Goal: Task Accomplishment & Management: Manage account settings

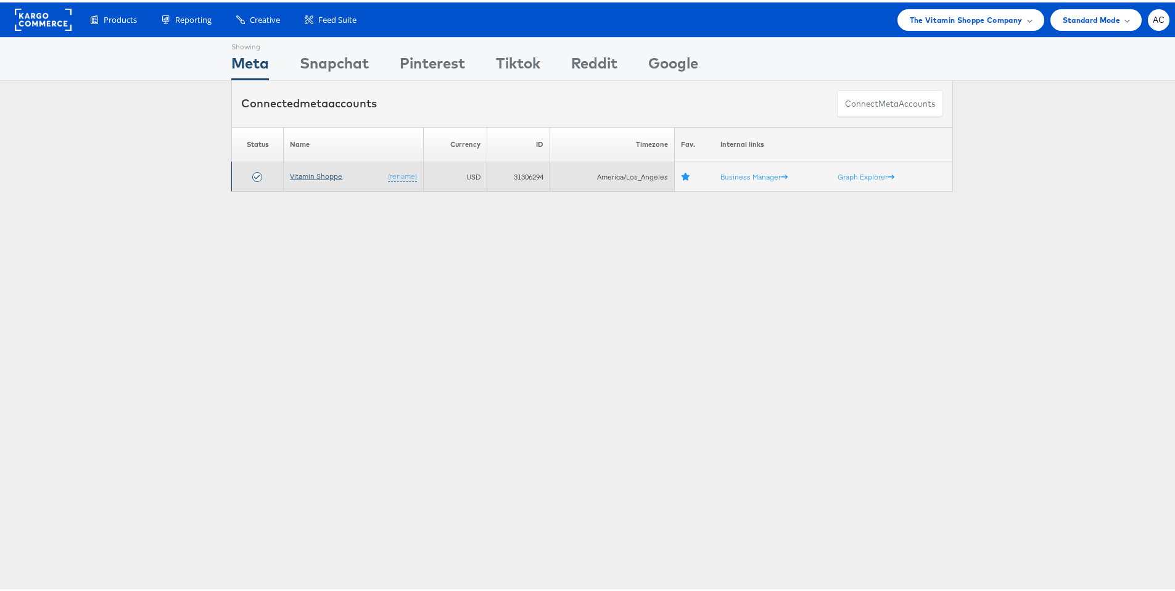
click at [302, 176] on link "Vitamin Shoppe" at bounding box center [316, 173] width 52 height 9
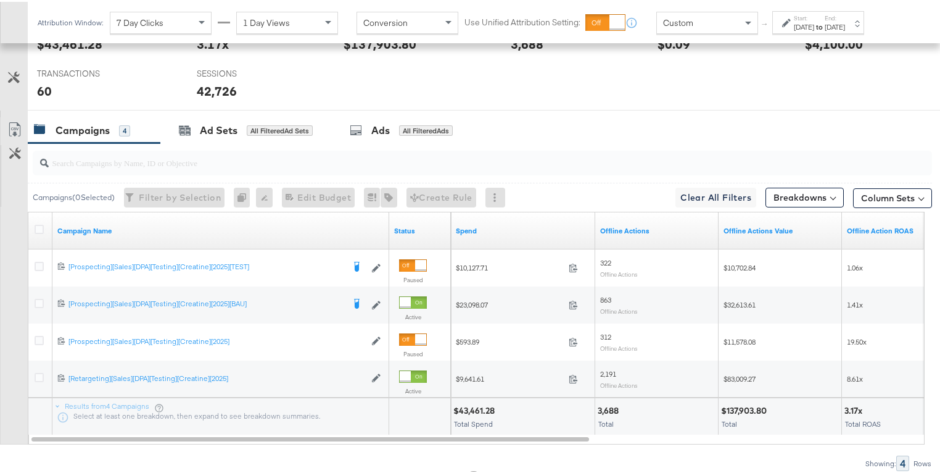
scroll to position [552, 0]
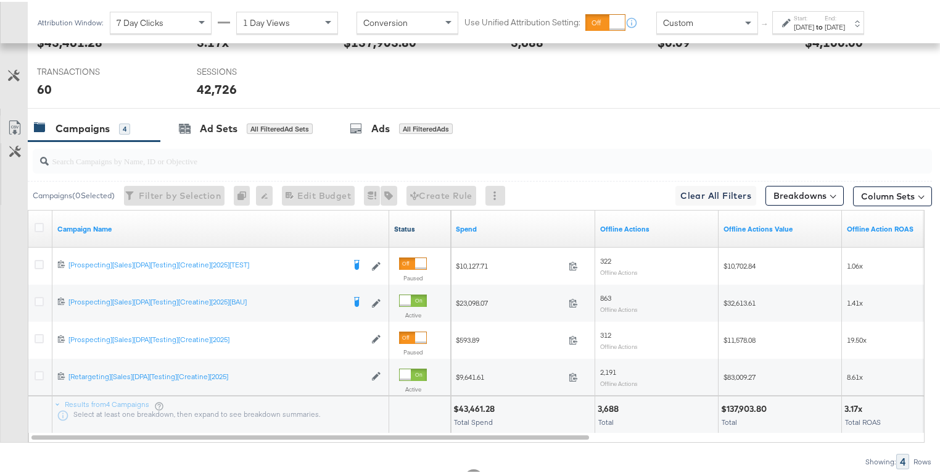
click at [407, 226] on link "Status" at bounding box center [420, 227] width 52 height 10
click at [407, 226] on link "Status ↑" at bounding box center [420, 227] width 52 height 10
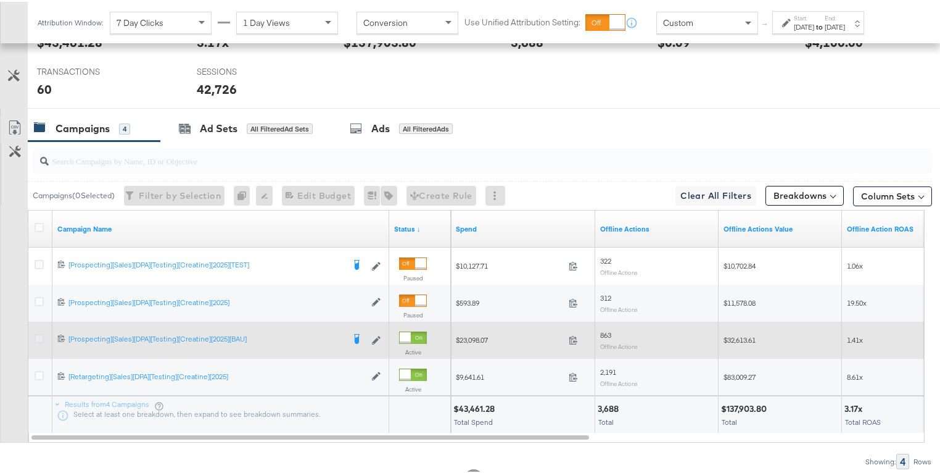
click at [41, 334] on icon at bounding box center [39, 336] width 9 height 9
click at [0, 0] on input "checkbox" at bounding box center [0, 0] width 0 height 0
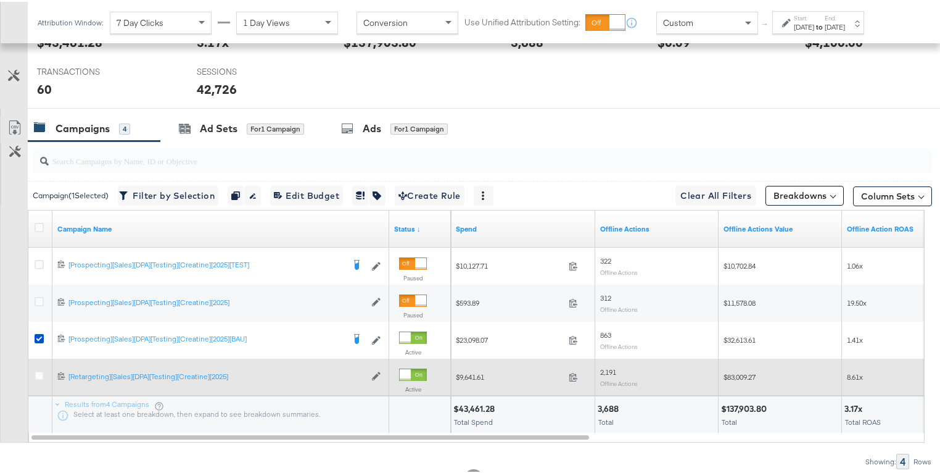
click at [38, 376] on div at bounding box center [41, 375] width 13 height 12
click at [38, 373] on icon at bounding box center [39, 373] width 9 height 9
click at [0, 0] on input "checkbox" at bounding box center [0, 0] width 0 height 0
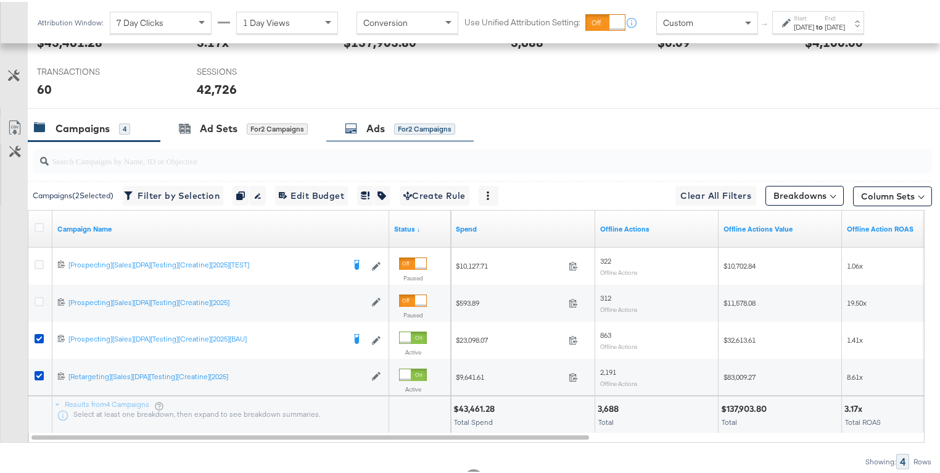
click at [414, 126] on div "for 2 Campaigns" at bounding box center [424, 127] width 61 height 11
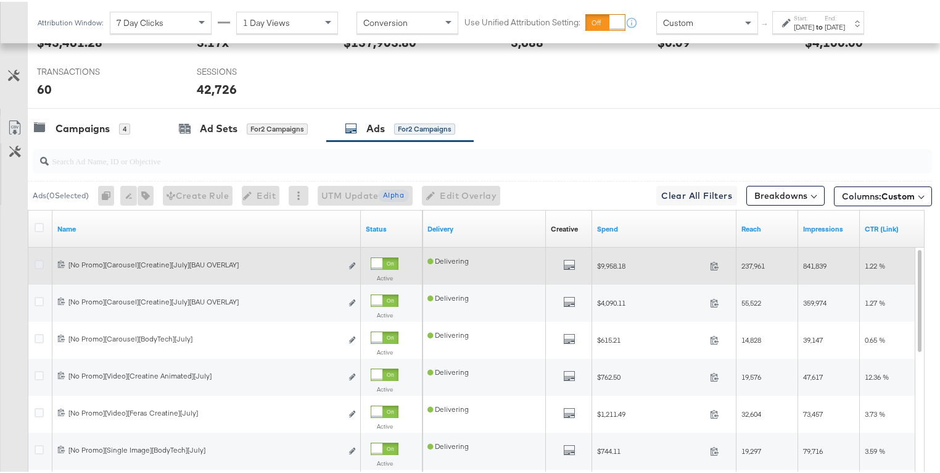
click at [39, 262] on icon at bounding box center [39, 262] width 9 height 9
click at [0, 0] on input "checkbox" at bounding box center [0, 0] width 0 height 0
click at [37, 261] on icon at bounding box center [39, 262] width 9 height 9
click at [0, 0] on input "checkbox" at bounding box center [0, 0] width 0 height 0
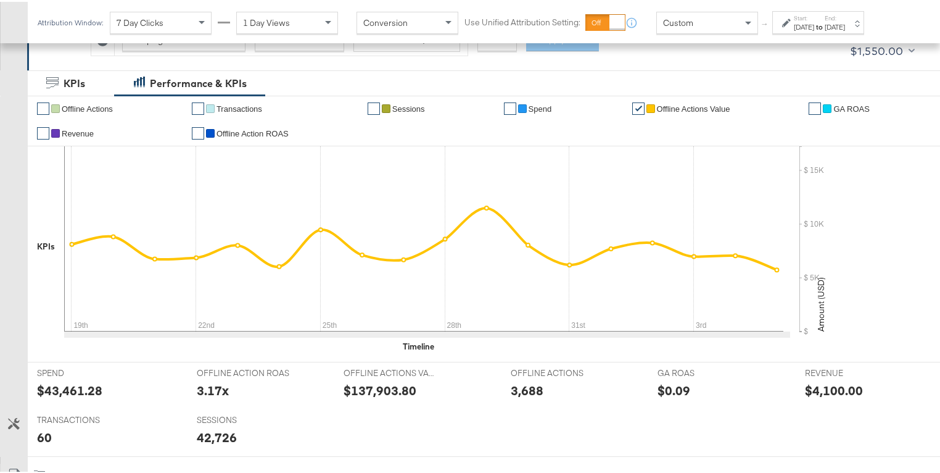
scroll to position [0, 0]
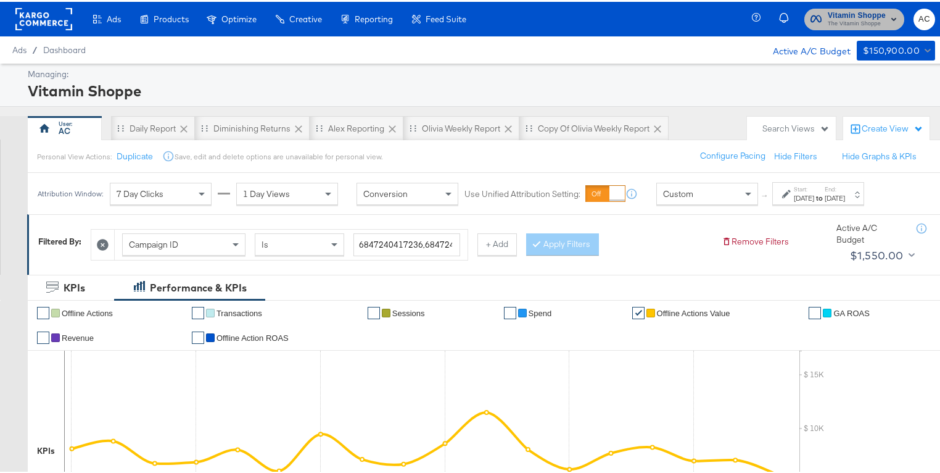
click at [811, 12] on icon "button" at bounding box center [816, 17] width 11 height 12
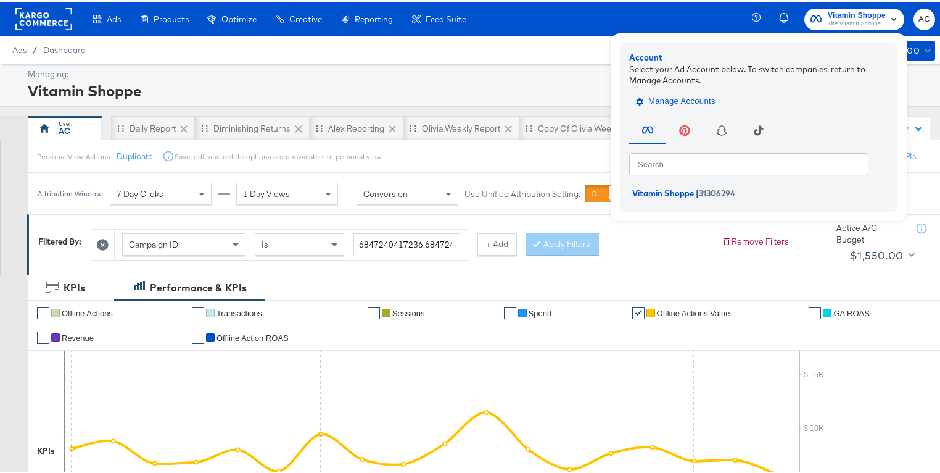
click at [645, 105] on span "Manage Accounts" at bounding box center [677, 100] width 77 height 14
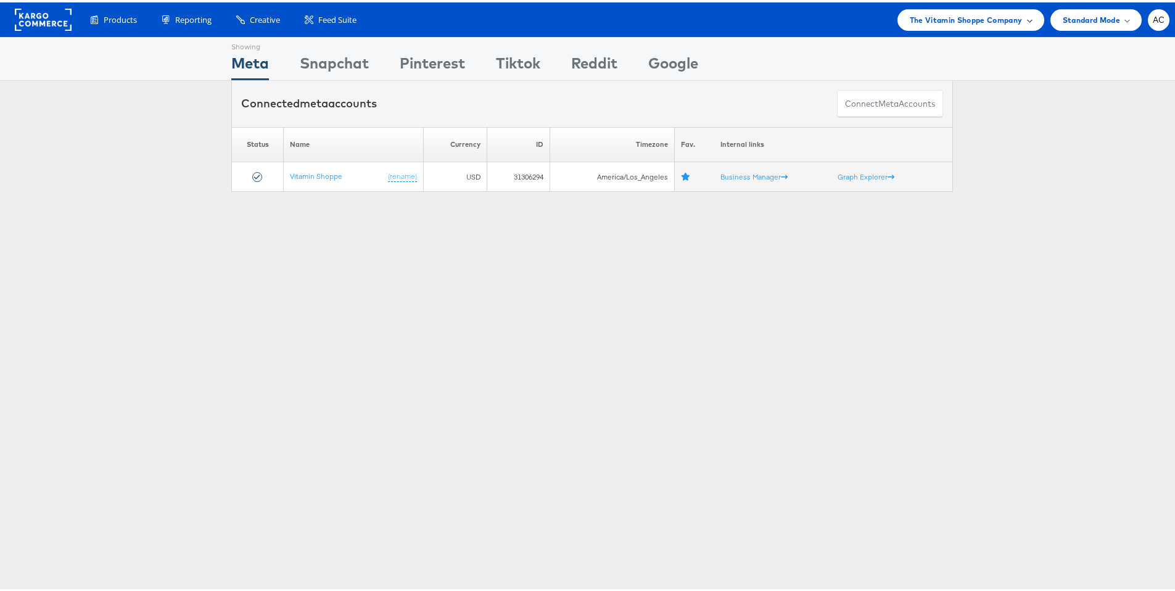
click at [956, 15] on span "The Vitamin Shoppe Company" at bounding box center [966, 17] width 113 height 13
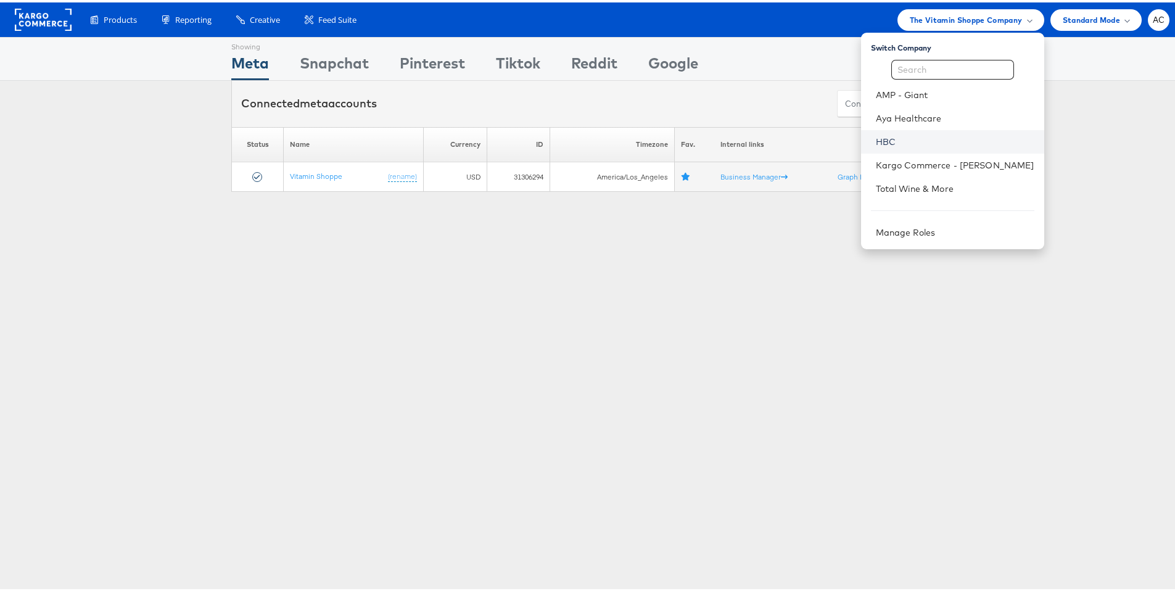
click at [876, 141] on link "HBC" at bounding box center [955, 139] width 159 height 12
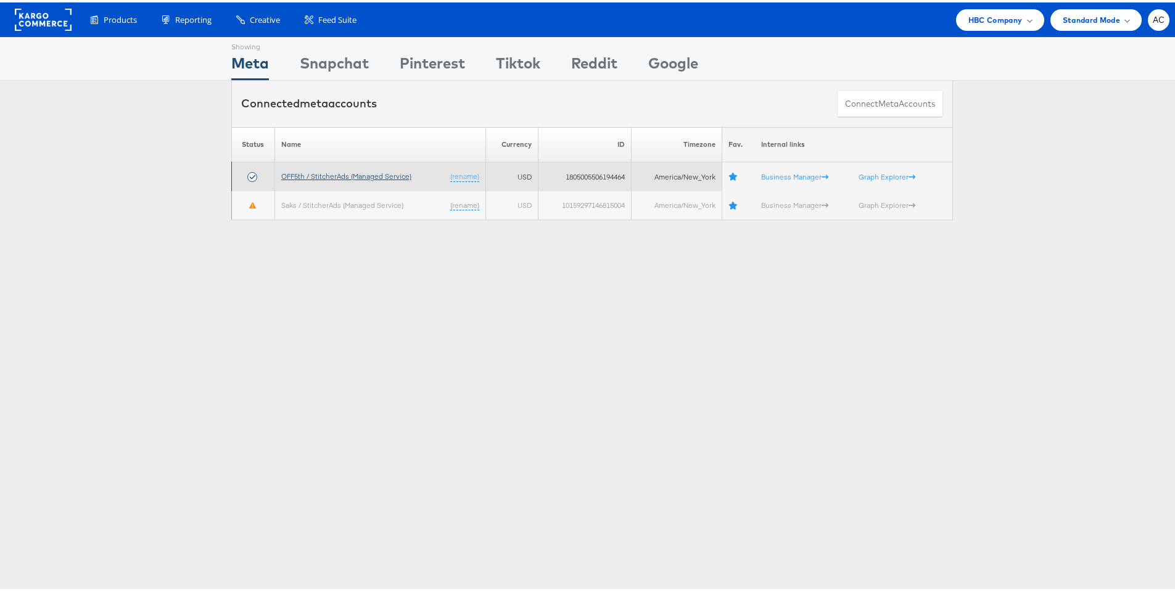
click at [374, 176] on link "OFF5th / StitcherAds (Managed Service)" at bounding box center [346, 173] width 130 height 9
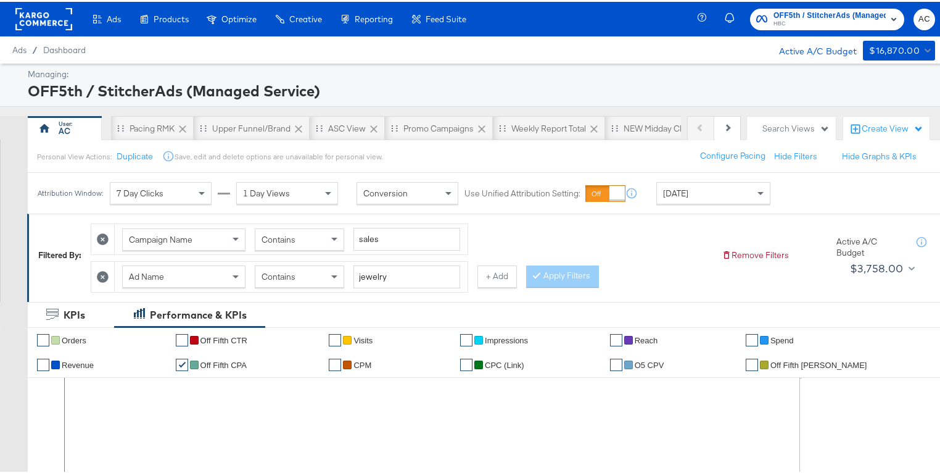
click at [104, 275] on icon at bounding box center [103, 275] width 12 height 12
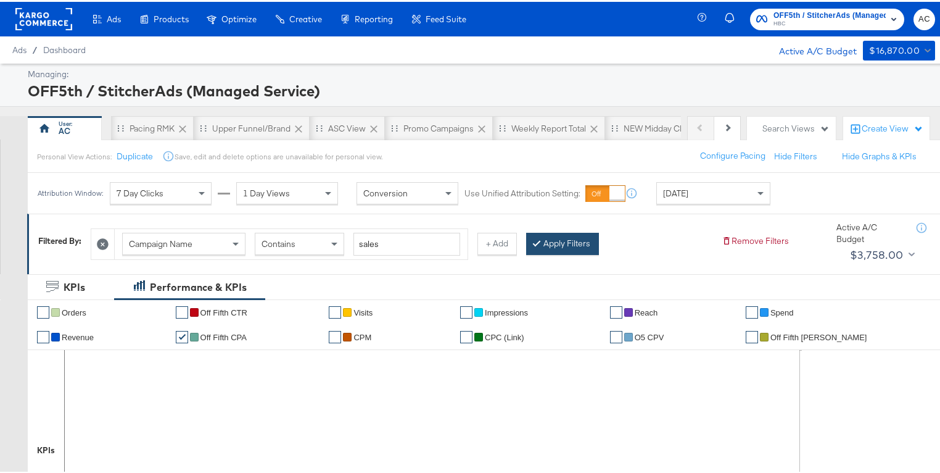
click at [555, 239] on button "Apply Filters" at bounding box center [562, 242] width 73 height 22
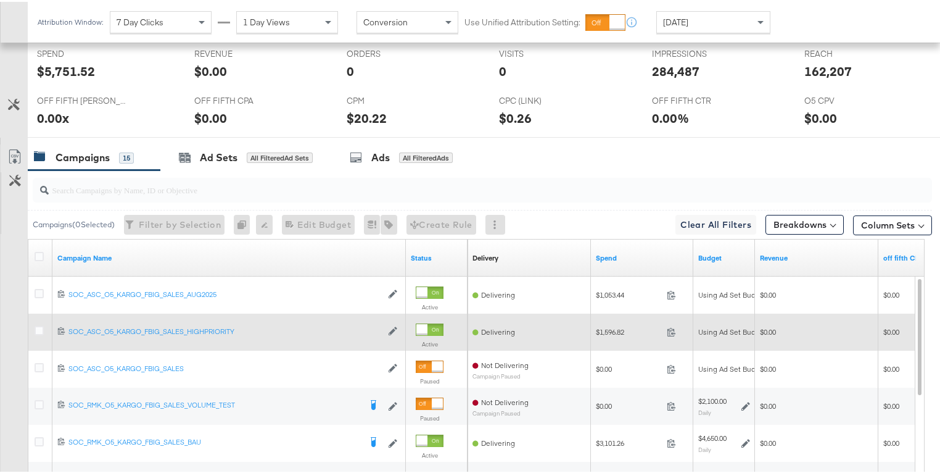
scroll to position [619, 0]
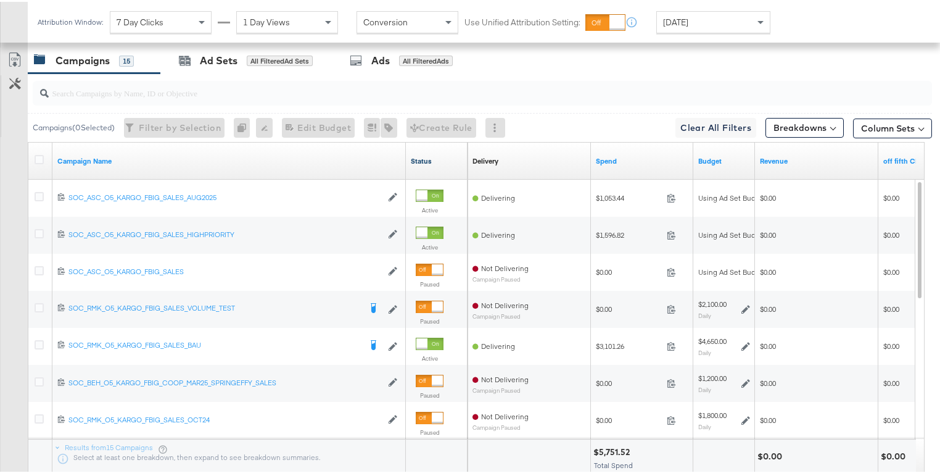
click at [424, 158] on link "Status" at bounding box center [437, 159] width 52 height 10
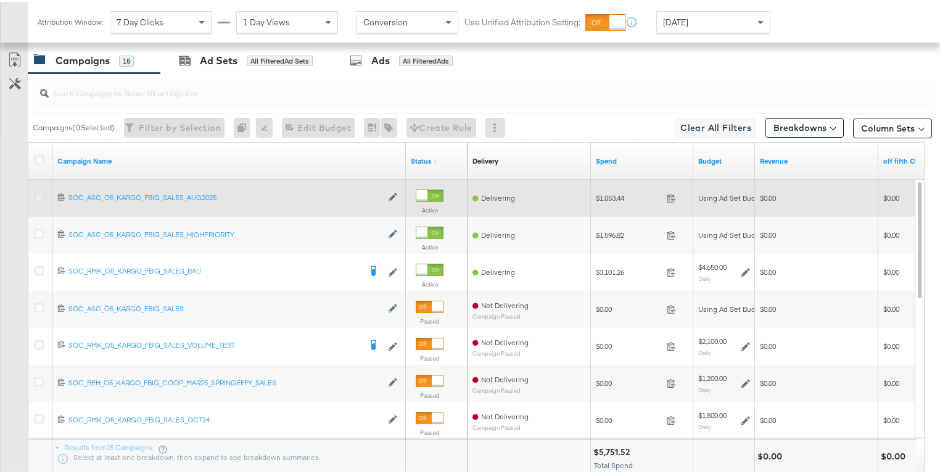
click at [41, 192] on icon at bounding box center [39, 194] width 9 height 9
click at [0, 0] on input "checkbox" at bounding box center [0, 0] width 0 height 0
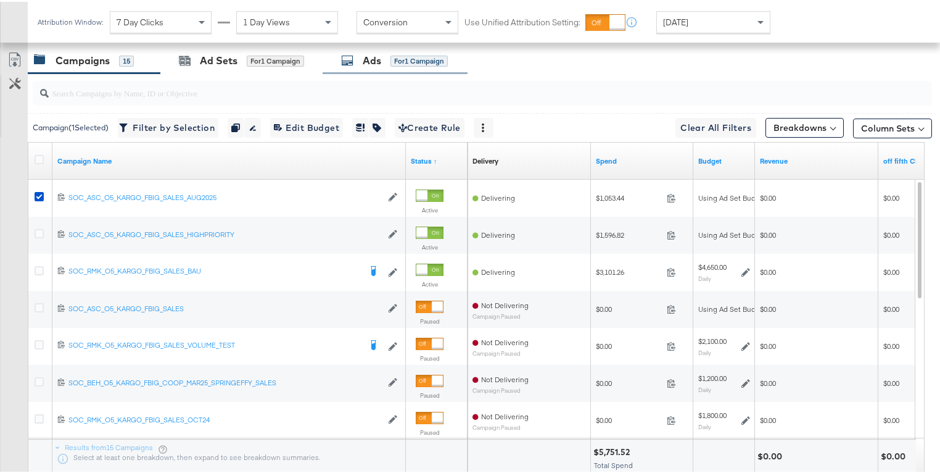
click at [370, 53] on div "Ads" at bounding box center [372, 59] width 19 height 14
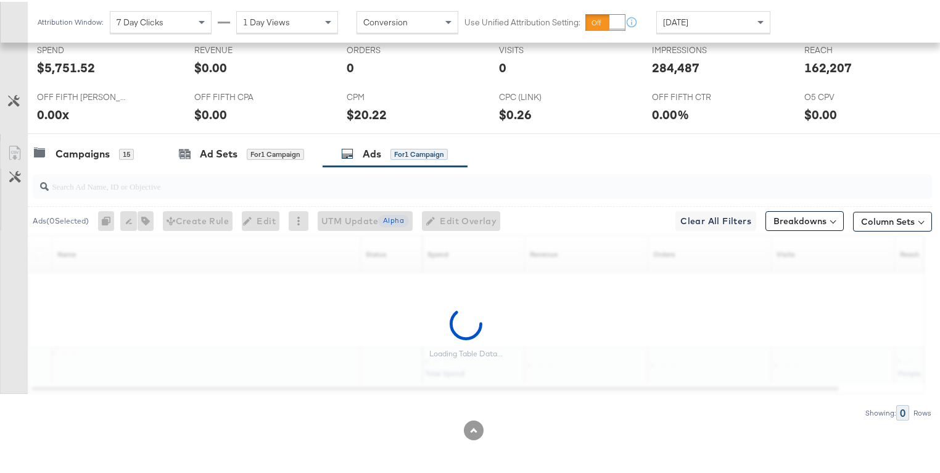
scroll to position [524, 0]
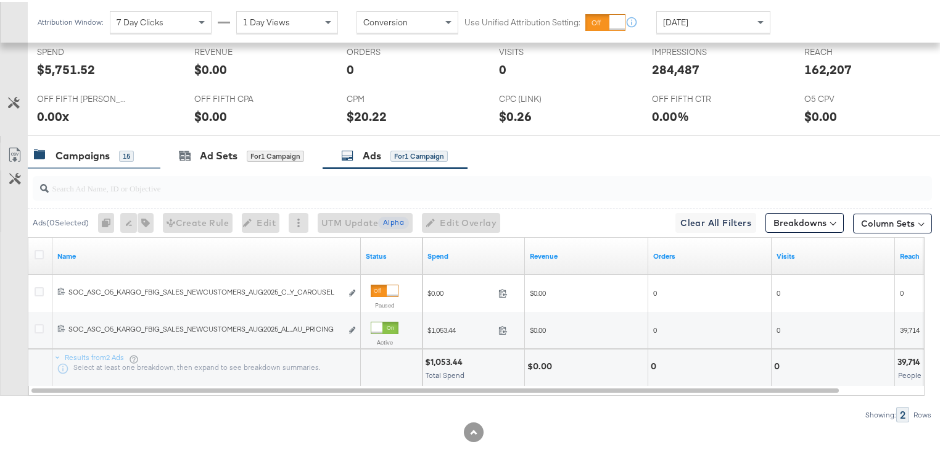
click at [87, 154] on div "Campaigns" at bounding box center [83, 154] width 54 height 14
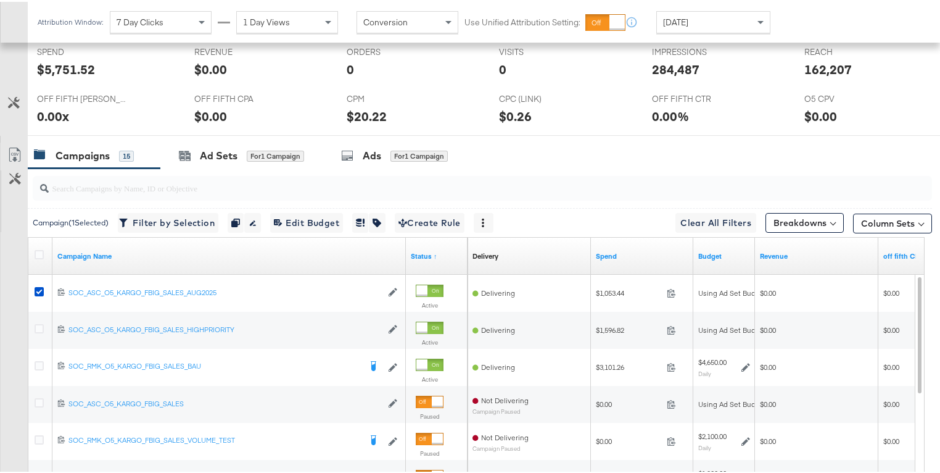
scroll to position [619, 0]
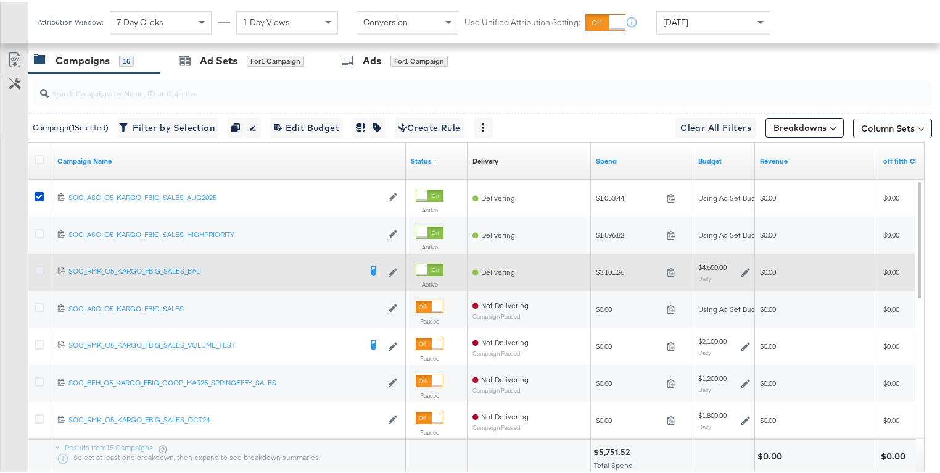
click at [38, 267] on icon at bounding box center [39, 268] width 9 height 9
click at [0, 0] on input "checkbox" at bounding box center [0, 0] width 0 height 0
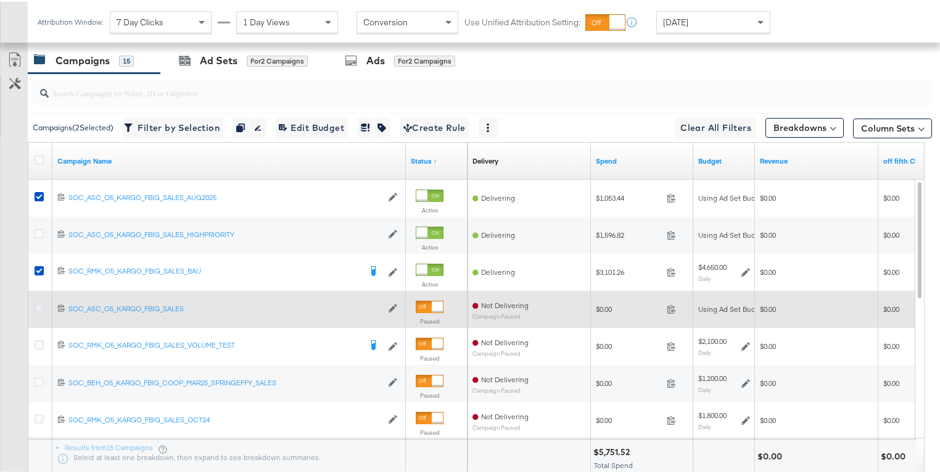
click at [38, 305] on icon at bounding box center [39, 305] width 9 height 9
click at [0, 0] on input "checkbox" at bounding box center [0, 0] width 0 height 0
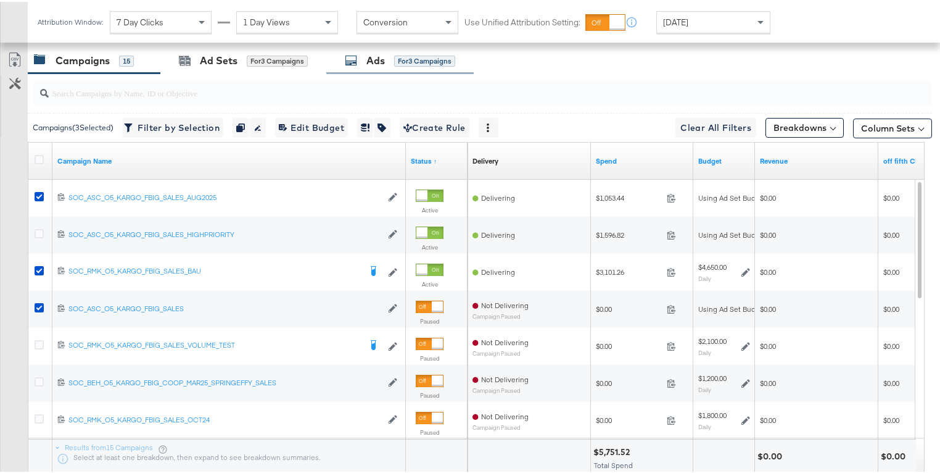
click at [361, 59] on div "Ads for 3 Campaigns" at bounding box center [400, 59] width 110 height 14
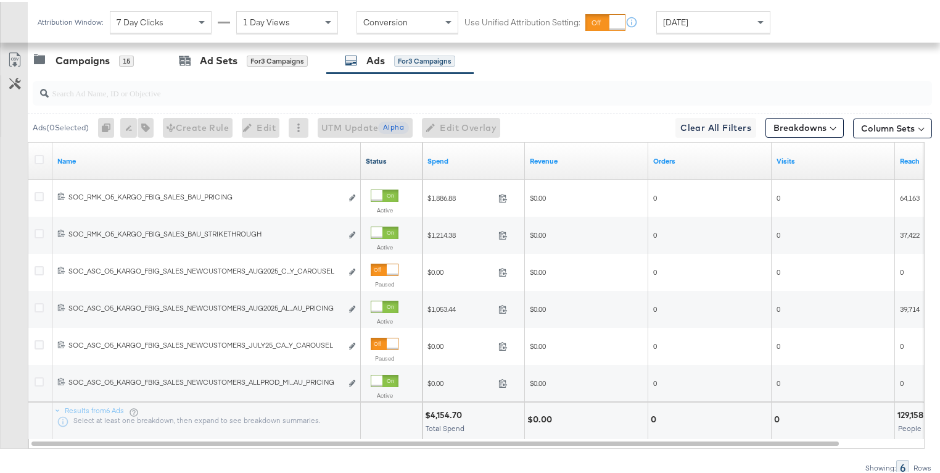
click at [385, 159] on link "Status" at bounding box center [392, 159] width 52 height 10
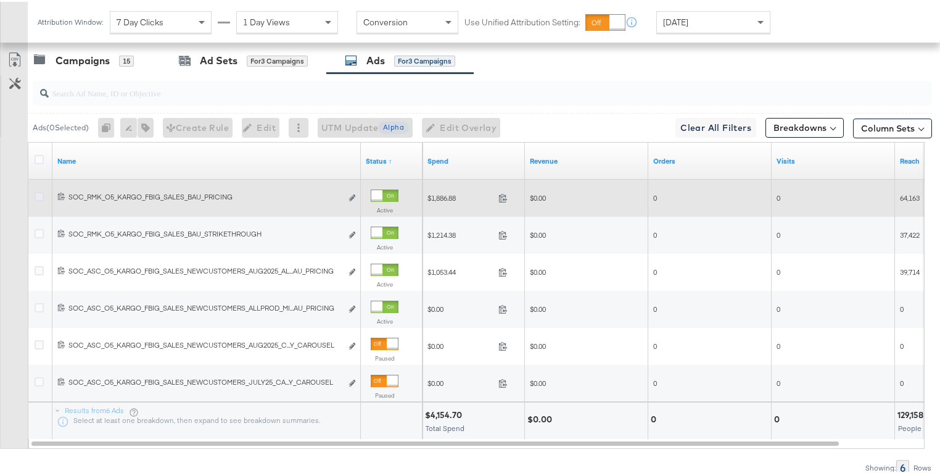
click at [38, 194] on icon at bounding box center [39, 194] width 9 height 9
click at [0, 0] on input "checkbox" at bounding box center [0, 0] width 0 height 0
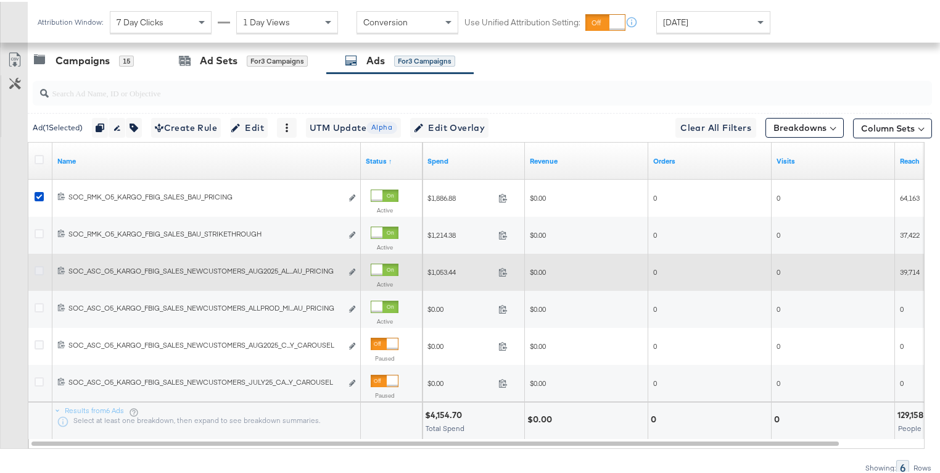
click at [37, 270] on icon at bounding box center [39, 268] width 9 height 9
click at [0, 0] on input "checkbox" at bounding box center [0, 0] width 0 height 0
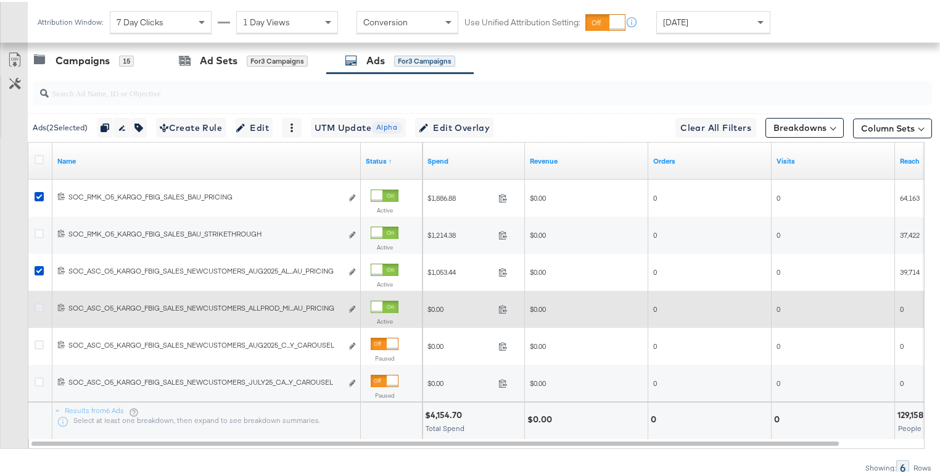
click at [36, 304] on icon at bounding box center [39, 305] width 9 height 9
click at [0, 0] on input "checkbox" at bounding box center [0, 0] width 0 height 0
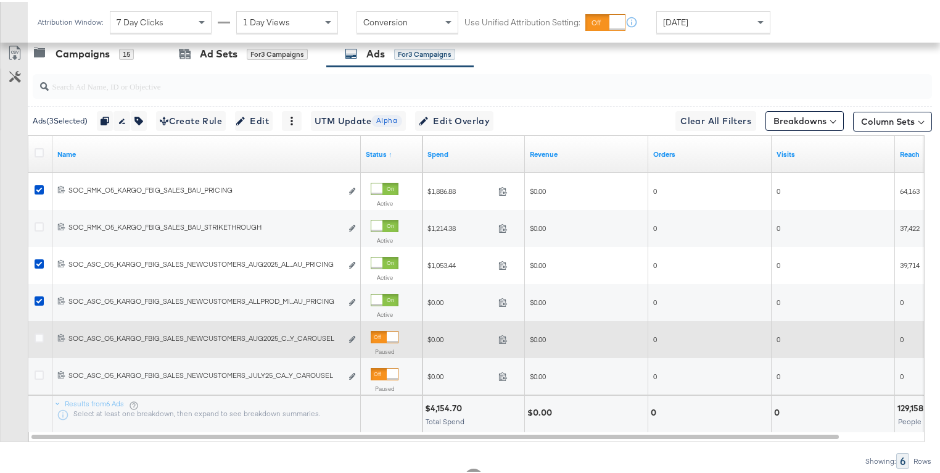
scroll to position [632, 0]
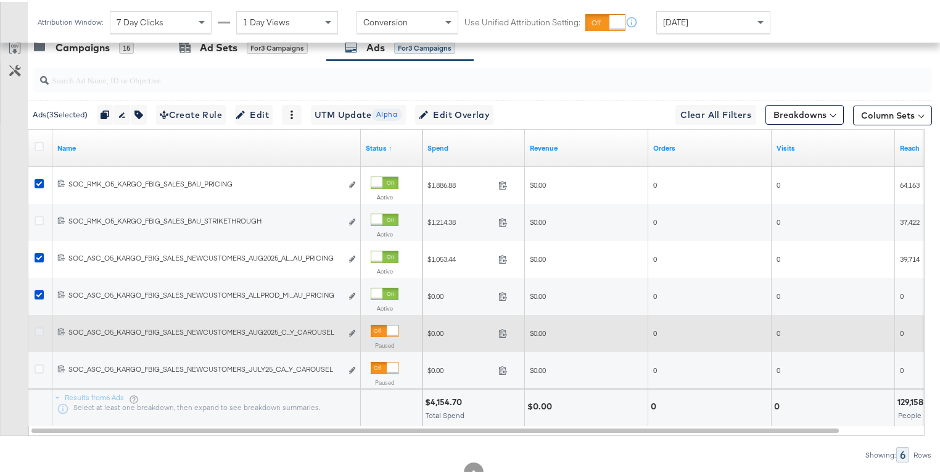
click at [39, 326] on icon at bounding box center [39, 329] width 9 height 9
click at [0, 0] on input "checkbox" at bounding box center [0, 0] width 0 height 0
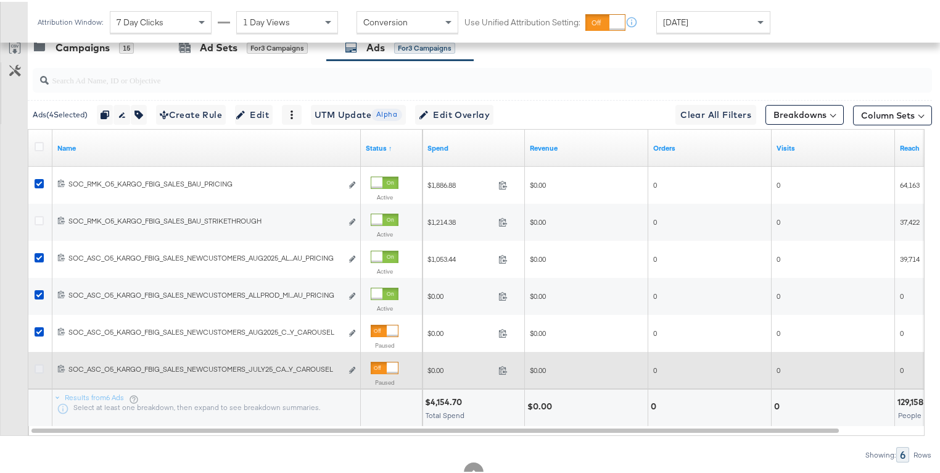
click at [38, 363] on icon at bounding box center [39, 366] width 9 height 9
click at [0, 0] on input "checkbox" at bounding box center [0, 0] width 0 height 0
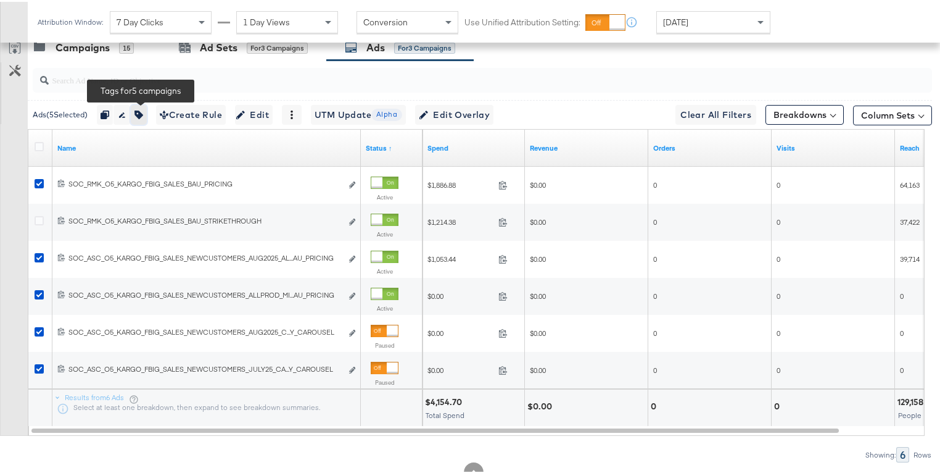
click at [143, 110] on icon "button" at bounding box center [138, 113] width 9 height 9
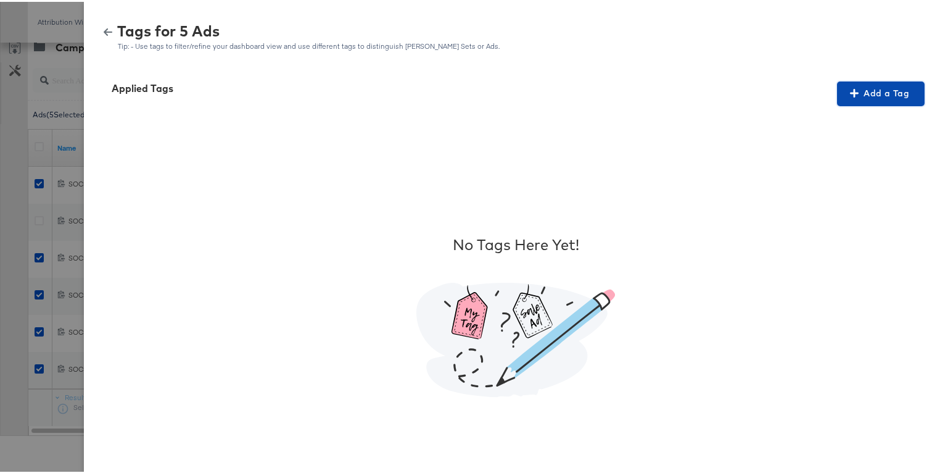
click at [847, 95] on span "Add a Tag" at bounding box center [881, 91] width 78 height 15
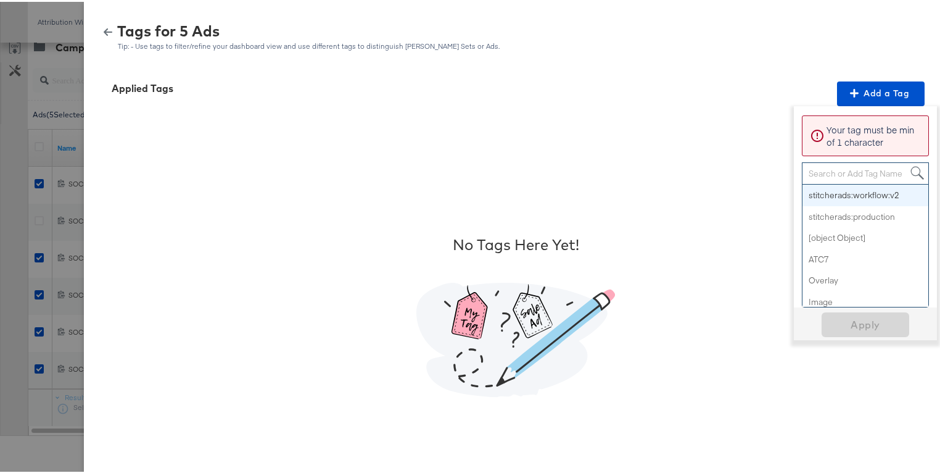
click at [834, 167] on div "Search or Add Tag Name" at bounding box center [866, 171] width 126 height 21
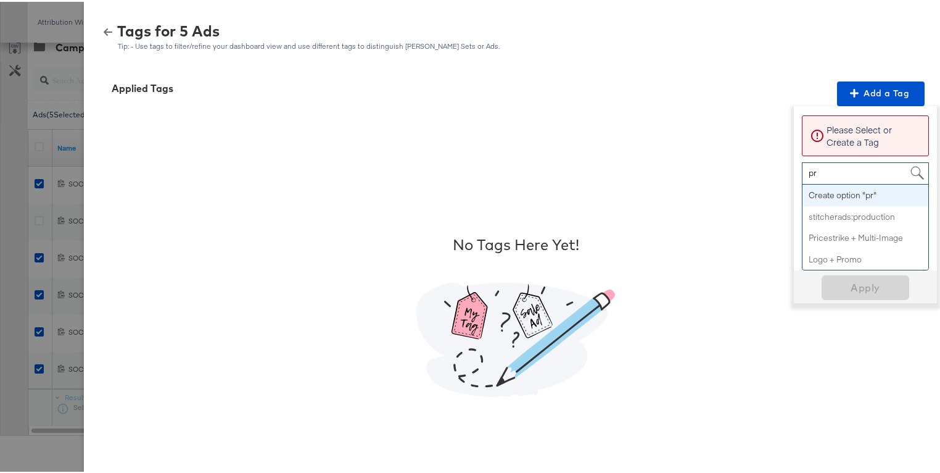
type input "p"
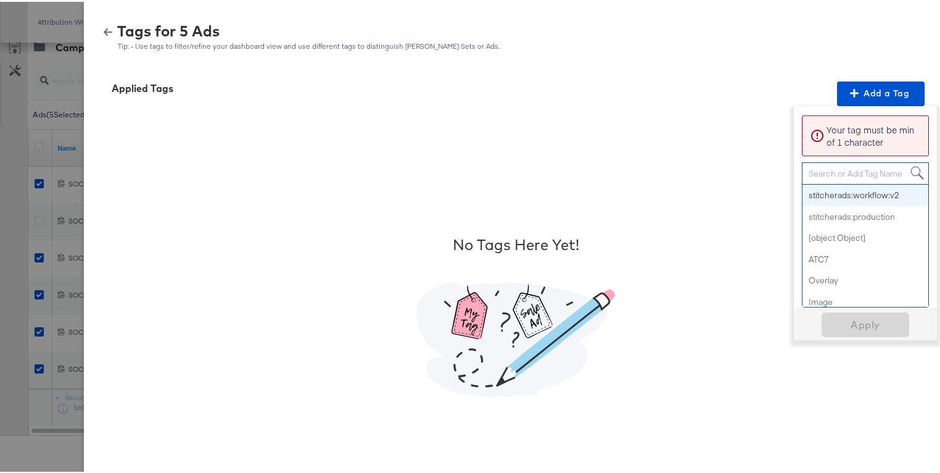
click at [674, 168] on div "No Tags Here Yet!" at bounding box center [516, 313] width 834 height 419
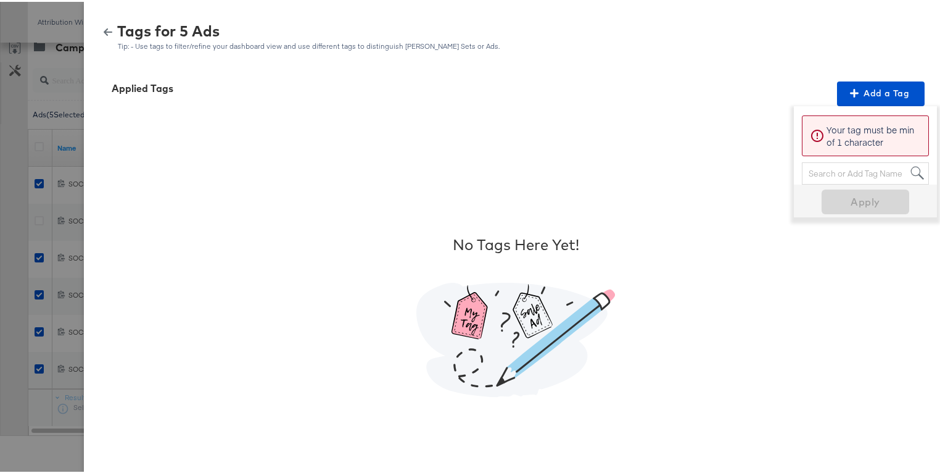
click at [846, 167] on div "Search or Add Tag Name" at bounding box center [866, 171] width 126 height 21
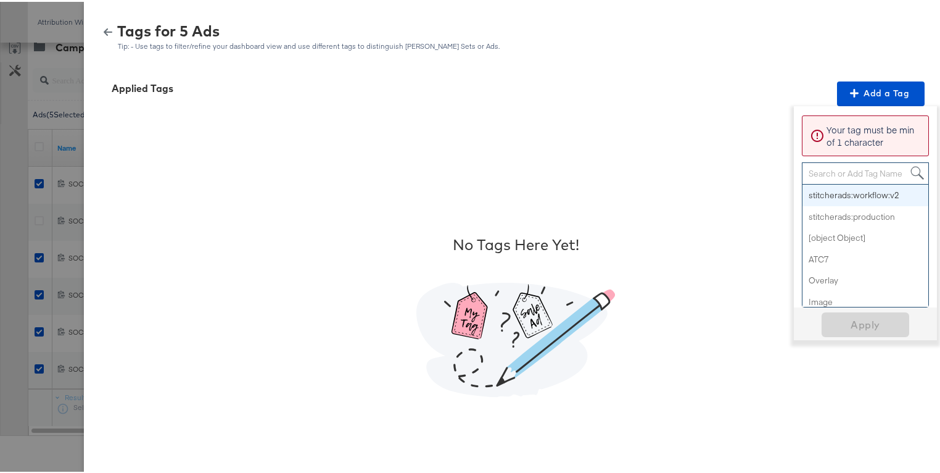
paste input "Smart Design 2+ Elements"
type input "Smart Design 2+ Elements"
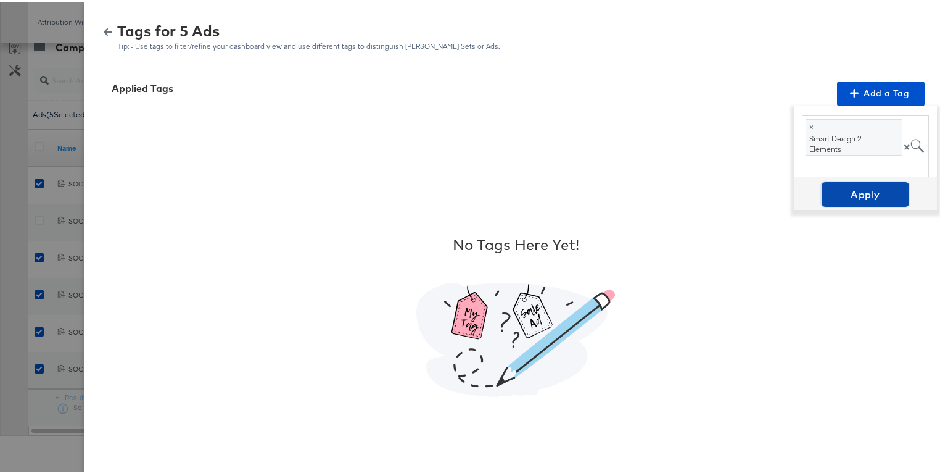
click at [851, 198] on span "Apply" at bounding box center [866, 192] width 78 height 17
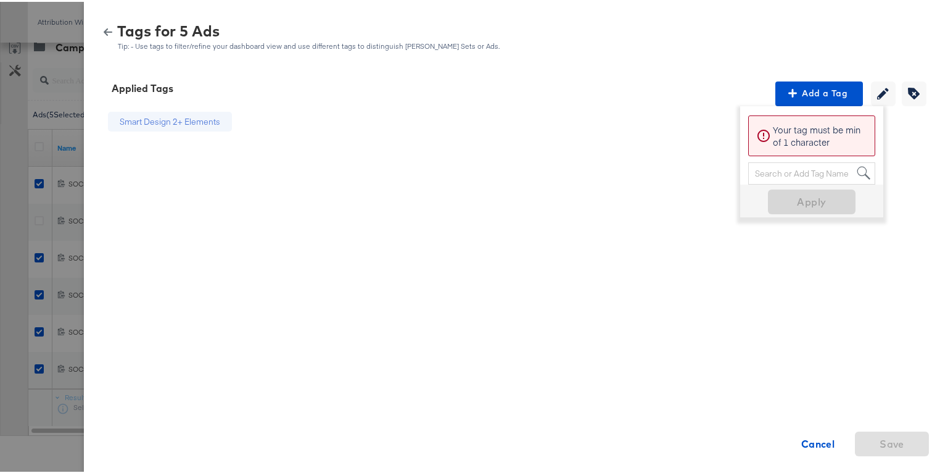
click at [817, 272] on div "Smart Design 2+ Elements Cancel Save" at bounding box center [516, 313] width 834 height 419
click at [104, 27] on icon "button" at bounding box center [108, 30] width 9 height 9
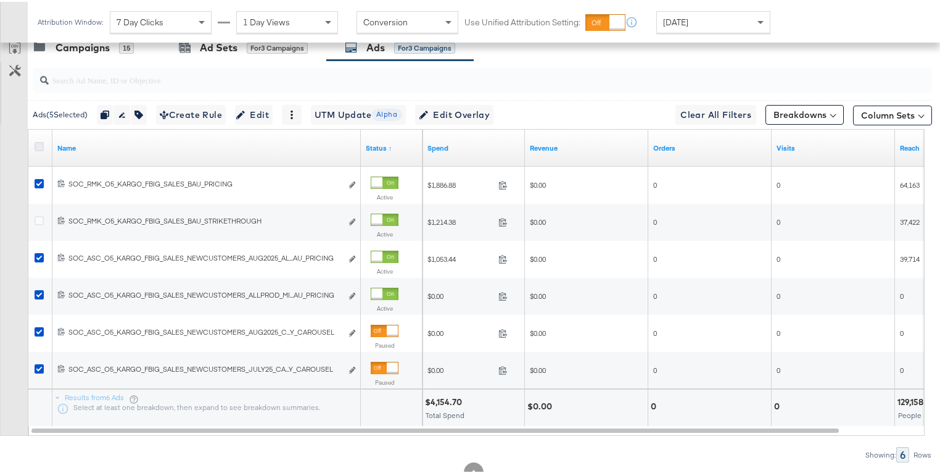
click at [40, 143] on icon at bounding box center [39, 144] width 9 height 9
click at [0, 0] on input "checkbox" at bounding box center [0, 0] width 0 height 0
click at [40, 143] on icon at bounding box center [39, 144] width 9 height 9
click at [0, 0] on input "checkbox" at bounding box center [0, 0] width 0 height 0
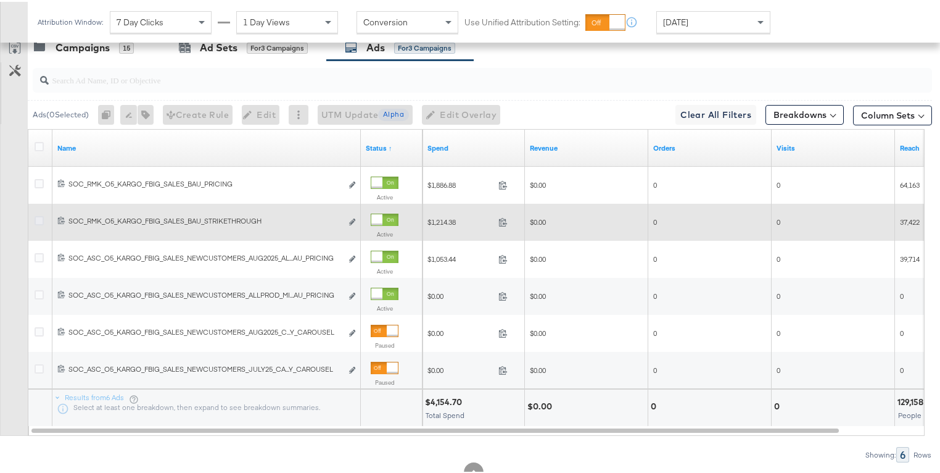
click at [40, 217] on icon at bounding box center [39, 218] width 9 height 9
click at [0, 0] on input "checkbox" at bounding box center [0, 0] width 0 height 0
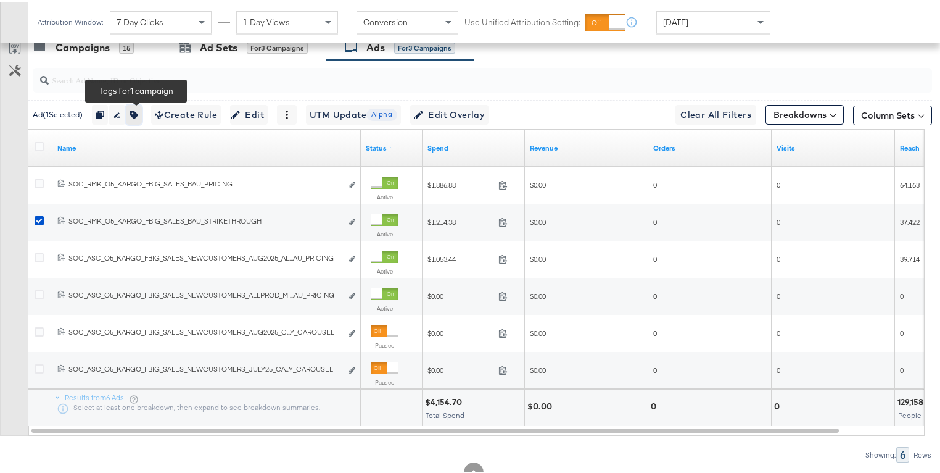
click at [136, 110] on icon "button" at bounding box center [134, 113] width 9 height 9
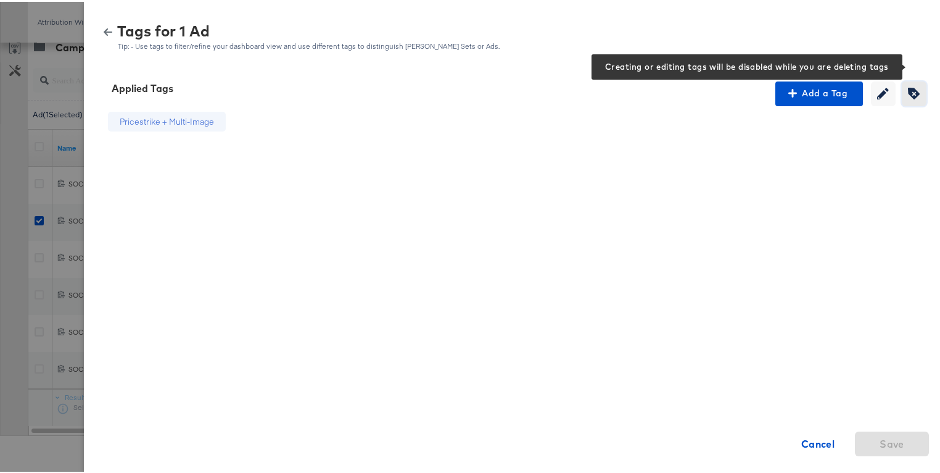
click at [908, 96] on icon "button" at bounding box center [914, 92] width 12 height 12
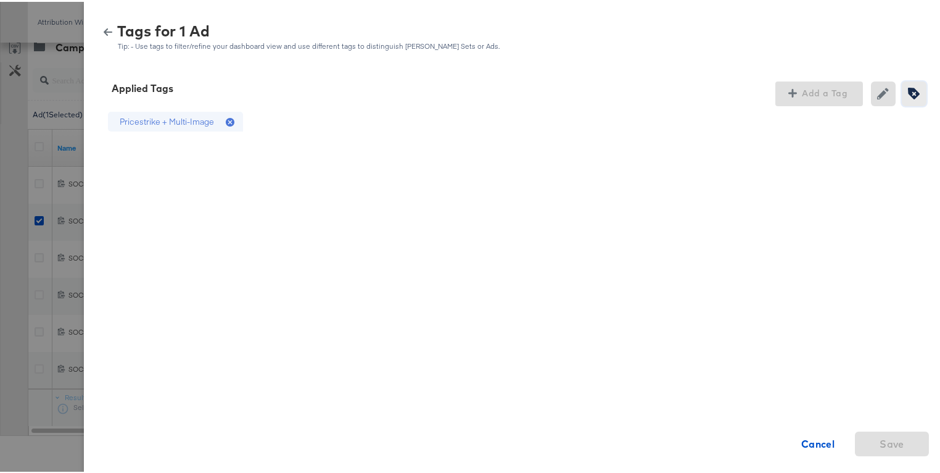
click at [908, 96] on icon "button" at bounding box center [914, 92] width 12 height 12
click at [104, 26] on icon "button" at bounding box center [108, 30] width 9 height 9
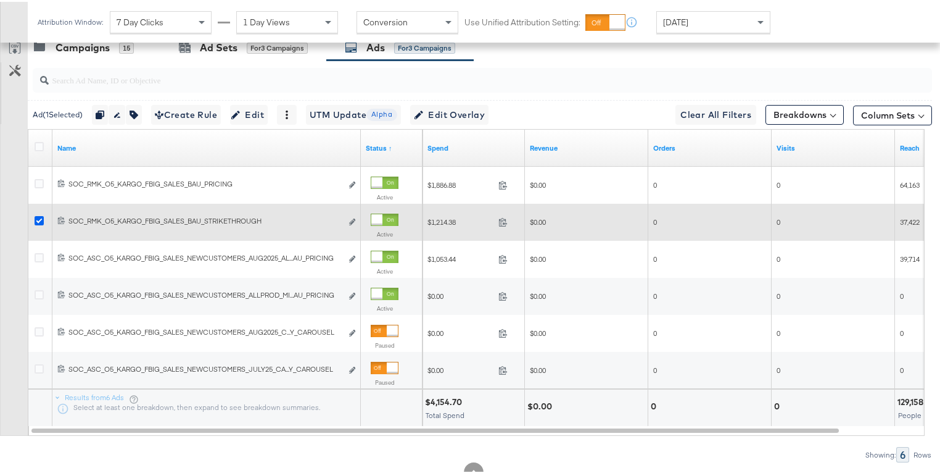
click at [40, 216] on icon at bounding box center [39, 218] width 9 height 9
click at [0, 0] on input "checkbox" at bounding box center [0, 0] width 0 height 0
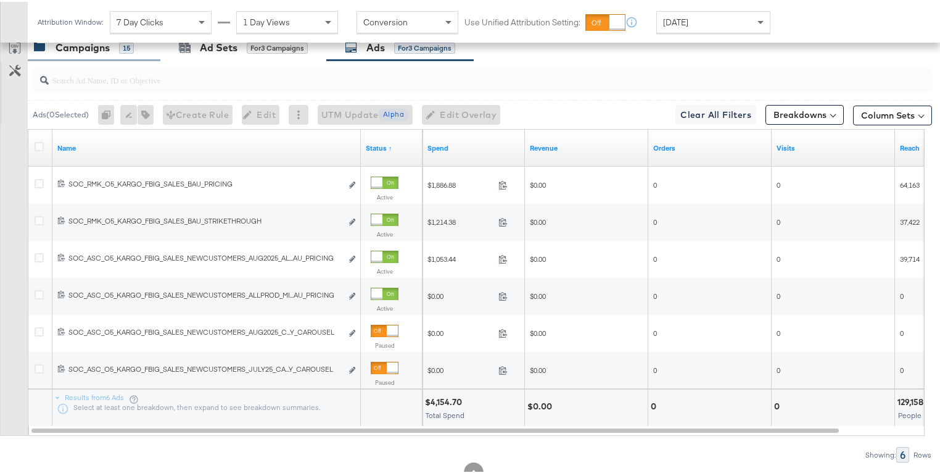
click at [84, 50] on div "Campaigns" at bounding box center [83, 46] width 54 height 14
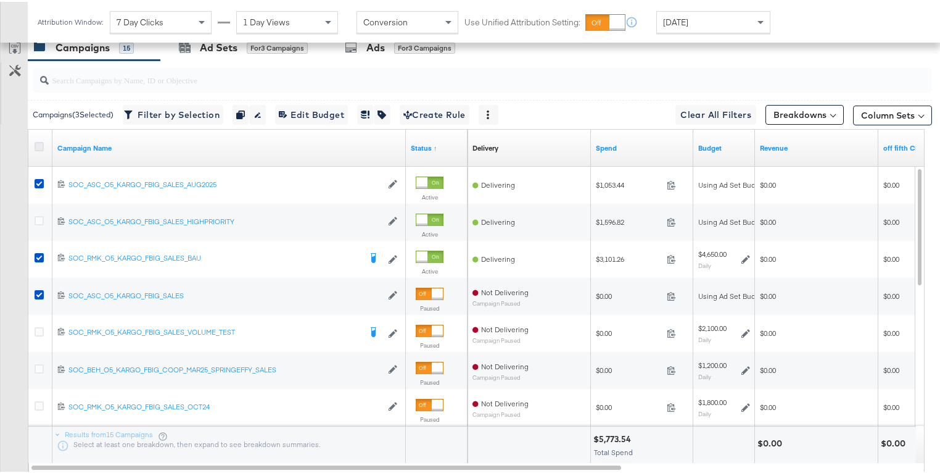
click at [41, 143] on icon at bounding box center [39, 144] width 9 height 9
click at [0, 0] on input "checkbox" at bounding box center [0, 0] width 0 height 0
click at [41, 143] on icon at bounding box center [39, 144] width 9 height 9
click at [0, 0] on input "checkbox" at bounding box center [0, 0] width 0 height 0
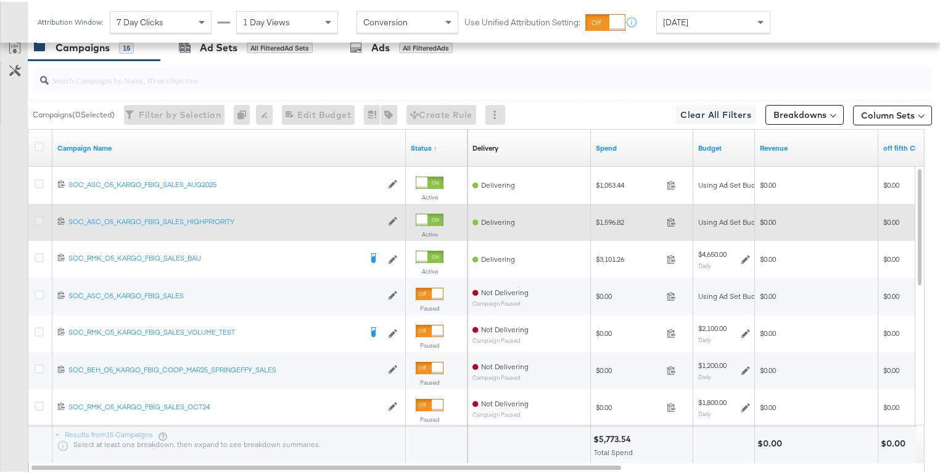
click at [40, 216] on icon at bounding box center [39, 218] width 9 height 9
click at [0, 0] on input "checkbox" at bounding box center [0, 0] width 0 height 0
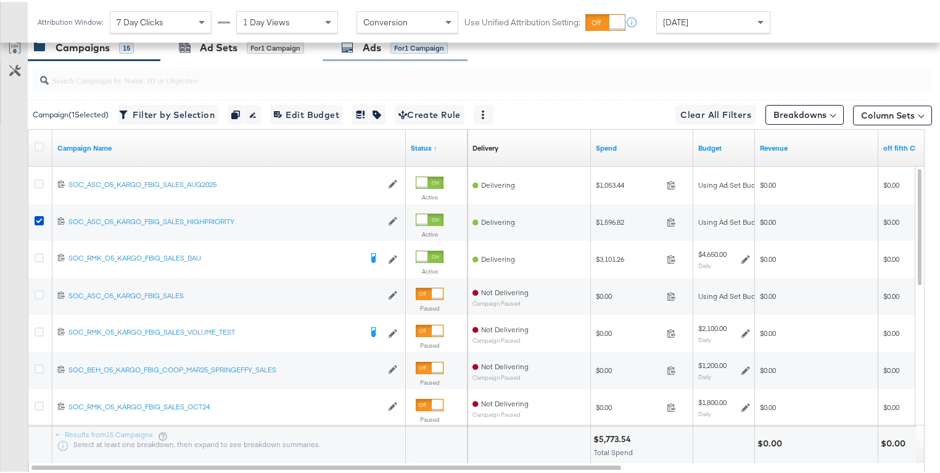
click at [350, 54] on div "Ads for 1 Campaign" at bounding box center [395, 46] width 145 height 27
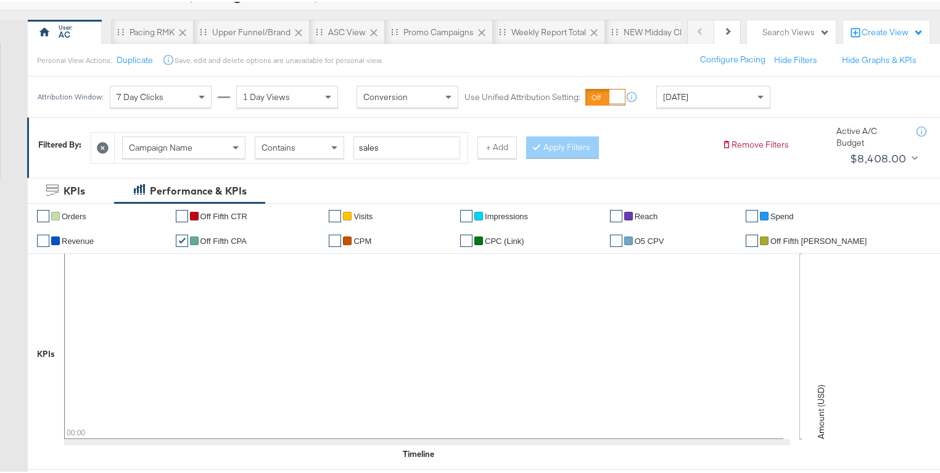
scroll to position [22, 0]
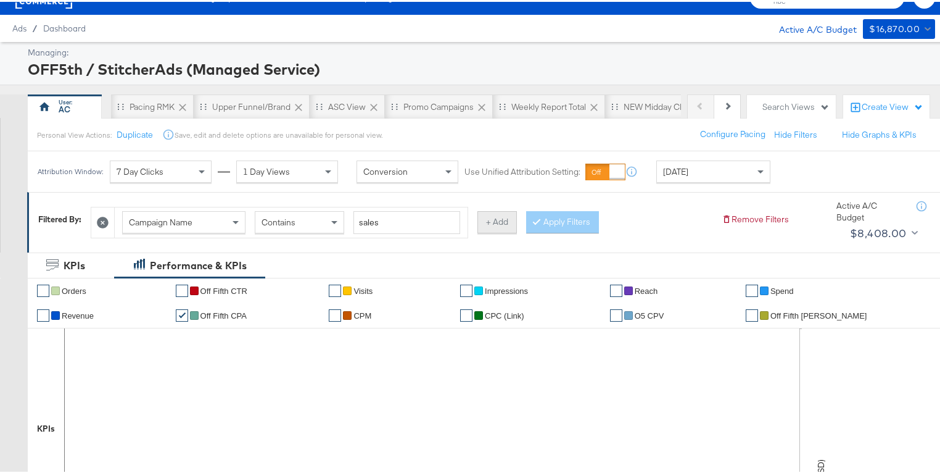
click at [507, 222] on button "+ Add" at bounding box center [496, 220] width 39 height 22
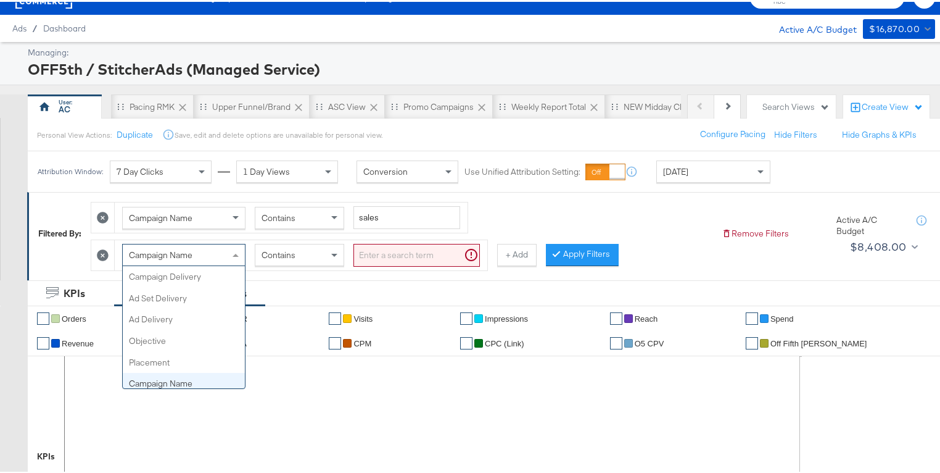
click at [210, 257] on div "Campaign Name" at bounding box center [184, 252] width 122 height 21
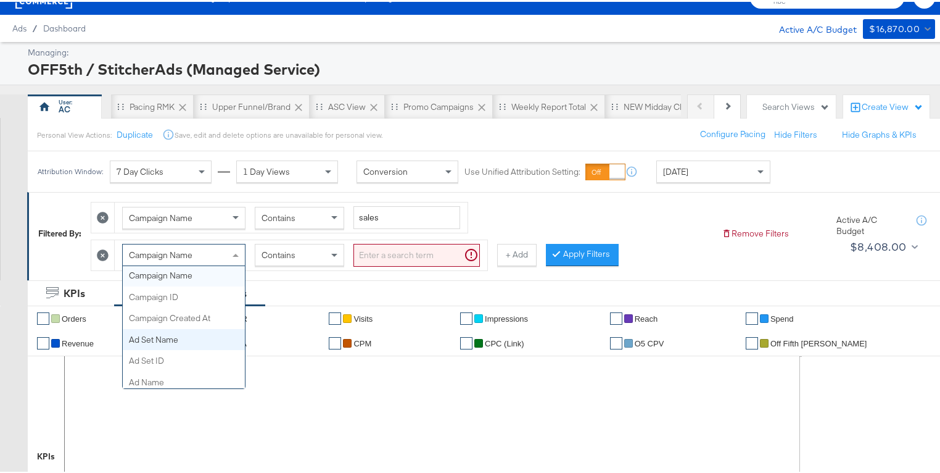
scroll to position [109, 0]
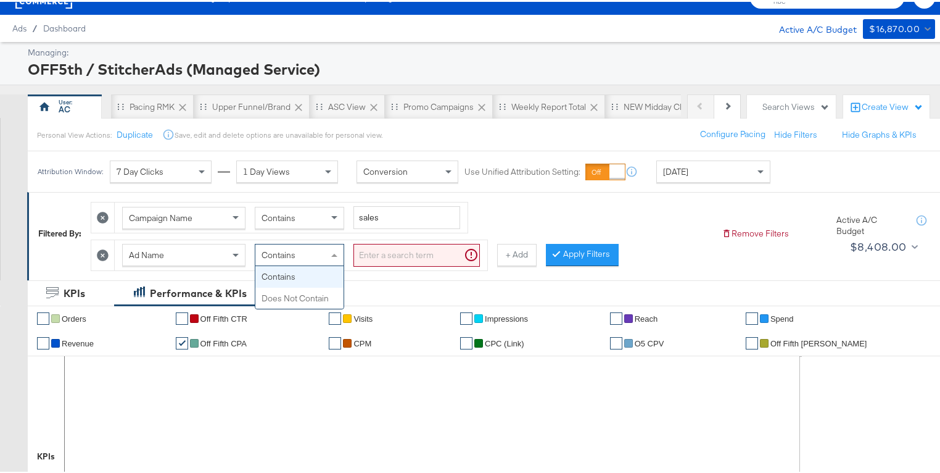
click at [314, 251] on div "Contains" at bounding box center [299, 252] width 88 height 21
click at [389, 251] on input "search" at bounding box center [416, 253] width 126 height 23
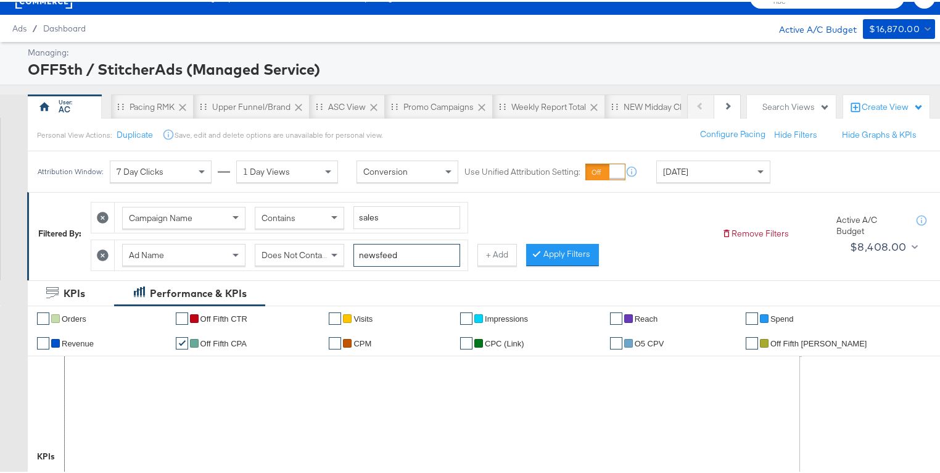
type input "newsfeed"
click at [542, 263] on div "Campaign Name Contains sales Ad Name Does Not Contain newsfeed + Add Apply Filt…" at bounding box center [401, 231] width 621 height 75
click at [548, 236] on div "Campaign Name Contains sales Ad Name Does Not Contain newsfeed + Add Apply Filt…" at bounding box center [401, 231] width 621 height 75
click at [551, 244] on button "Apply Filters" at bounding box center [562, 253] width 73 height 22
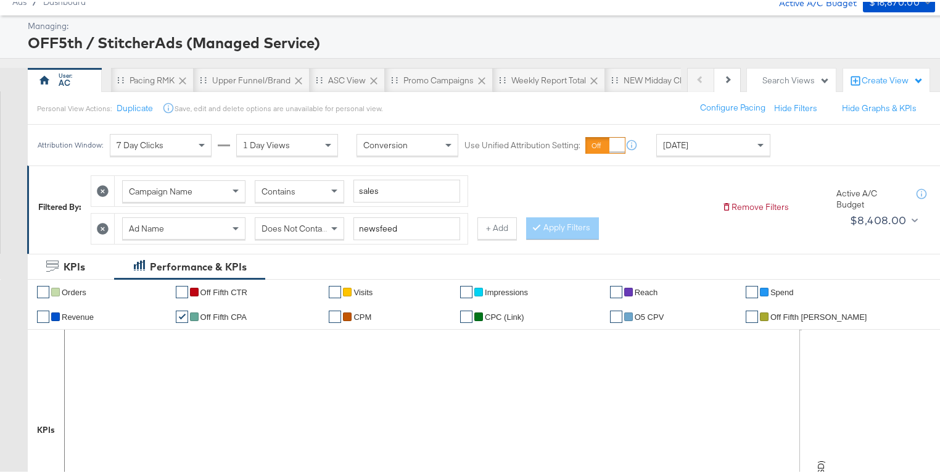
scroll to position [64, 0]
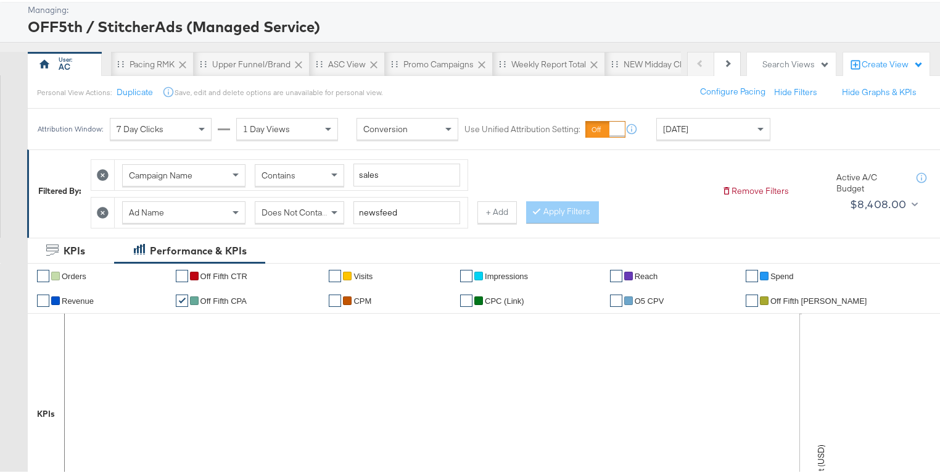
click at [742, 130] on div "[DATE]" at bounding box center [713, 127] width 113 height 21
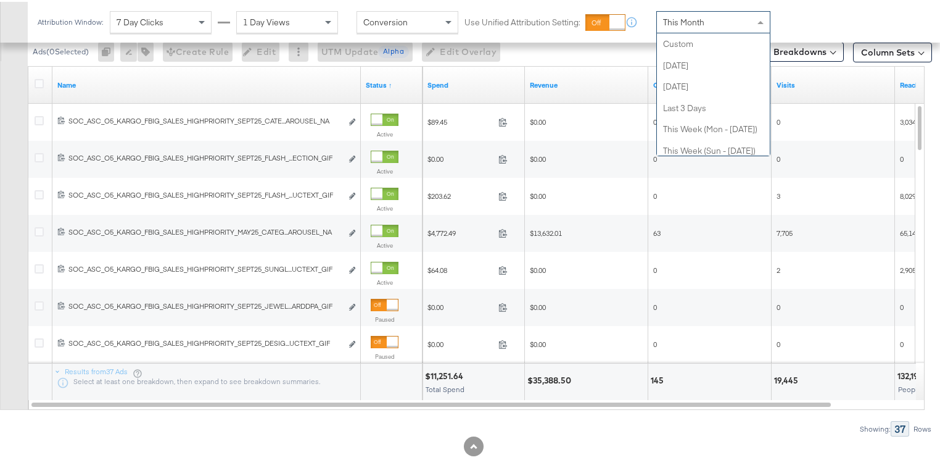
scroll to position [239, 0]
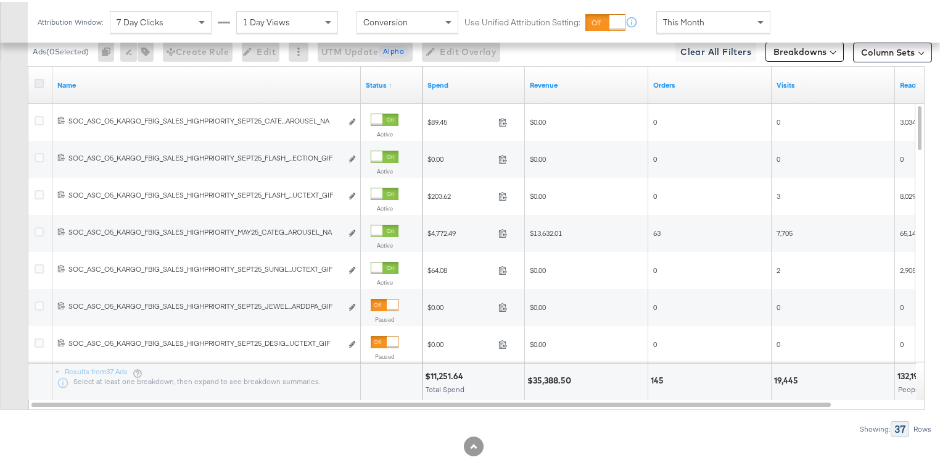
click at [40, 78] on icon at bounding box center [39, 81] width 9 height 9
click at [0, 0] on input "checkbox" at bounding box center [0, 0] width 0 height 0
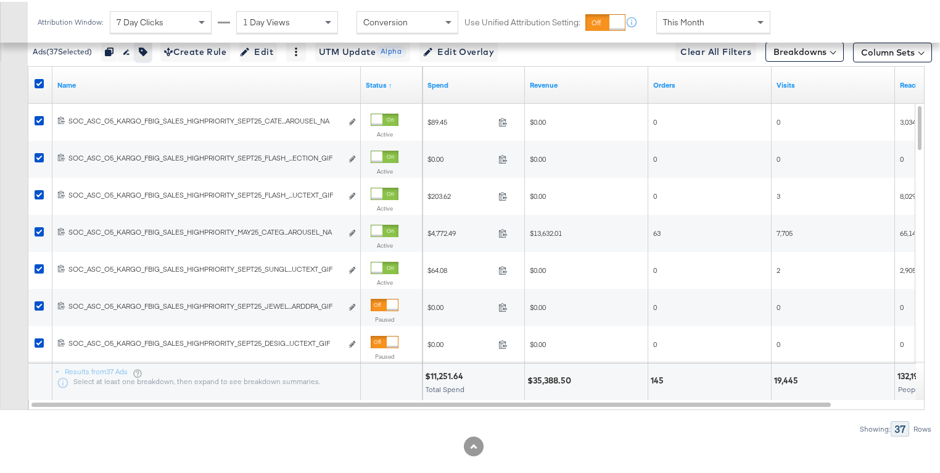
click at [144, 48] on icon "button" at bounding box center [143, 50] width 9 height 9
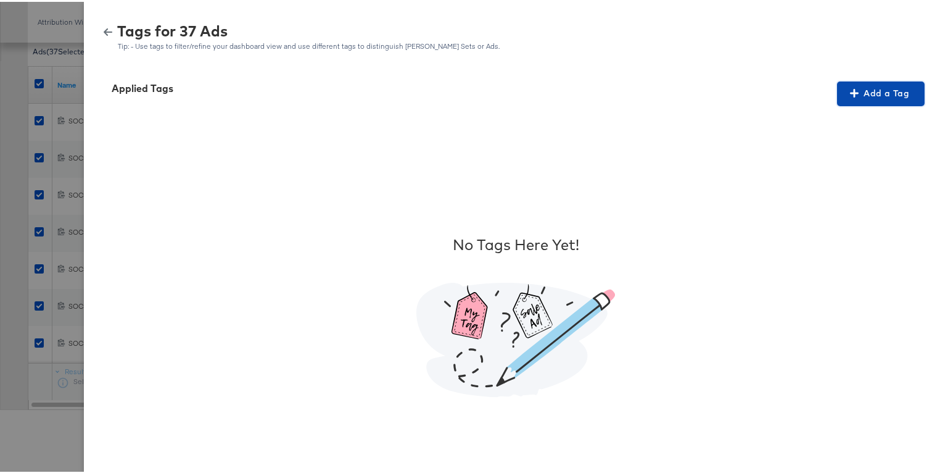
click at [842, 97] on span "Add a Tag" at bounding box center [881, 91] width 78 height 15
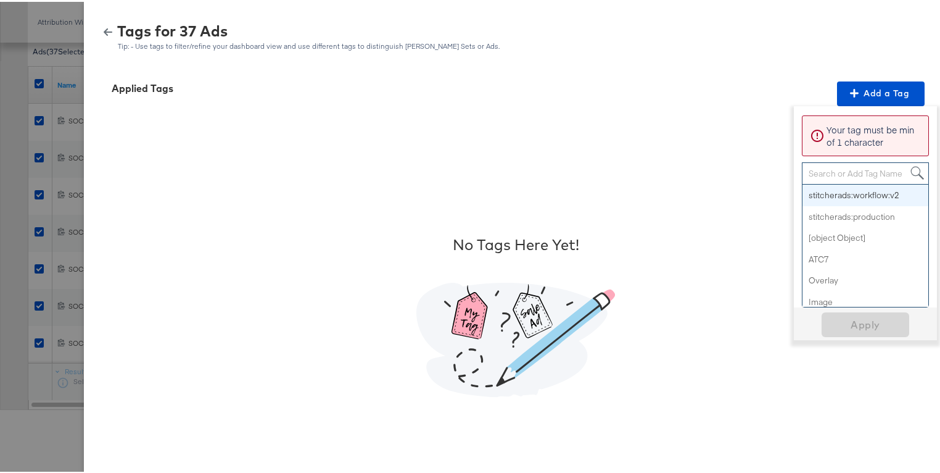
click at [821, 165] on div "Search or Add Tag Name" at bounding box center [866, 171] width 126 height 21
paste input "Smart Design 2+ Elements"
type input "Smart Design 2+ Elements"
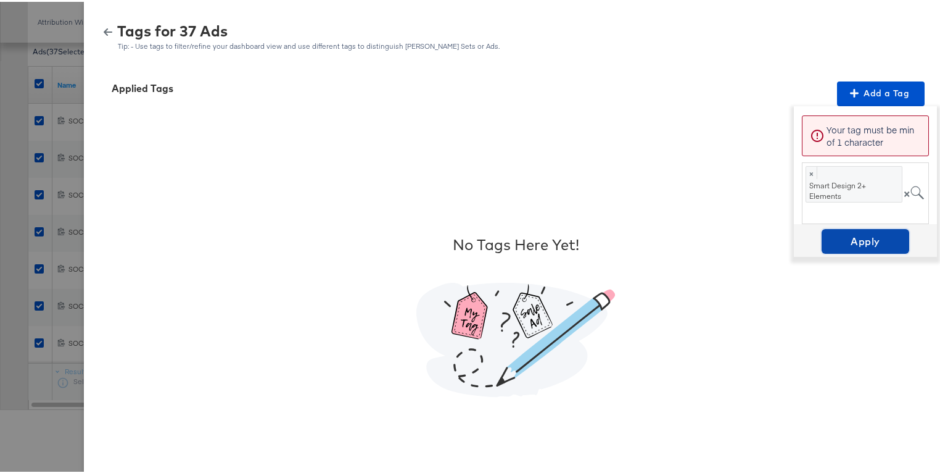
click at [866, 239] on span "Apply" at bounding box center [866, 239] width 78 height 17
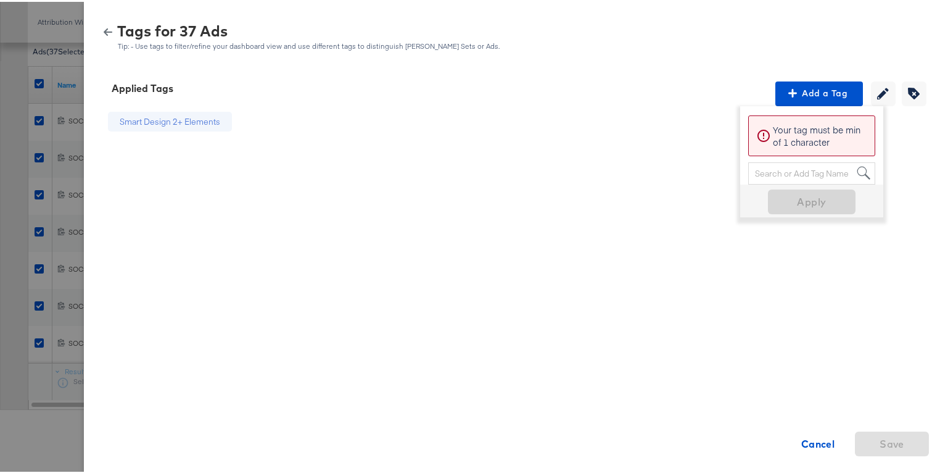
click at [104, 29] on icon "button" at bounding box center [108, 30] width 9 height 7
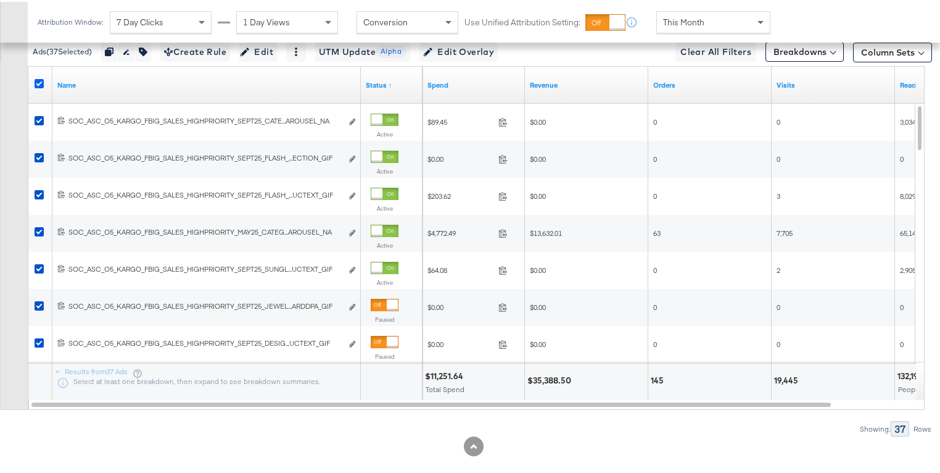
click at [40, 78] on icon at bounding box center [39, 81] width 9 height 9
click at [0, 0] on input "checkbox" at bounding box center [0, 0] width 0 height 0
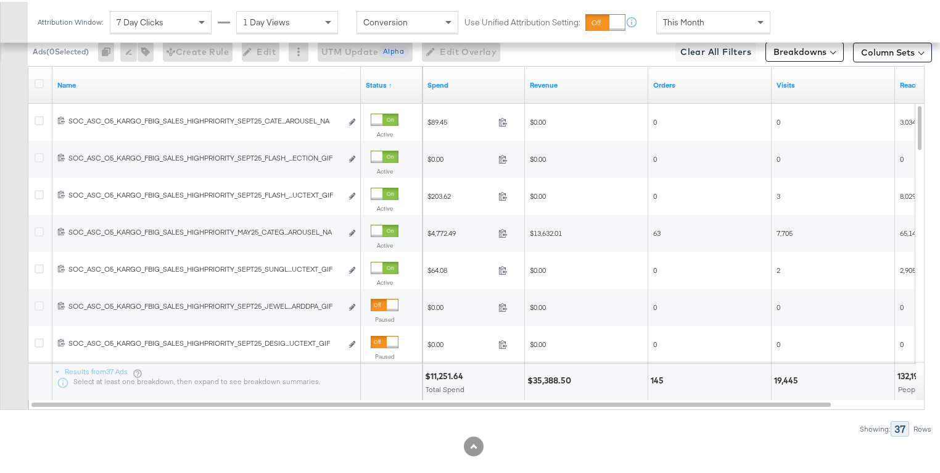
click at [708, 23] on div "This Month" at bounding box center [713, 20] width 113 height 21
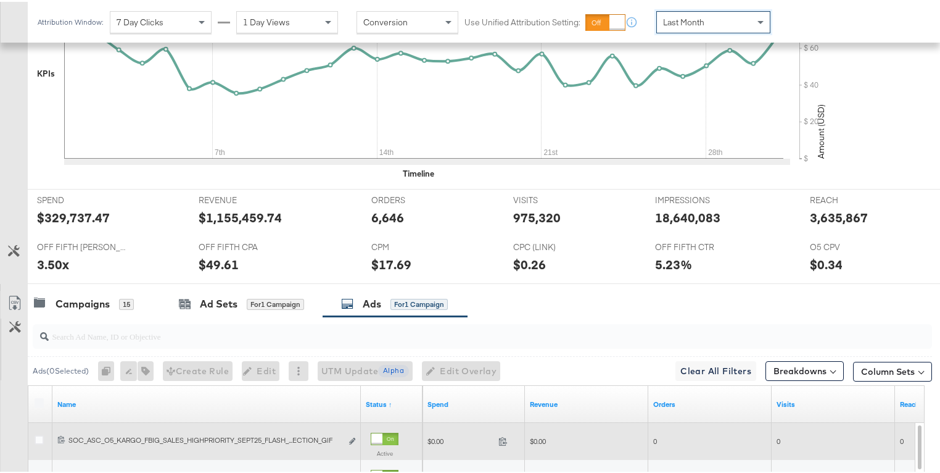
scroll to position [587, 0]
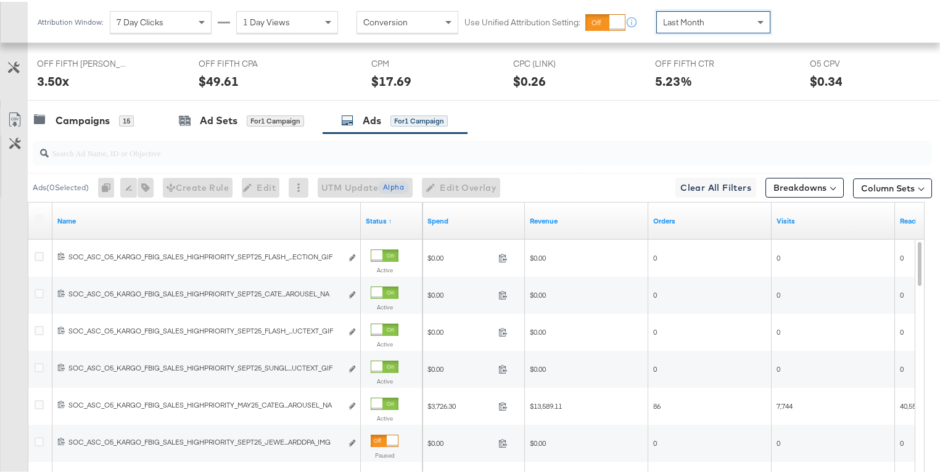
click at [39, 214] on label at bounding box center [39, 217] width 9 height 9
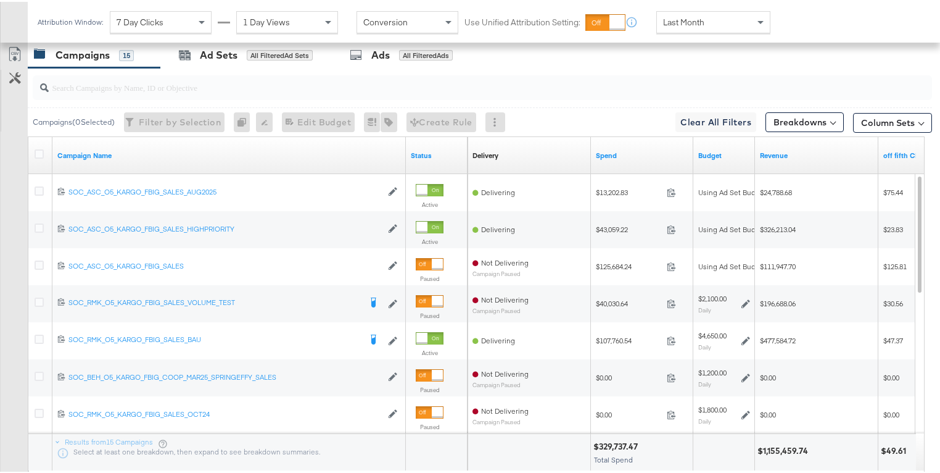
scroll to position [665, 0]
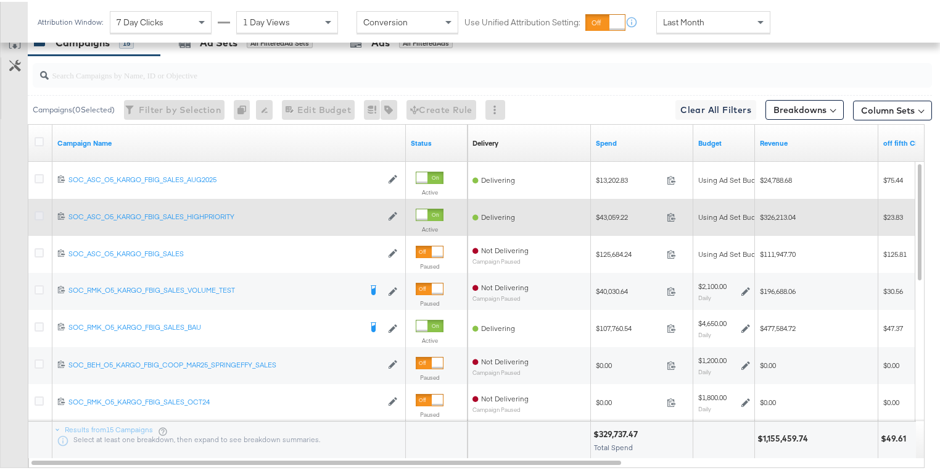
click at [38, 210] on icon at bounding box center [39, 213] width 9 height 9
click at [0, 0] on input "checkbox" at bounding box center [0, 0] width 0 height 0
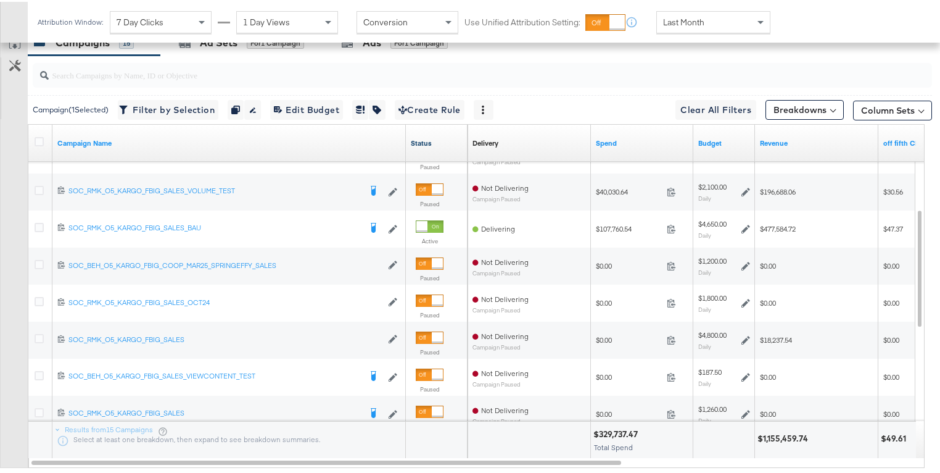
click at [424, 137] on link "Status" at bounding box center [437, 141] width 52 height 10
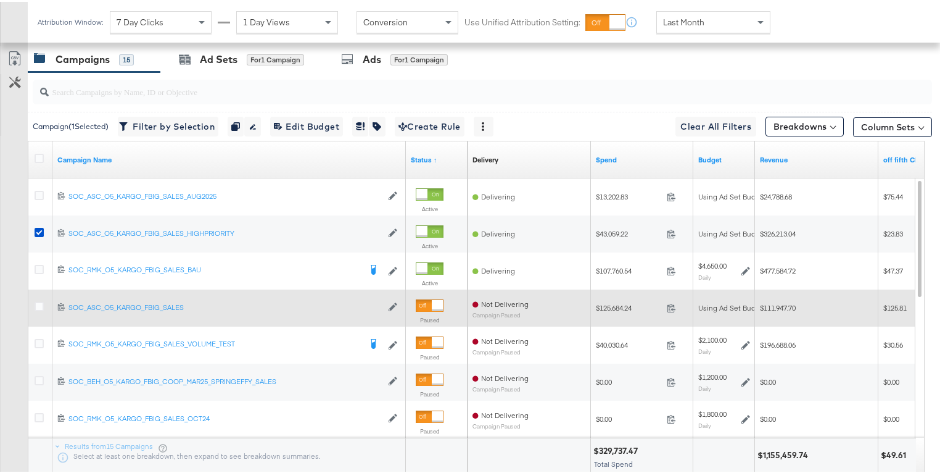
scroll to position [648, 0]
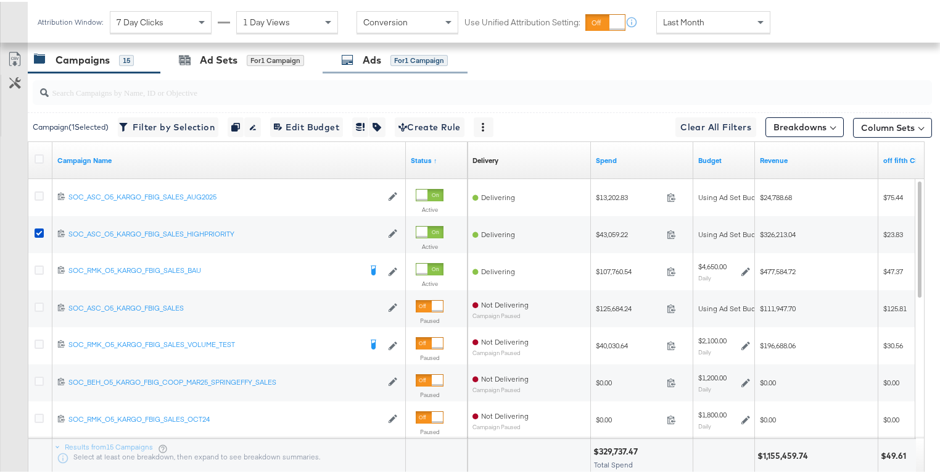
click at [419, 60] on div "for 1 Campaign" at bounding box center [419, 58] width 57 height 11
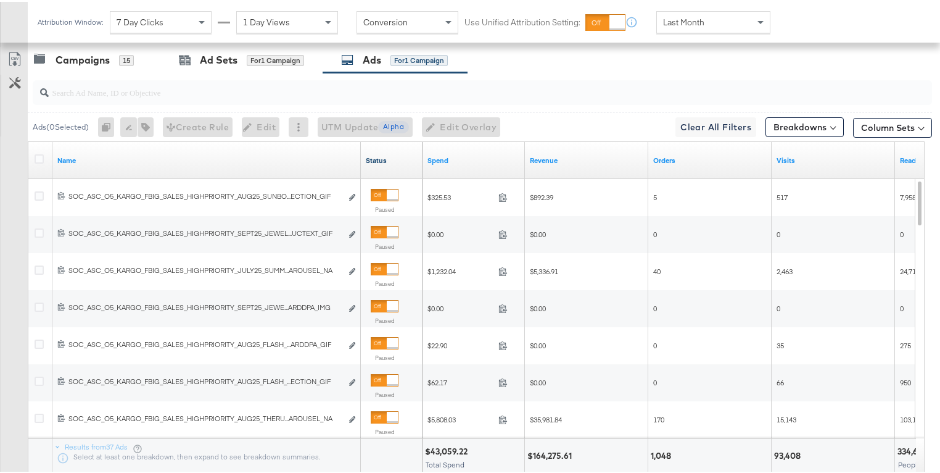
click at [376, 154] on link "Status" at bounding box center [392, 159] width 52 height 10
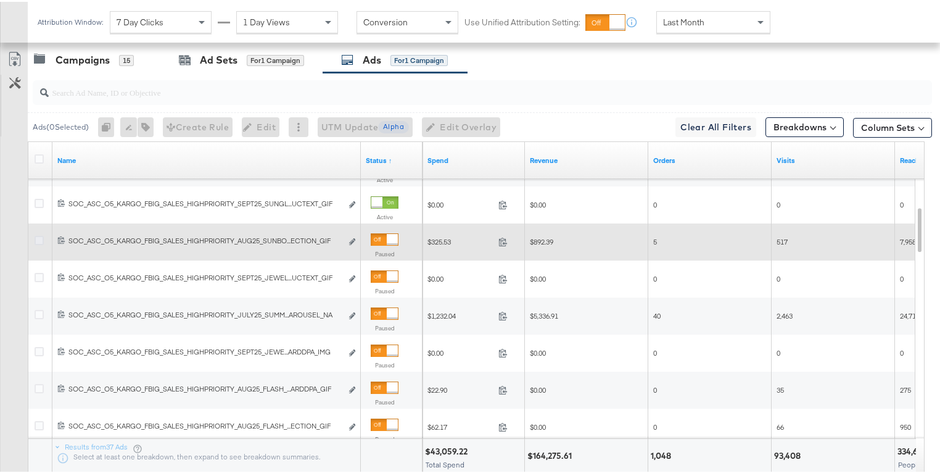
click at [38, 237] on icon at bounding box center [39, 238] width 9 height 9
click at [0, 0] on input "checkbox" at bounding box center [0, 0] width 0 height 0
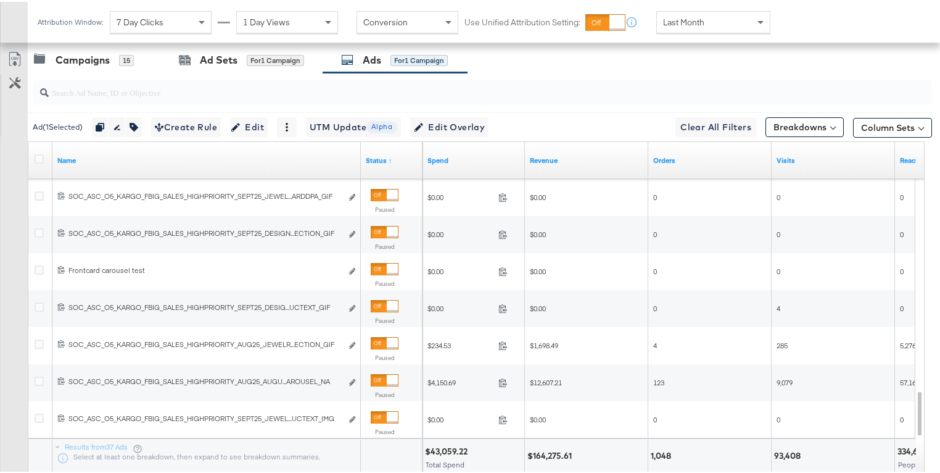
scroll to position [736, 0]
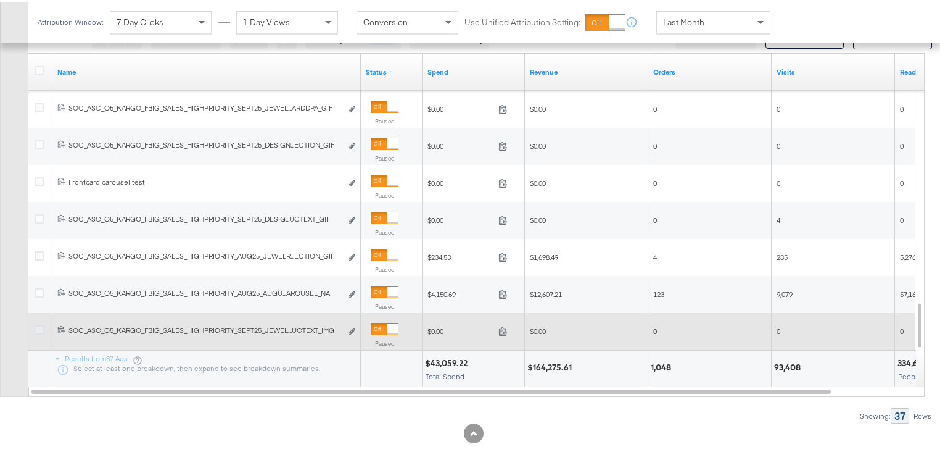
click at [41, 324] on icon at bounding box center [39, 327] width 9 height 9
click at [0, 0] on input "checkbox" at bounding box center [0, 0] width 0 height 0
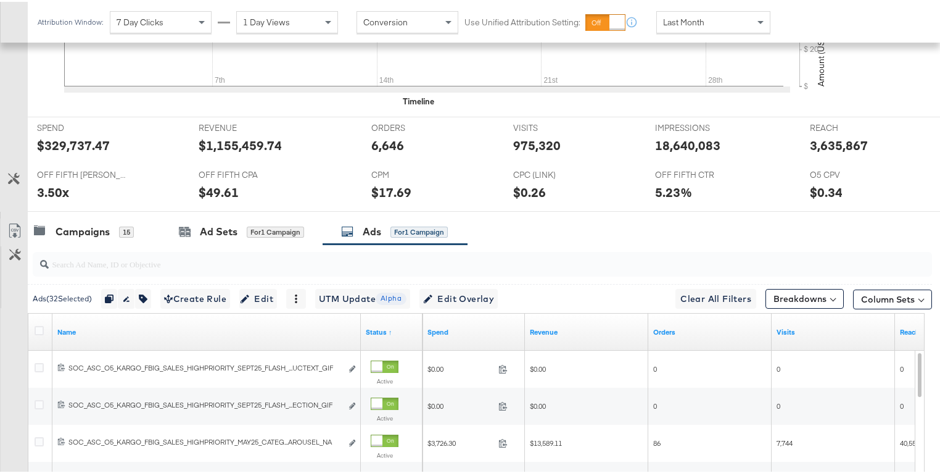
scroll to position [481, 0]
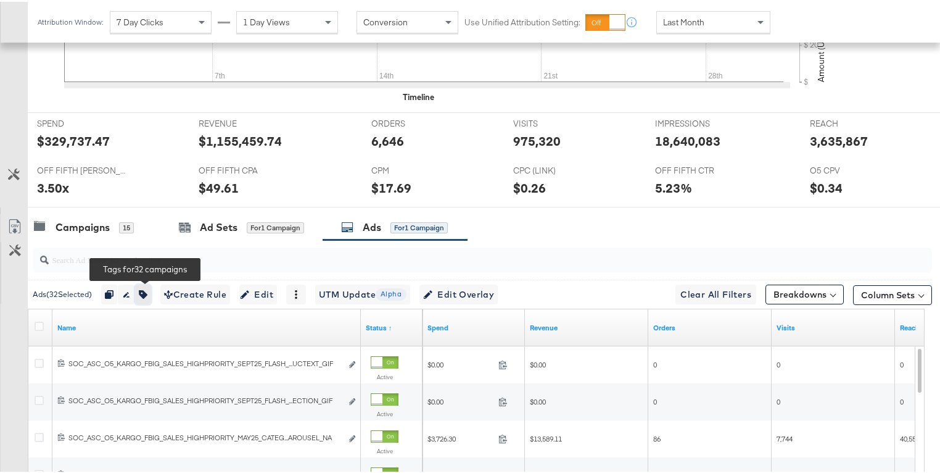
click at [147, 292] on icon "button" at bounding box center [143, 292] width 9 height 9
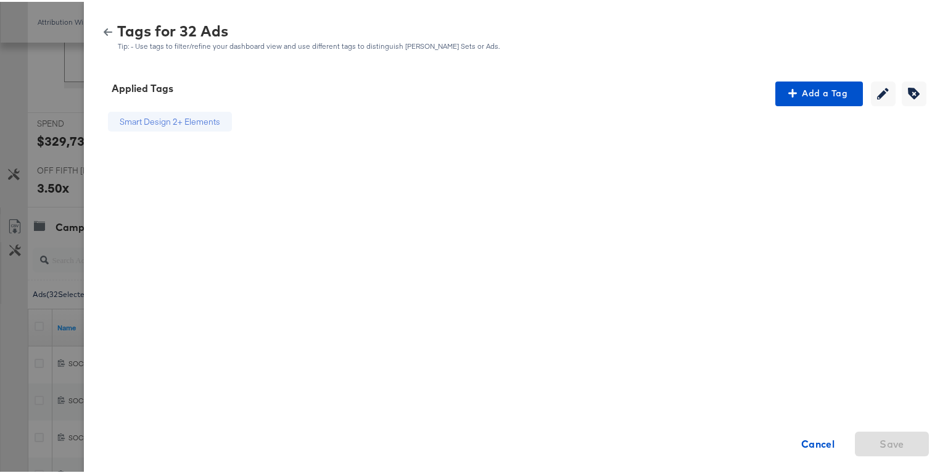
click at [104, 28] on icon "button" at bounding box center [108, 30] width 9 height 9
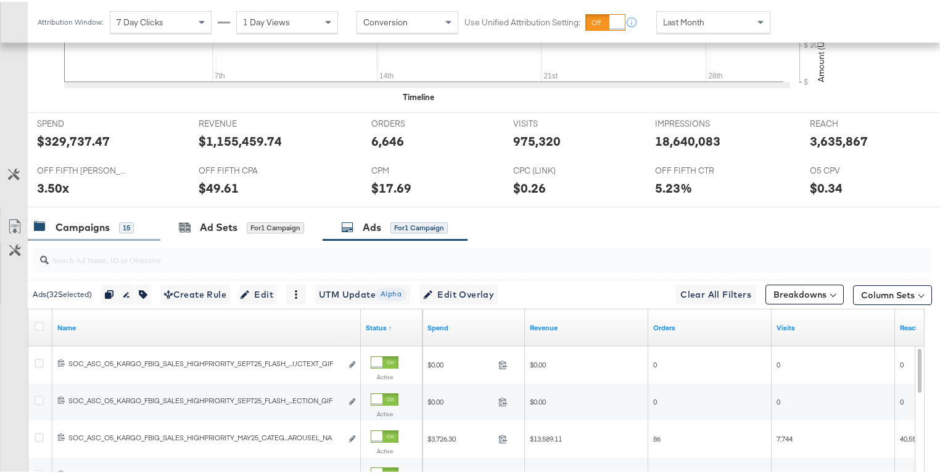
click at [93, 226] on div "Campaigns" at bounding box center [83, 225] width 54 height 14
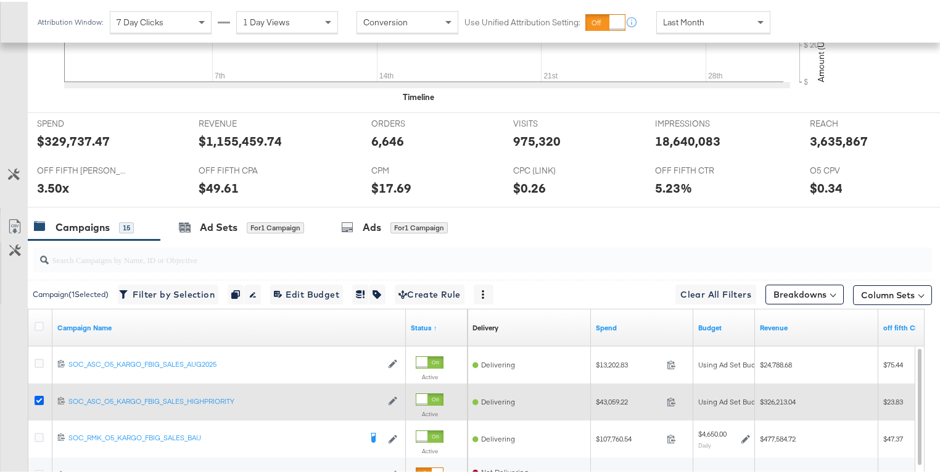
click at [38, 394] on icon at bounding box center [39, 398] width 9 height 9
click at [0, 0] on input "checkbox" at bounding box center [0, 0] width 0 height 0
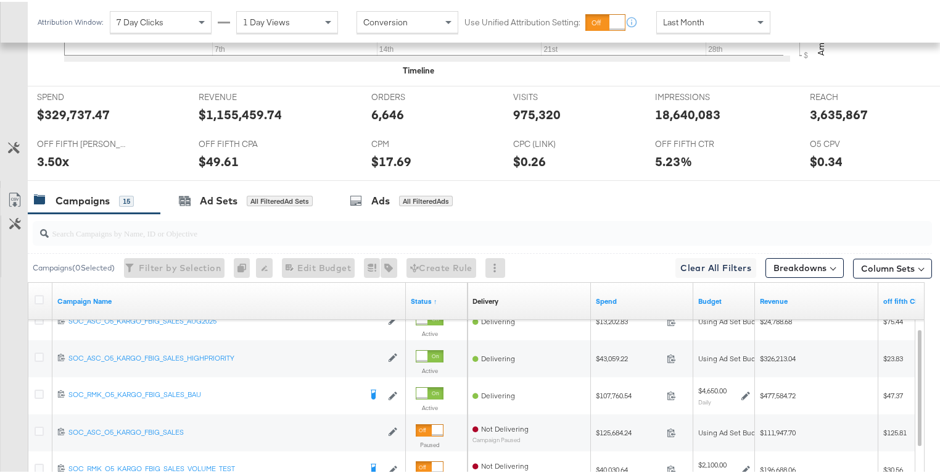
scroll to position [563, 0]
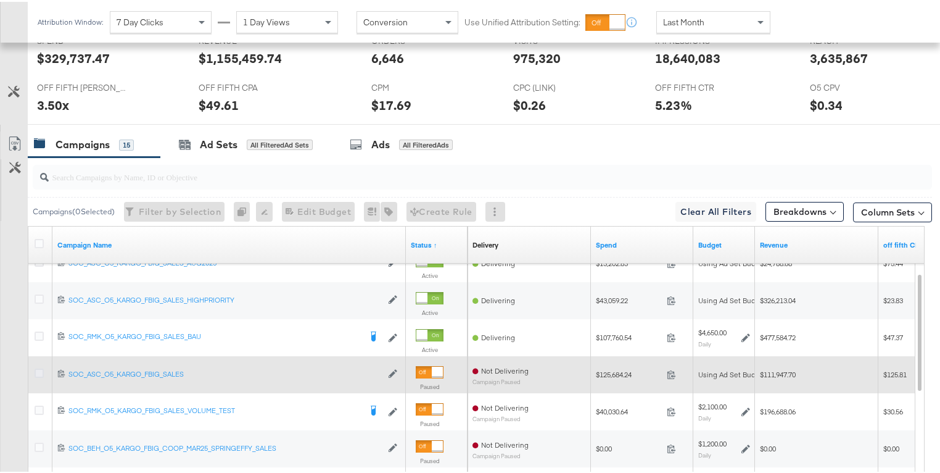
click at [42, 366] on icon at bounding box center [39, 370] width 9 height 9
click at [0, 0] on input "checkbox" at bounding box center [0, 0] width 0 height 0
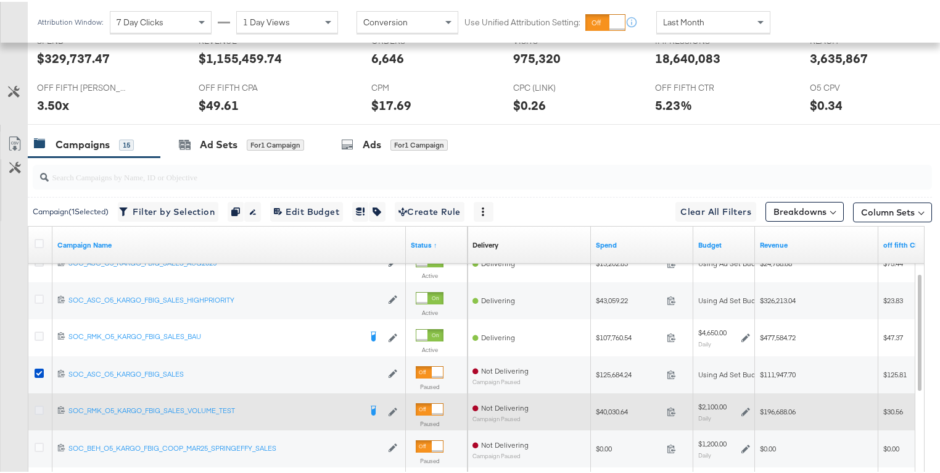
click at [42, 405] on icon at bounding box center [39, 407] width 9 height 9
click at [0, 0] on input "checkbox" at bounding box center [0, 0] width 0 height 0
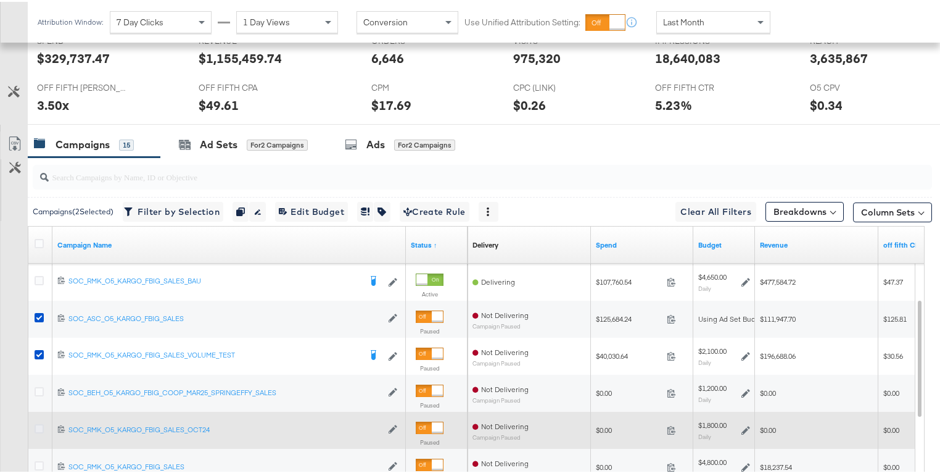
click at [38, 423] on icon at bounding box center [39, 426] width 9 height 9
click at [0, 0] on input "checkbox" at bounding box center [0, 0] width 0 height 0
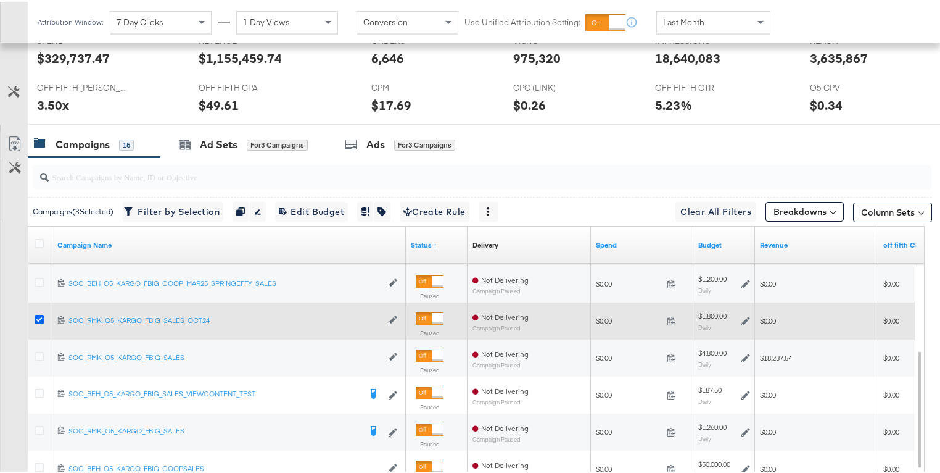
click at [41, 315] on icon at bounding box center [39, 317] width 9 height 9
click at [0, 0] on input "checkbox" at bounding box center [0, 0] width 0 height 0
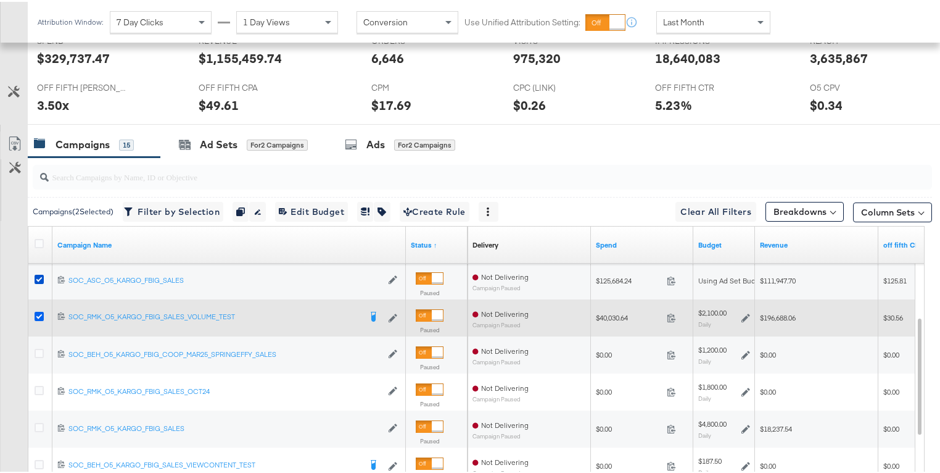
click at [37, 310] on icon at bounding box center [39, 314] width 9 height 9
click at [0, 0] on input "checkbox" at bounding box center [0, 0] width 0 height 0
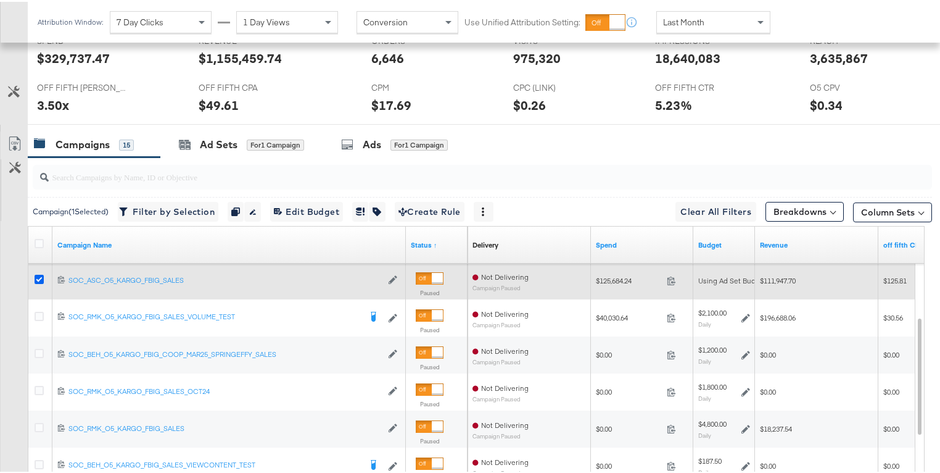
click at [37, 273] on icon at bounding box center [39, 277] width 9 height 9
click at [0, 0] on input "checkbox" at bounding box center [0, 0] width 0 height 0
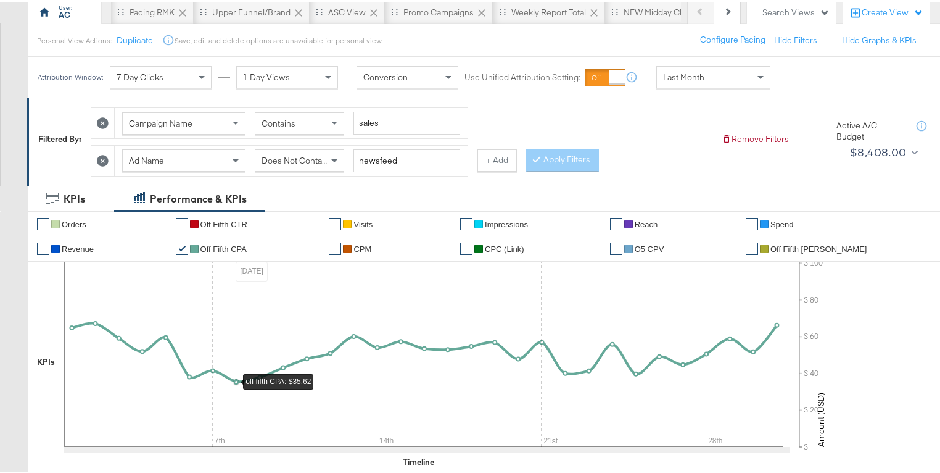
scroll to position [0, 0]
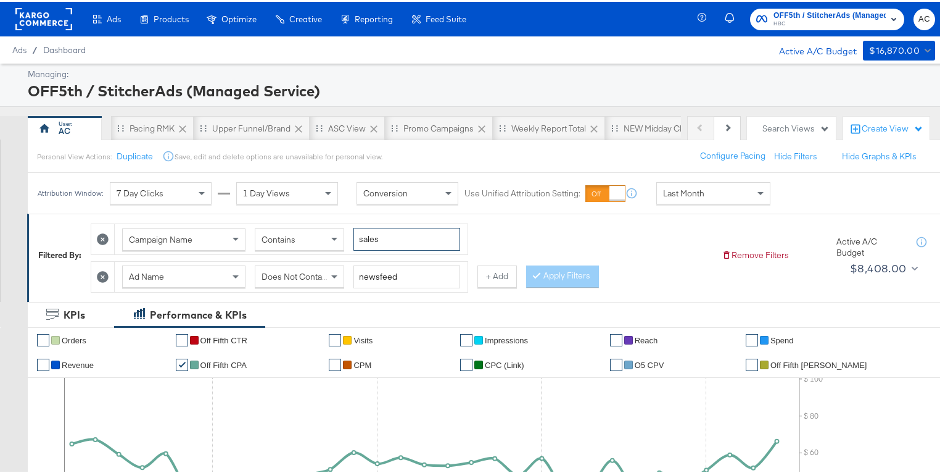
click at [372, 235] on input "sales" at bounding box center [406, 237] width 107 height 23
type input "asc"
click at [566, 278] on button "Apply Filters" at bounding box center [562, 274] width 73 height 22
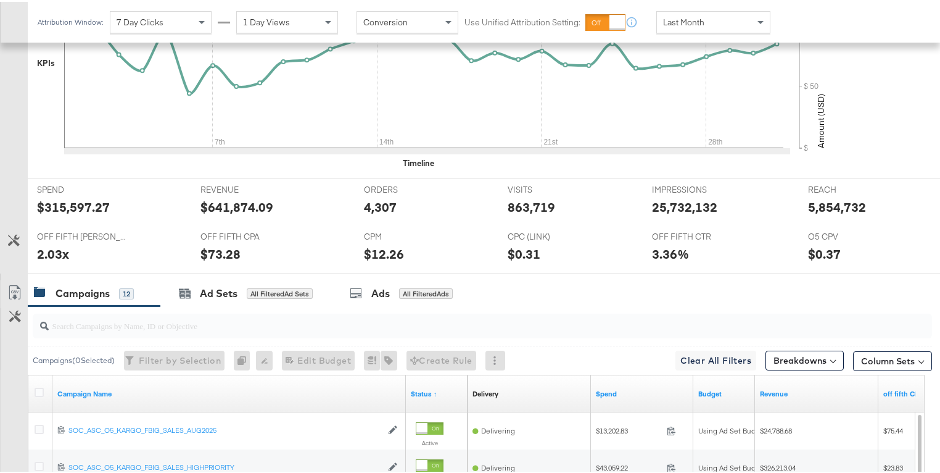
scroll to position [619, 0]
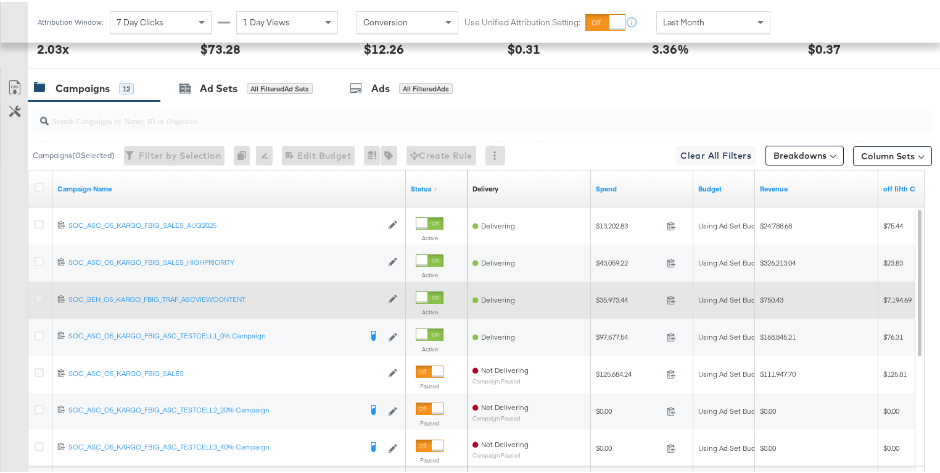
click at [39, 293] on icon at bounding box center [39, 296] width 9 height 9
click at [0, 0] on input "checkbox" at bounding box center [0, 0] width 0 height 0
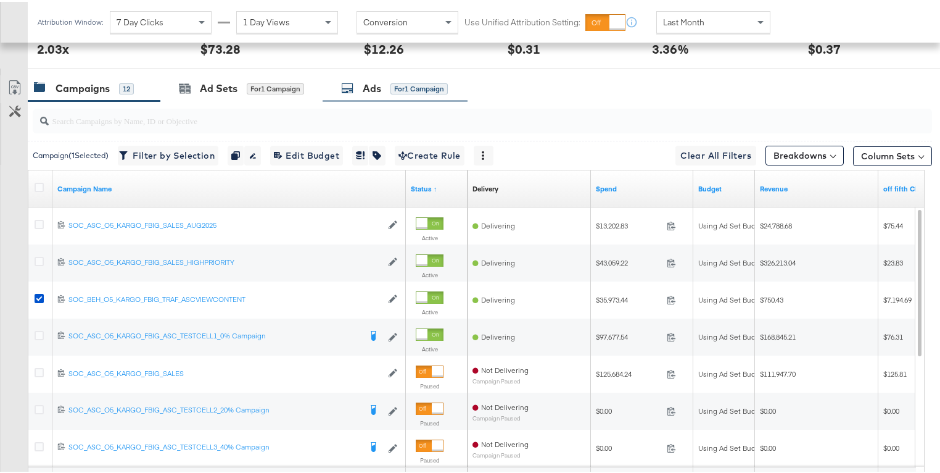
click at [400, 88] on div "for 1 Campaign" at bounding box center [419, 86] width 57 height 11
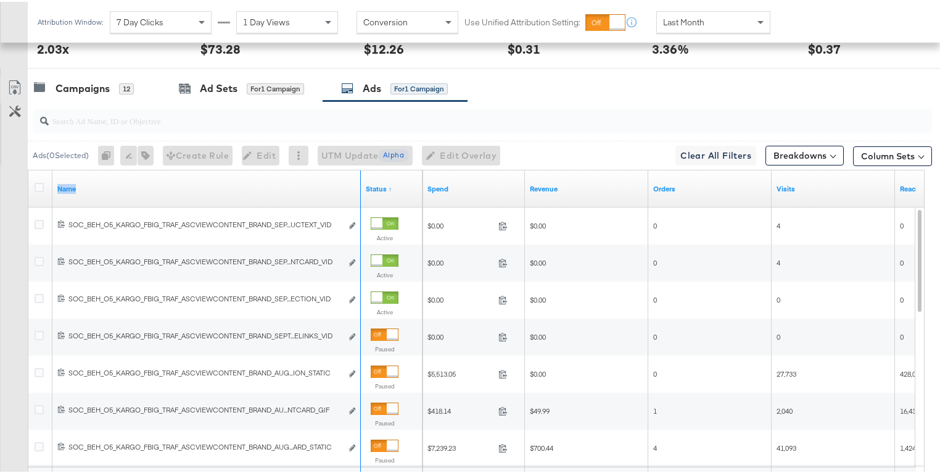
drag, startPoint x: 359, startPoint y: 176, endPoint x: 416, endPoint y: 173, distance: 57.5
click at [416, 173] on div "Name Status ↑" at bounding box center [225, 186] width 394 height 37
click at [43, 182] on icon at bounding box center [39, 185] width 9 height 9
click at [0, 0] on input "checkbox" at bounding box center [0, 0] width 0 height 0
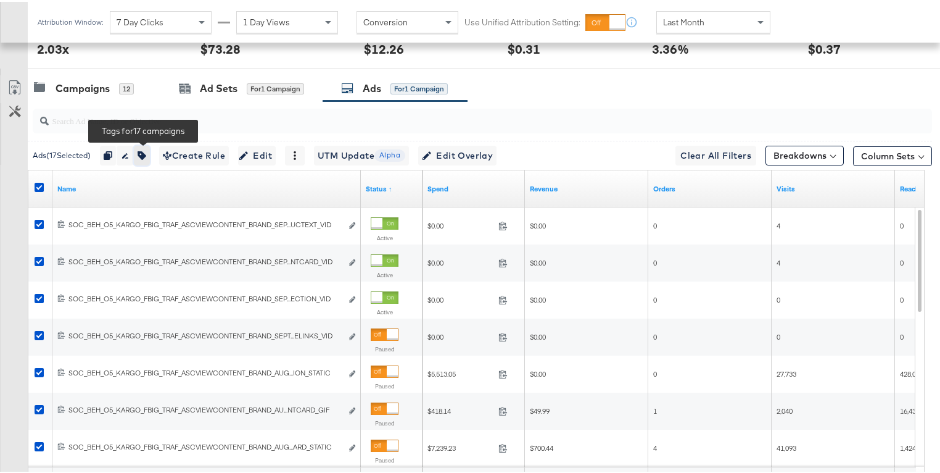
click at [144, 152] on icon "button" at bounding box center [142, 153] width 9 height 9
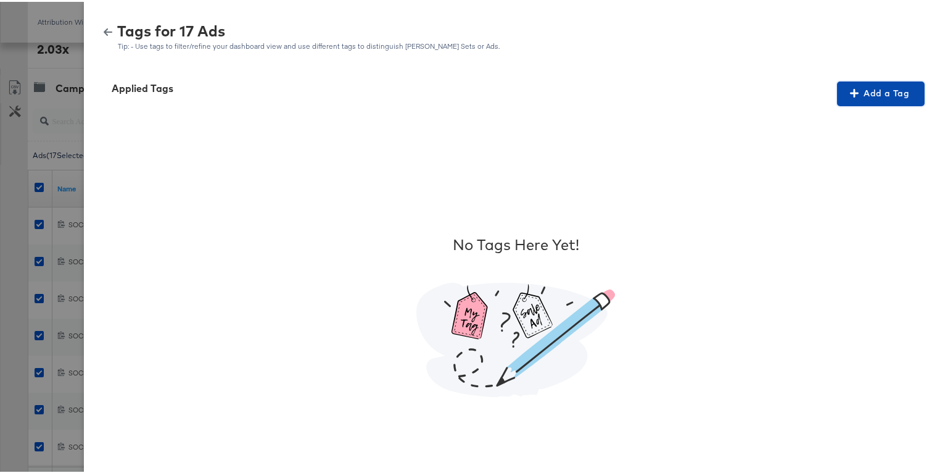
click at [862, 96] on span "Add a Tag" at bounding box center [881, 91] width 78 height 15
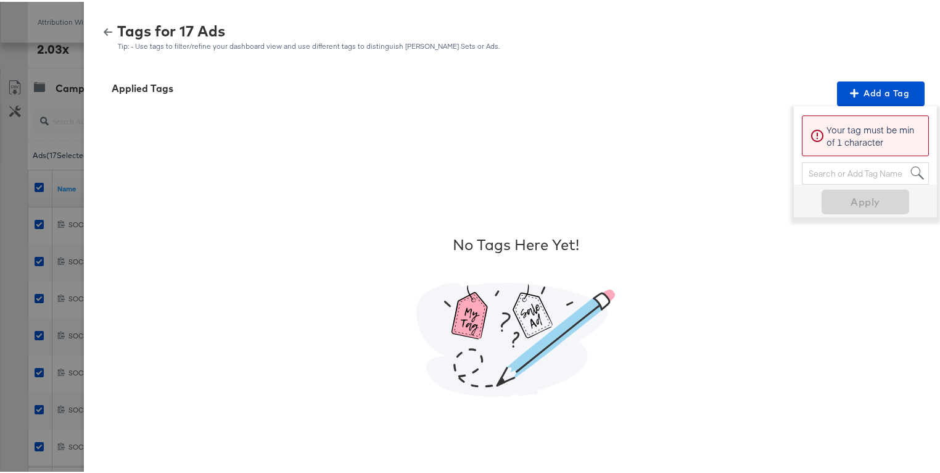
click at [843, 172] on div "Search or Add Tag Name" at bounding box center [866, 171] width 126 height 21
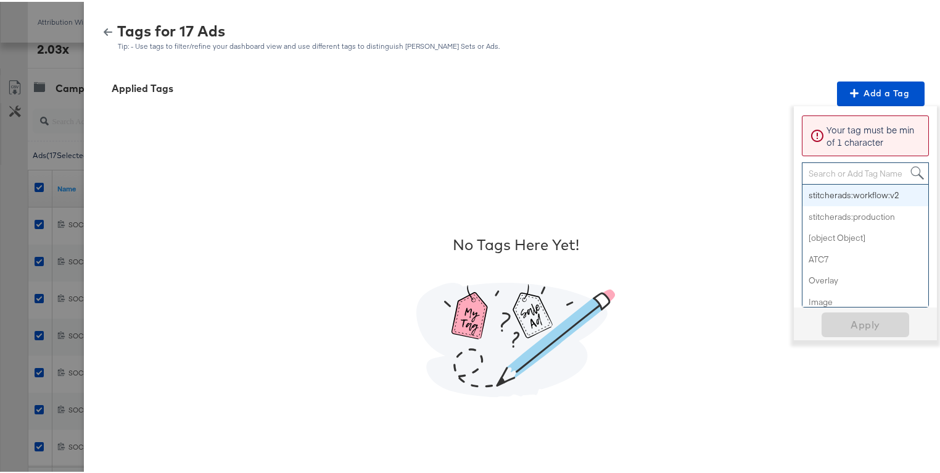
paste input "Smart Design 2+ Elements"
type input "Smart Design 2+ Elements"
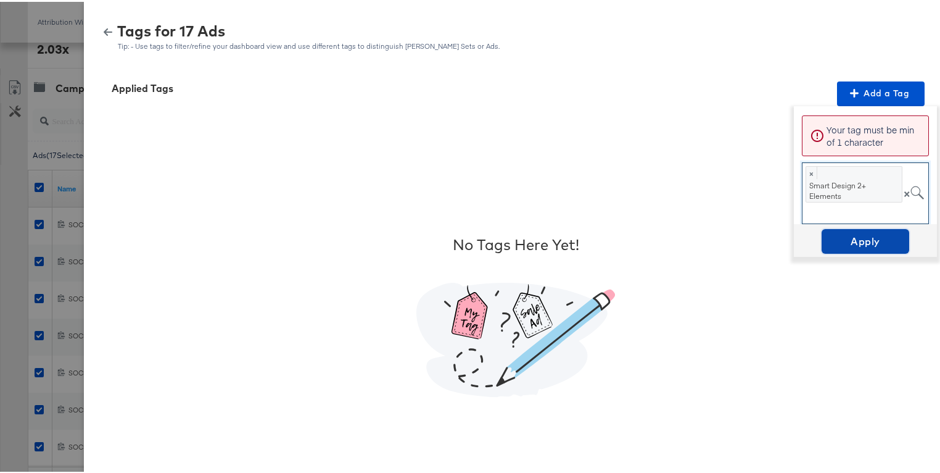
click at [859, 234] on span "Apply" at bounding box center [866, 239] width 78 height 17
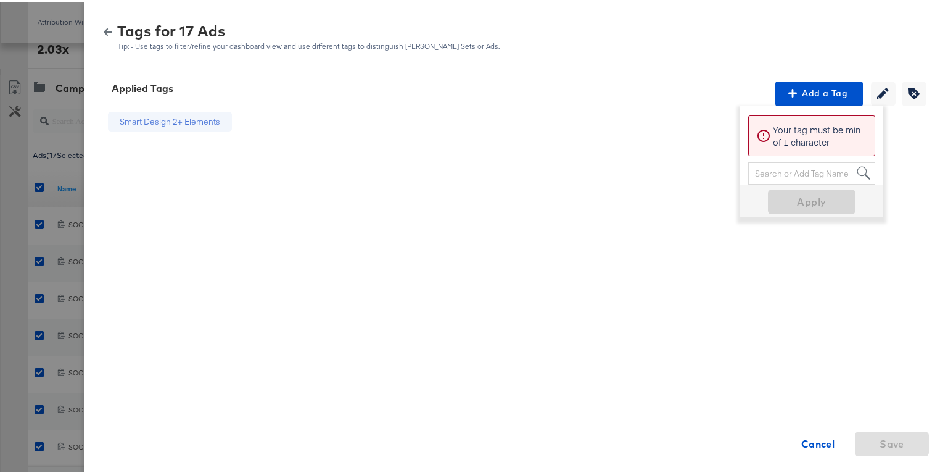
click at [99, 32] on button "button" at bounding box center [108, 30] width 19 height 9
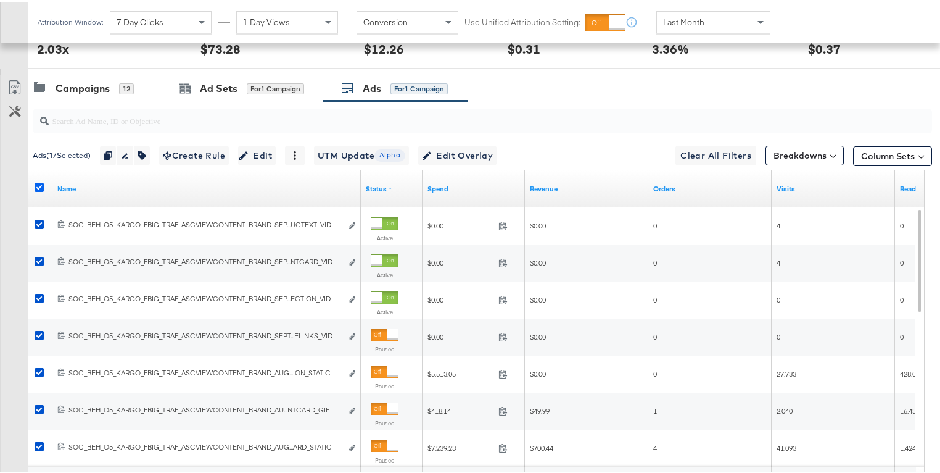
click at [39, 185] on icon at bounding box center [39, 185] width 9 height 9
click at [0, 0] on input "checkbox" at bounding box center [0, 0] width 0 height 0
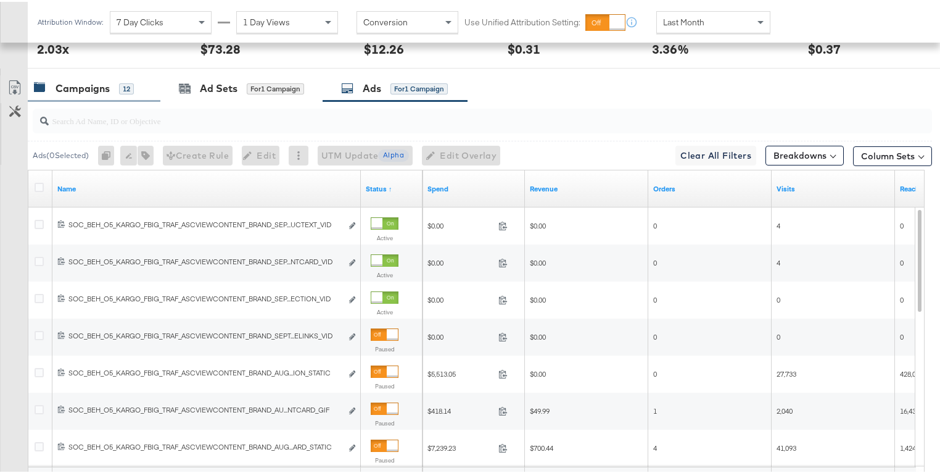
click at [110, 82] on div "Campaigns 12" at bounding box center [84, 87] width 100 height 14
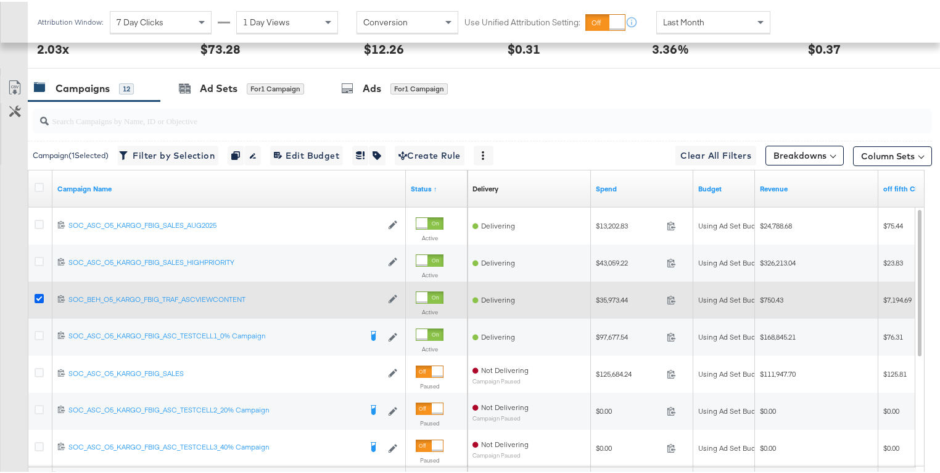
click at [38, 293] on icon at bounding box center [39, 296] width 9 height 9
click at [0, 0] on input "checkbox" at bounding box center [0, 0] width 0 height 0
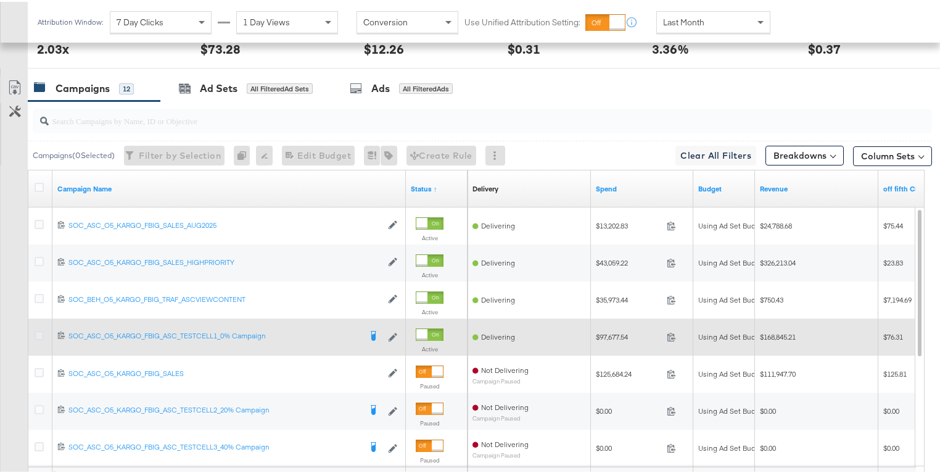
click at [37, 332] on icon at bounding box center [39, 333] width 9 height 9
click at [0, 0] on input "checkbox" at bounding box center [0, 0] width 0 height 0
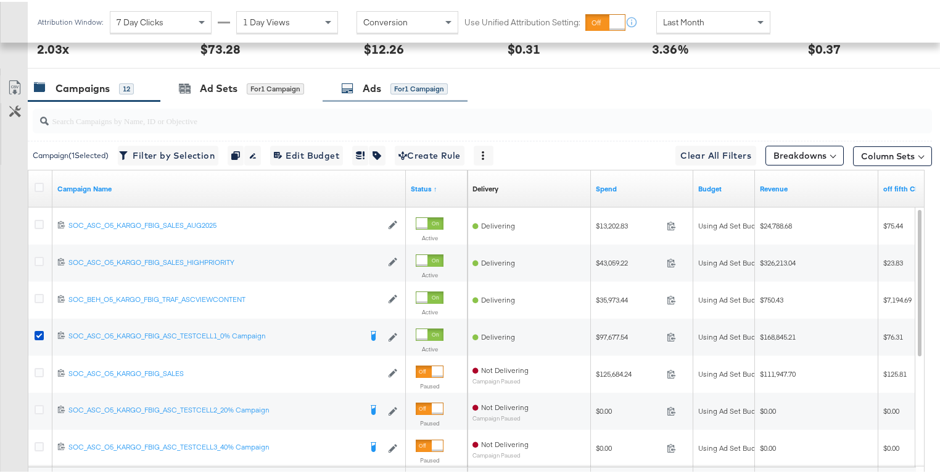
click at [376, 81] on div "Ads" at bounding box center [372, 87] width 19 height 14
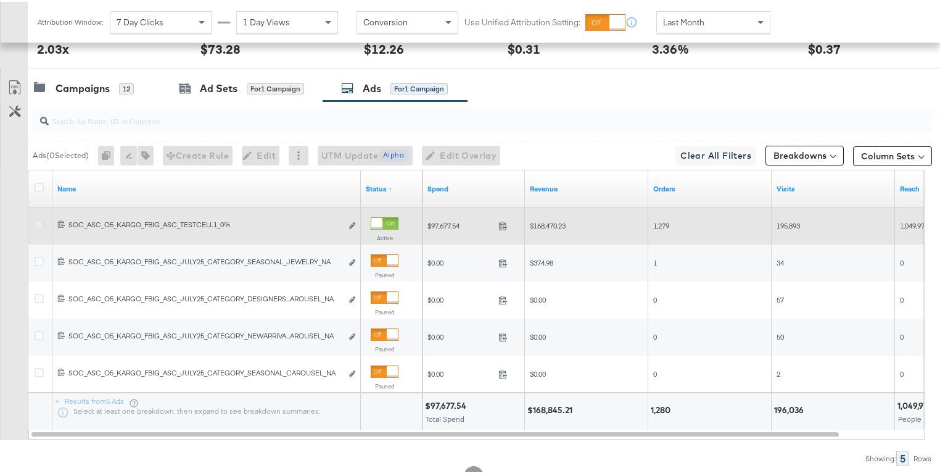
click at [39, 218] on icon at bounding box center [39, 222] width 9 height 9
click at [0, 0] on input "checkbox" at bounding box center [0, 0] width 0 height 0
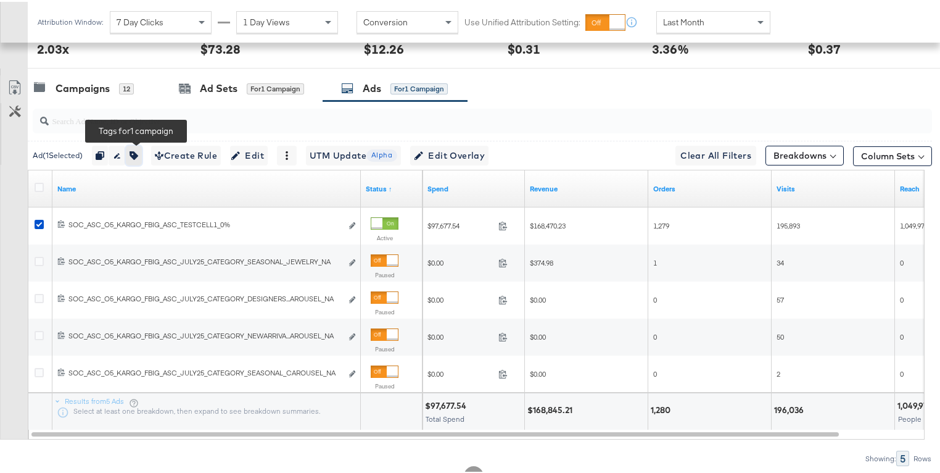
click at [142, 154] on button "button" at bounding box center [134, 154] width 16 height 20
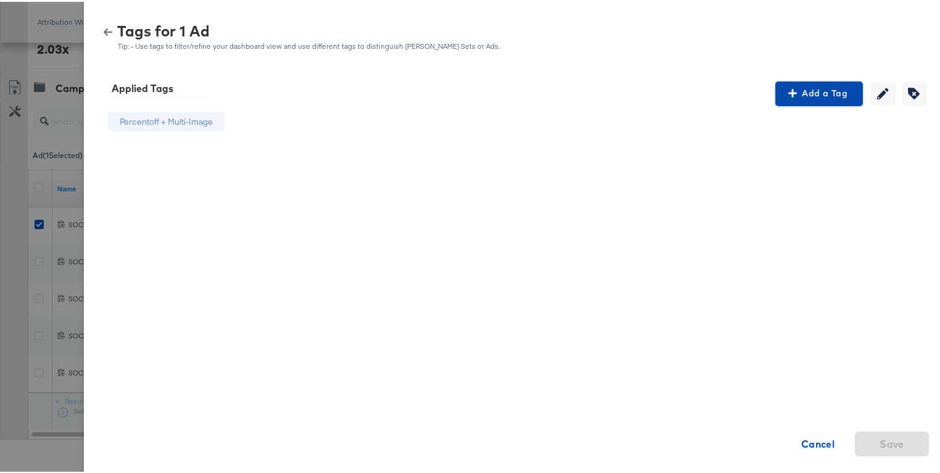
click at [801, 97] on span "Add a Tag" at bounding box center [819, 91] width 78 height 15
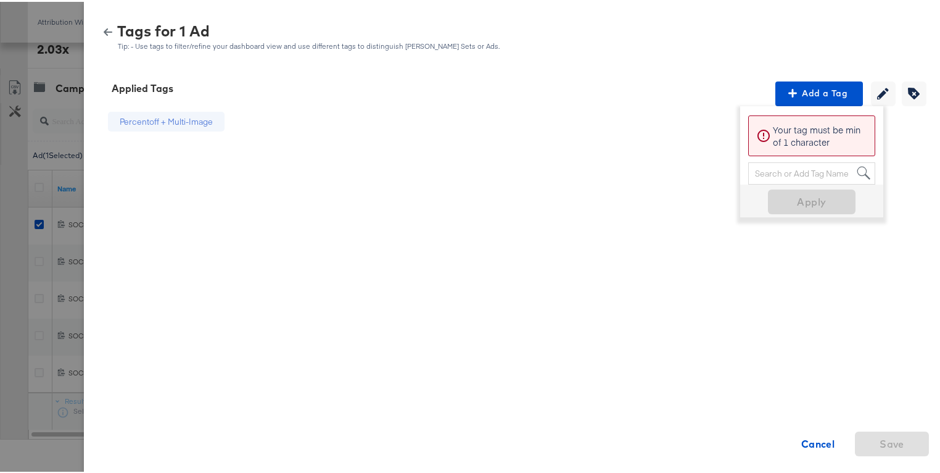
click at [104, 31] on icon "button" at bounding box center [108, 30] width 9 height 9
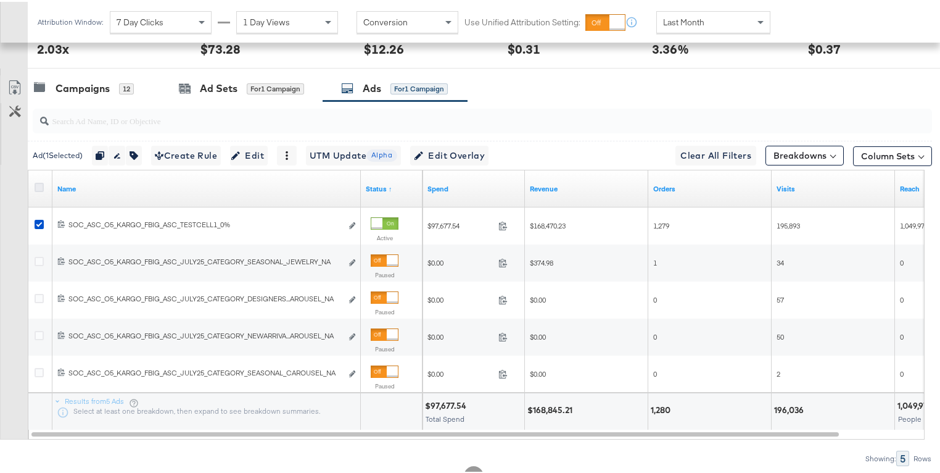
click at [41, 181] on icon at bounding box center [39, 185] width 9 height 9
click at [0, 0] on input "checkbox" at bounding box center [0, 0] width 0 height 0
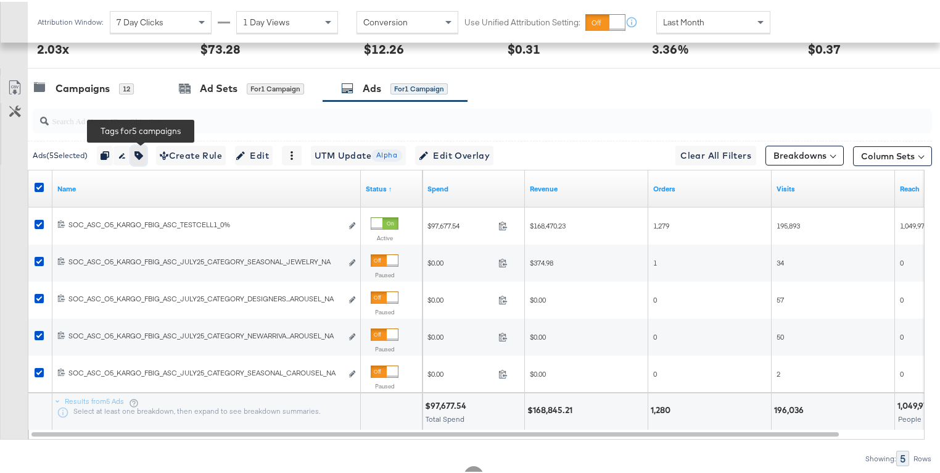
click at [139, 152] on icon "button" at bounding box center [138, 153] width 9 height 9
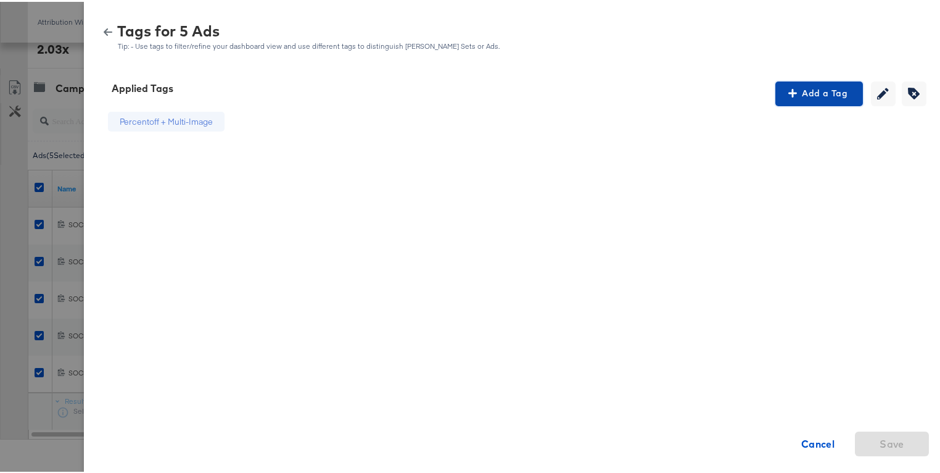
click at [800, 96] on span "Add a Tag" at bounding box center [819, 91] width 78 height 15
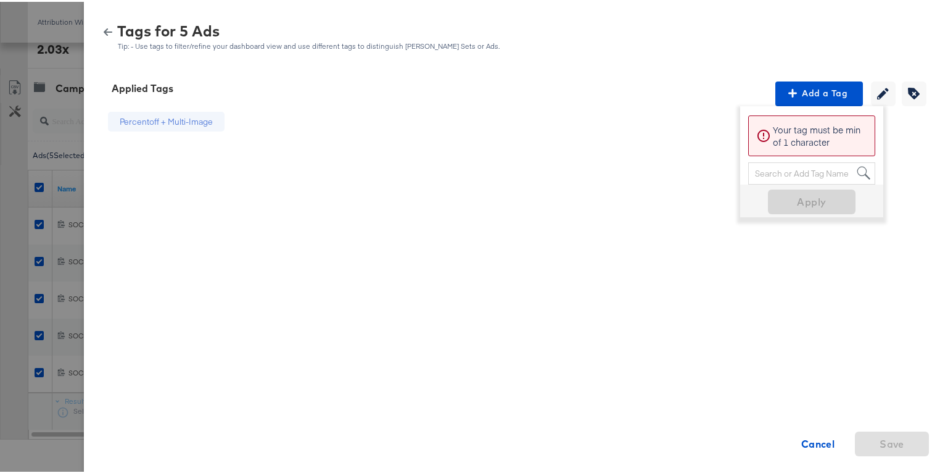
drag, startPoint x: 801, startPoint y: 172, endPoint x: 799, endPoint y: 165, distance: 7.2
click at [801, 172] on div "Search or Add Tag Name" at bounding box center [812, 171] width 126 height 21
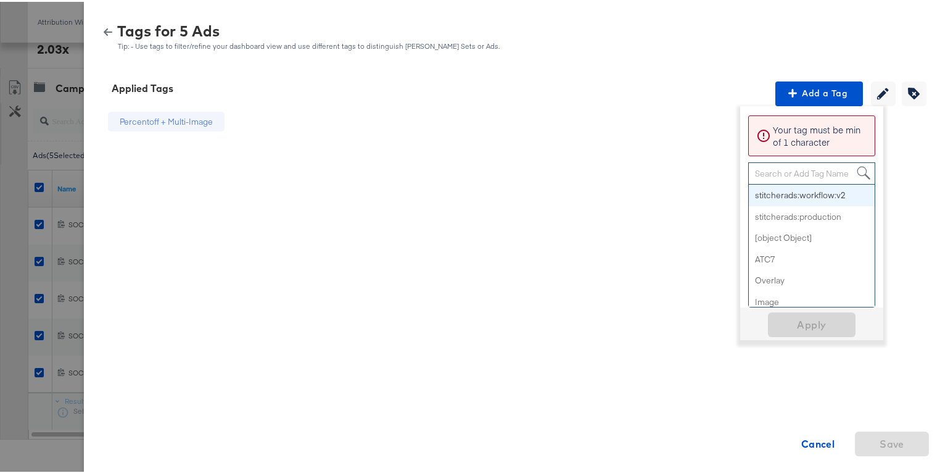
paste input "Smart Design 2+ Elements"
type input "Smart Design 2+ Elements"
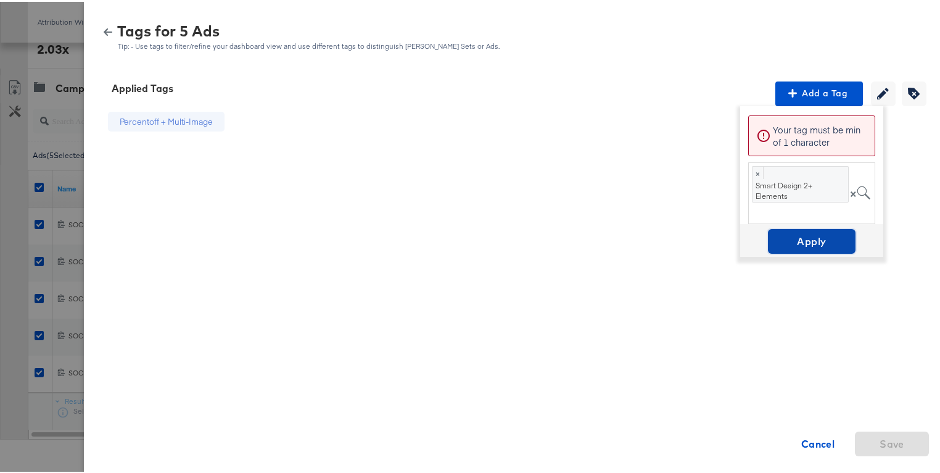
click at [803, 233] on span "Apply" at bounding box center [812, 239] width 78 height 17
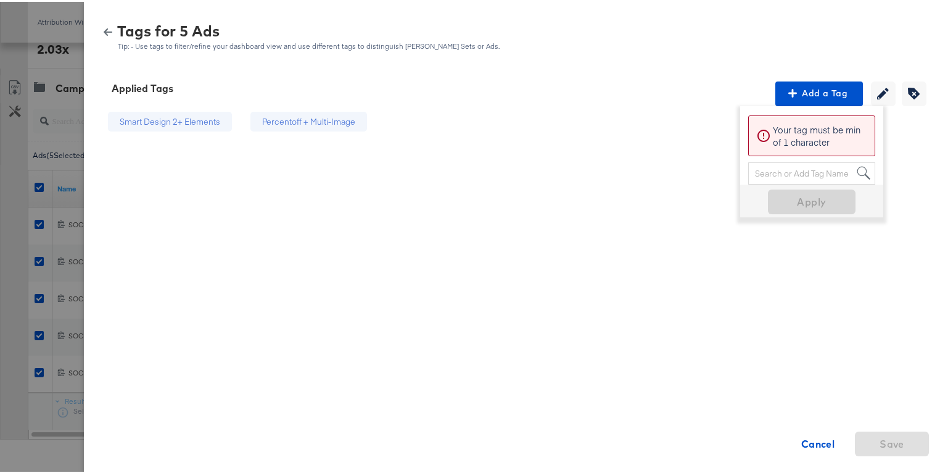
click at [329, 118] on div "Percentoff + Multi-Image" at bounding box center [308, 120] width 93 height 12
click at [334, 120] on div "Percentoff + Multi-Image" at bounding box center [308, 120] width 93 height 12
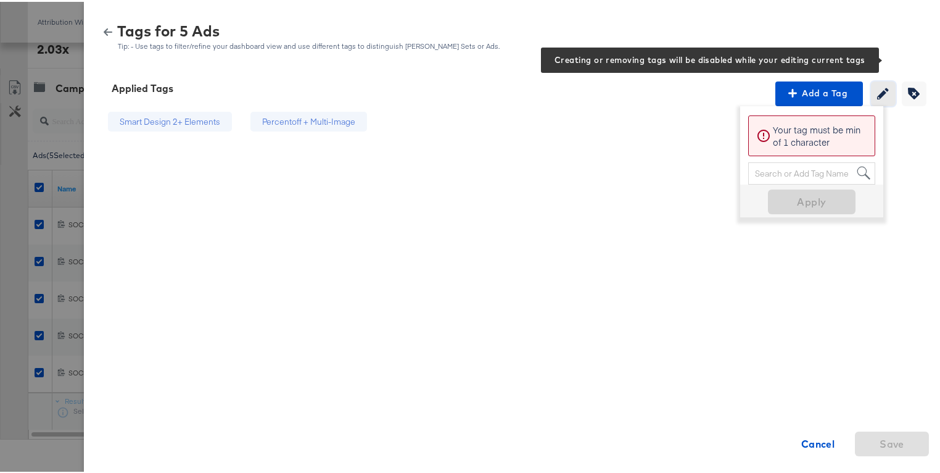
click at [877, 89] on icon "button" at bounding box center [883, 92] width 12 height 12
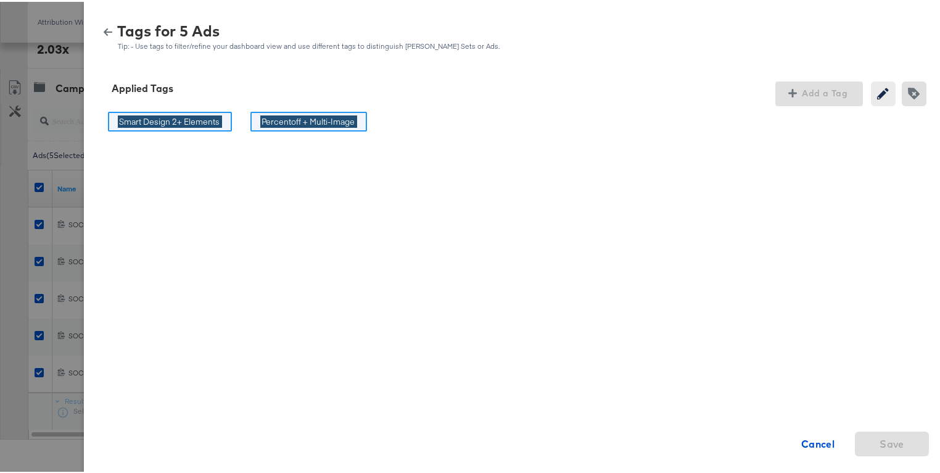
click at [336, 117] on input "Percentoff + Multi-Image" at bounding box center [308, 120] width 97 height 13
click at [337, 117] on input "Percentoff + Multi-Image" at bounding box center [308, 120] width 97 height 13
click at [527, 138] on div "Smart Design 2+ Elements Smart Design 2+ Elements This field cannot be blank Ca…" at bounding box center [516, 313] width 834 height 419
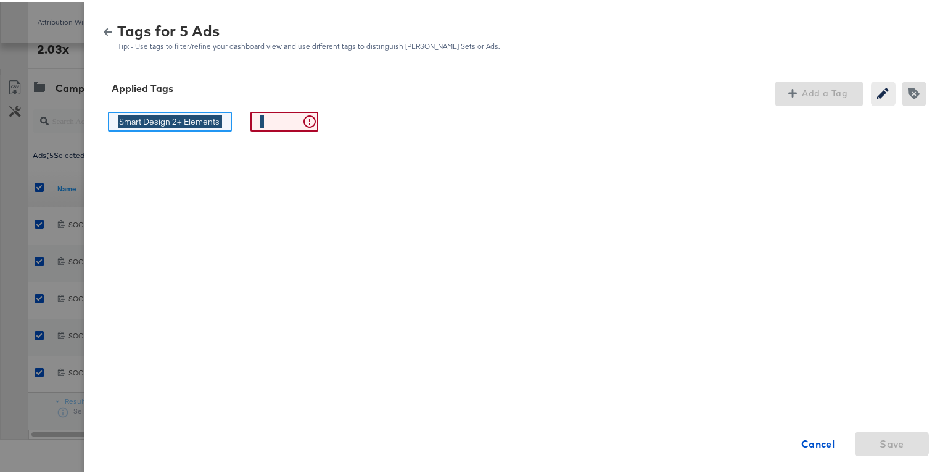
click at [583, 139] on div "Smart Design 2+ Elements Smart Design 2+ Elements This field cannot be blank Ca…" at bounding box center [516, 313] width 834 height 419
click at [420, 133] on div "Smart Design 2+ Elements Smart Design 2+ Elements This field cannot be blank Ca…" at bounding box center [516, 313] width 834 height 419
click at [108, 29] on button "button" at bounding box center [108, 30] width 19 height 9
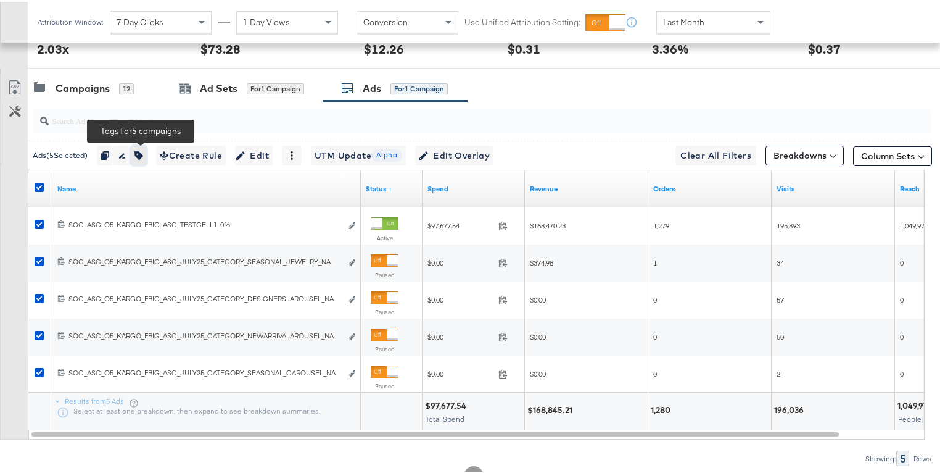
click at [143, 149] on icon "button" at bounding box center [138, 153] width 9 height 9
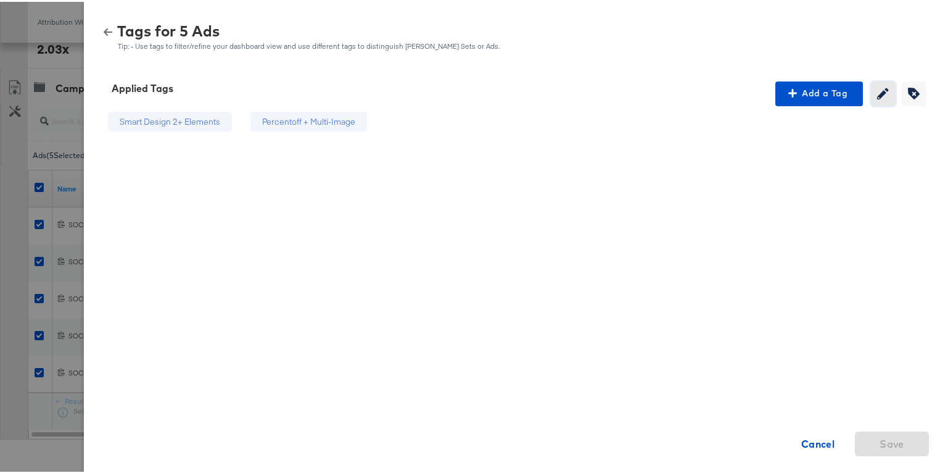
click at [871, 96] on button "Creating or removing tags will be disabled while your editing current tags" at bounding box center [883, 92] width 25 height 25
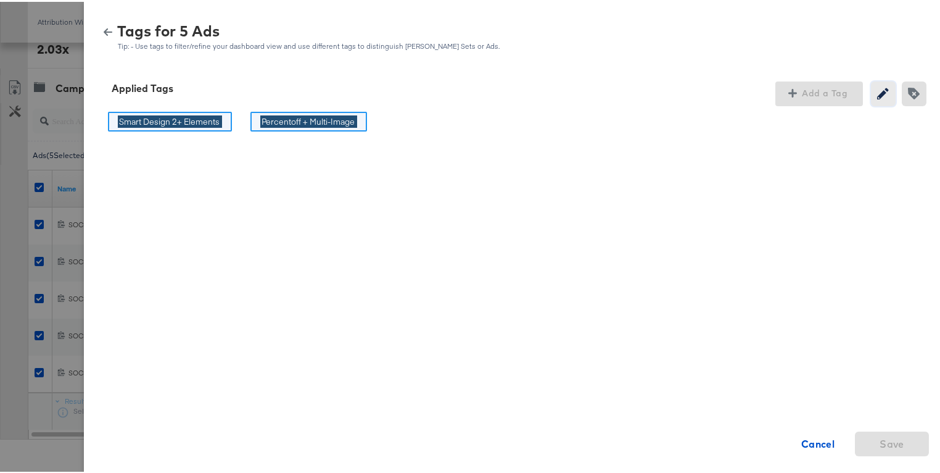
click at [871, 96] on button "Creating or removing tags will be disabled while your editing current tags" at bounding box center [883, 92] width 25 height 25
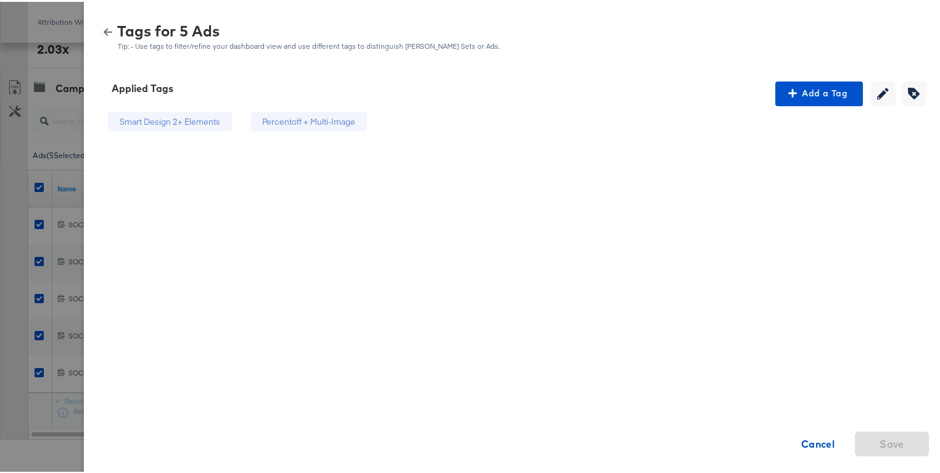
click at [99, 26] on button "button" at bounding box center [108, 30] width 19 height 9
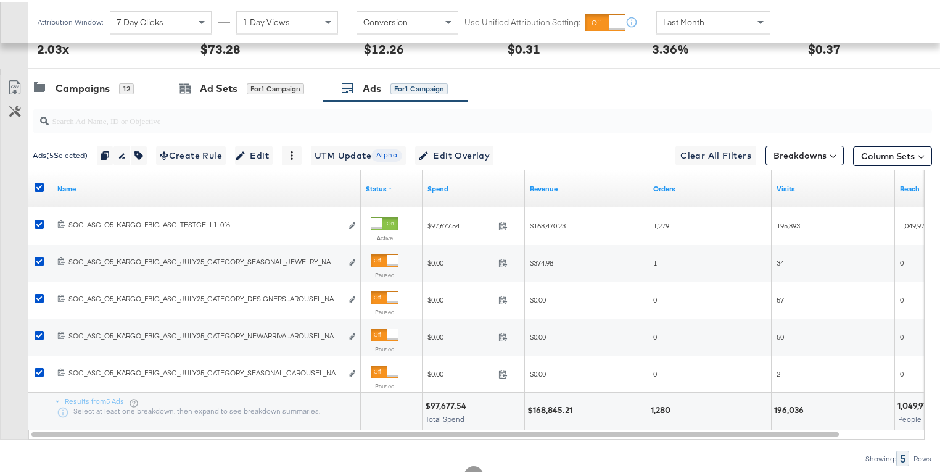
click at [36, 188] on div at bounding box center [41, 187] width 13 height 12
click at [41, 176] on div at bounding box center [41, 187] width 23 height 22
click at [41, 181] on icon at bounding box center [39, 185] width 9 height 9
click at [0, 0] on input "checkbox" at bounding box center [0, 0] width 0 height 0
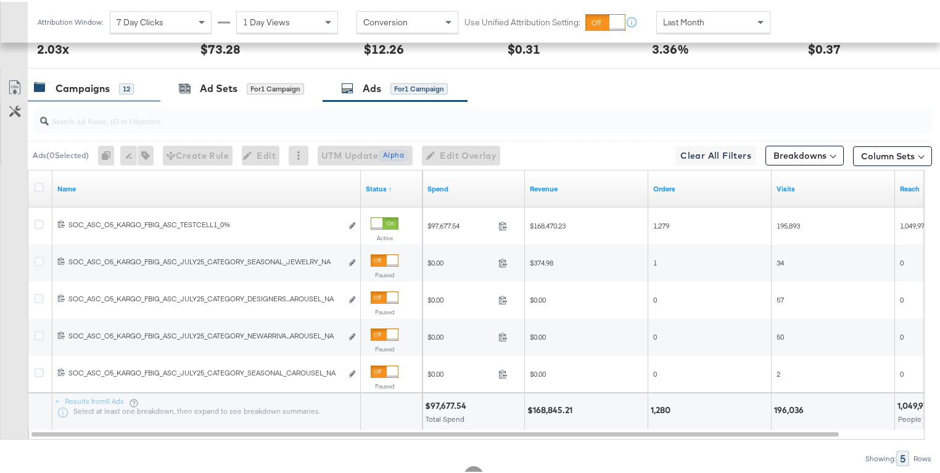
click at [108, 83] on div "Campaigns" at bounding box center [83, 87] width 54 height 14
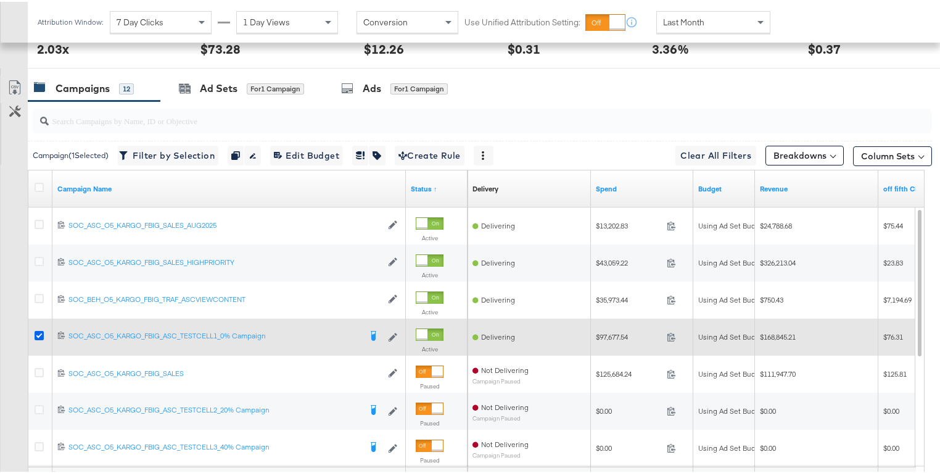
click at [39, 331] on icon at bounding box center [39, 333] width 9 height 9
click at [0, 0] on input "checkbox" at bounding box center [0, 0] width 0 height 0
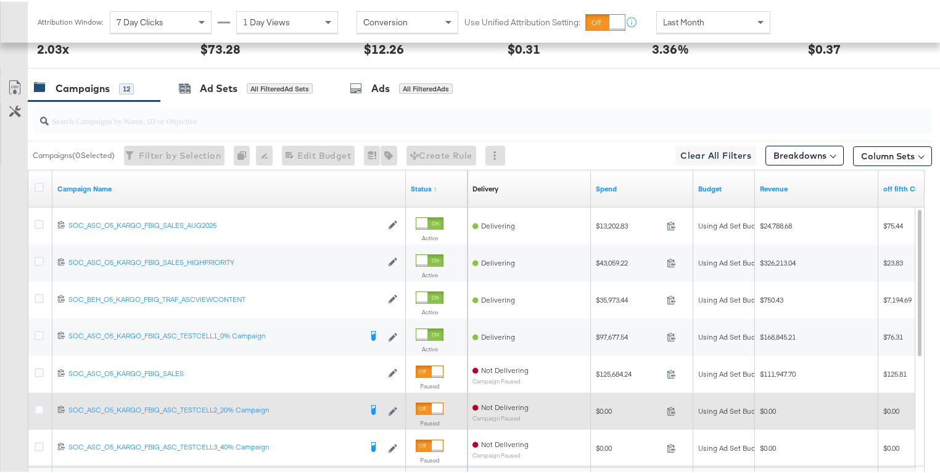
click at [39, 410] on div at bounding box center [41, 409] width 13 height 12
click at [39, 407] on icon at bounding box center [39, 407] width 9 height 9
click at [0, 0] on input "checkbox" at bounding box center [0, 0] width 0 height 0
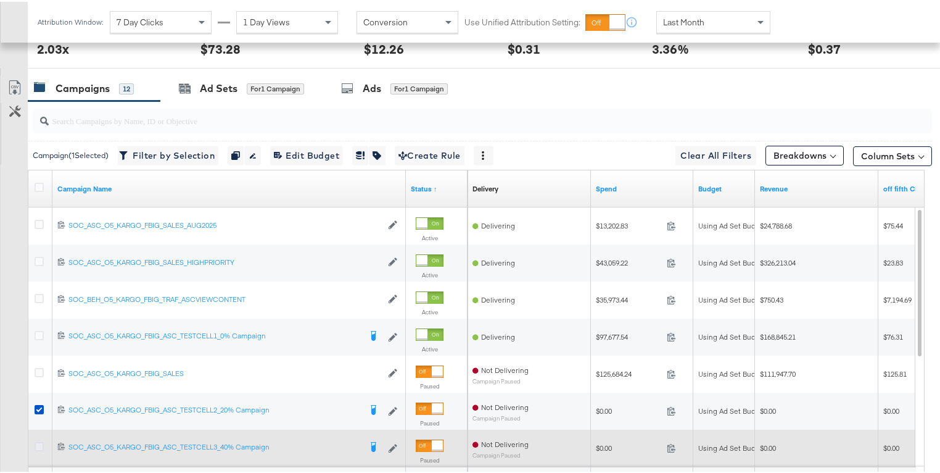
click at [41, 444] on icon at bounding box center [39, 444] width 9 height 9
click at [0, 0] on input "checkbox" at bounding box center [0, 0] width 0 height 0
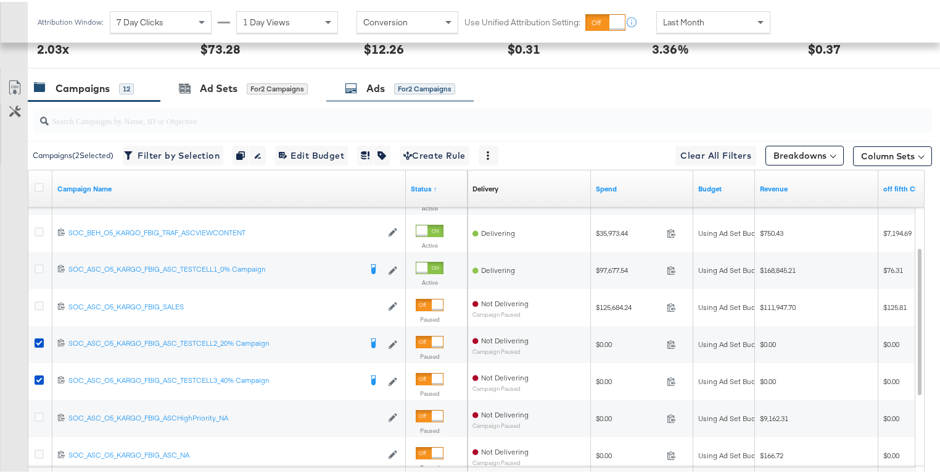
click at [412, 86] on div "for 2 Campaigns" at bounding box center [424, 86] width 61 height 11
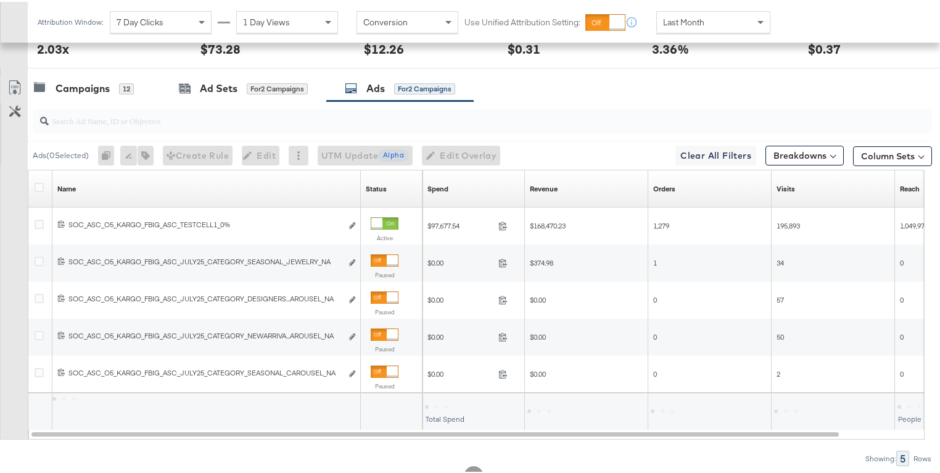
scroll to position [551, 0]
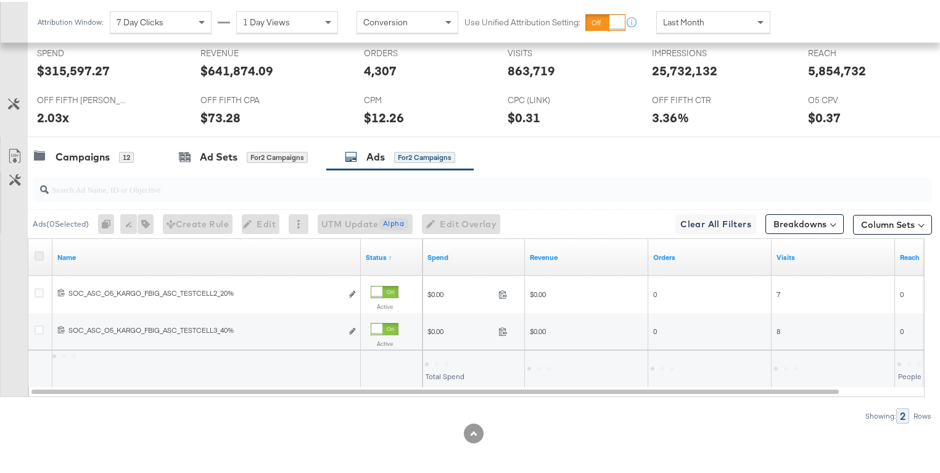
click at [38, 249] on icon at bounding box center [39, 253] width 9 height 9
click at [0, 0] on input "checkbox" at bounding box center [0, 0] width 0 height 0
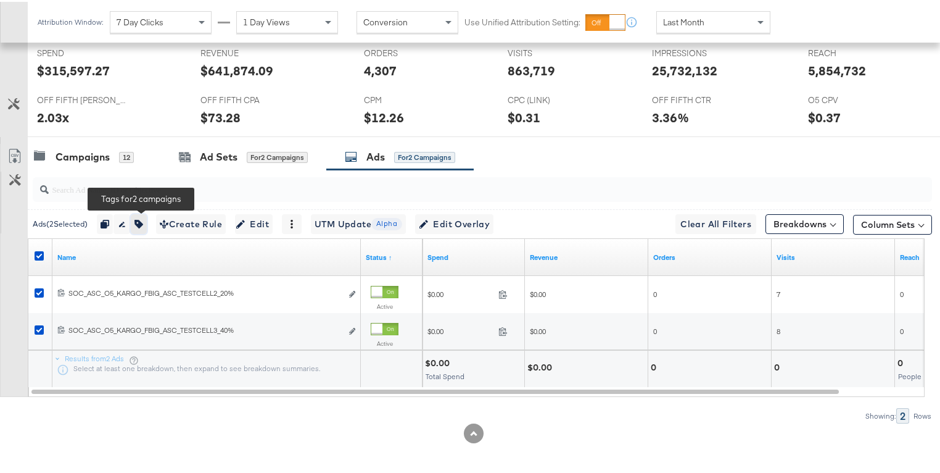
click at [143, 218] on icon "button" at bounding box center [138, 222] width 9 height 9
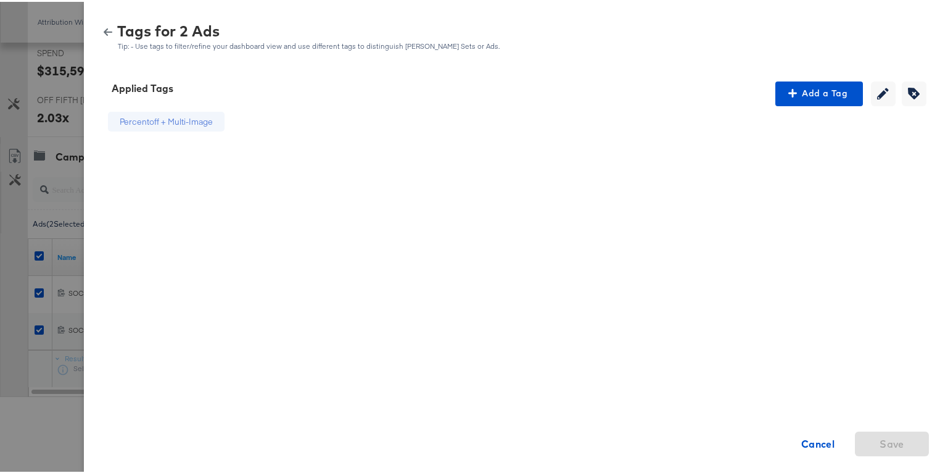
click at [99, 26] on button "button" at bounding box center [108, 30] width 19 height 9
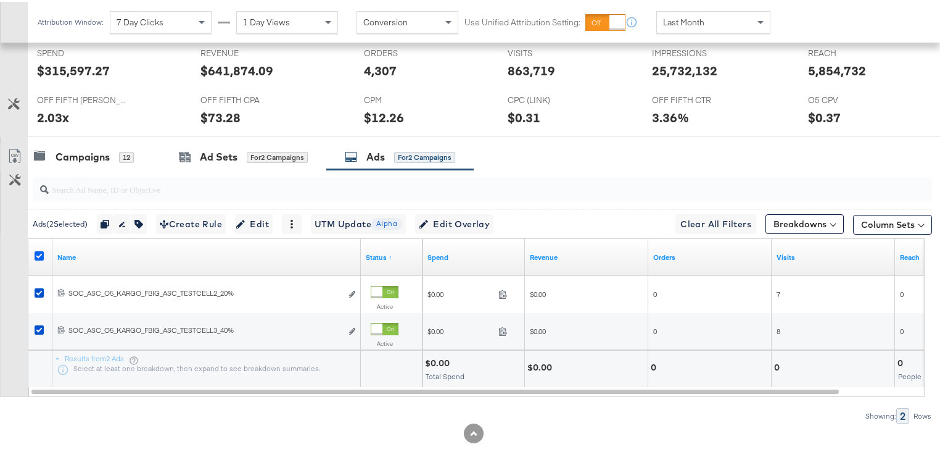
click at [41, 252] on icon at bounding box center [39, 253] width 9 height 9
click at [0, 0] on input "checkbox" at bounding box center [0, 0] width 0 height 0
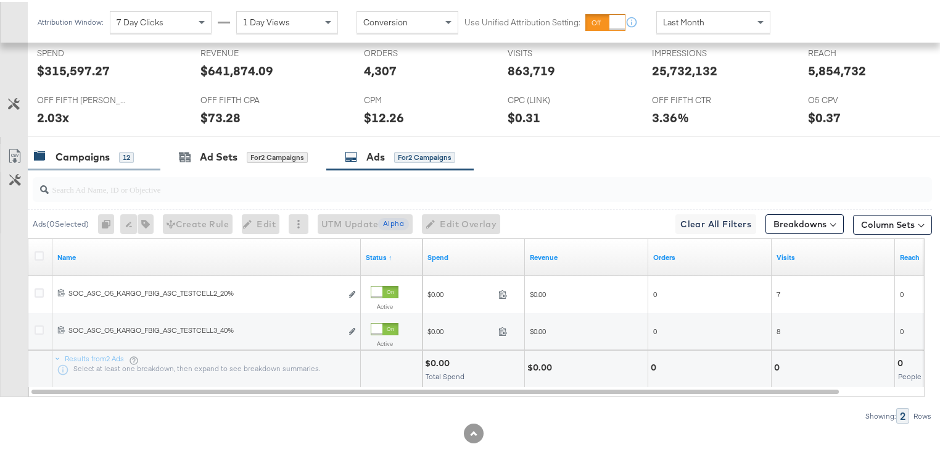
click at [69, 163] on div "Campaigns 12" at bounding box center [94, 155] width 133 height 27
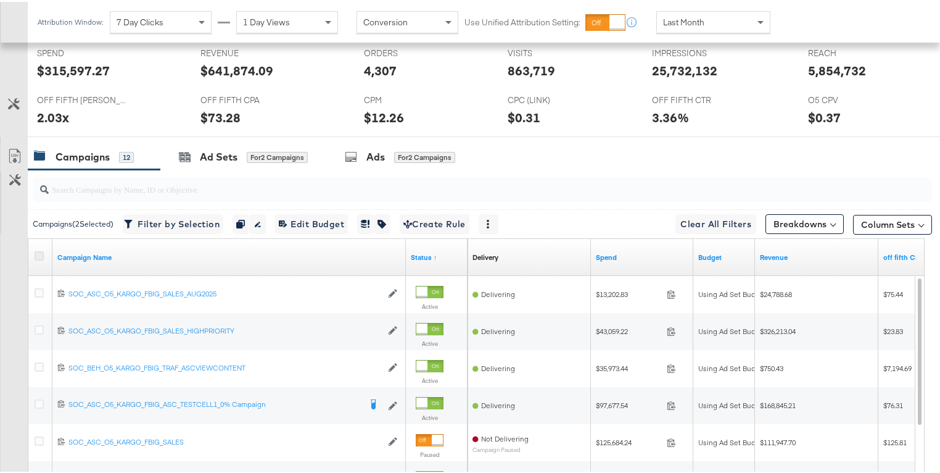
click at [38, 249] on icon at bounding box center [39, 253] width 9 height 9
click at [0, 0] on input "checkbox" at bounding box center [0, 0] width 0 height 0
click at [38, 249] on icon at bounding box center [39, 253] width 9 height 9
click at [0, 0] on input "checkbox" at bounding box center [0, 0] width 0 height 0
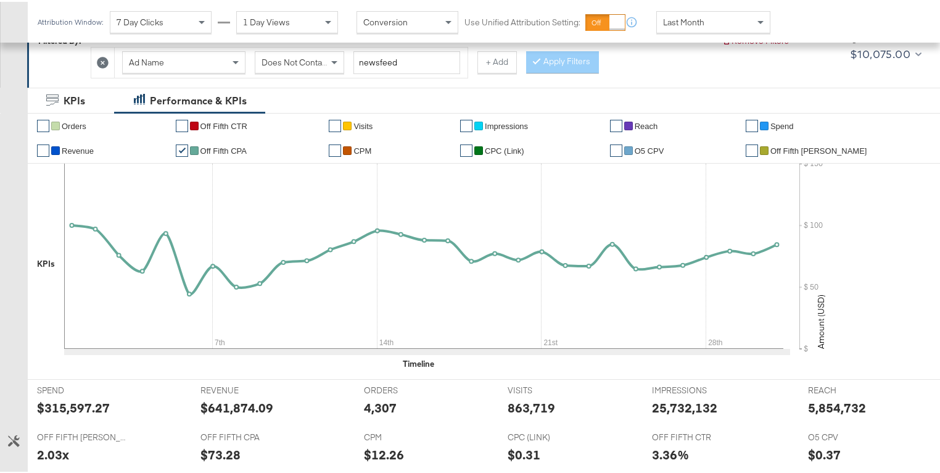
scroll to position [22, 0]
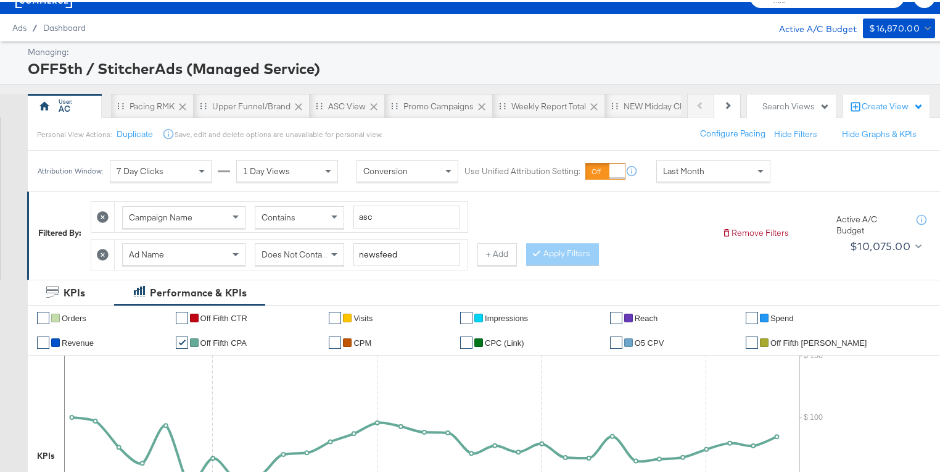
click at [104, 212] on icon at bounding box center [103, 215] width 12 height 12
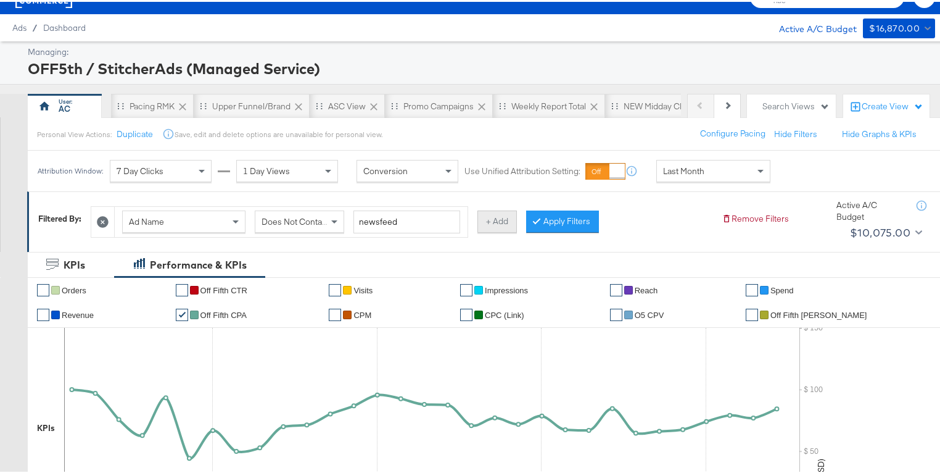
click at [498, 221] on button "+ Add" at bounding box center [496, 220] width 39 height 22
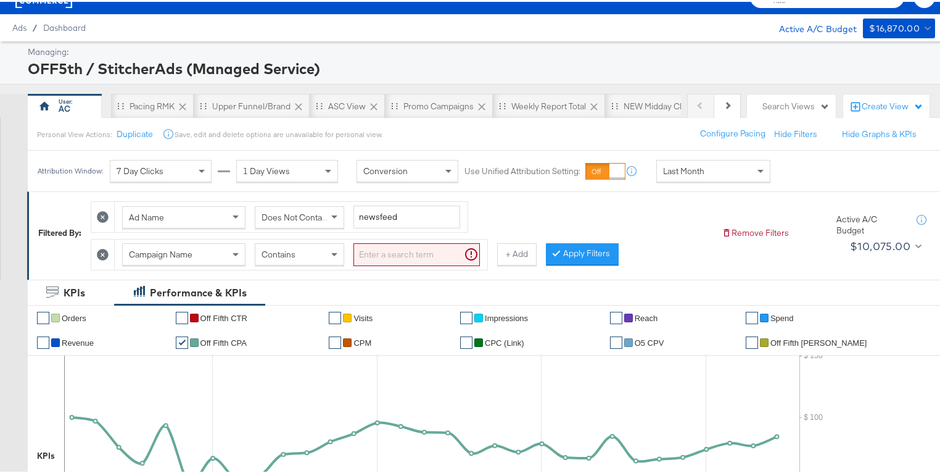
click at [227, 252] on div "Campaign Name" at bounding box center [184, 252] width 122 height 21
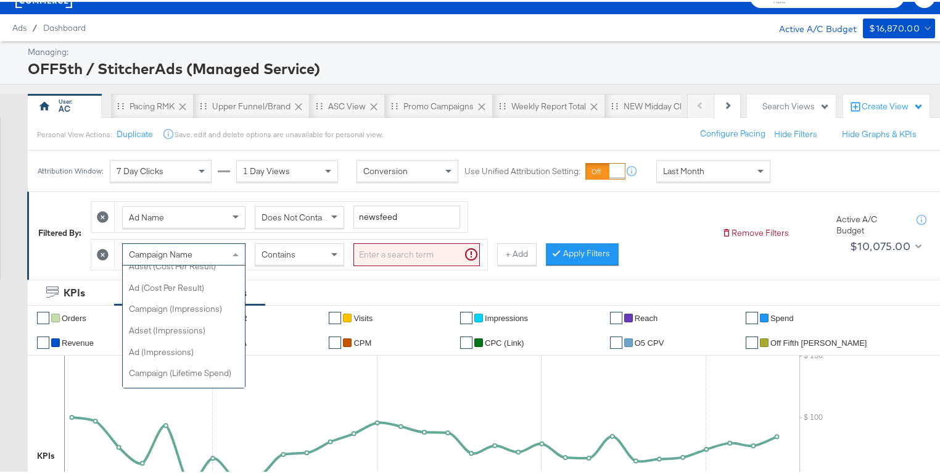
scroll to position [548, 0]
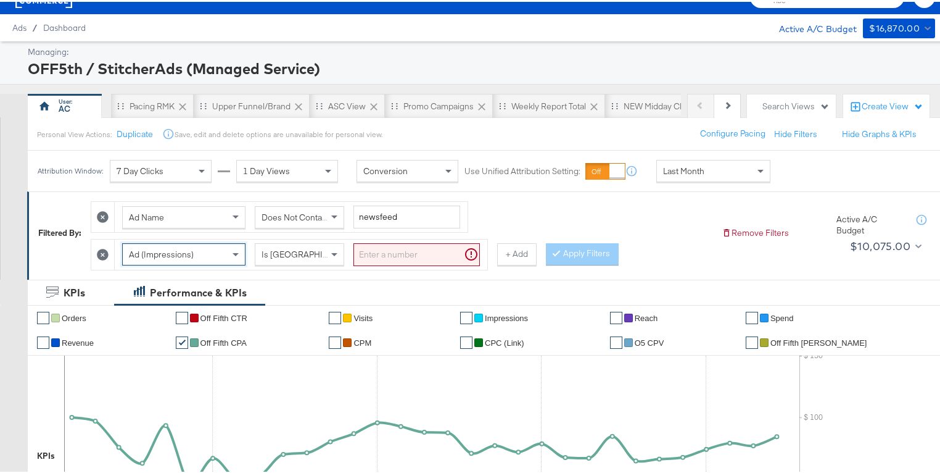
click at [370, 257] on input "search" at bounding box center [416, 252] width 126 height 23
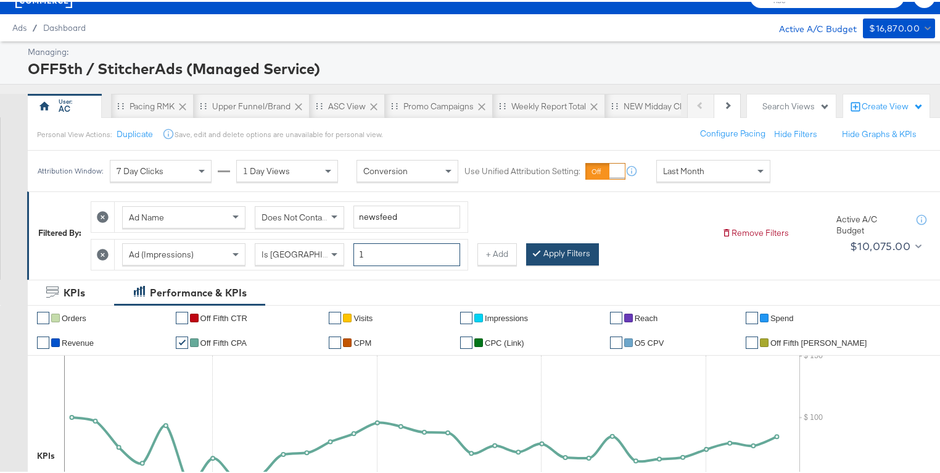
type input "1"
click at [541, 255] on button "Apply Filters" at bounding box center [562, 252] width 73 height 22
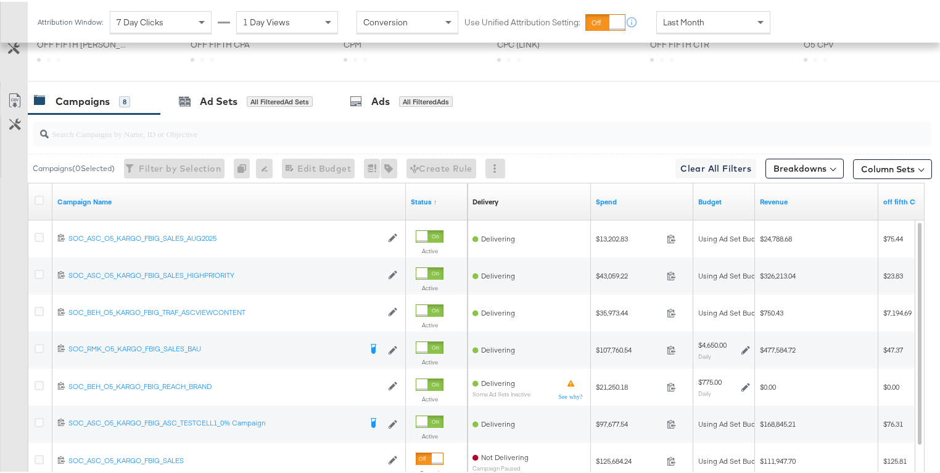
scroll to position [608, 0]
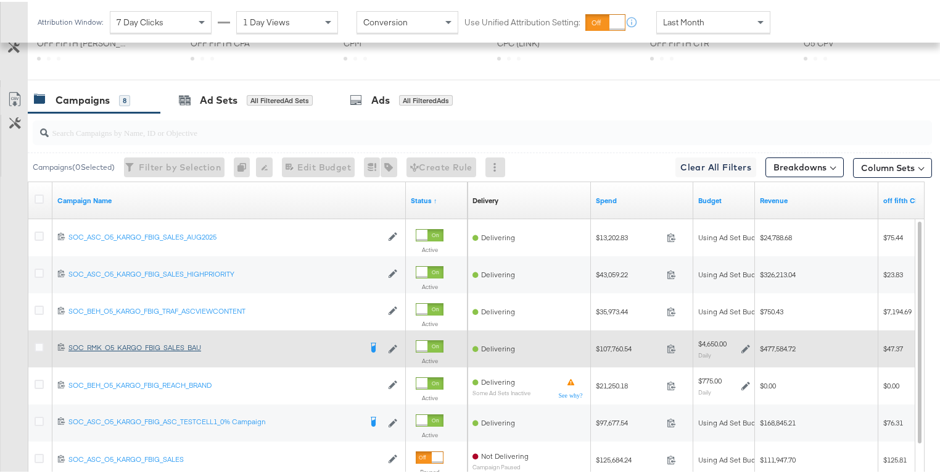
drag, startPoint x: 39, startPoint y: 380, endPoint x: 92, endPoint y: 344, distance: 64.0
click at [39, 380] on icon at bounding box center [39, 382] width 9 height 9
click at [0, 0] on input "checkbox" at bounding box center [0, 0] width 0 height 0
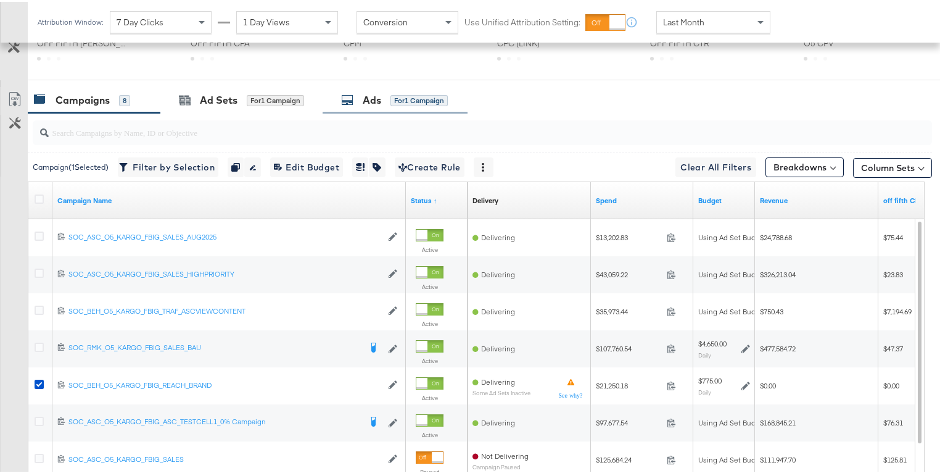
click at [363, 99] on div "Ads for 1 Campaign" at bounding box center [394, 98] width 107 height 14
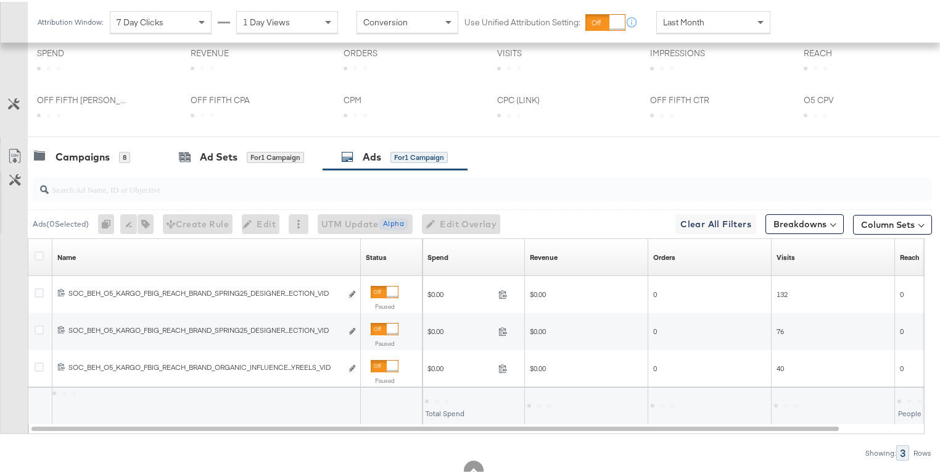
scroll to position [588, 0]
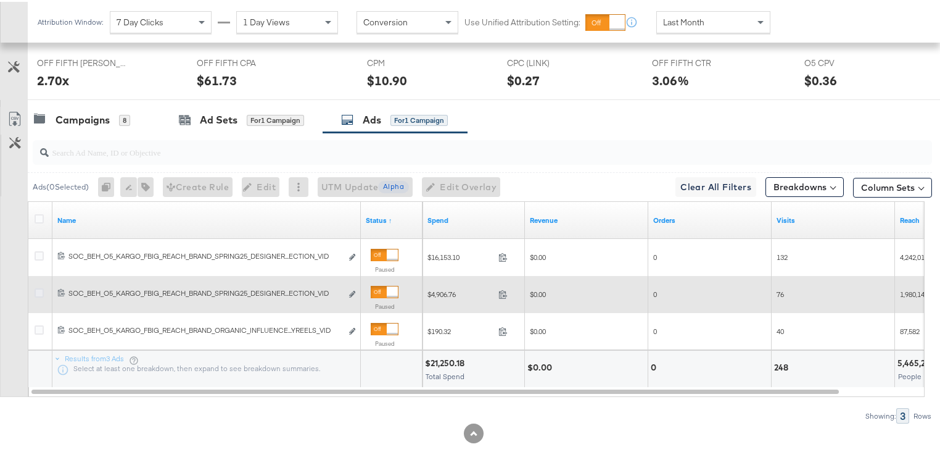
click at [40, 287] on icon at bounding box center [39, 290] width 9 height 9
click at [0, 0] on input "checkbox" at bounding box center [0, 0] width 0 height 0
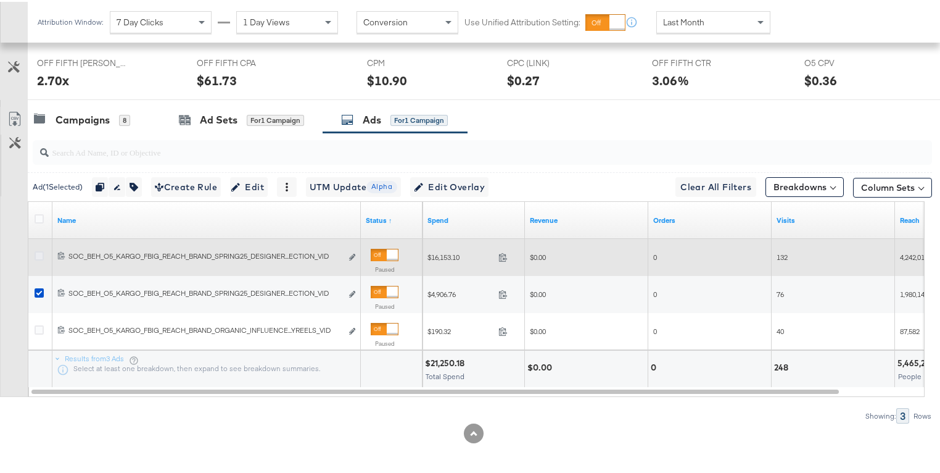
click at [39, 252] on icon at bounding box center [39, 253] width 9 height 9
click at [0, 0] on input "checkbox" at bounding box center [0, 0] width 0 height 0
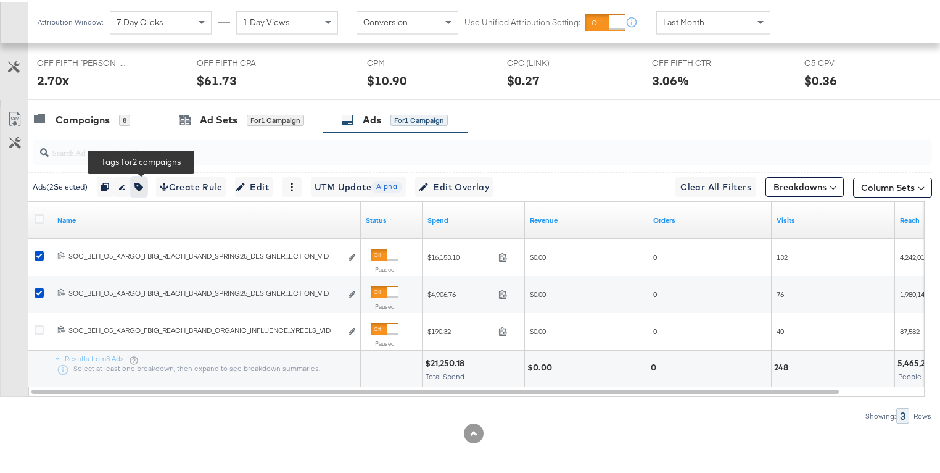
click at [143, 181] on icon "button" at bounding box center [138, 185] width 9 height 9
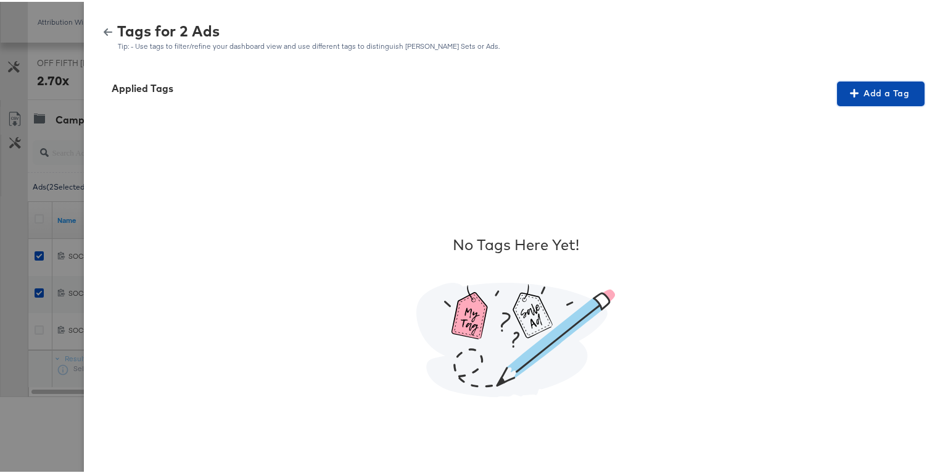
click at [858, 88] on span "Add a Tag" at bounding box center [881, 91] width 78 height 15
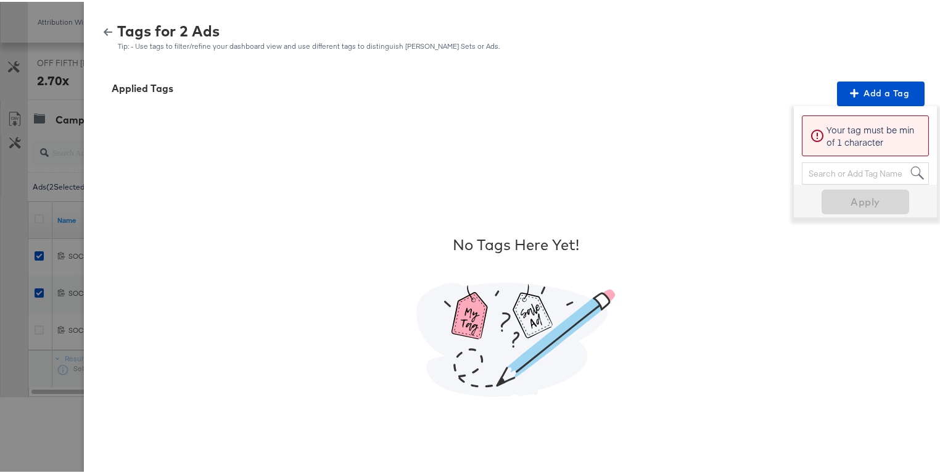
click at [866, 168] on div "Search or Add Tag Name" at bounding box center [866, 171] width 126 height 21
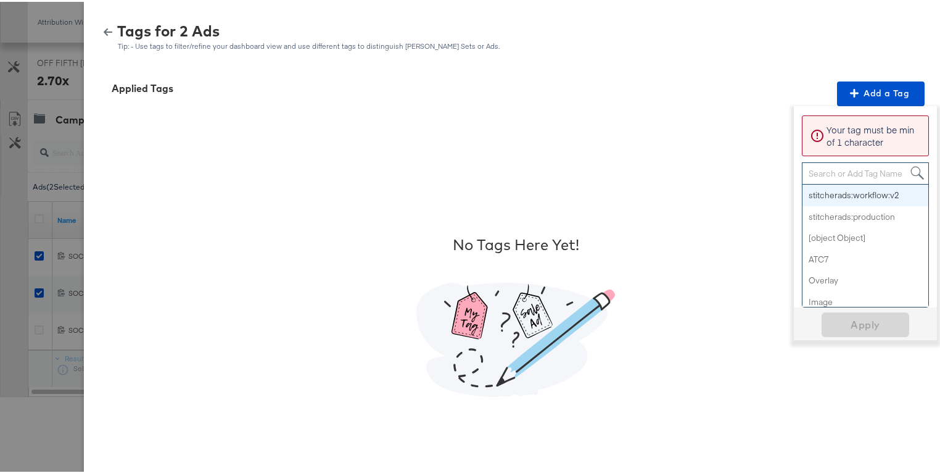
paste input "Smart Design 2+ Elements"
type input "Smart Design 2+ Elements"
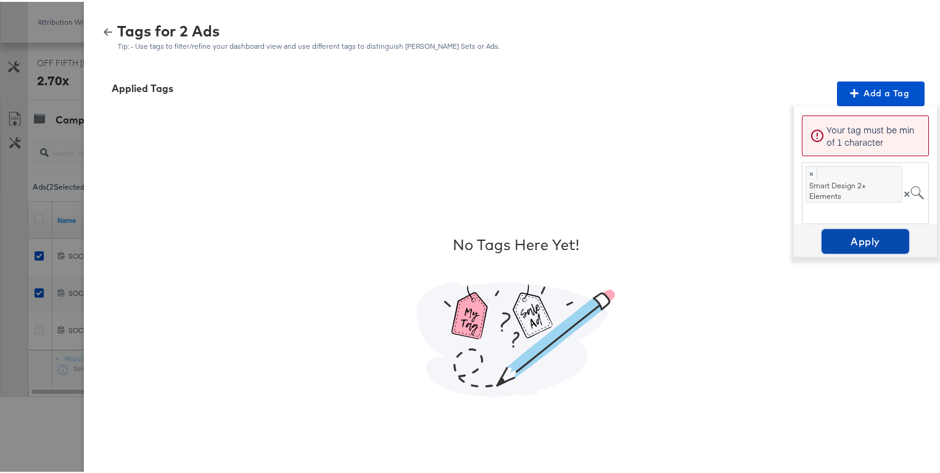
click at [864, 234] on span "Apply" at bounding box center [866, 239] width 78 height 17
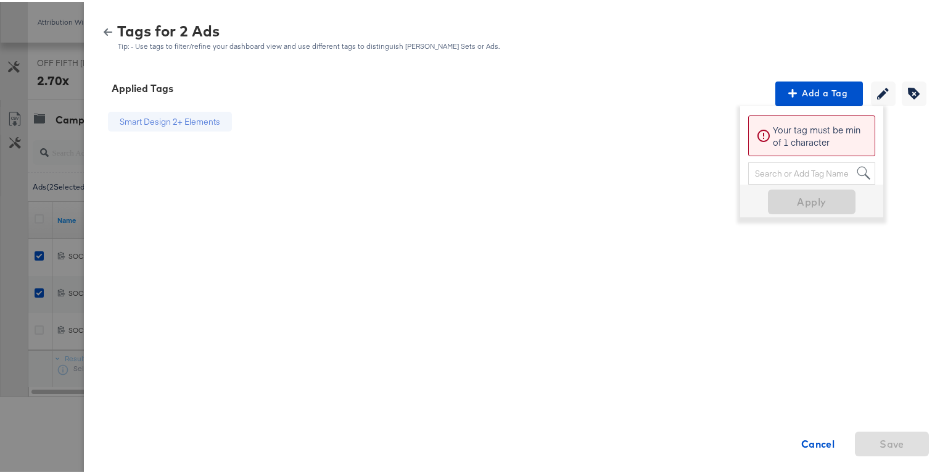
drag, startPoint x: 113, startPoint y: 30, endPoint x: 104, endPoint y: 31, distance: 8.7
click at [117, 31] on div "Tags for 2 Ads" at bounding box center [308, 29] width 383 height 14
click at [104, 31] on icon "button" at bounding box center [108, 30] width 9 height 9
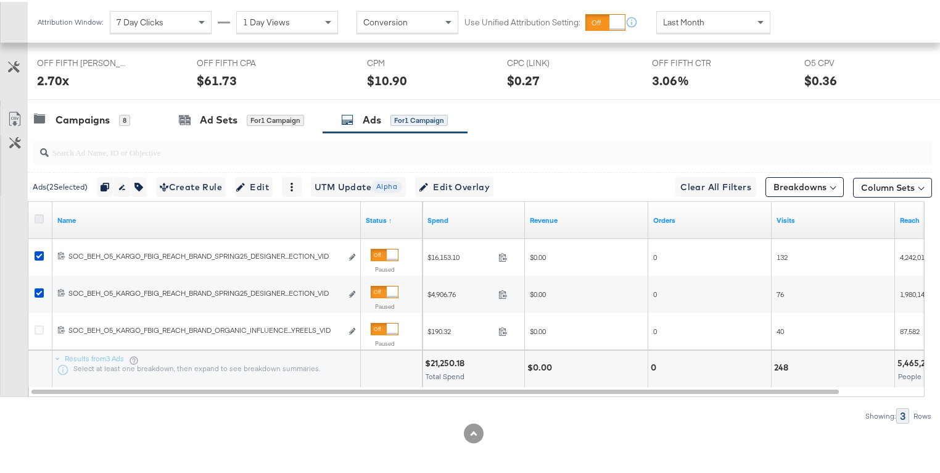
click at [39, 212] on icon at bounding box center [39, 216] width 9 height 9
click at [0, 0] on input "checkbox" at bounding box center [0, 0] width 0 height 0
click at [39, 212] on icon at bounding box center [39, 216] width 9 height 9
click at [0, 0] on input "checkbox" at bounding box center [0, 0] width 0 height 0
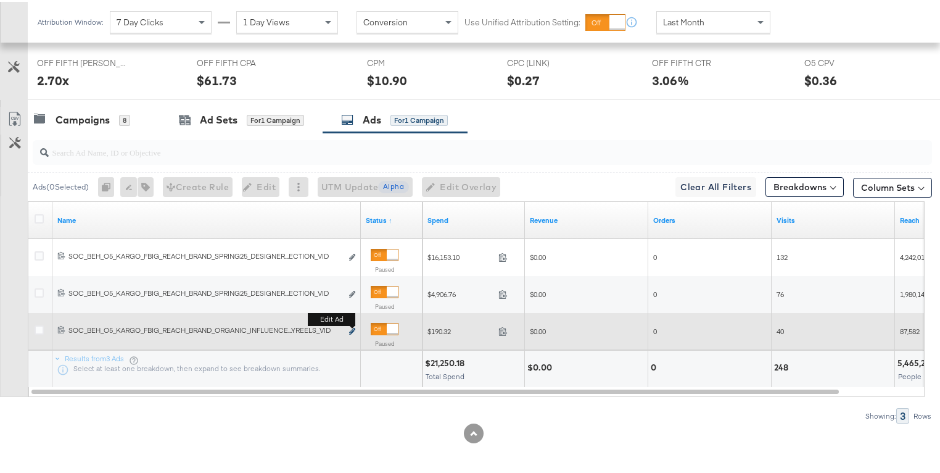
click at [352, 326] on icon "link" at bounding box center [352, 329] width 6 height 7
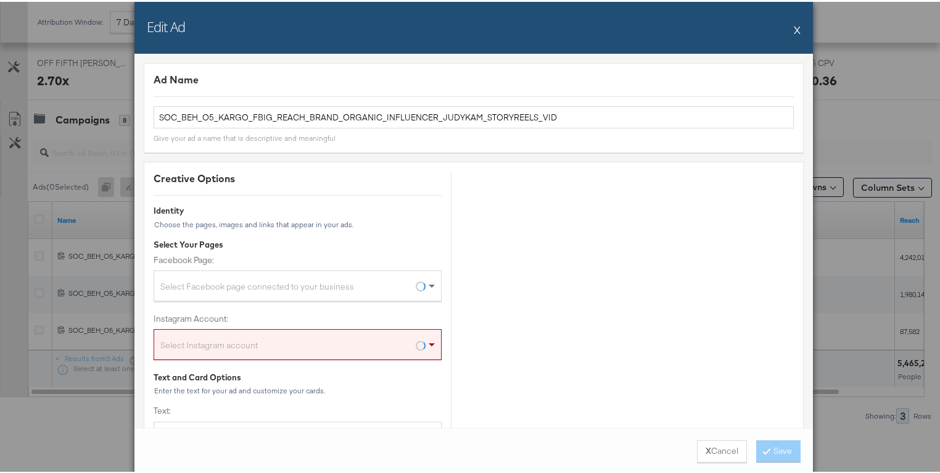
click at [705, 451] on button "X Cancel" at bounding box center [722, 449] width 50 height 22
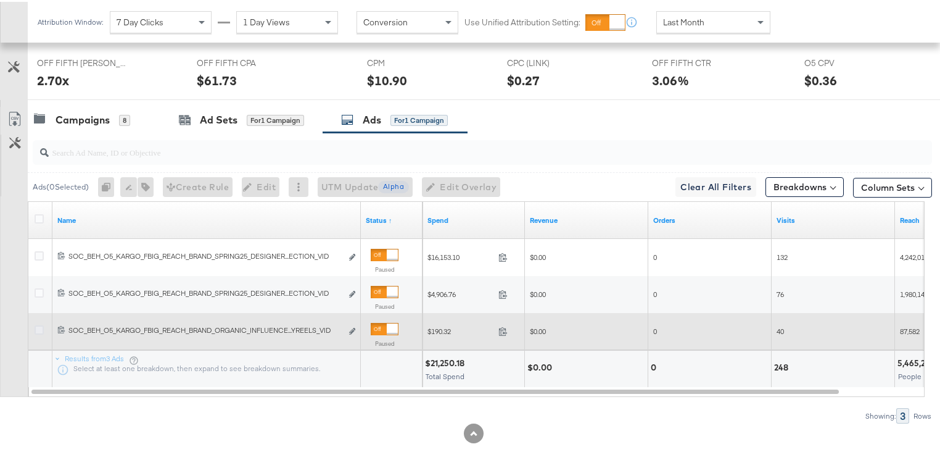
click at [41, 324] on icon at bounding box center [39, 327] width 9 height 9
click at [0, 0] on input "checkbox" at bounding box center [0, 0] width 0 height 0
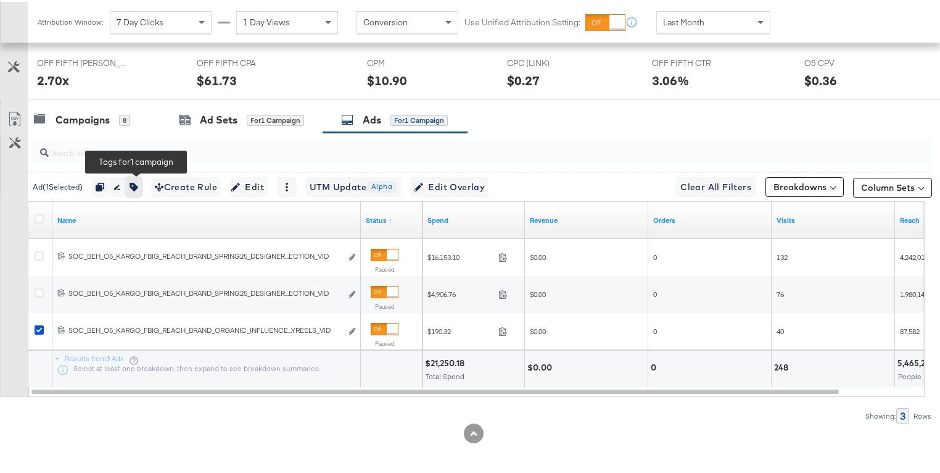
click at [138, 183] on icon "button" at bounding box center [134, 185] width 9 height 9
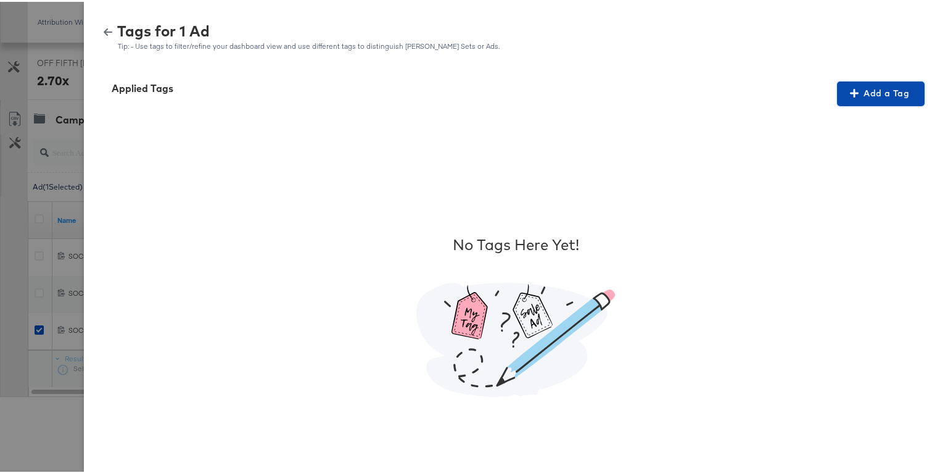
click at [849, 84] on span "Add a Tag" at bounding box center [881, 91] width 78 height 15
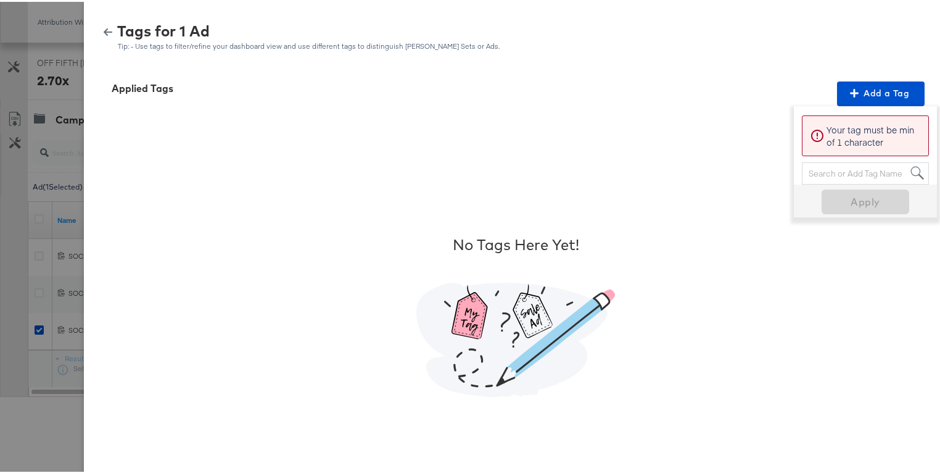
click at [842, 172] on div "Search or Add Tag Name" at bounding box center [866, 171] width 126 height 21
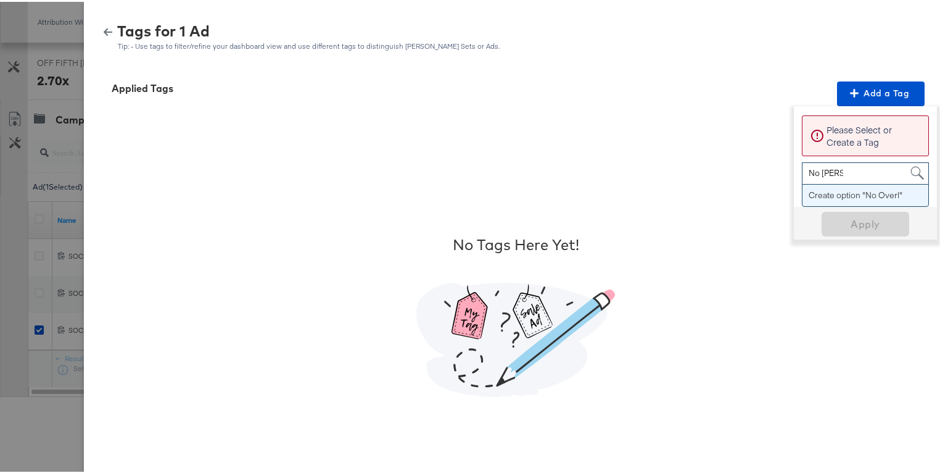
type input "No Overlay"
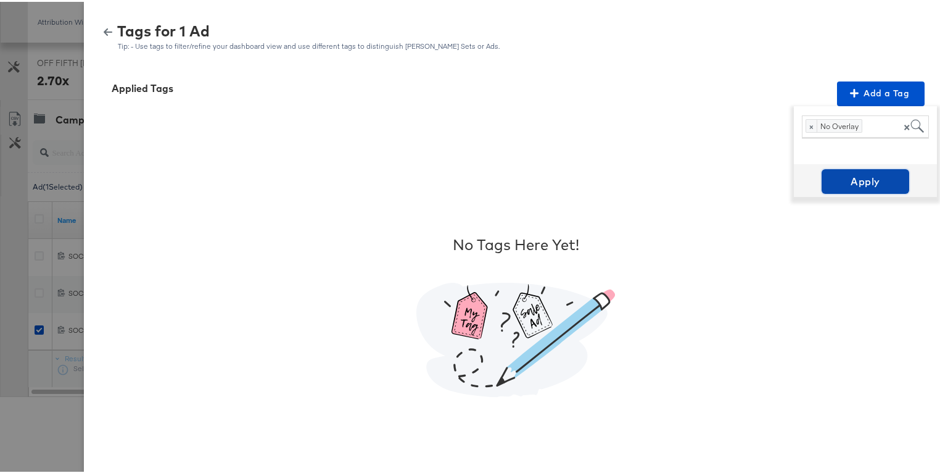
click at [882, 181] on span "Apply" at bounding box center [866, 179] width 78 height 17
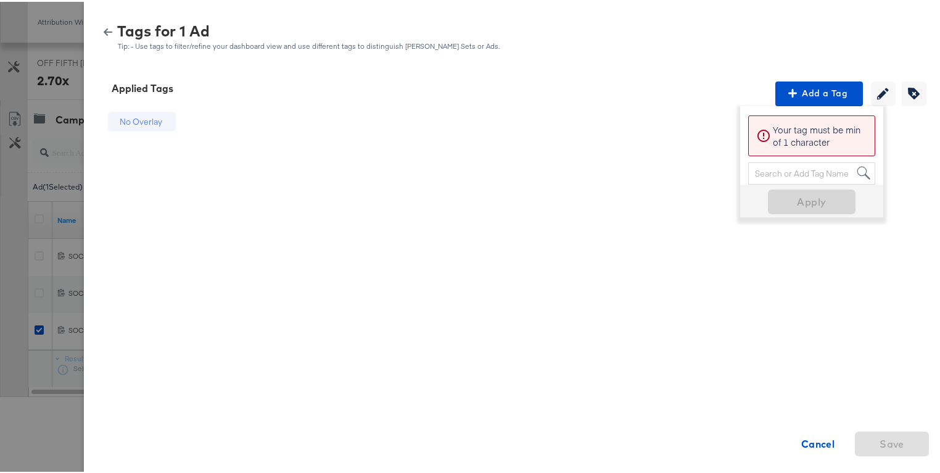
click at [104, 29] on icon "button" at bounding box center [108, 30] width 9 height 7
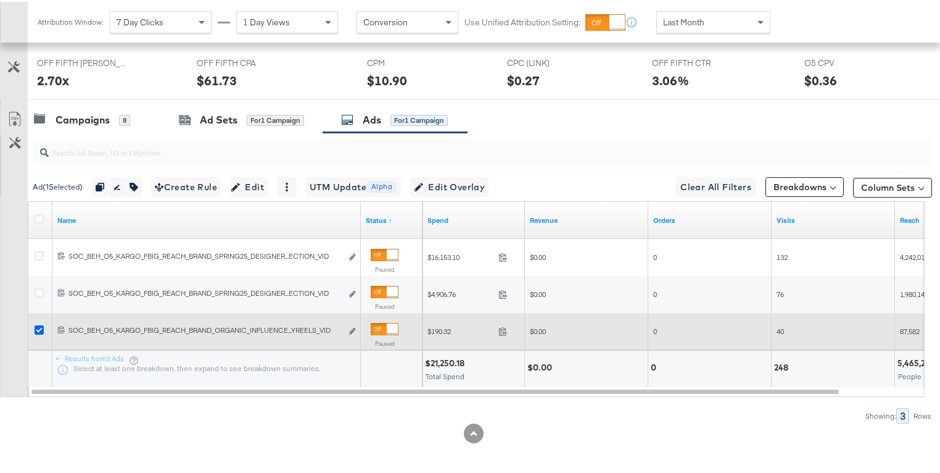
click at [35, 324] on icon at bounding box center [39, 327] width 9 height 9
click at [0, 0] on input "checkbox" at bounding box center [0, 0] width 0 height 0
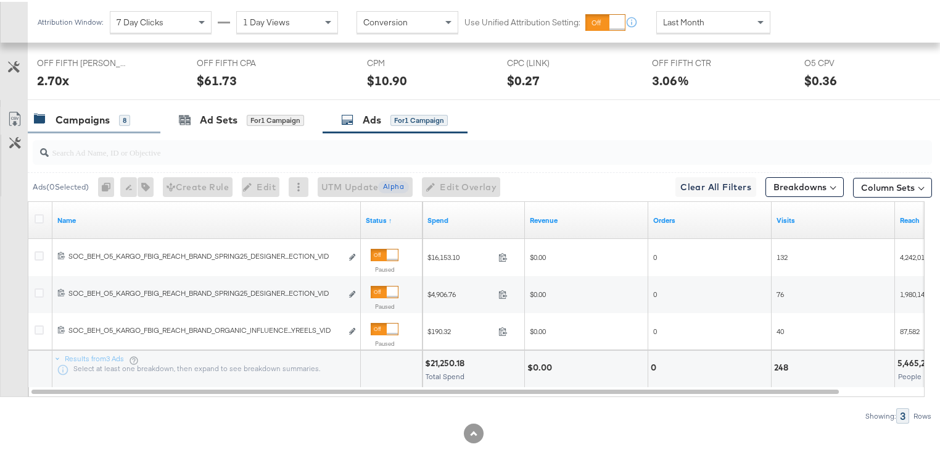
click at [78, 118] on div "Campaigns" at bounding box center [83, 118] width 54 height 14
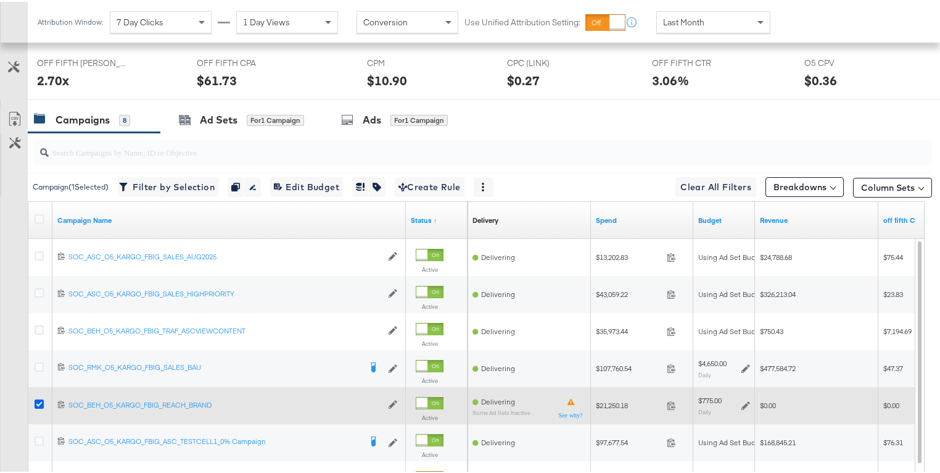
click at [39, 398] on icon at bounding box center [39, 401] width 9 height 9
click at [0, 0] on input "checkbox" at bounding box center [0, 0] width 0 height 0
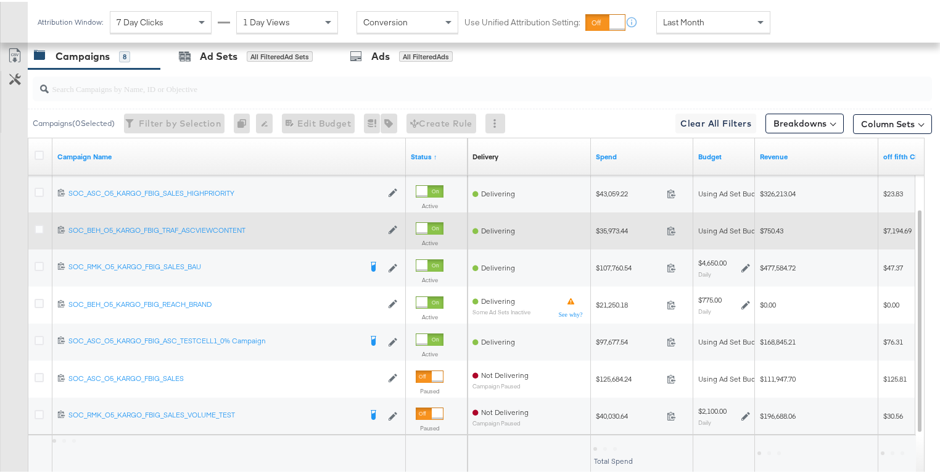
scroll to position [675, 0]
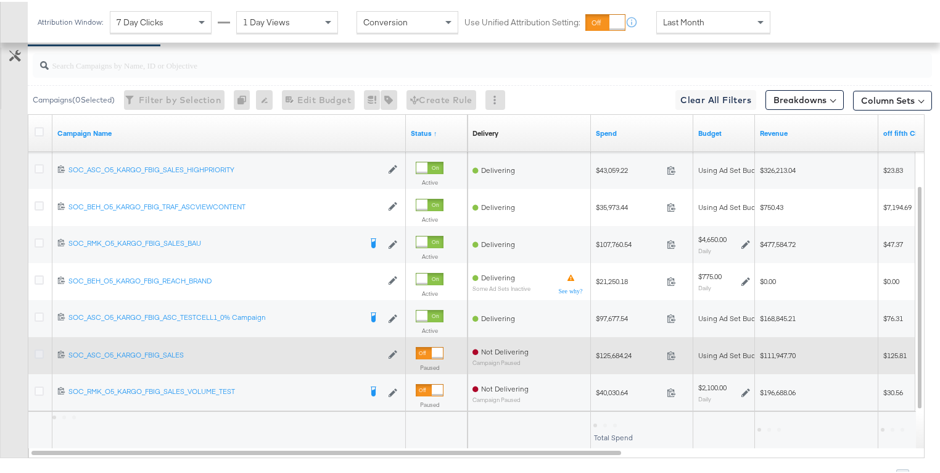
click at [39, 350] on icon at bounding box center [39, 351] width 9 height 9
click at [0, 0] on input "checkbox" at bounding box center [0, 0] width 0 height 0
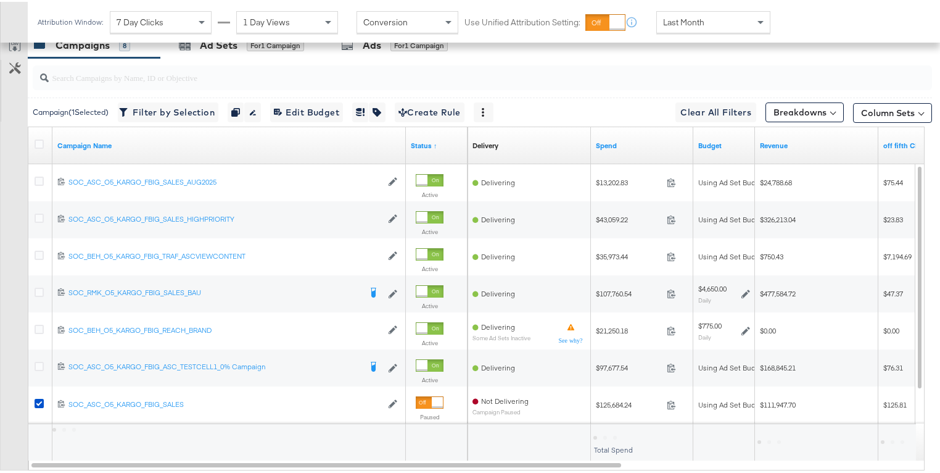
scroll to position [661, 0]
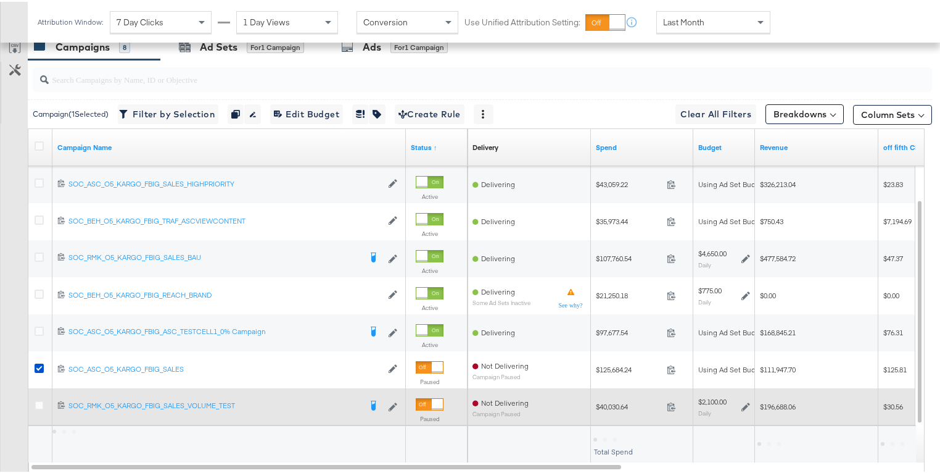
click at [43, 400] on div at bounding box center [41, 405] width 13 height 12
click at [39, 400] on icon at bounding box center [39, 403] width 9 height 9
click at [0, 0] on input "checkbox" at bounding box center [0, 0] width 0 height 0
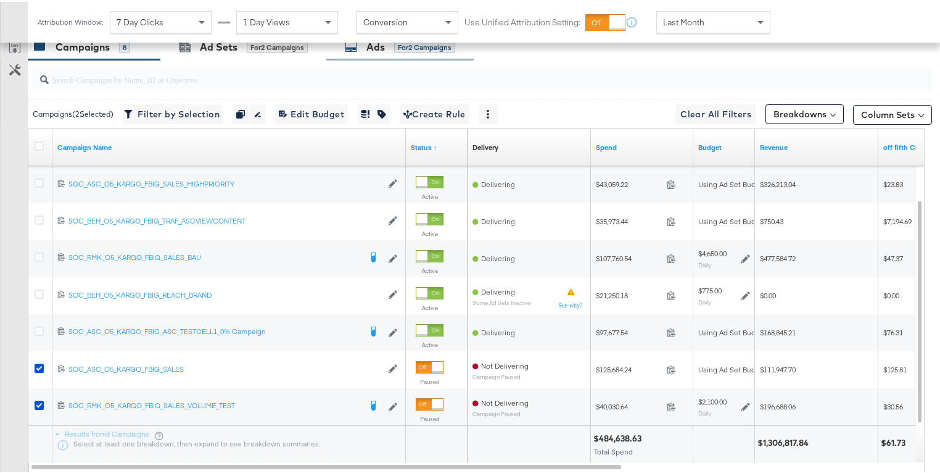
click at [362, 52] on div "Ads for 2 Campaigns" at bounding box center [399, 45] width 147 height 27
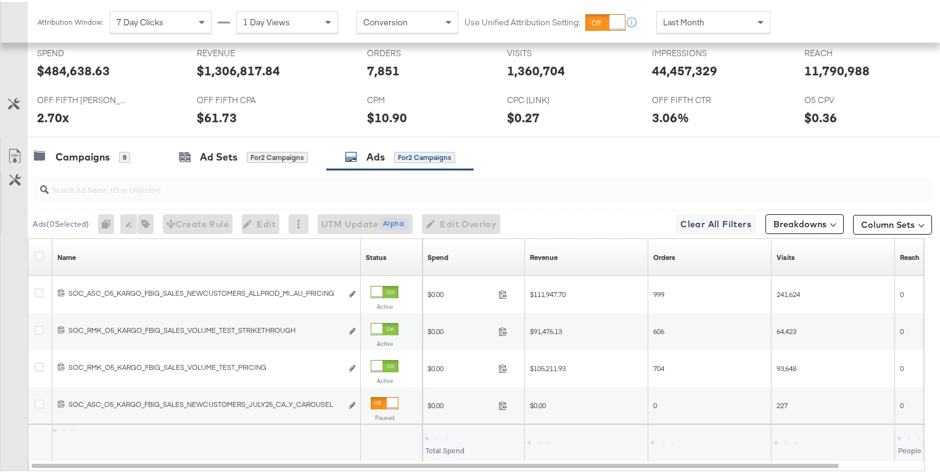
scroll to position [625, 0]
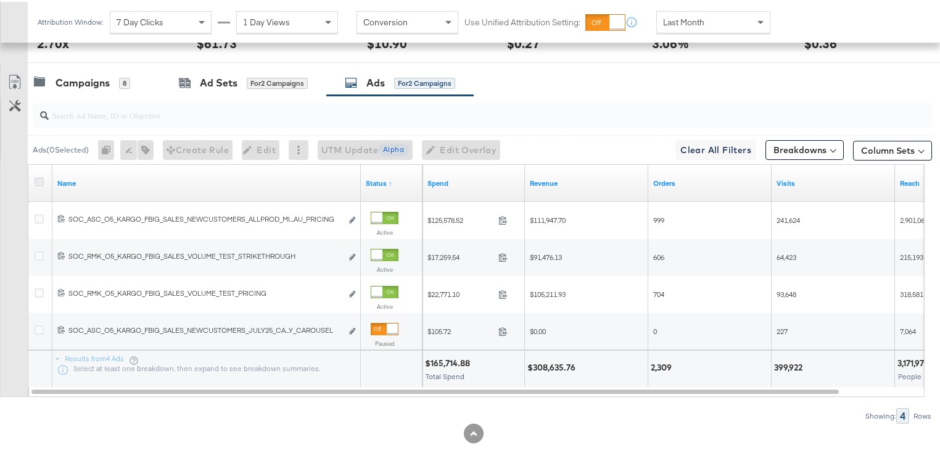
click at [36, 178] on icon at bounding box center [39, 179] width 9 height 9
click at [0, 0] on input "checkbox" at bounding box center [0, 0] width 0 height 0
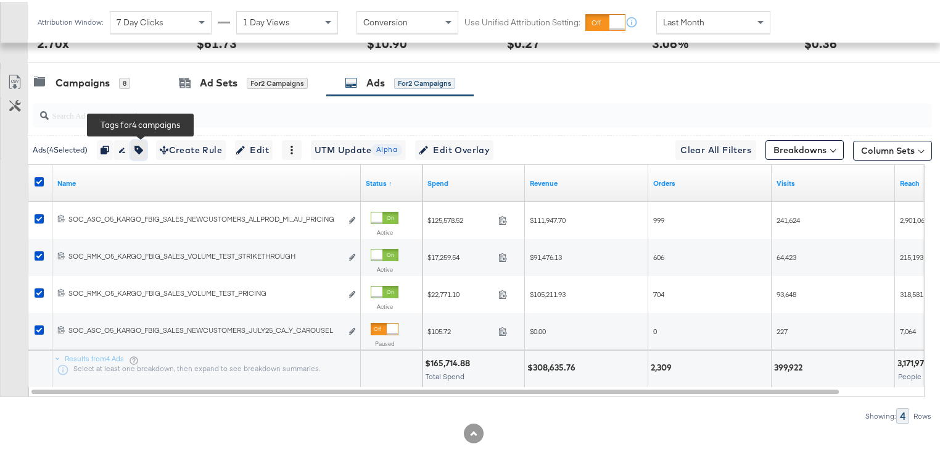
click at [141, 144] on icon "button" at bounding box center [138, 148] width 9 height 9
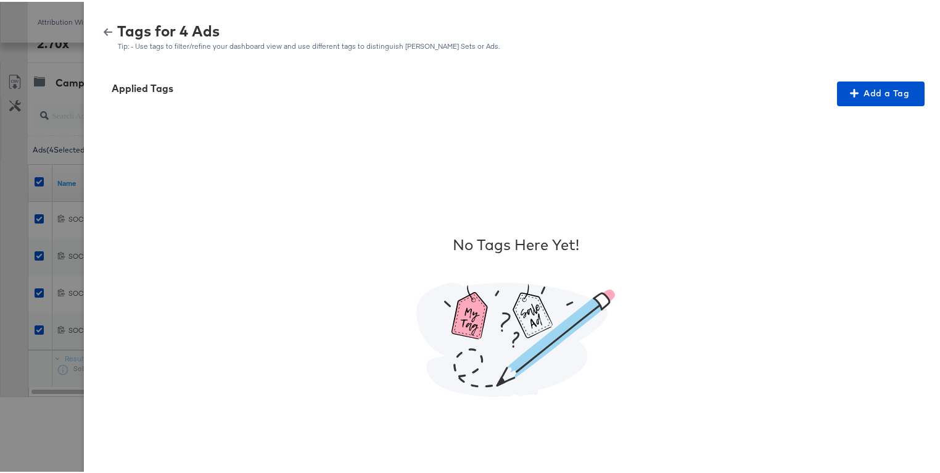
click at [99, 34] on div "Tags for 4 Ads Tip: - Use tags to filter/refine your dashboard view and use dif…" at bounding box center [516, 35] width 834 height 27
click at [104, 30] on icon "button" at bounding box center [108, 30] width 9 height 9
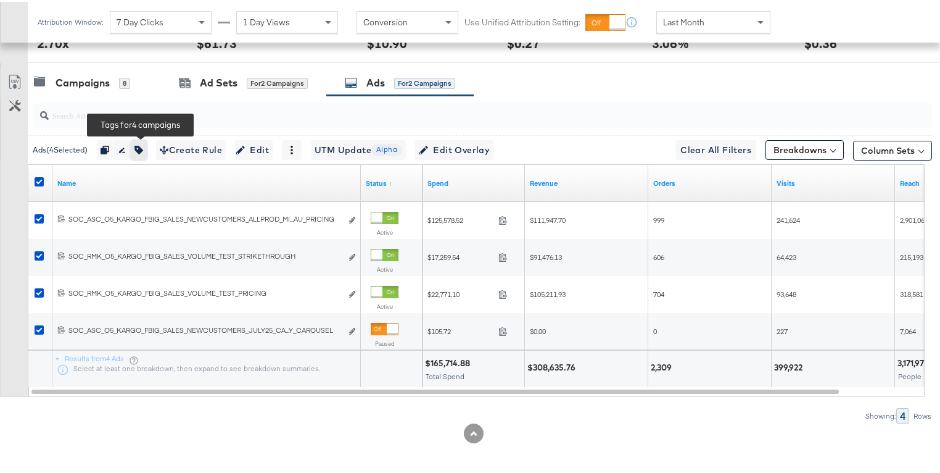
click at [143, 146] on icon "button" at bounding box center [138, 148] width 9 height 9
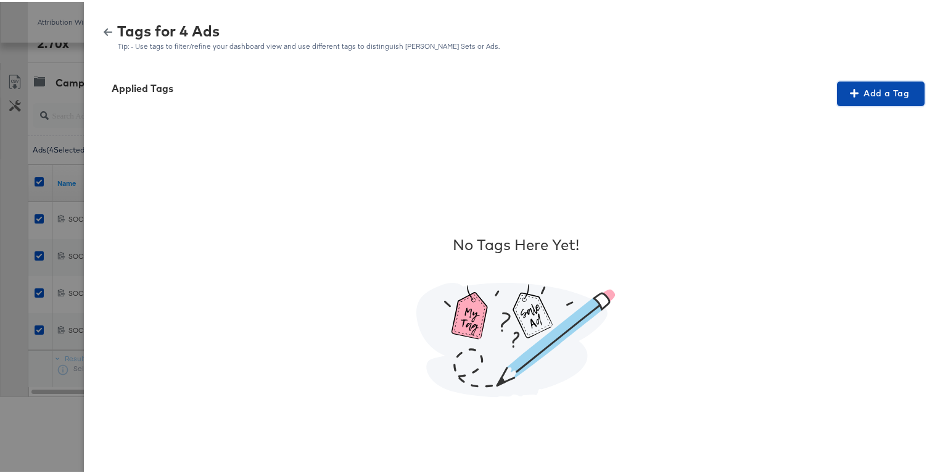
click at [847, 97] on span "Add a Tag" at bounding box center [881, 91] width 78 height 15
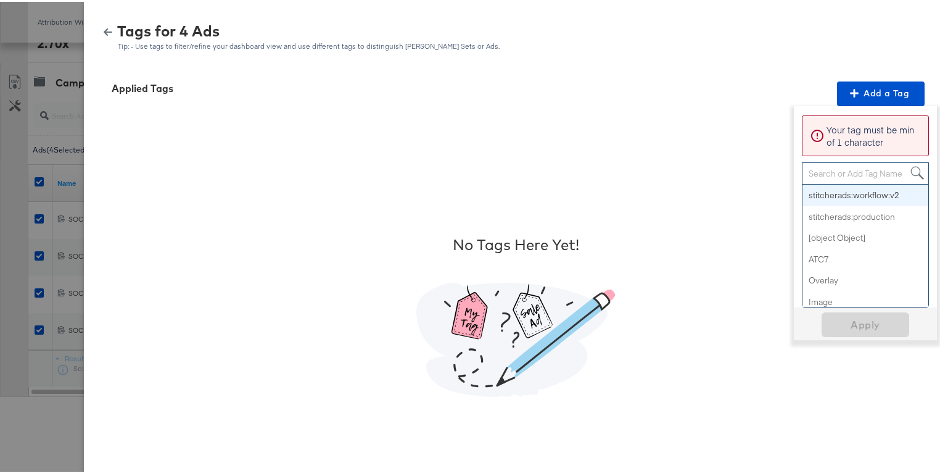
click at [845, 166] on div "Search or Add Tag Name" at bounding box center [866, 171] width 126 height 21
paste input "Smart Design 2+ Elements"
type input "Smart Design 2+ Elements"
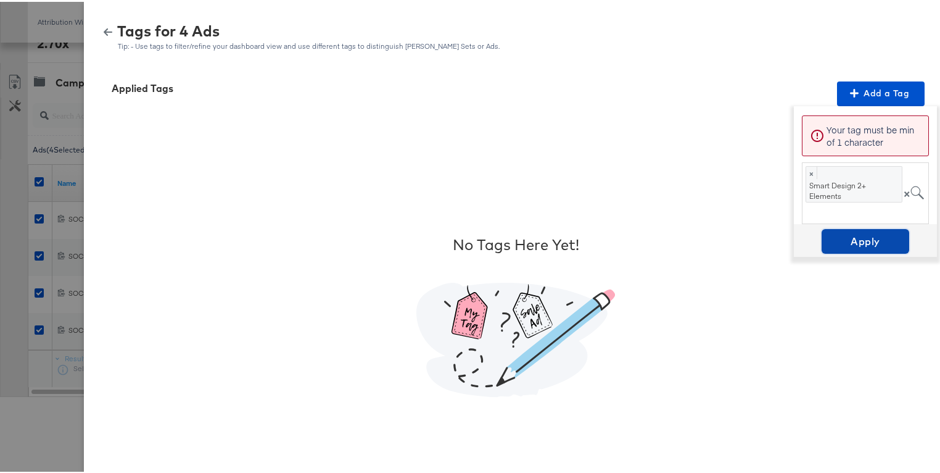
click at [857, 238] on span "Apply" at bounding box center [866, 239] width 78 height 17
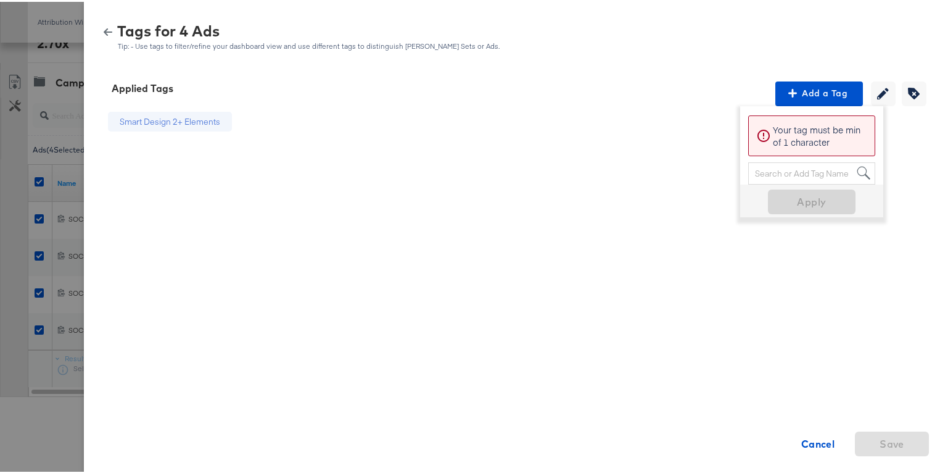
click at [104, 30] on icon "button" at bounding box center [108, 30] width 9 height 7
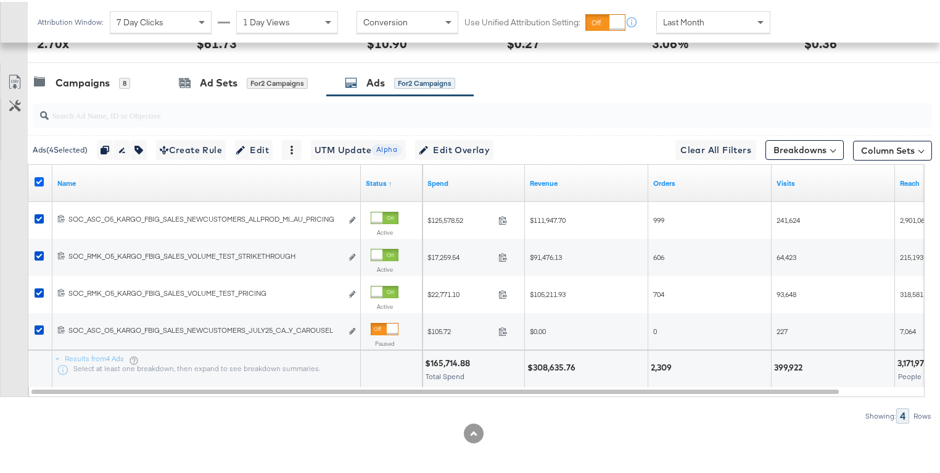
click at [38, 176] on icon at bounding box center [39, 179] width 9 height 9
click at [0, 0] on input "checkbox" at bounding box center [0, 0] width 0 height 0
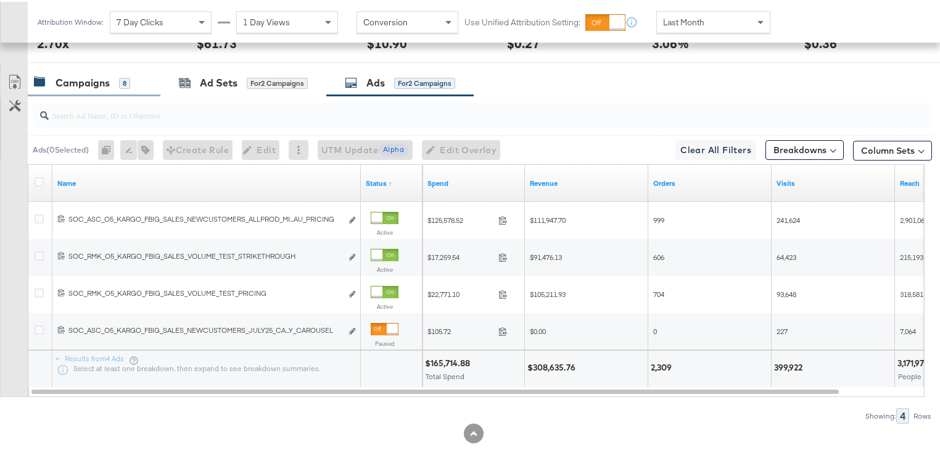
click at [78, 76] on div "Campaigns" at bounding box center [83, 81] width 54 height 14
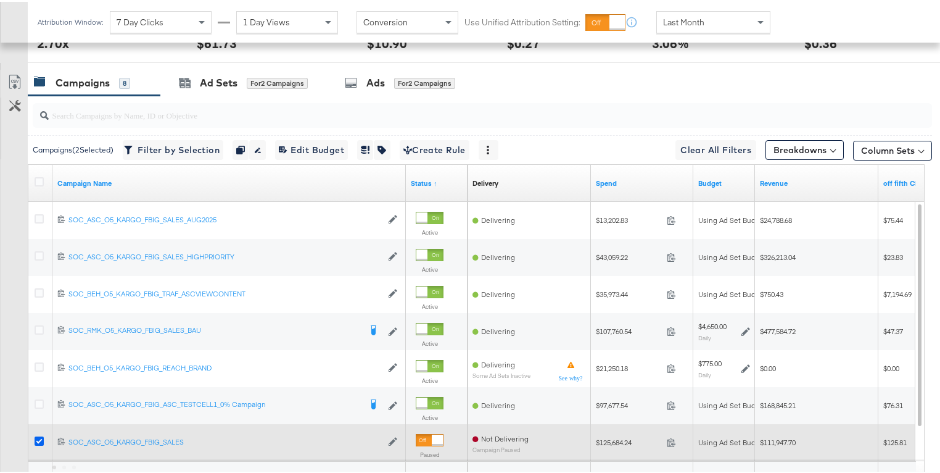
click at [38, 437] on icon at bounding box center [39, 438] width 9 height 9
click at [0, 0] on input "checkbox" at bounding box center [0, 0] width 0 height 0
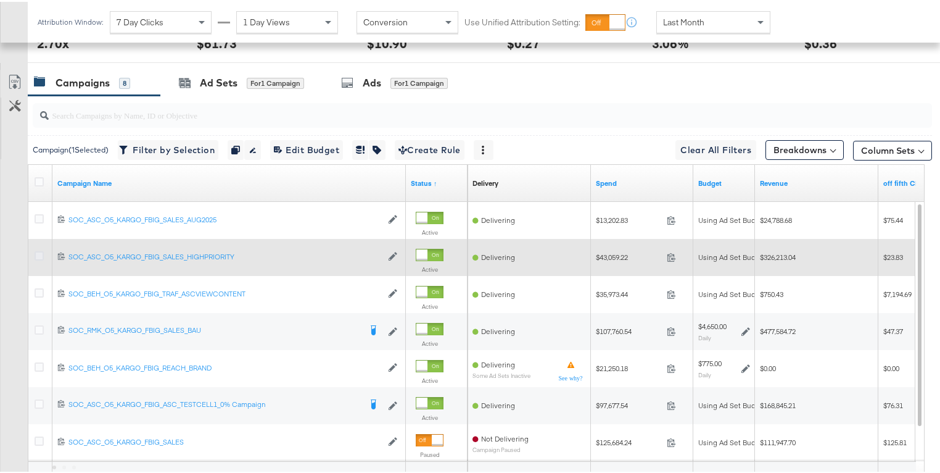
click at [39, 250] on icon at bounding box center [39, 253] width 9 height 9
click at [0, 0] on input "checkbox" at bounding box center [0, 0] width 0 height 0
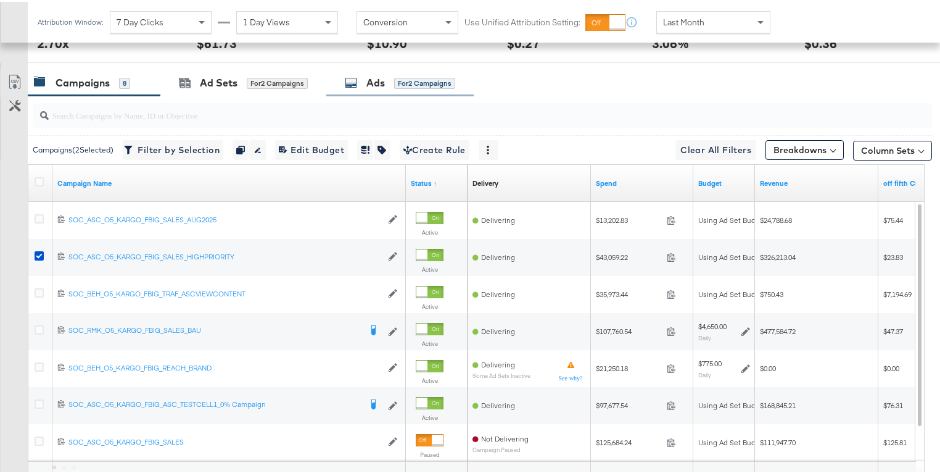
click at [351, 85] on div "Ads for 2 Campaigns" at bounding box center [400, 81] width 110 height 14
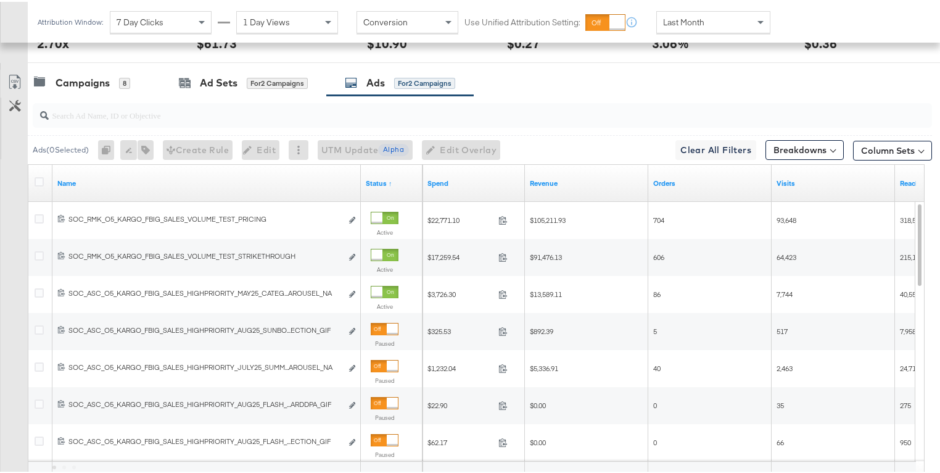
click at [721, 18] on div "Last Month" at bounding box center [713, 20] width 113 height 21
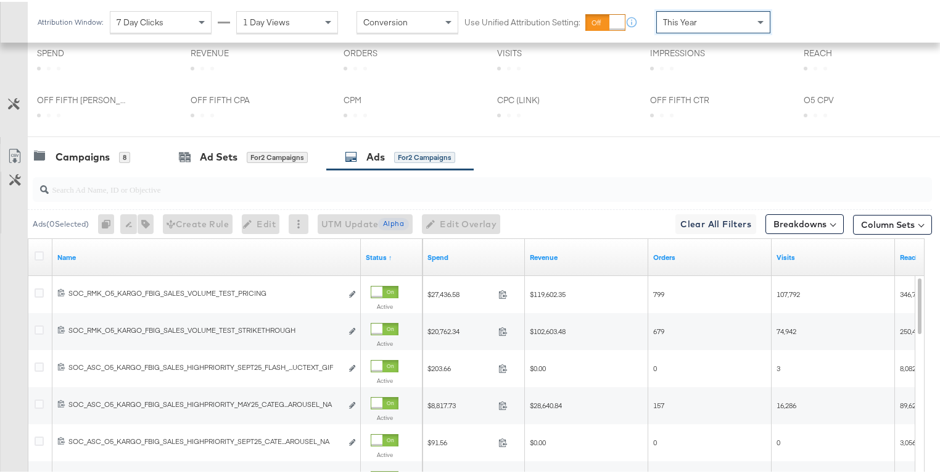
scroll to position [505, 0]
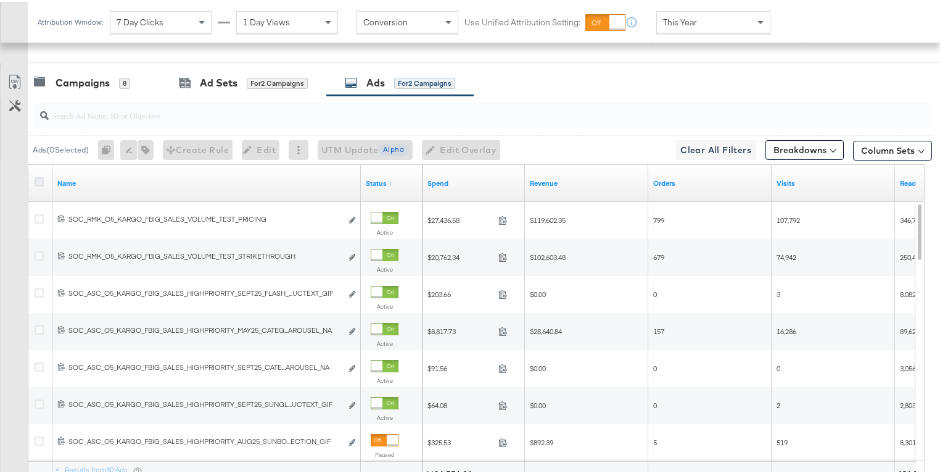
click at [41, 177] on icon at bounding box center [39, 179] width 9 height 9
click at [0, 0] on input "checkbox" at bounding box center [0, 0] width 0 height 0
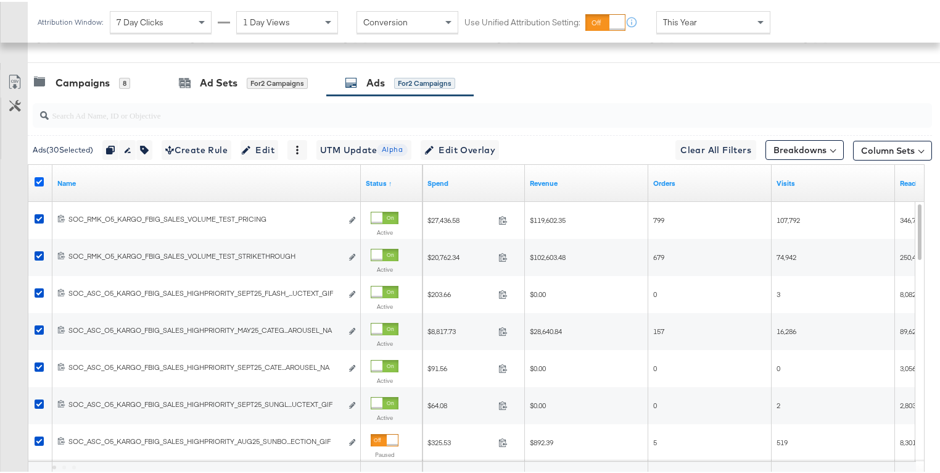
click at [41, 177] on icon at bounding box center [39, 179] width 9 height 9
click at [0, 0] on input "checkbox" at bounding box center [0, 0] width 0 height 0
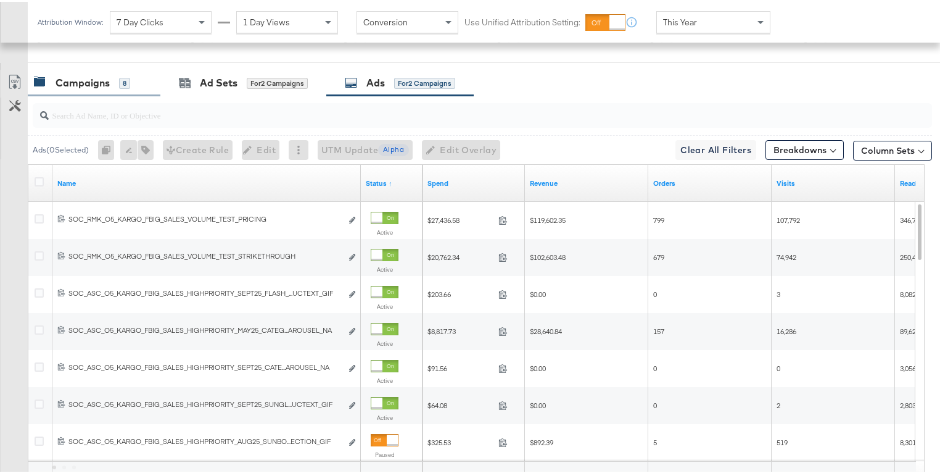
click at [60, 86] on div "Campaigns 8" at bounding box center [94, 81] width 133 height 27
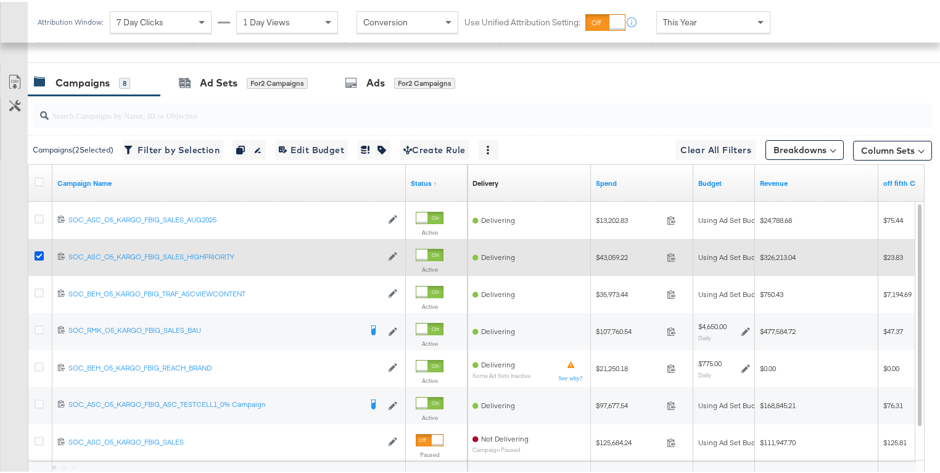
click at [41, 249] on icon at bounding box center [39, 253] width 9 height 9
click at [0, 0] on input "checkbox" at bounding box center [0, 0] width 0 height 0
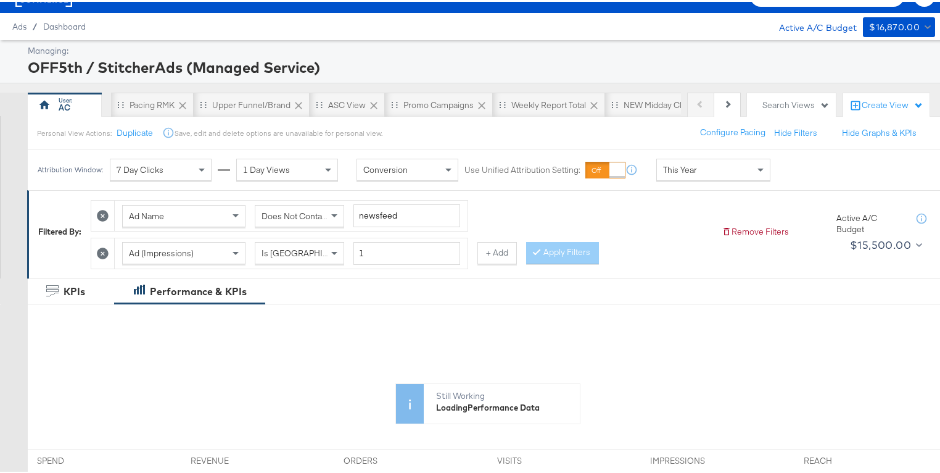
scroll to position [0, 0]
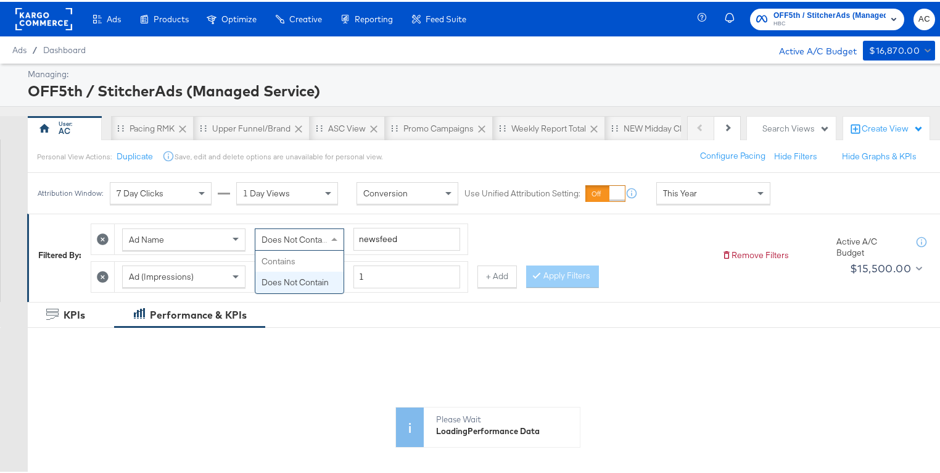
click at [332, 239] on span at bounding box center [335, 237] width 15 height 21
click at [542, 278] on button "Apply Filters" at bounding box center [562, 274] width 73 height 22
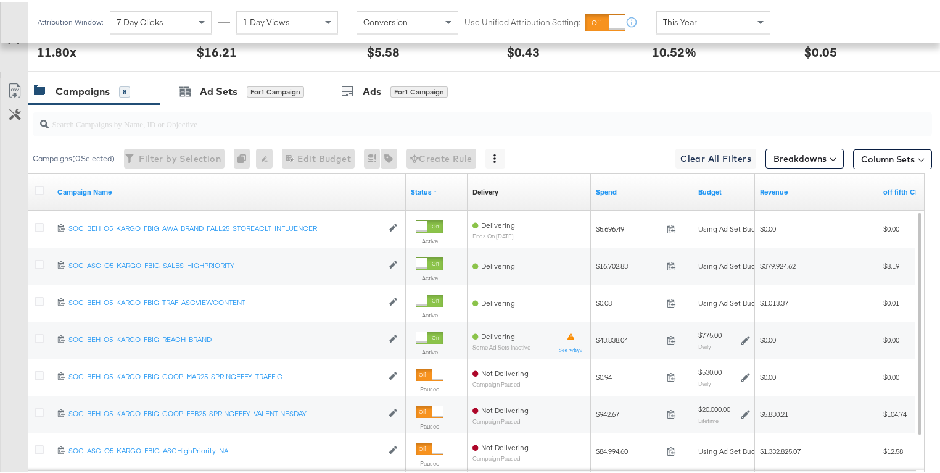
scroll to position [503, 0]
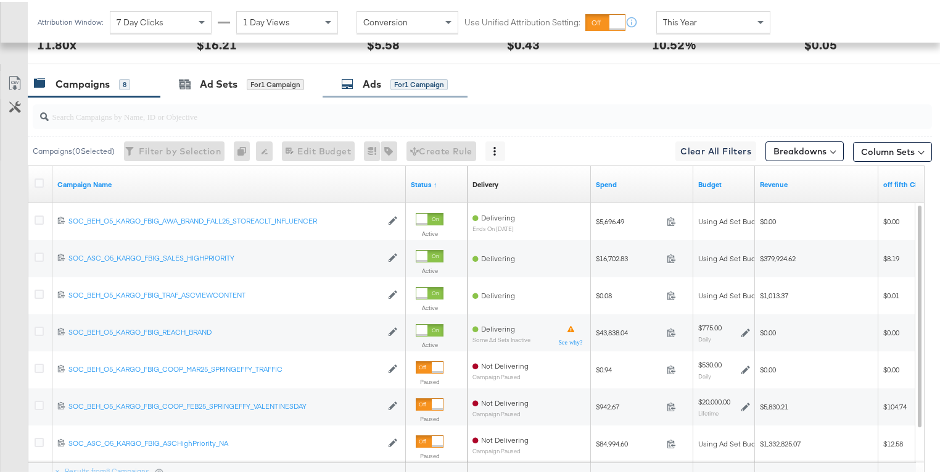
click at [357, 80] on div "Ads for 1 Campaign" at bounding box center [394, 82] width 107 height 14
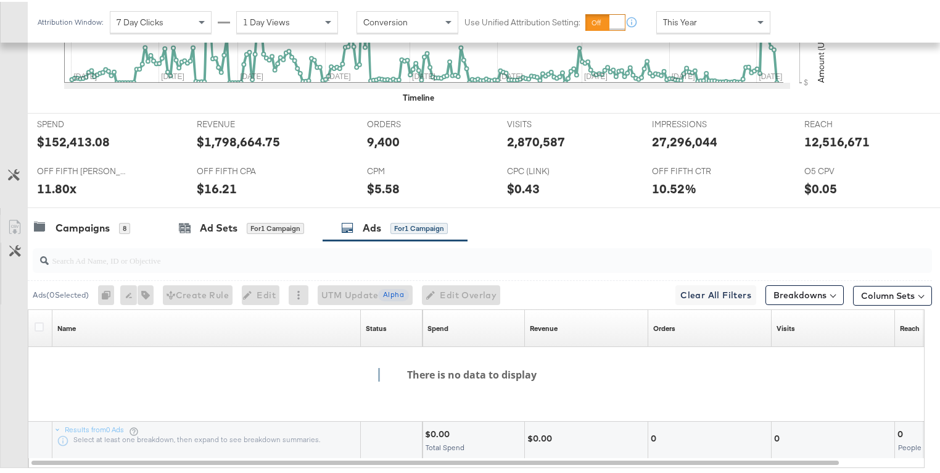
scroll to position [489, 0]
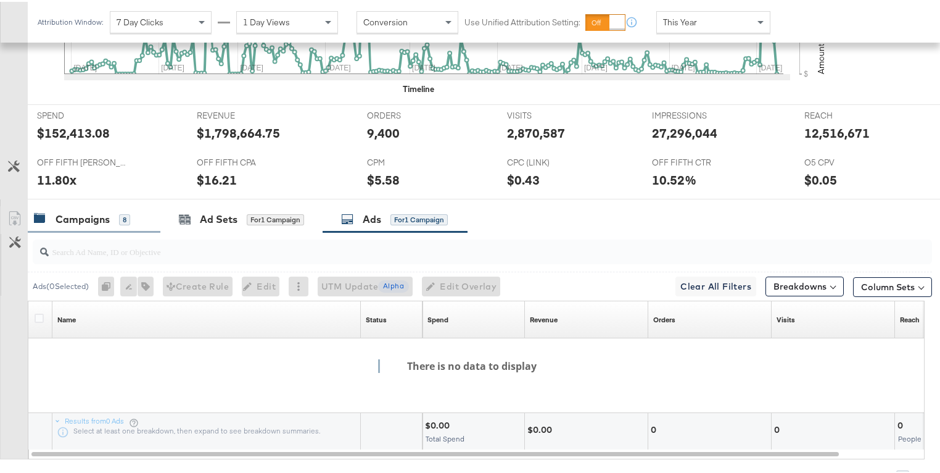
click at [112, 213] on div "Campaigns 8" at bounding box center [82, 217] width 96 height 14
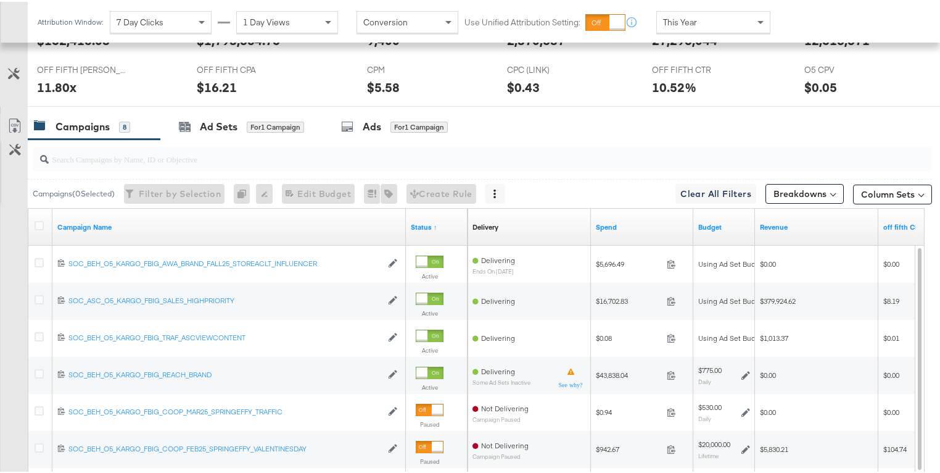
scroll to position [553, 0]
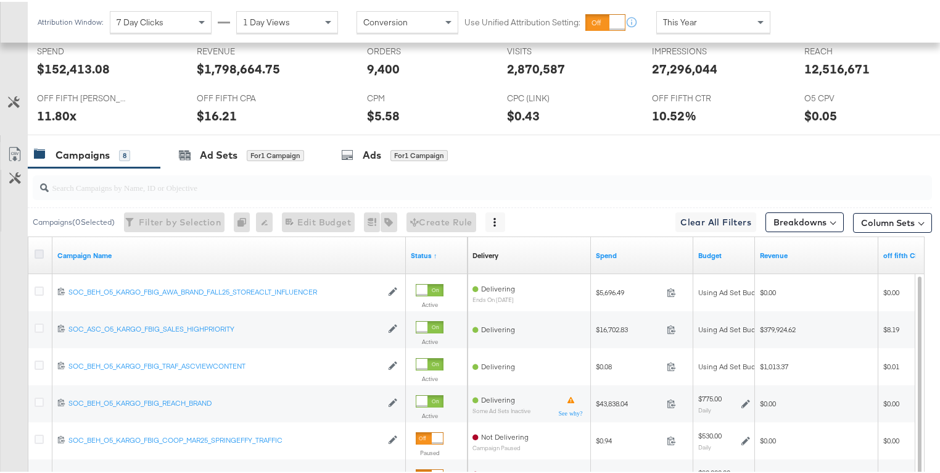
click at [37, 247] on icon at bounding box center [39, 251] width 9 height 9
click at [0, 0] on input "checkbox" at bounding box center [0, 0] width 0 height 0
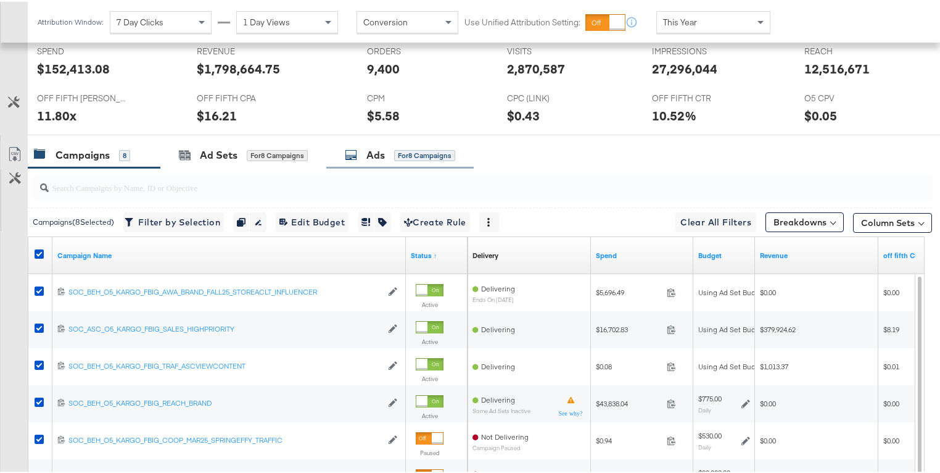
click at [349, 147] on icon at bounding box center [351, 153] width 12 height 12
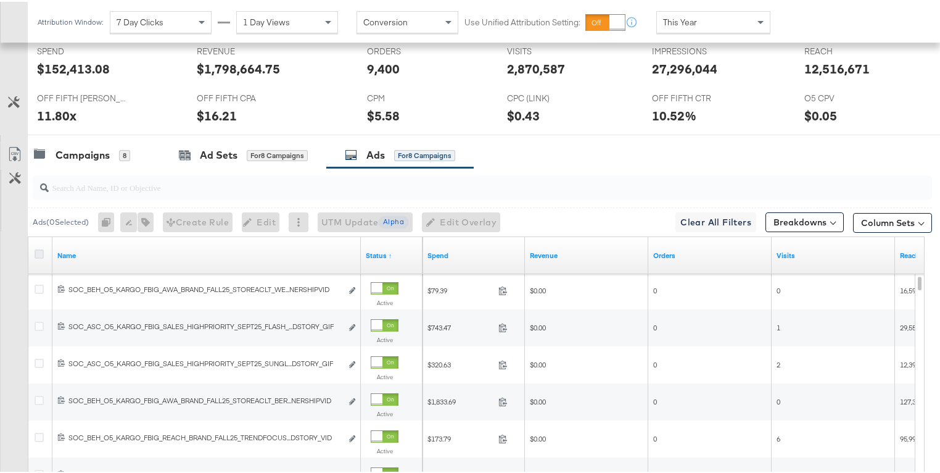
click at [38, 247] on icon at bounding box center [39, 251] width 9 height 9
click at [0, 0] on input "checkbox" at bounding box center [0, 0] width 0 height 0
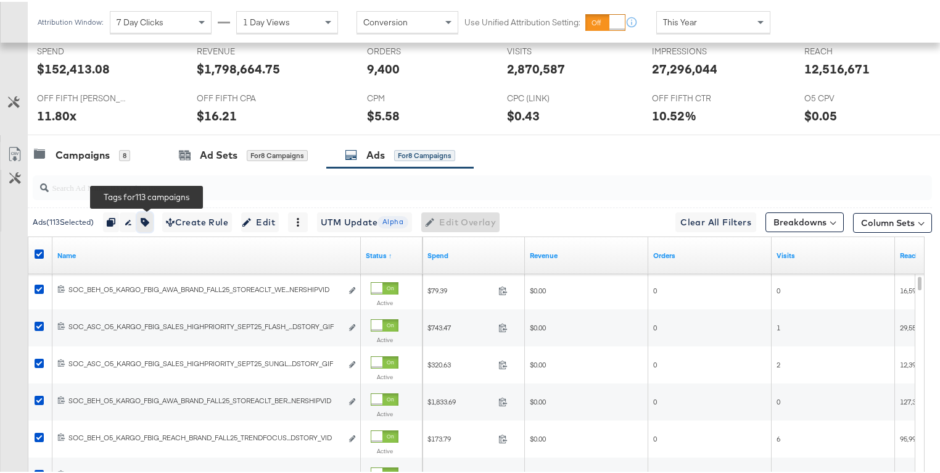
click at [149, 221] on icon "button" at bounding box center [145, 220] width 9 height 9
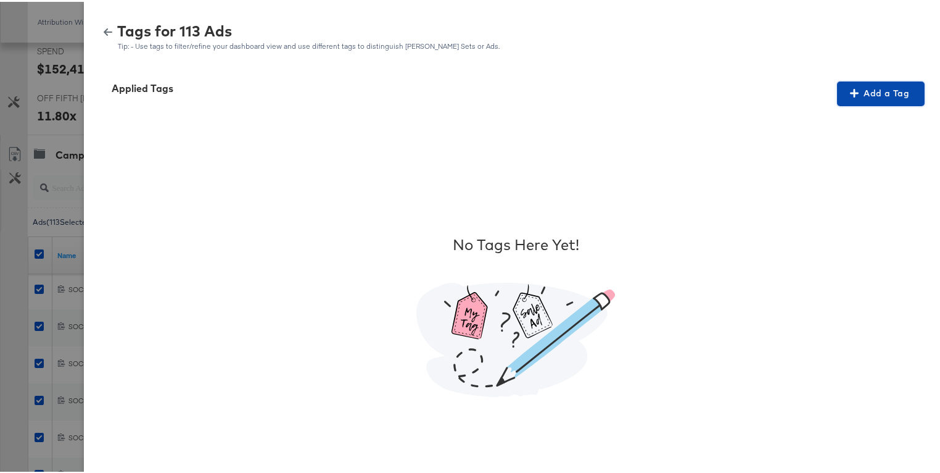
click at [858, 81] on button "Add a Tag" at bounding box center [881, 92] width 88 height 25
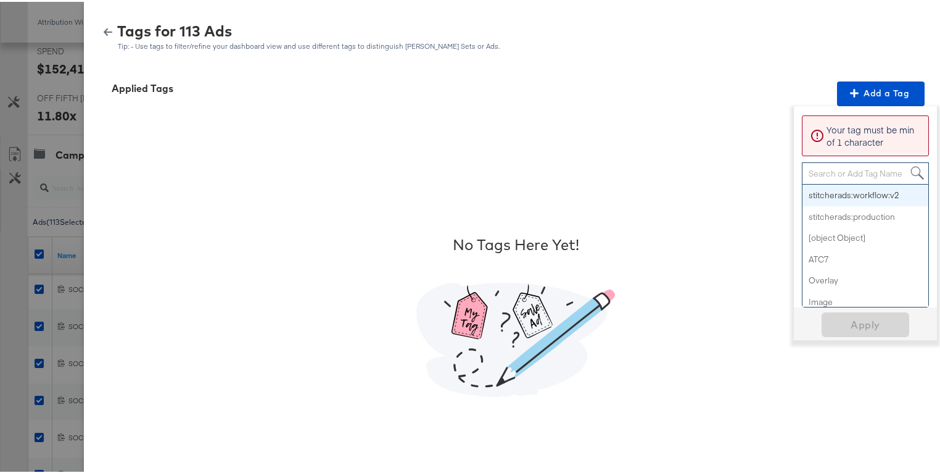
click at [837, 172] on div "Search or Add Tag Name" at bounding box center [866, 171] width 126 height 21
type input "no"
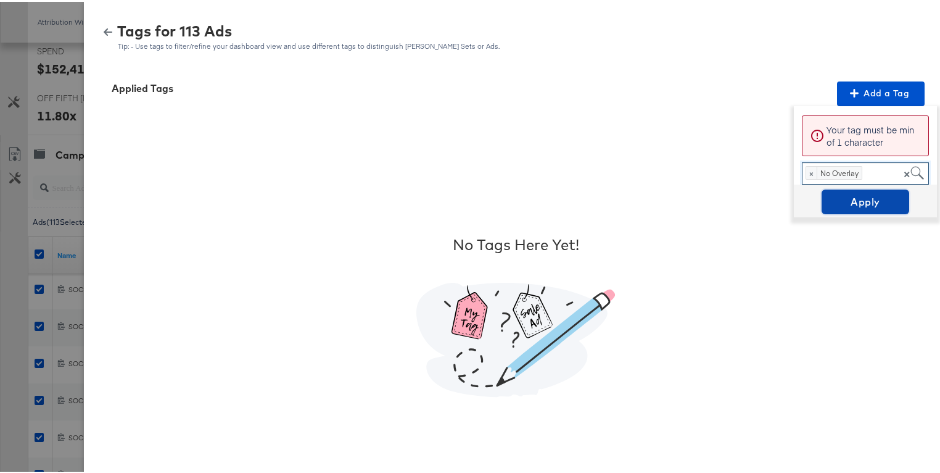
click at [838, 205] on span "Apply" at bounding box center [866, 199] width 78 height 17
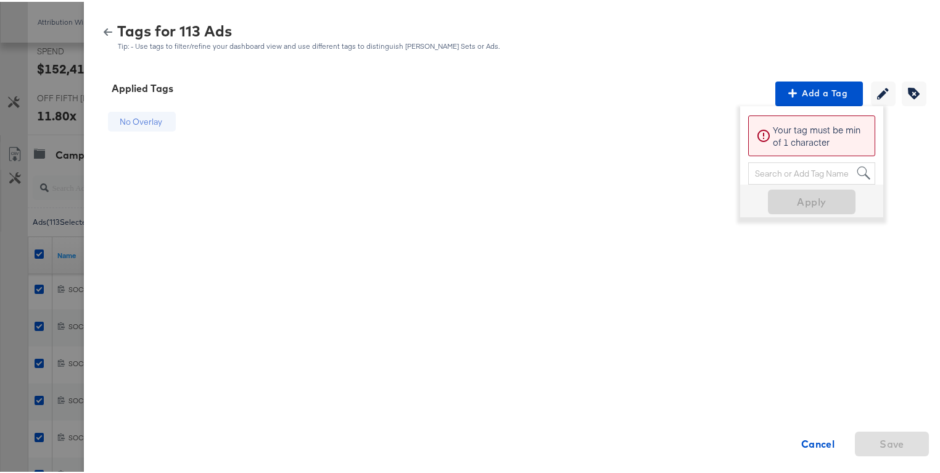
click at [105, 30] on button "button" at bounding box center [108, 30] width 19 height 9
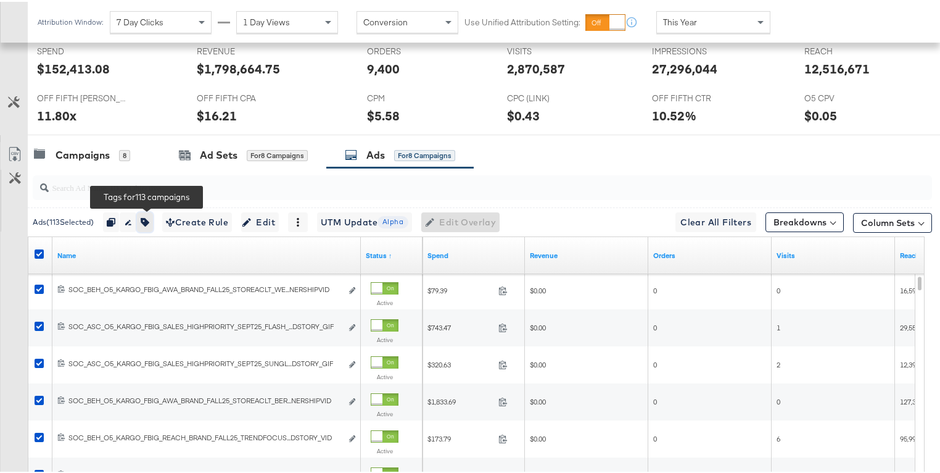
click at [145, 217] on icon "button" at bounding box center [145, 220] width 9 height 9
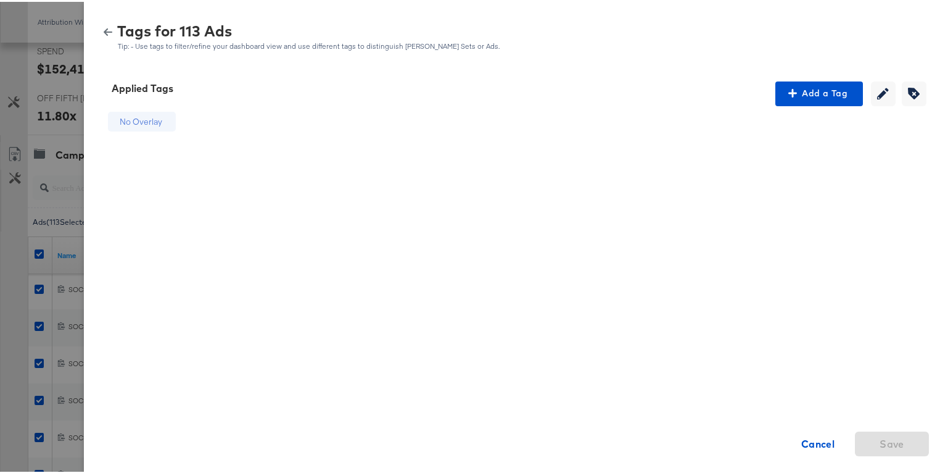
click at [104, 30] on icon "button" at bounding box center [108, 30] width 9 height 9
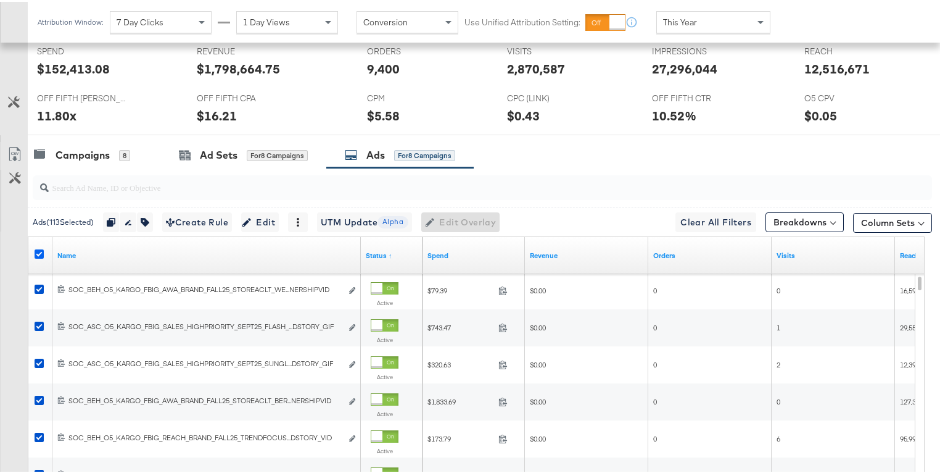
click at [41, 247] on icon at bounding box center [39, 251] width 9 height 9
click at [0, 0] on input "checkbox" at bounding box center [0, 0] width 0 height 0
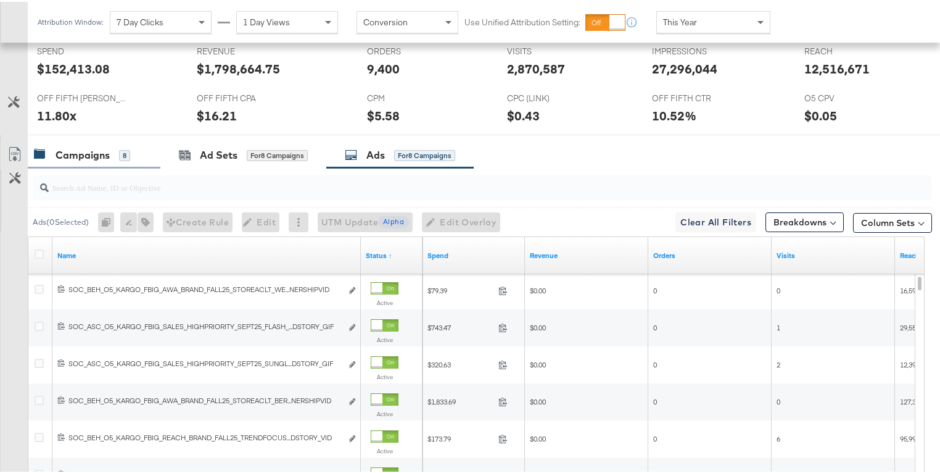
click at [64, 154] on div "Campaigns" at bounding box center [83, 153] width 54 height 14
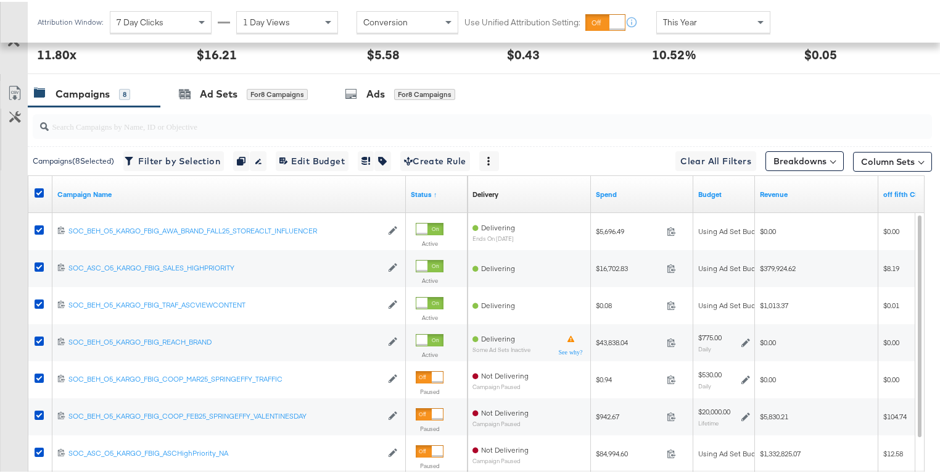
scroll to position [517, 0]
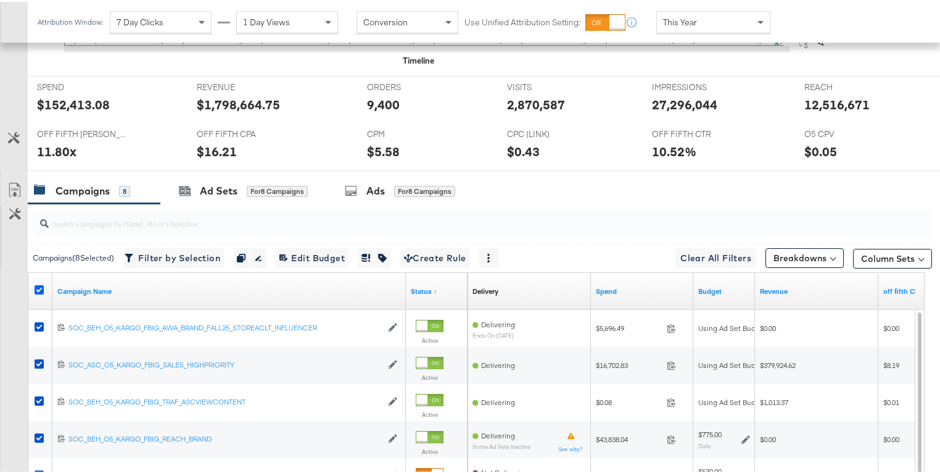
click at [41, 284] on icon at bounding box center [39, 287] width 9 height 9
click at [0, 0] on input "checkbox" at bounding box center [0, 0] width 0 height 0
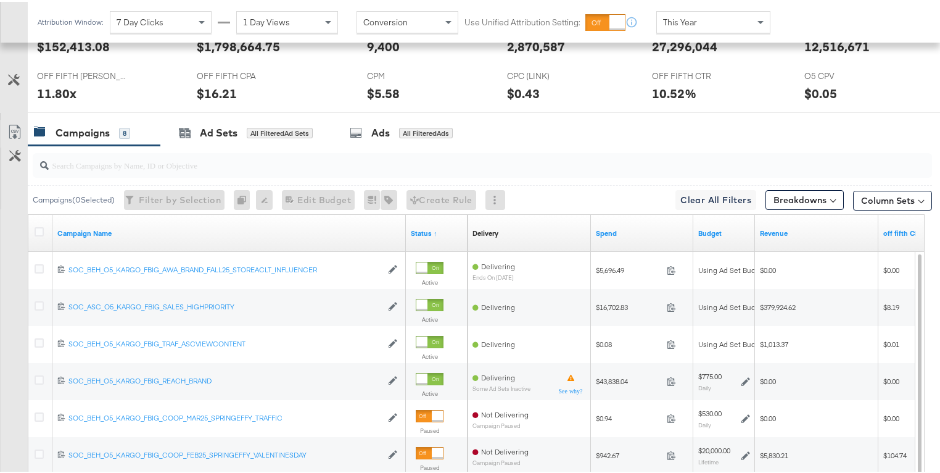
scroll to position [577, 0]
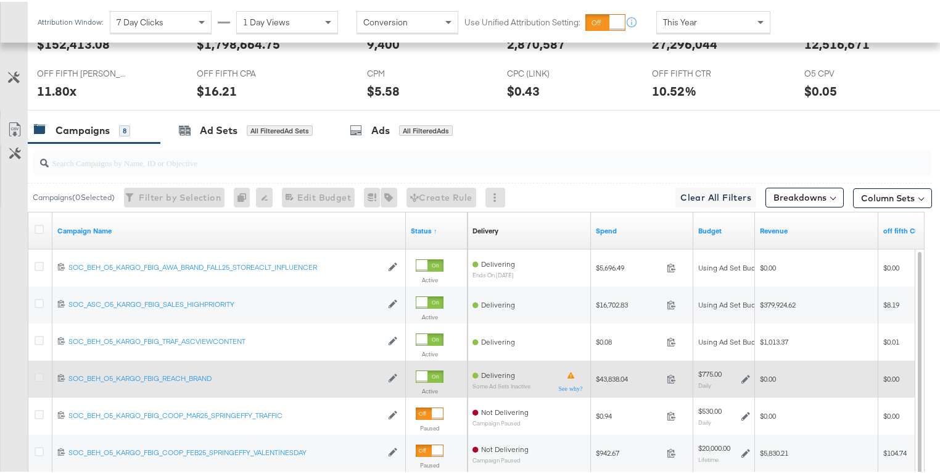
click at [40, 371] on icon at bounding box center [39, 375] width 9 height 9
click at [0, 0] on input "checkbox" at bounding box center [0, 0] width 0 height 0
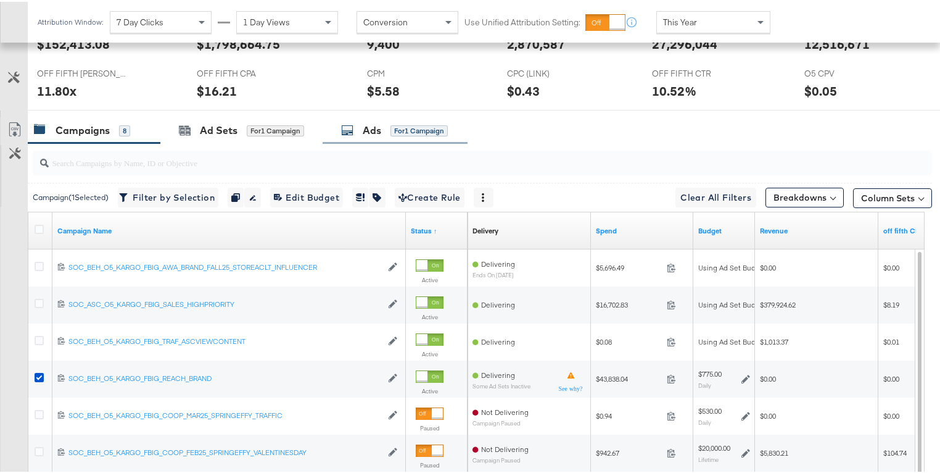
click at [403, 128] on div "for 1 Campaign" at bounding box center [419, 128] width 57 height 11
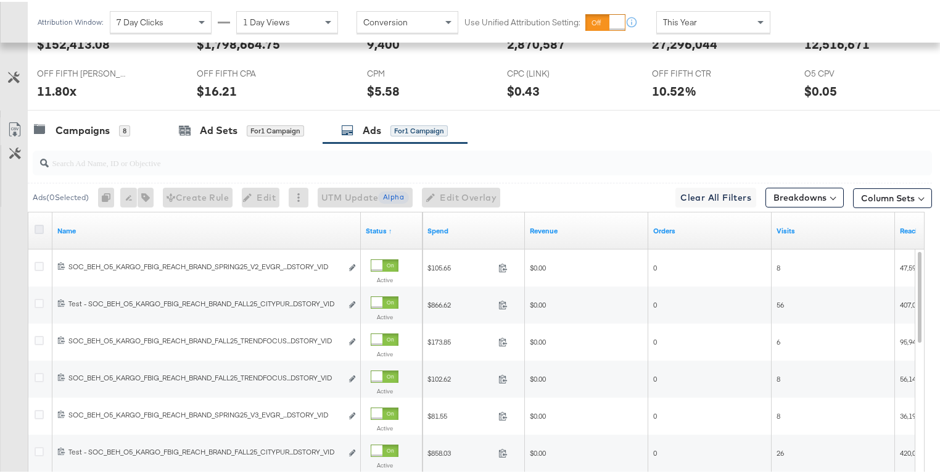
click at [37, 223] on icon at bounding box center [39, 227] width 9 height 9
click at [0, 0] on input "checkbox" at bounding box center [0, 0] width 0 height 0
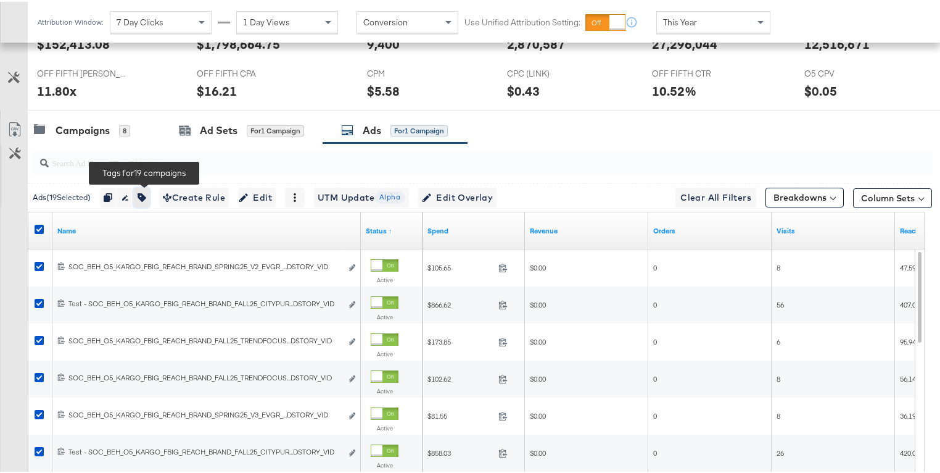
click at [145, 197] on button "button" at bounding box center [142, 196] width 16 height 20
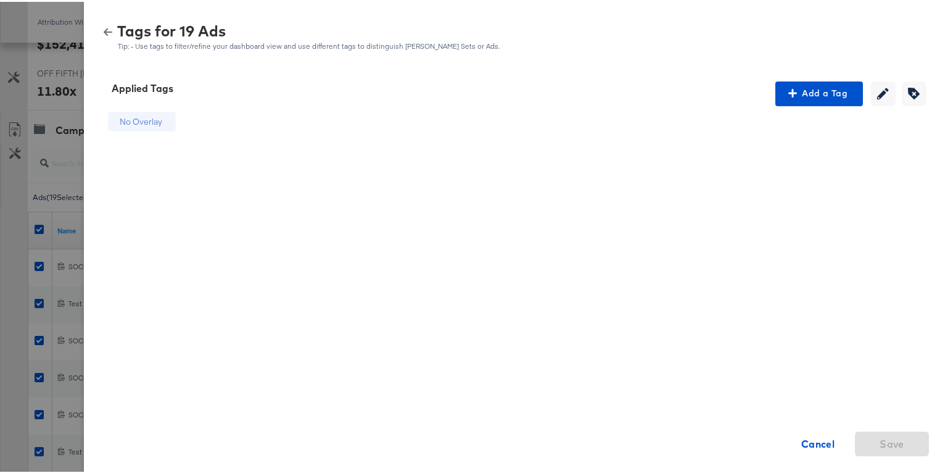
click at [104, 26] on icon "button" at bounding box center [108, 30] width 9 height 9
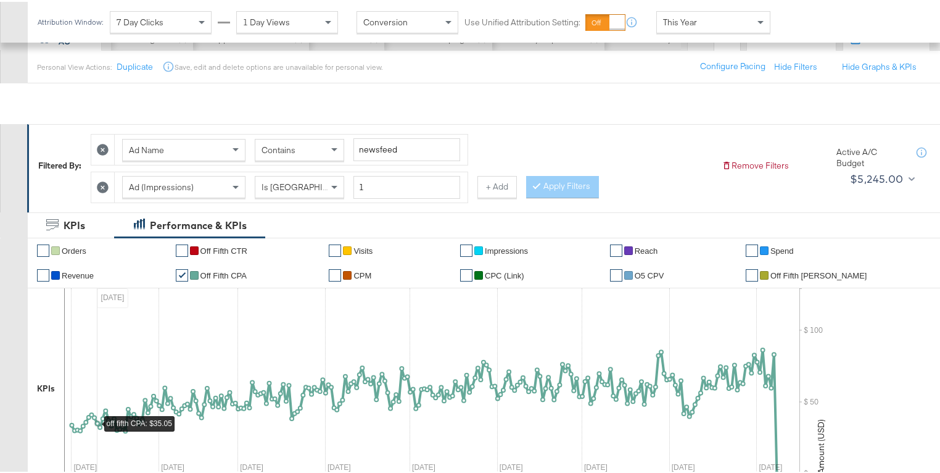
scroll to position [352, 0]
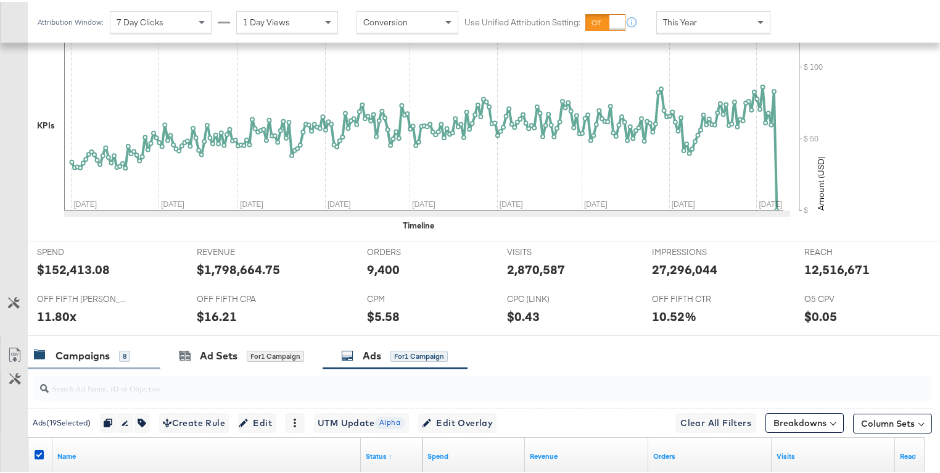
click at [75, 342] on div "Campaigns 8" at bounding box center [94, 354] width 133 height 27
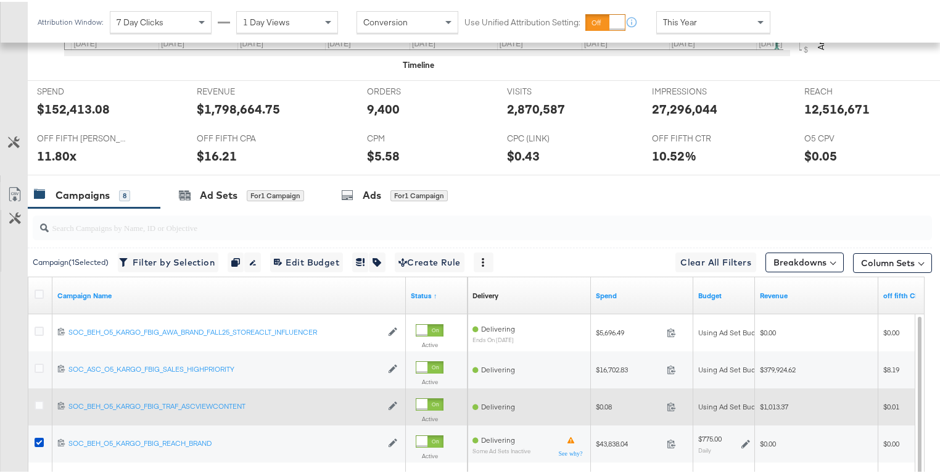
scroll to position [522, 0]
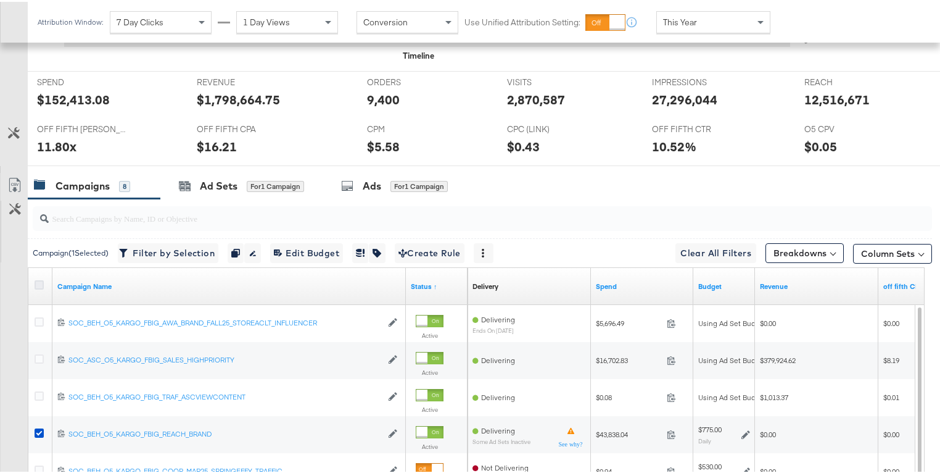
click at [40, 278] on icon at bounding box center [39, 282] width 9 height 9
click at [0, 0] on input "checkbox" at bounding box center [0, 0] width 0 height 0
click at [40, 278] on icon at bounding box center [39, 282] width 9 height 9
click at [0, 0] on input "checkbox" at bounding box center [0, 0] width 0 height 0
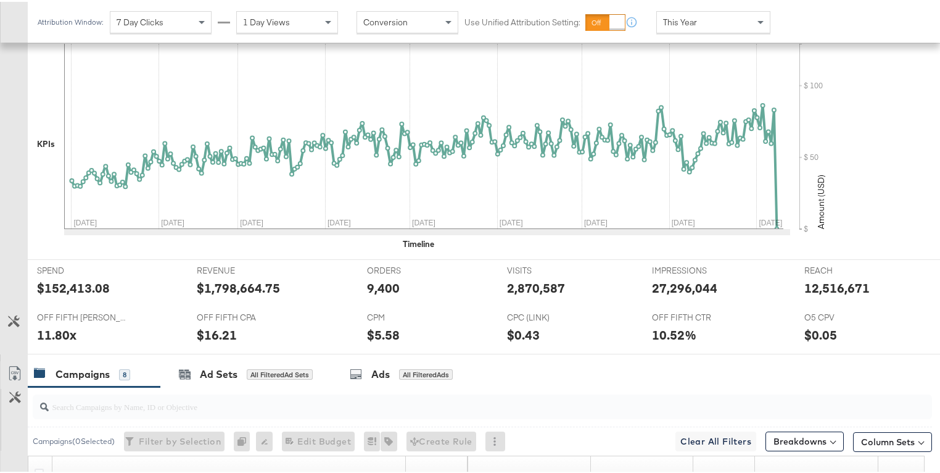
scroll to position [128, 0]
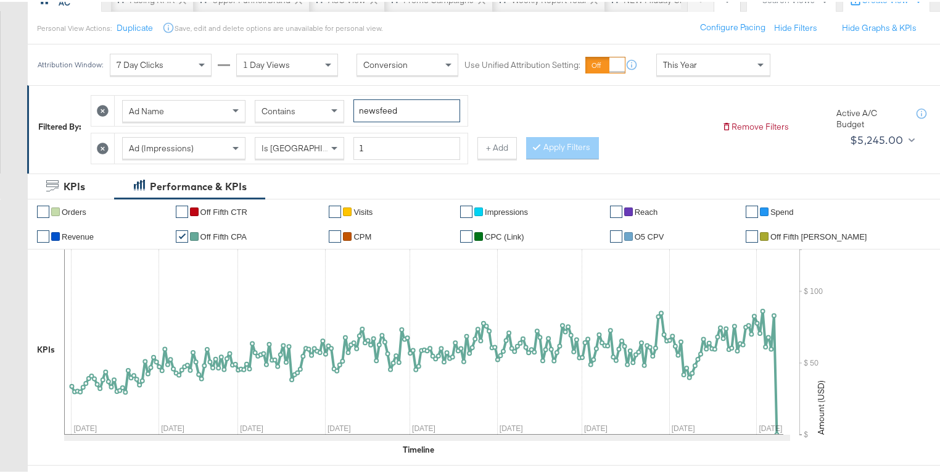
drag, startPoint x: 402, startPoint y: 108, endPoint x: 353, endPoint y: 111, distance: 48.8
click at [353, 111] on input "newsfeed" at bounding box center [406, 108] width 107 height 23
type input "dpa"
click at [548, 147] on button "Apply Filters" at bounding box center [562, 146] width 73 height 22
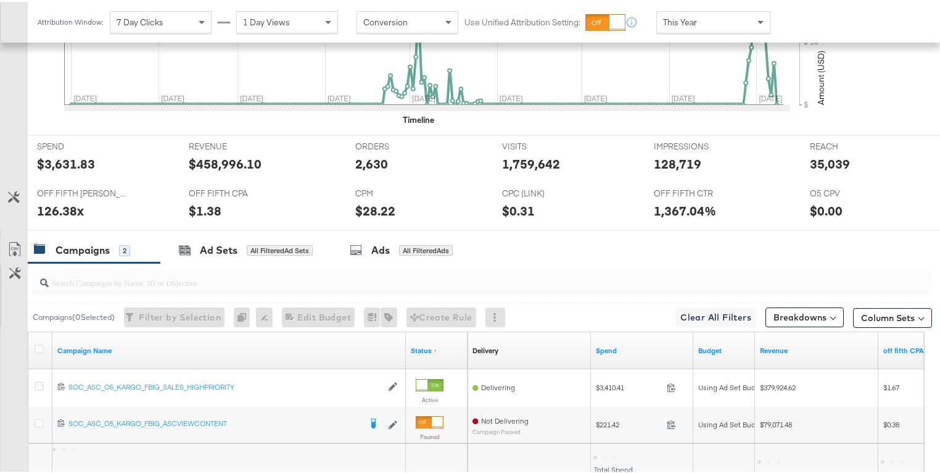
scroll to position [469, 0]
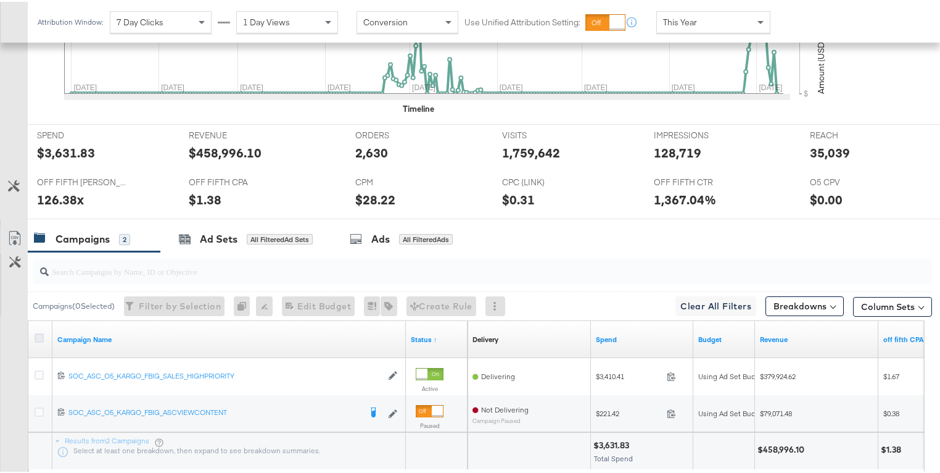
click at [41, 333] on icon at bounding box center [39, 335] width 9 height 9
click at [0, 0] on input "checkbox" at bounding box center [0, 0] width 0 height 0
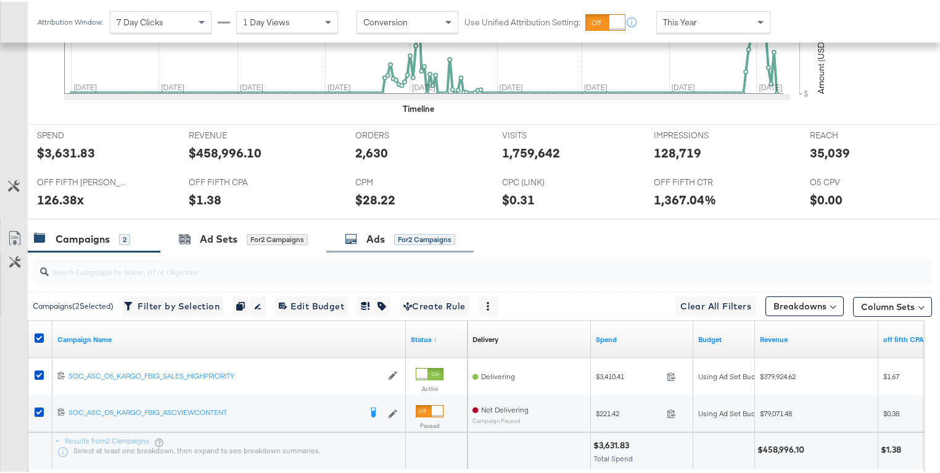
click at [362, 247] on div "Ads for 2 Campaigns" at bounding box center [399, 237] width 147 height 27
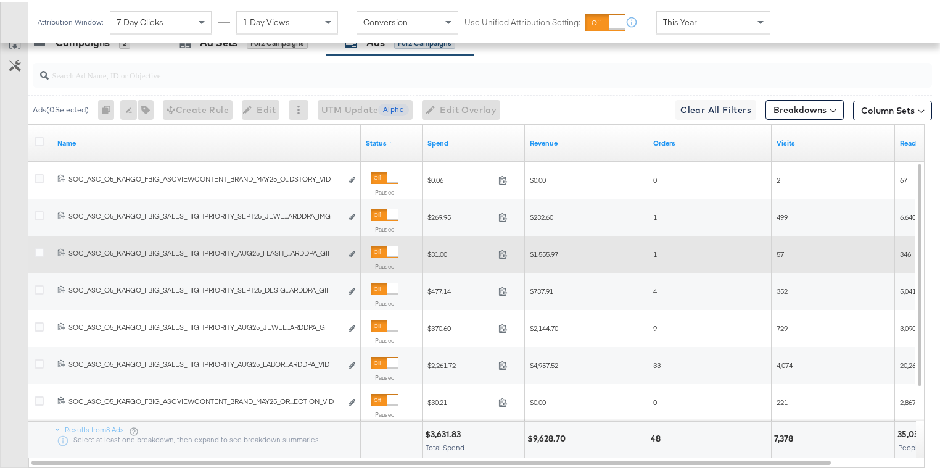
scroll to position [662, 0]
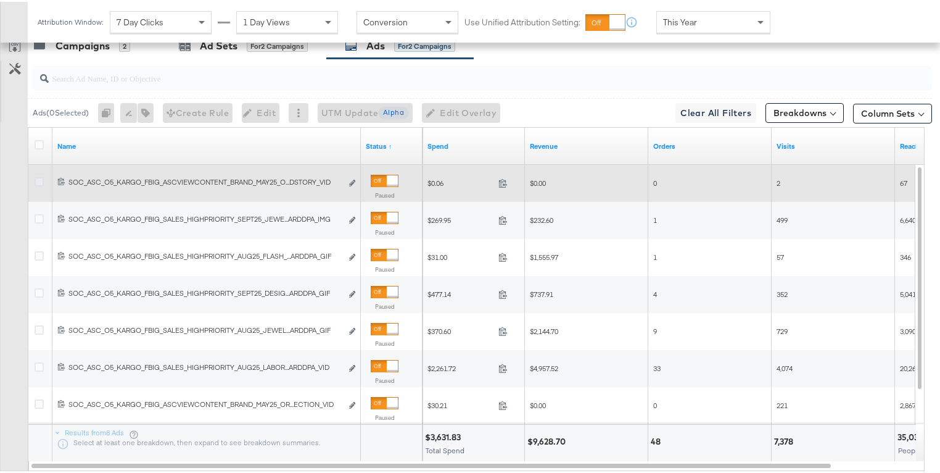
click at [38, 178] on icon at bounding box center [39, 179] width 9 height 9
click at [0, 0] on input "checkbox" at bounding box center [0, 0] width 0 height 0
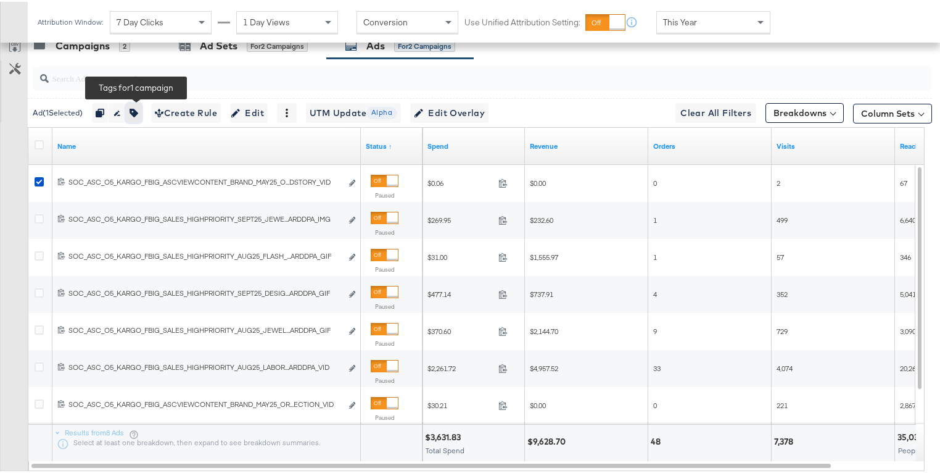
click at [138, 112] on icon "button" at bounding box center [134, 111] width 9 height 9
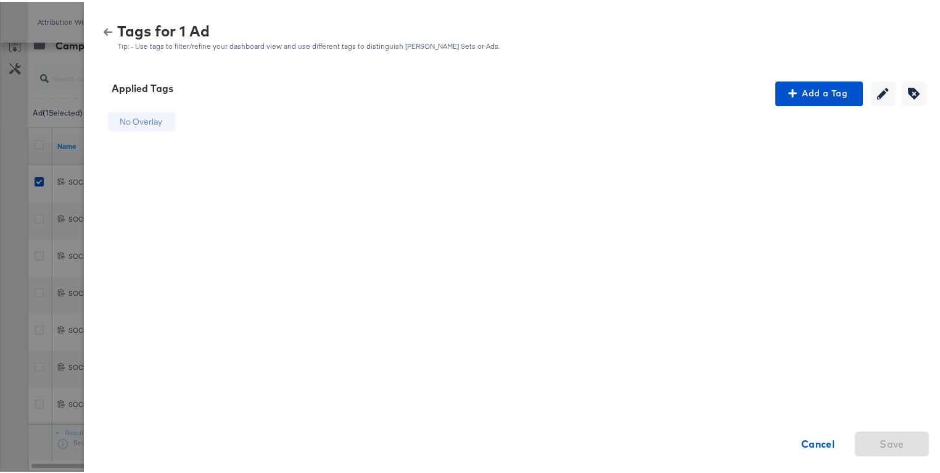
click at [104, 27] on icon "button" at bounding box center [108, 30] width 9 height 9
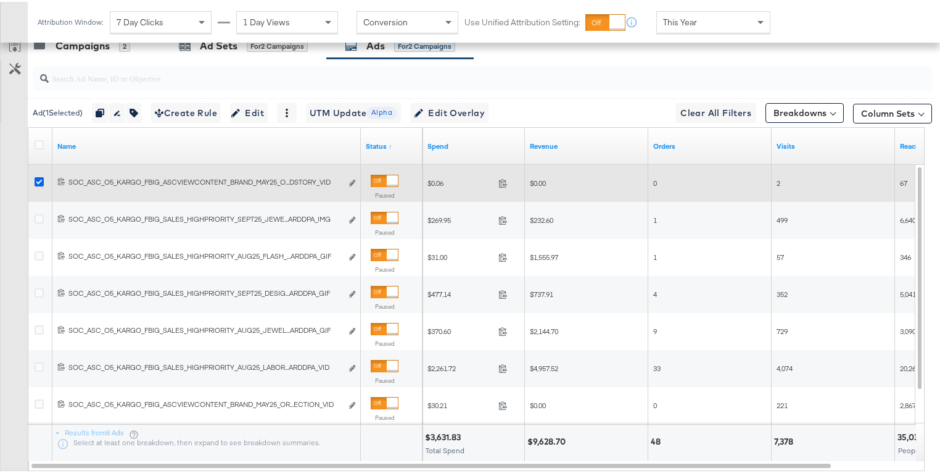
click at [39, 177] on icon at bounding box center [39, 179] width 9 height 9
click at [0, 0] on input "checkbox" at bounding box center [0, 0] width 0 height 0
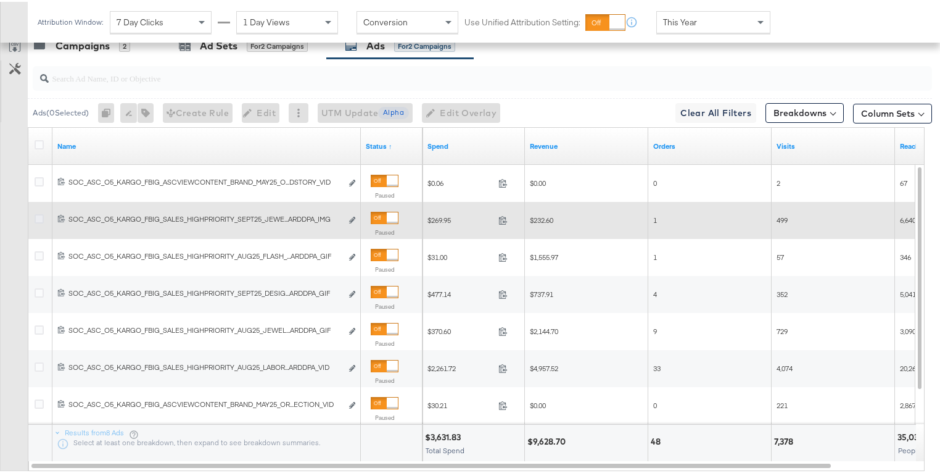
click at [35, 216] on icon at bounding box center [39, 216] width 9 height 9
click at [0, 0] on input "checkbox" at bounding box center [0, 0] width 0 height 0
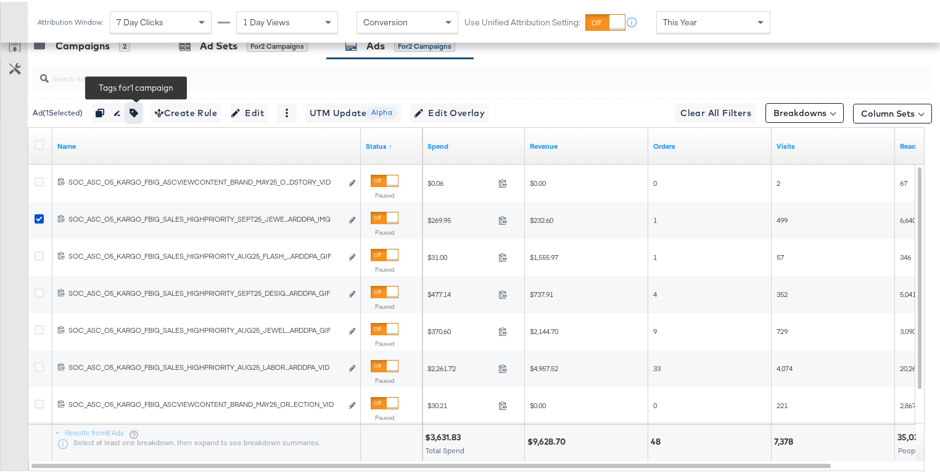
click at [137, 101] on button "button" at bounding box center [134, 111] width 16 height 20
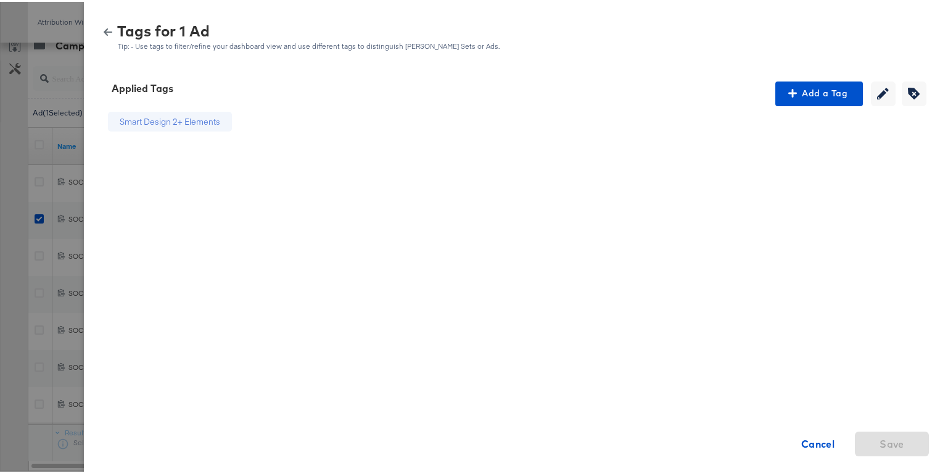
click at [104, 29] on icon "button" at bounding box center [108, 30] width 9 height 7
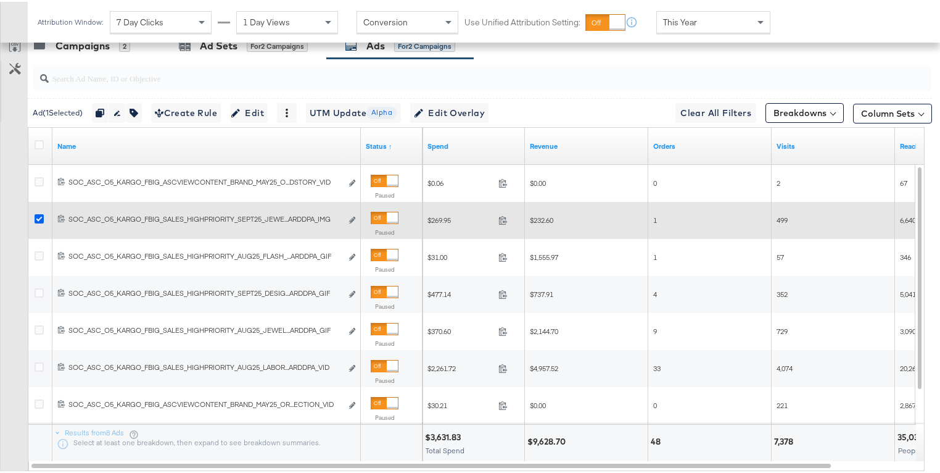
click at [35, 216] on icon at bounding box center [39, 216] width 9 height 9
click at [0, 0] on input "checkbox" at bounding box center [0, 0] width 0 height 0
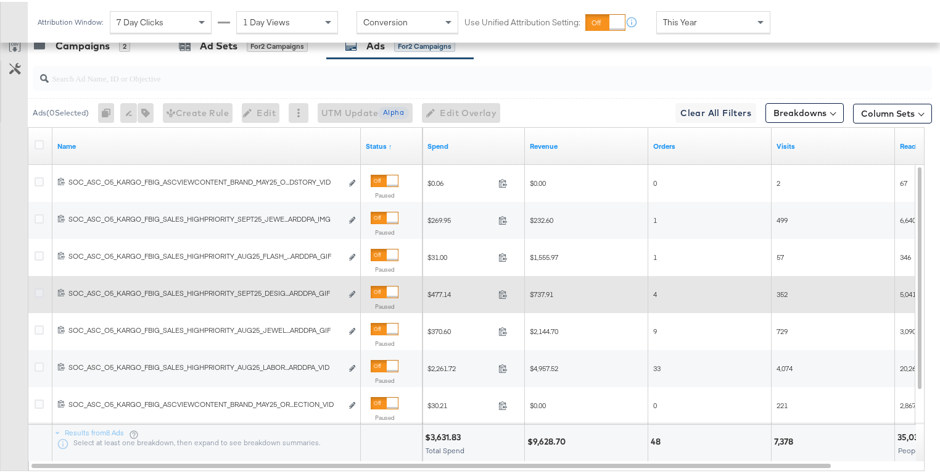
click at [39, 288] on icon at bounding box center [39, 290] width 9 height 9
click at [0, 0] on input "checkbox" at bounding box center [0, 0] width 0 height 0
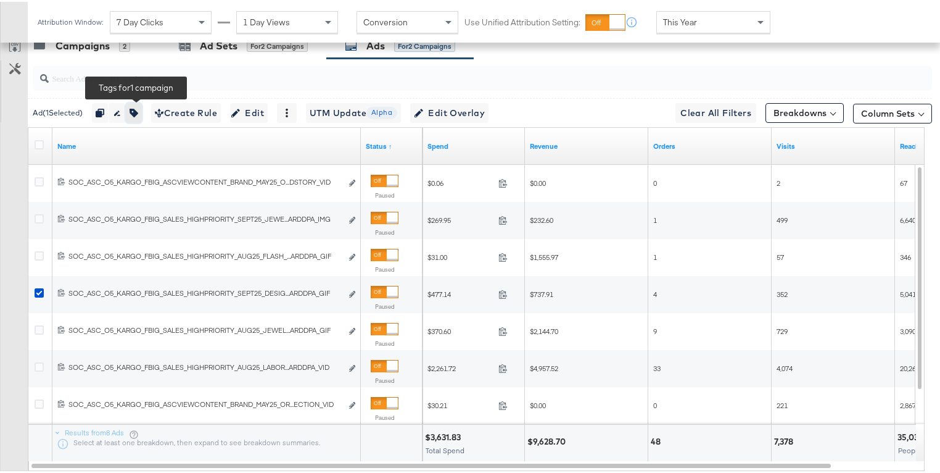
click at [138, 109] on icon "button" at bounding box center [134, 111] width 9 height 9
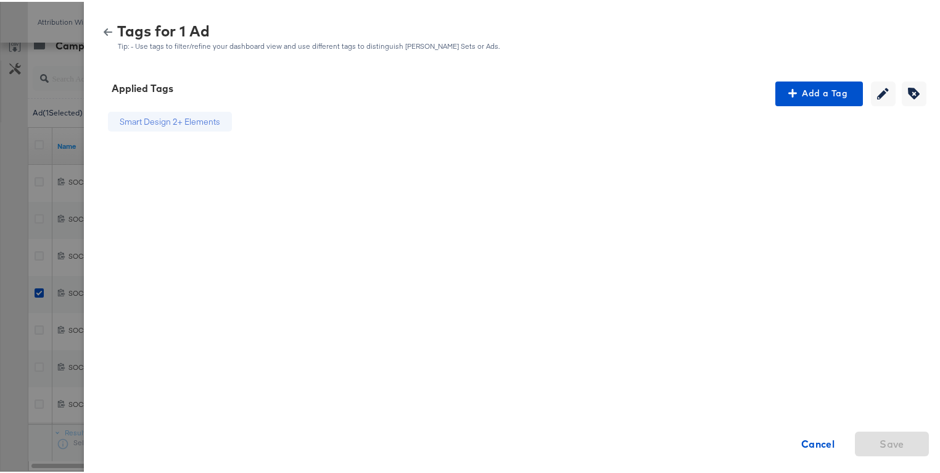
click at [104, 31] on icon "button" at bounding box center [108, 30] width 9 height 9
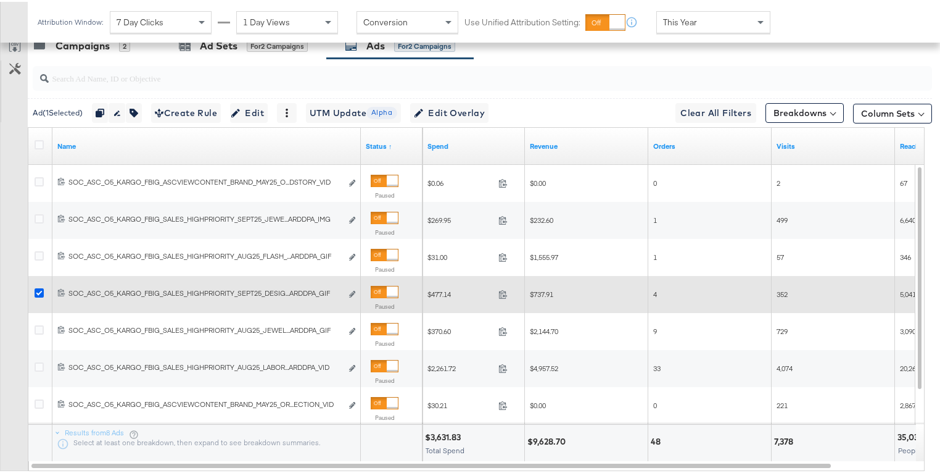
click at [36, 288] on icon at bounding box center [39, 290] width 9 height 9
click at [0, 0] on input "checkbox" at bounding box center [0, 0] width 0 height 0
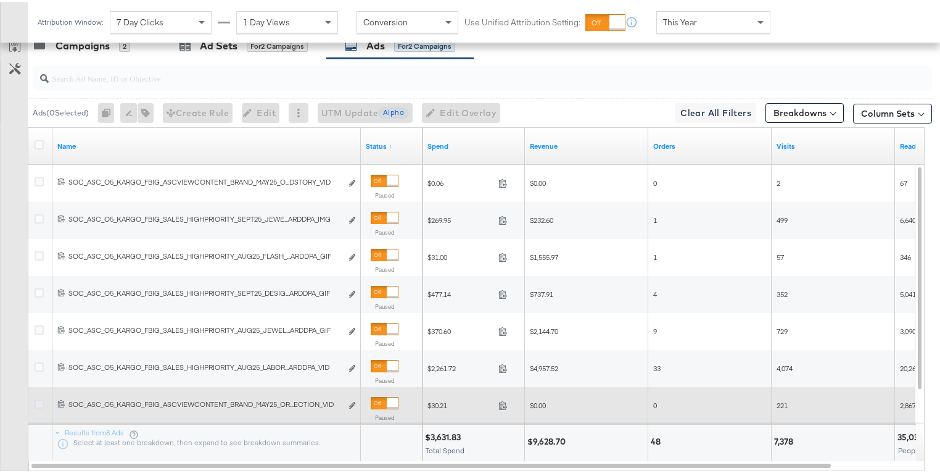
click at [41, 397] on icon at bounding box center [39, 401] width 9 height 9
click at [0, 0] on input "checkbox" at bounding box center [0, 0] width 0 height 0
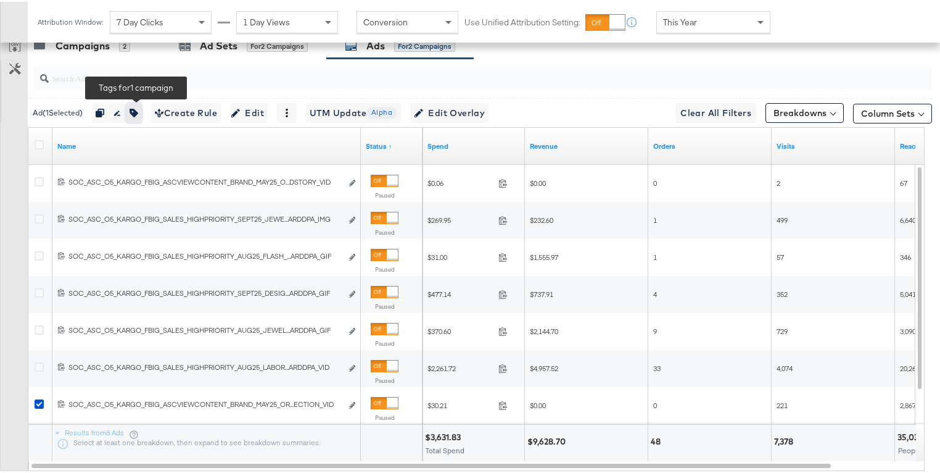
click at [131, 110] on button "button" at bounding box center [134, 111] width 16 height 20
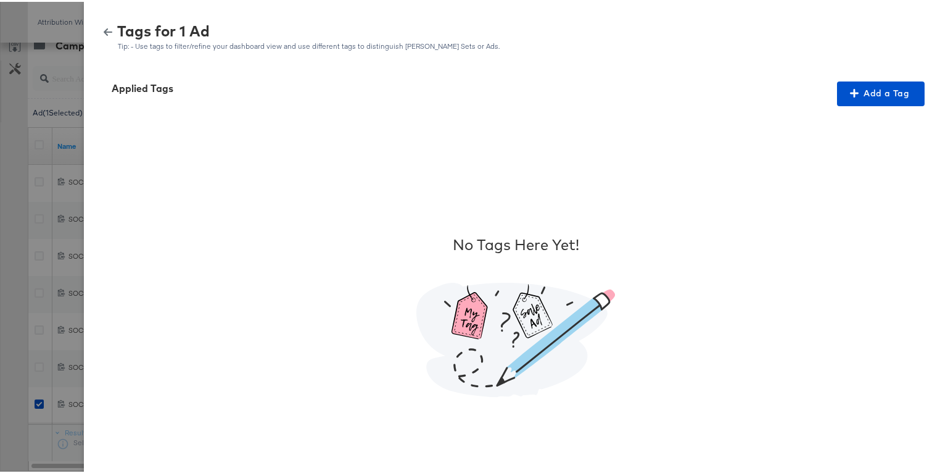
click at [104, 28] on icon "button" at bounding box center [108, 30] width 9 height 9
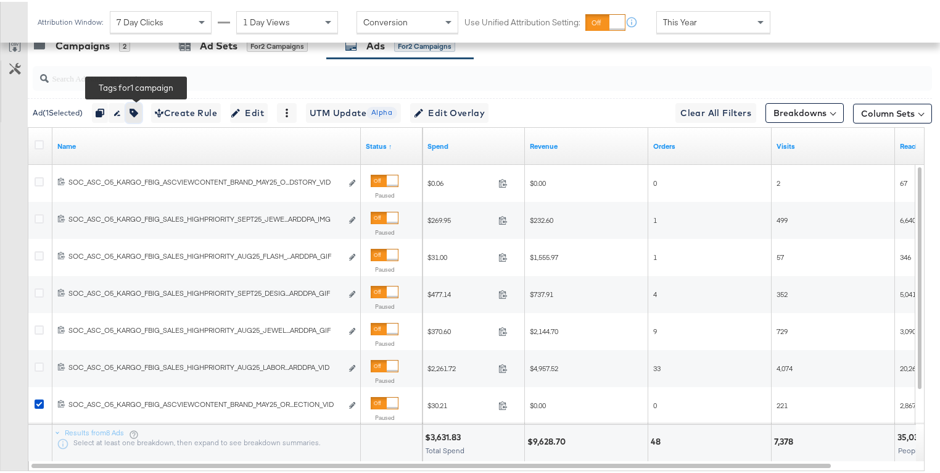
click at [138, 107] on icon "button" at bounding box center [134, 111] width 9 height 9
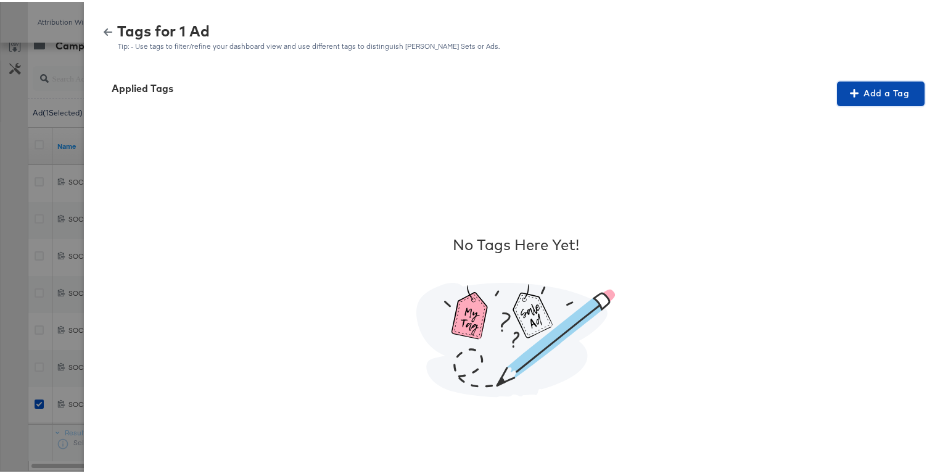
click at [848, 94] on span "Add a Tag" at bounding box center [881, 91] width 78 height 15
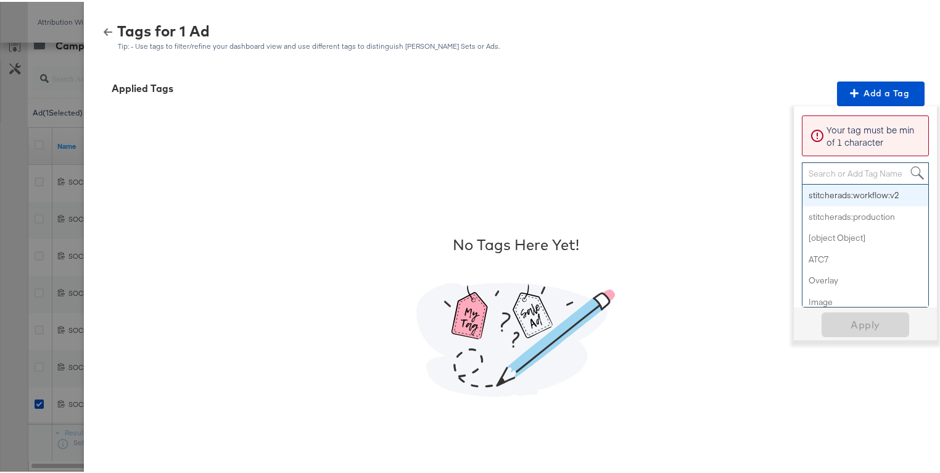
click at [833, 171] on div "Search or Add Tag Name" at bounding box center [866, 171] width 126 height 21
paste input "Smart Design 2+ Elements"
type input "Smart Design 2+ Elements"
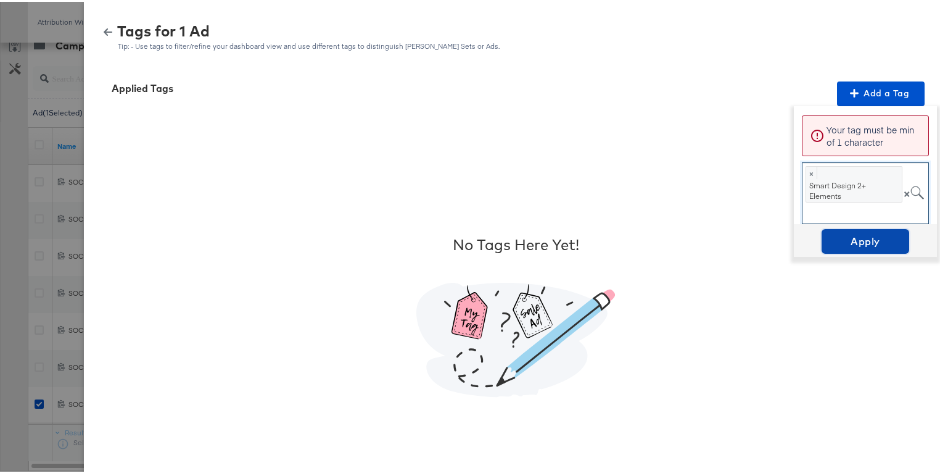
click at [860, 240] on span "Apply" at bounding box center [866, 239] width 78 height 17
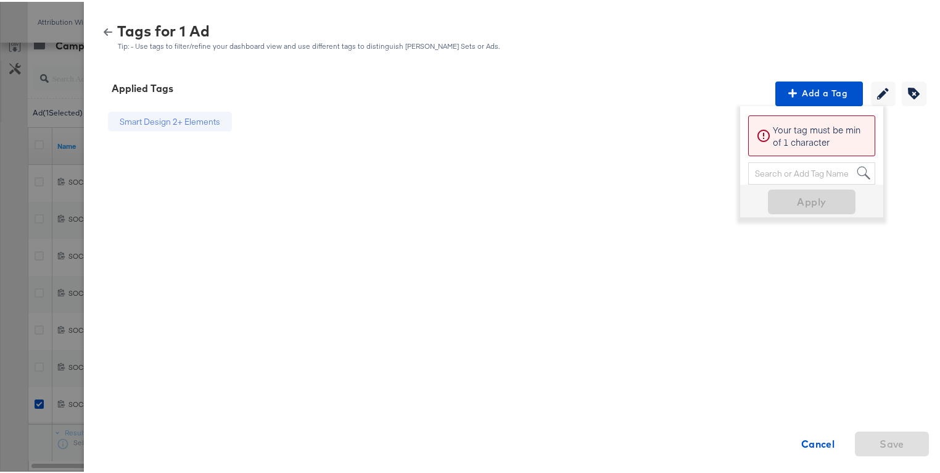
click at [104, 28] on icon "button" at bounding box center [108, 30] width 9 height 9
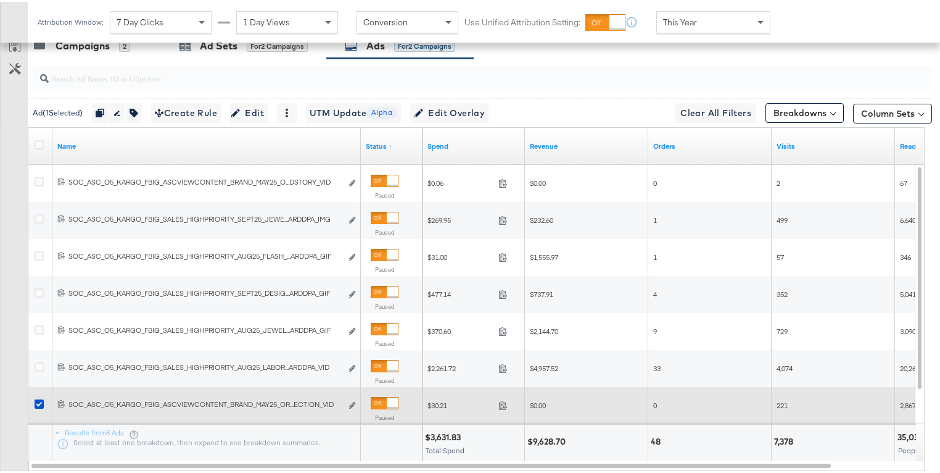
drag, startPoint x: 38, startPoint y: 402, endPoint x: 38, endPoint y: 390, distance: 12.3
click at [38, 402] on icon at bounding box center [39, 401] width 9 height 9
click at [0, 0] on input "checkbox" at bounding box center [0, 0] width 0 height 0
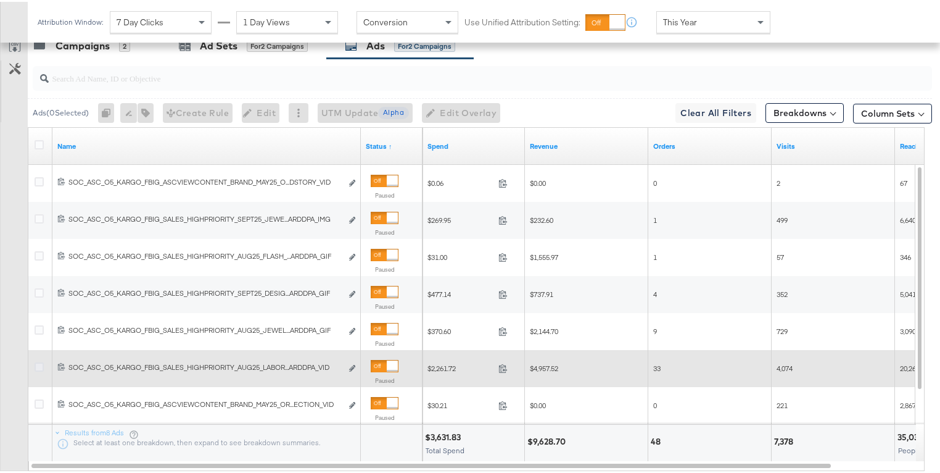
click at [37, 360] on icon at bounding box center [39, 364] width 9 height 9
click at [0, 0] on input "checkbox" at bounding box center [0, 0] width 0 height 0
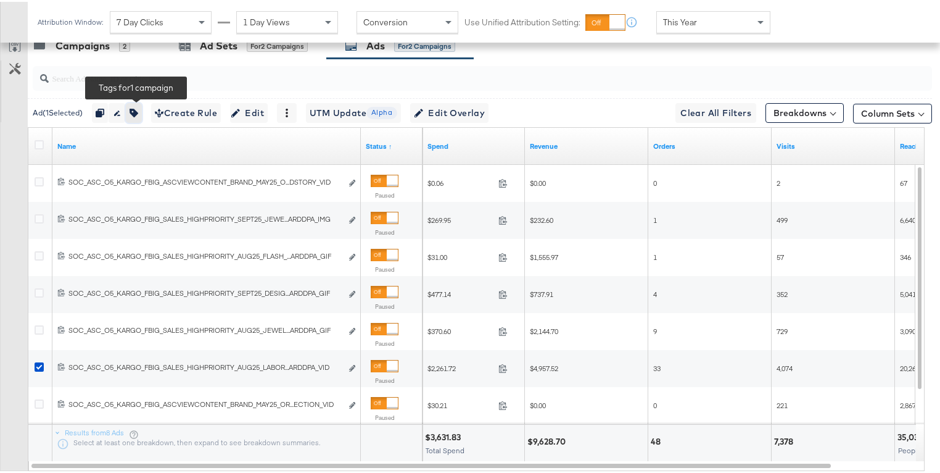
click at [133, 107] on icon "button" at bounding box center [134, 111] width 9 height 9
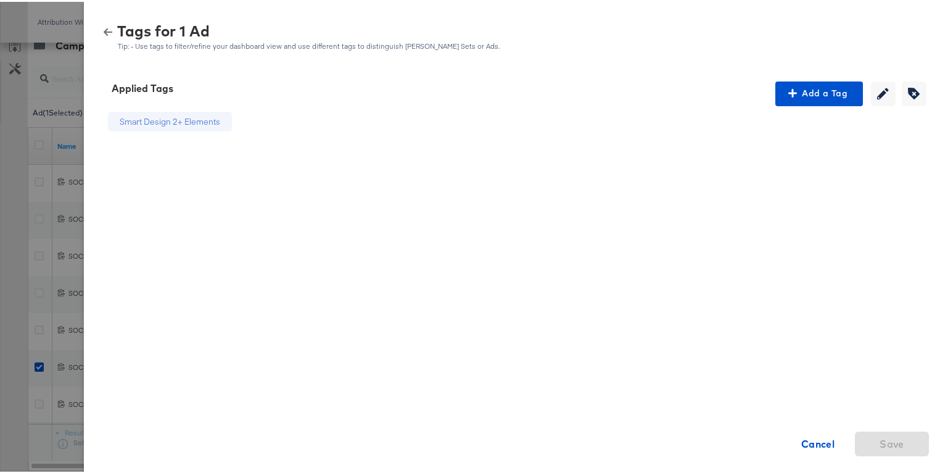
click at [104, 27] on icon "button" at bounding box center [108, 30] width 9 height 9
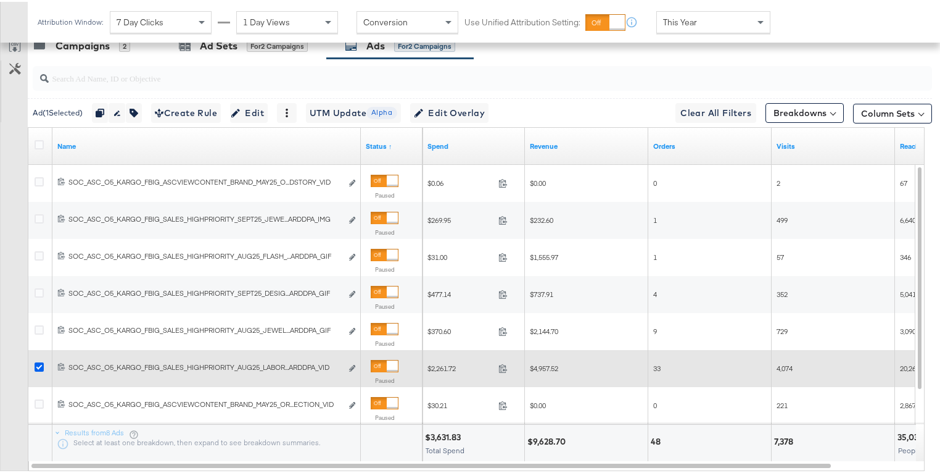
click at [38, 361] on icon at bounding box center [39, 364] width 9 height 9
click at [0, 0] on input "checkbox" at bounding box center [0, 0] width 0 height 0
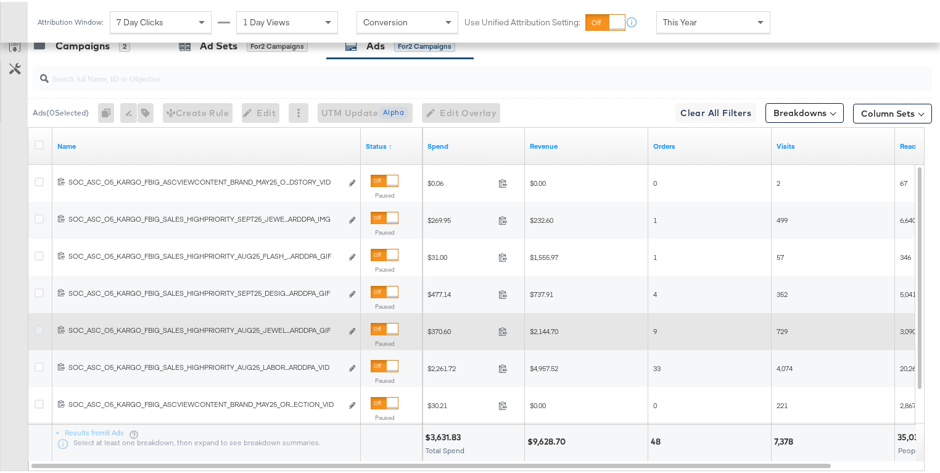
click at [39, 326] on icon at bounding box center [39, 327] width 9 height 9
click at [0, 0] on input "checkbox" at bounding box center [0, 0] width 0 height 0
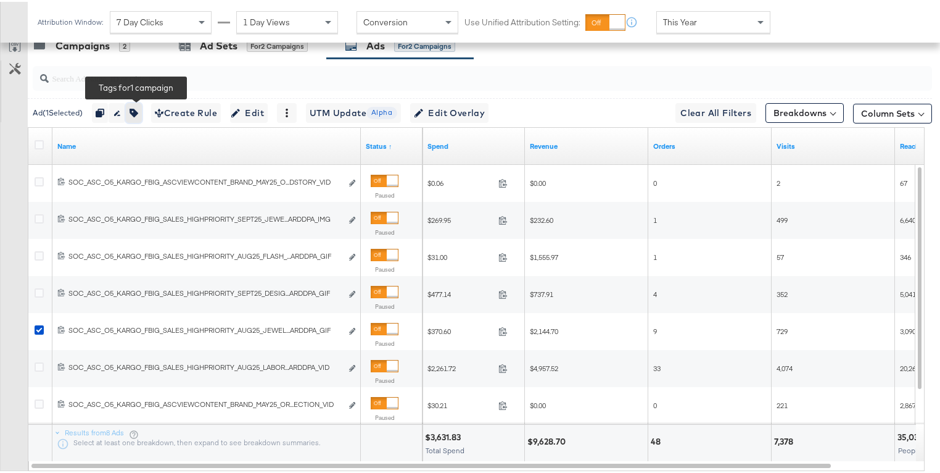
click at [138, 107] on icon "button" at bounding box center [134, 111] width 9 height 9
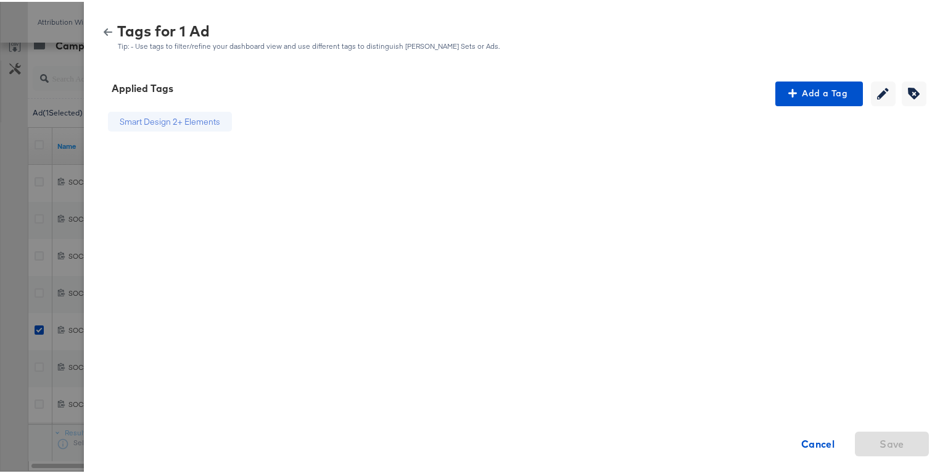
drag, startPoint x: 98, startPoint y: 27, endPoint x: 70, endPoint y: 118, distance: 95.6
click at [104, 27] on icon "button" at bounding box center [108, 30] width 9 height 7
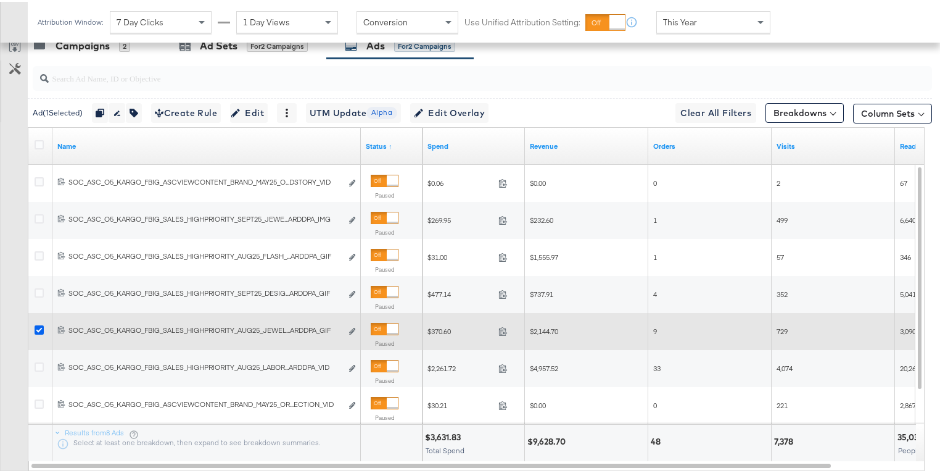
click at [37, 328] on icon at bounding box center [39, 327] width 9 height 9
click at [0, 0] on input "checkbox" at bounding box center [0, 0] width 0 height 0
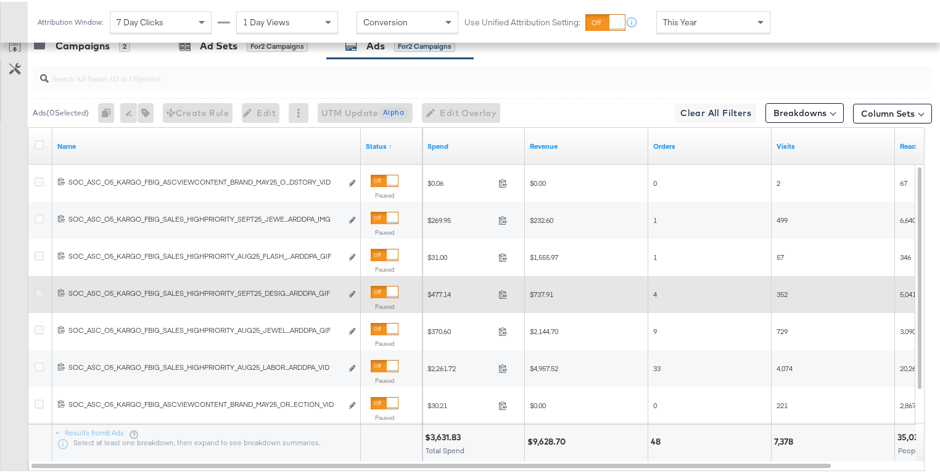
click at [37, 290] on icon at bounding box center [39, 290] width 9 height 9
click at [0, 0] on input "checkbox" at bounding box center [0, 0] width 0 height 0
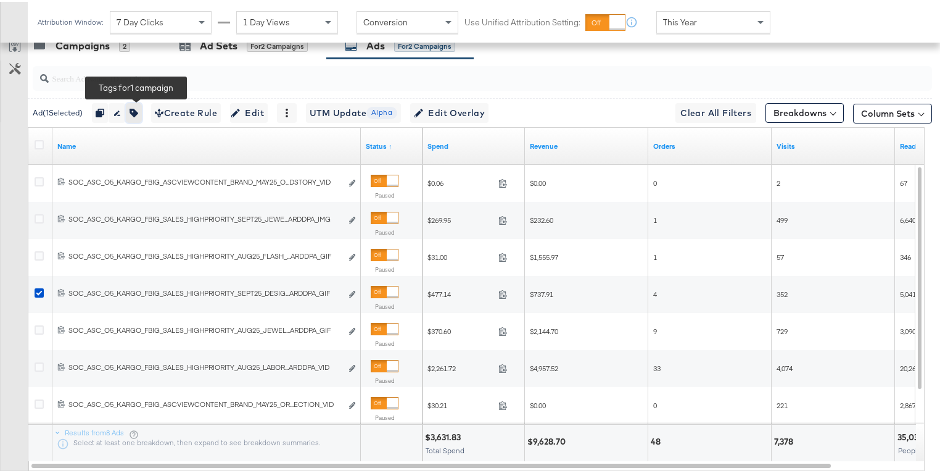
click at [137, 109] on icon "button" at bounding box center [134, 111] width 9 height 9
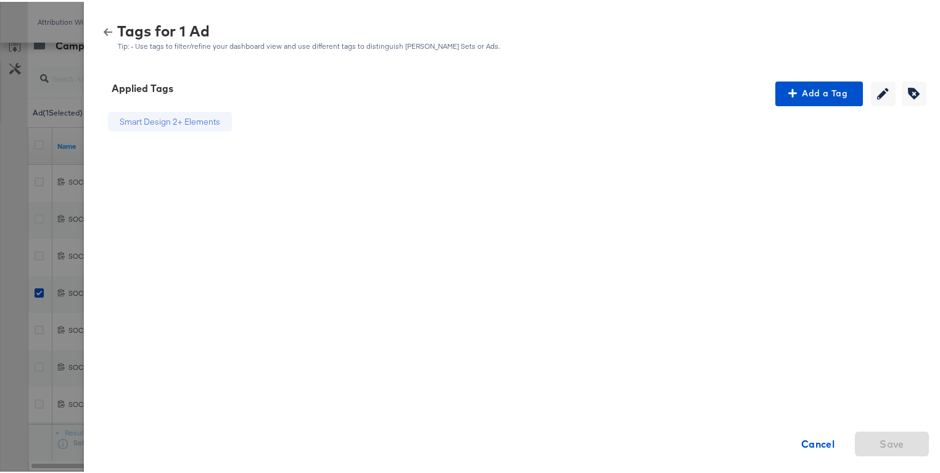
click at [104, 28] on icon "button" at bounding box center [108, 30] width 9 height 9
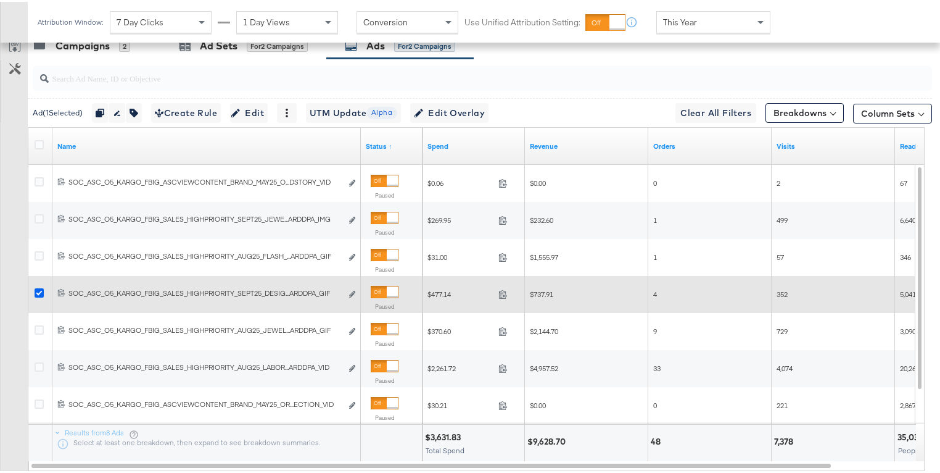
click at [41, 288] on icon at bounding box center [39, 290] width 9 height 9
click at [0, 0] on input "checkbox" at bounding box center [0, 0] width 0 height 0
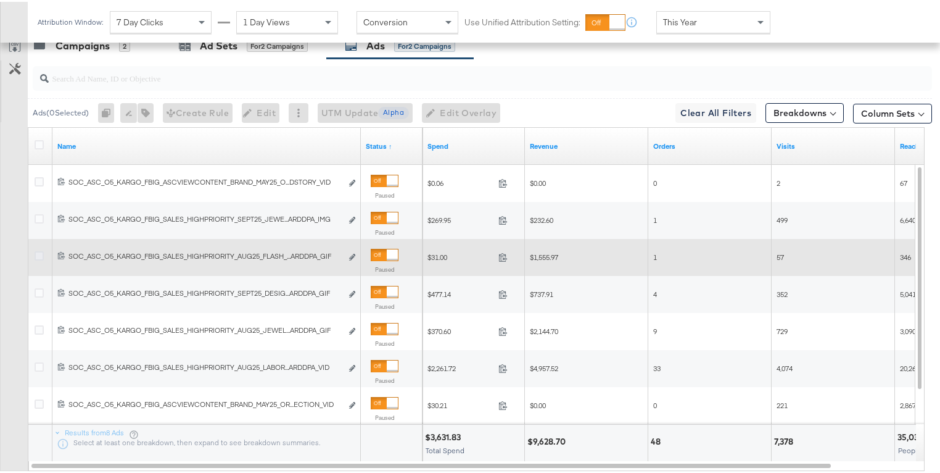
click at [38, 249] on icon at bounding box center [39, 253] width 9 height 9
click at [0, 0] on input "checkbox" at bounding box center [0, 0] width 0 height 0
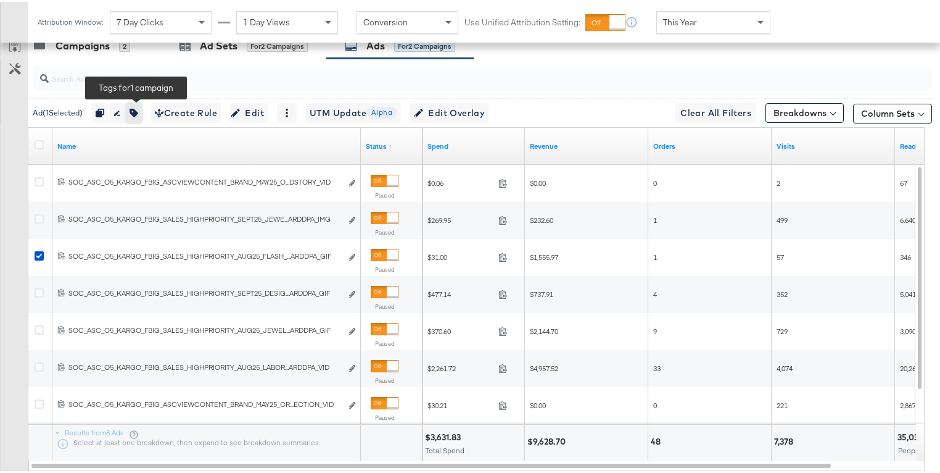
click at [136, 107] on icon "button" at bounding box center [134, 111] width 9 height 9
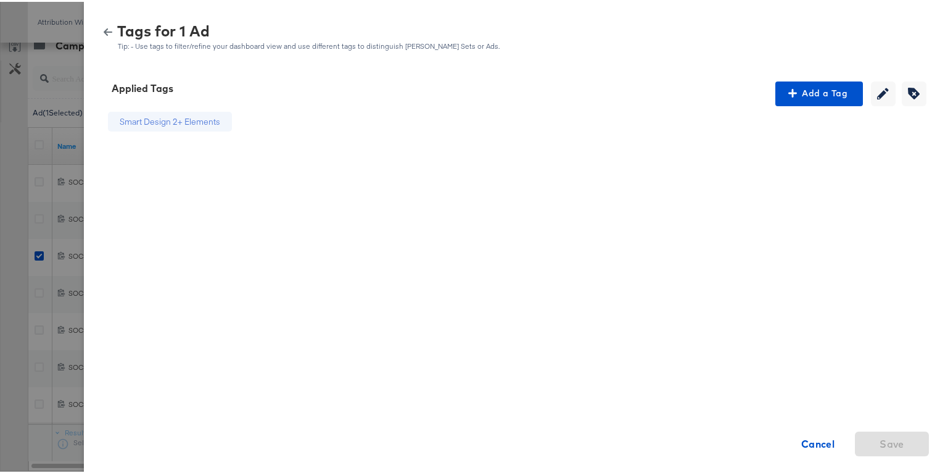
click at [105, 31] on icon "button" at bounding box center [108, 30] width 9 height 9
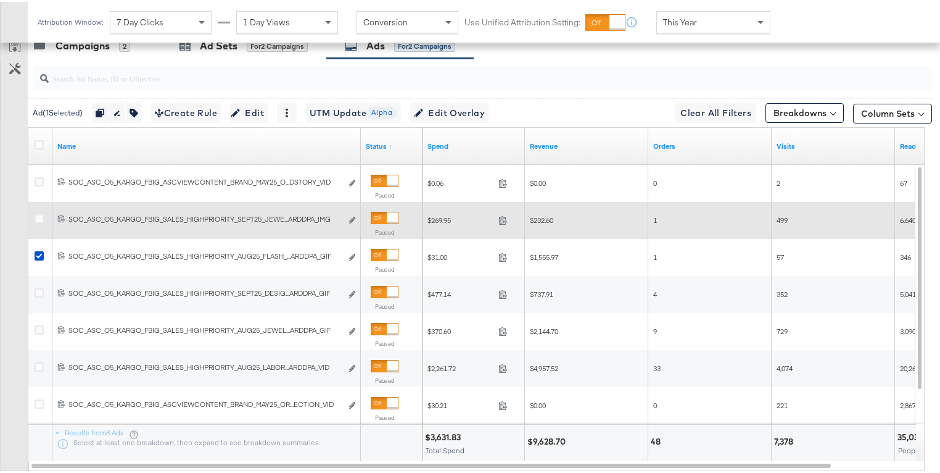
drag, startPoint x: 35, startPoint y: 250, endPoint x: 36, endPoint y: 224, distance: 25.9
click at [35, 250] on icon at bounding box center [39, 253] width 9 height 9
click at [0, 0] on input "checkbox" at bounding box center [0, 0] width 0 height 0
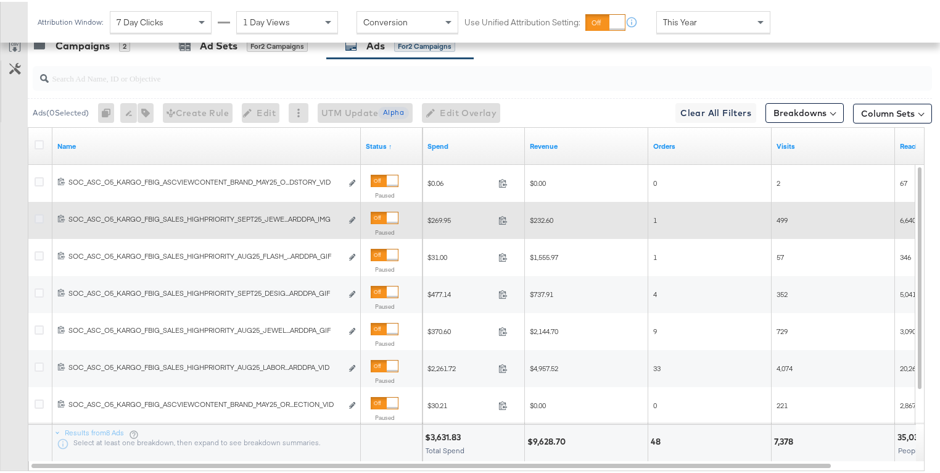
click at [35, 216] on icon at bounding box center [39, 216] width 9 height 9
click at [0, 0] on input "checkbox" at bounding box center [0, 0] width 0 height 0
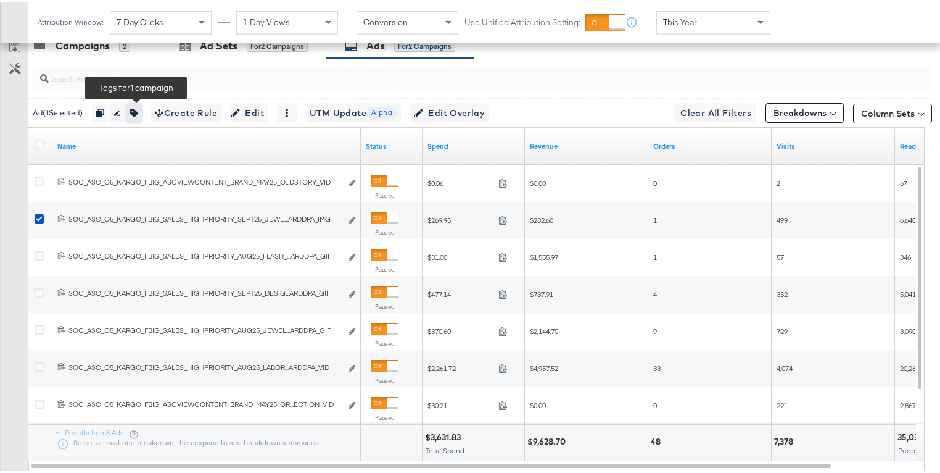
click at [138, 107] on icon "button" at bounding box center [134, 111] width 9 height 9
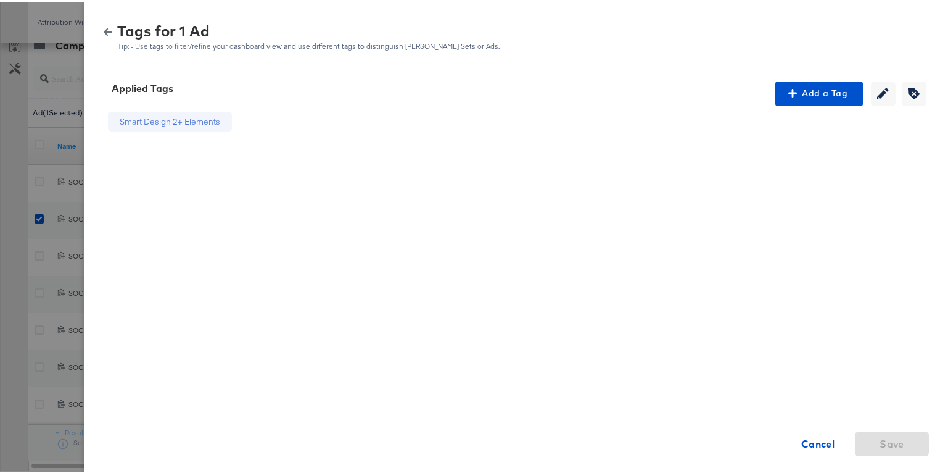
click at [104, 28] on icon "button" at bounding box center [108, 30] width 9 height 9
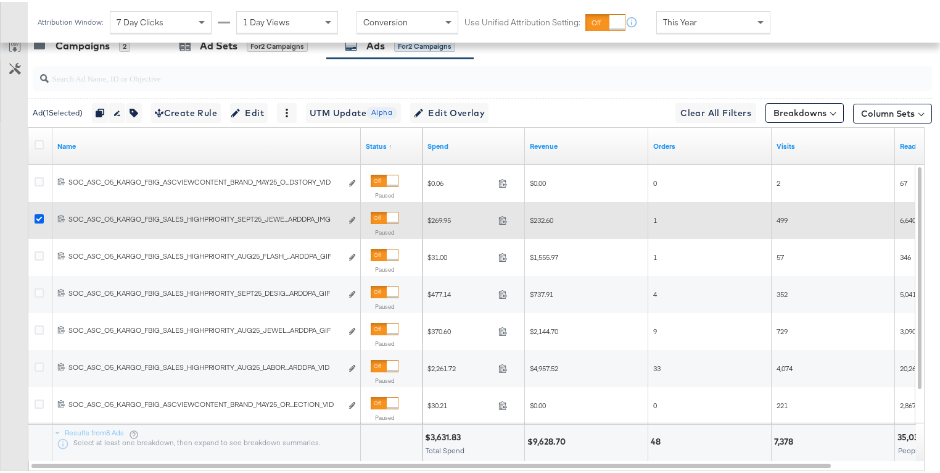
click at [39, 216] on icon at bounding box center [39, 216] width 9 height 9
click at [0, 0] on input "checkbox" at bounding box center [0, 0] width 0 height 0
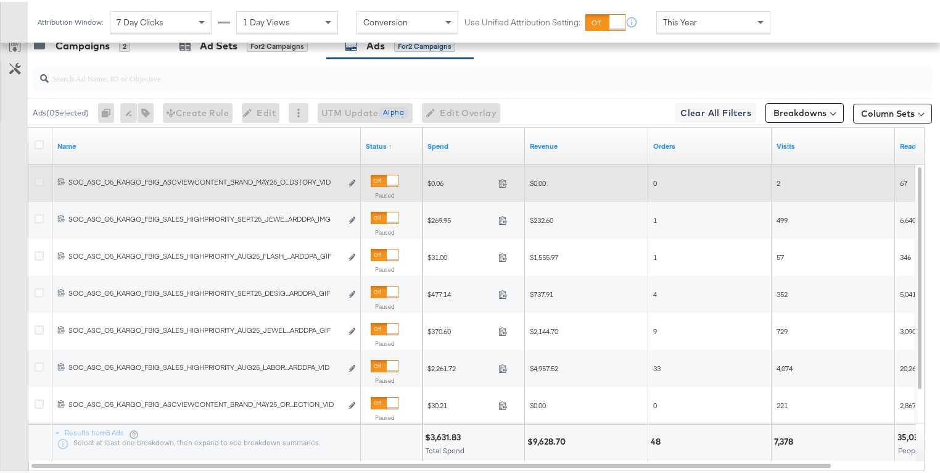
click at [40, 177] on icon at bounding box center [39, 179] width 9 height 9
click at [0, 0] on input "checkbox" at bounding box center [0, 0] width 0 height 0
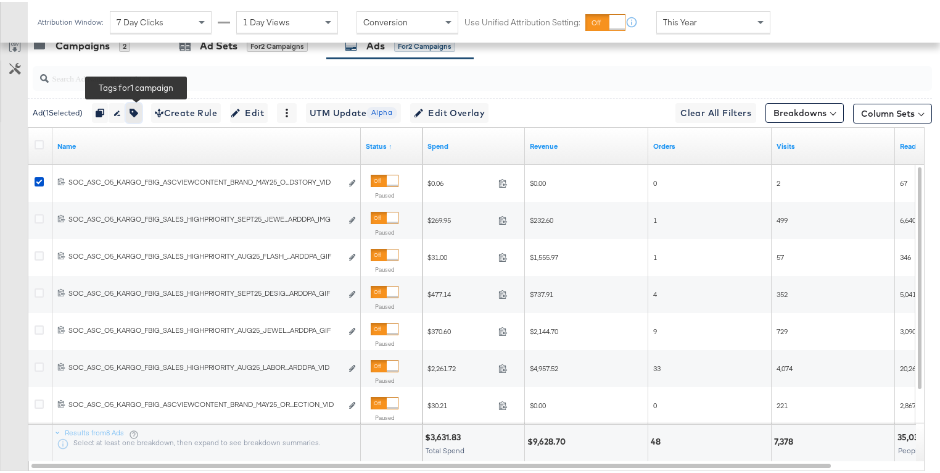
click at [138, 112] on icon "button" at bounding box center [134, 111] width 9 height 9
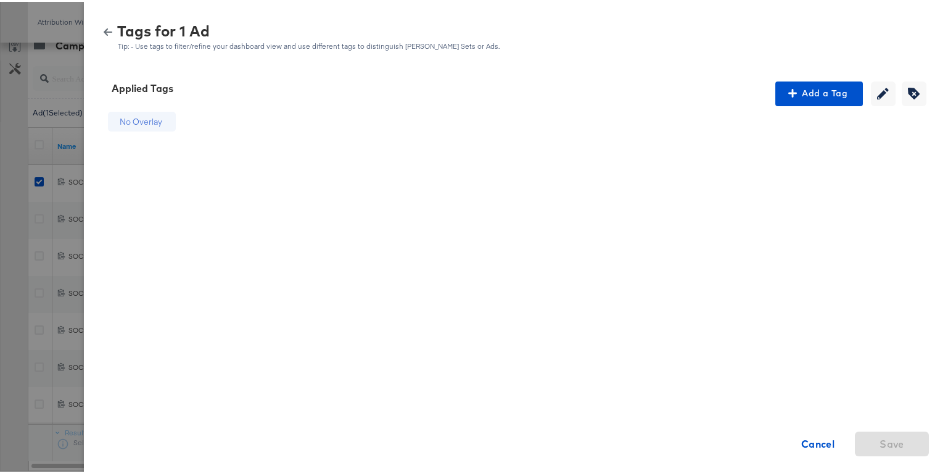
click at [104, 30] on icon "button" at bounding box center [108, 30] width 9 height 7
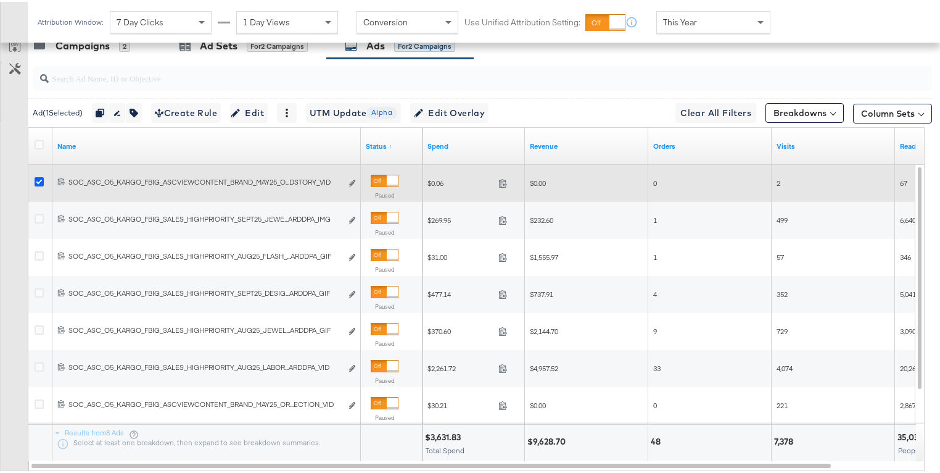
click at [38, 178] on icon at bounding box center [39, 179] width 9 height 9
click at [0, 0] on input "checkbox" at bounding box center [0, 0] width 0 height 0
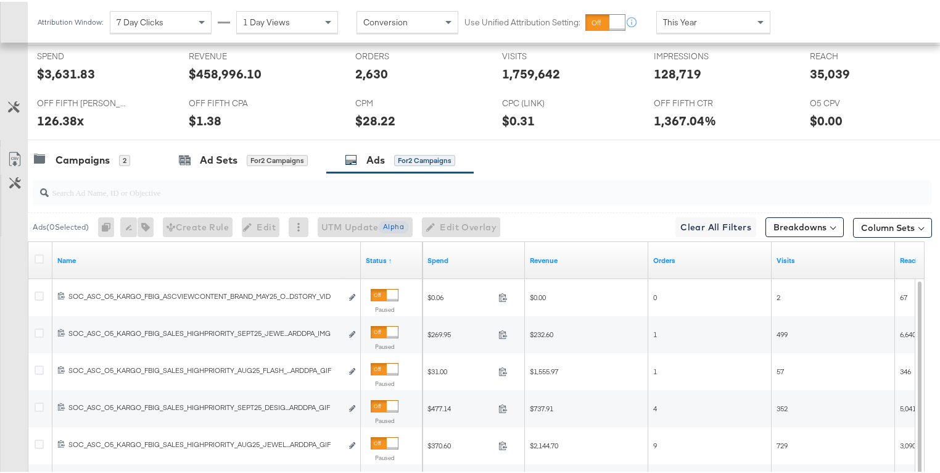
scroll to position [523, 0]
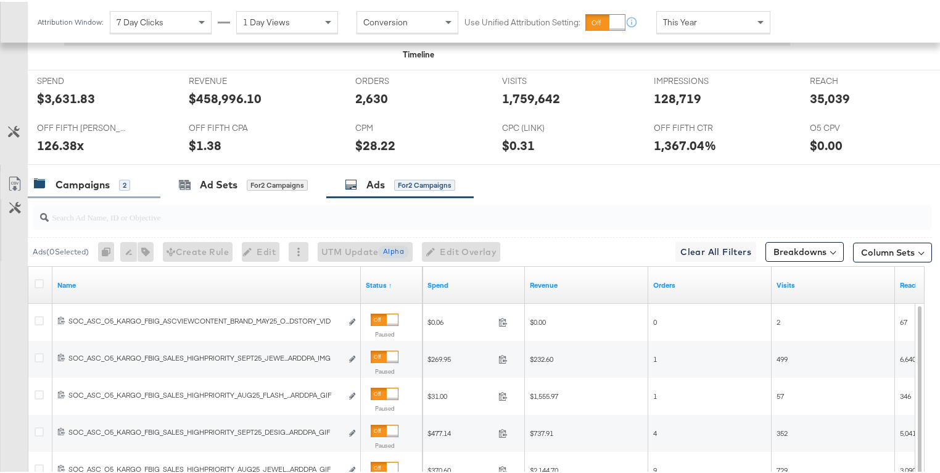
click at [73, 172] on div "Campaigns 2" at bounding box center [94, 183] width 133 height 27
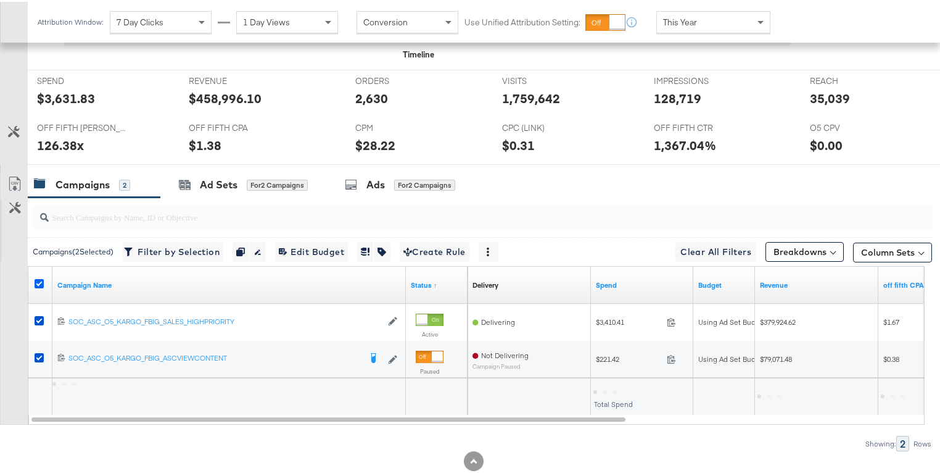
click at [40, 277] on icon at bounding box center [39, 281] width 9 height 9
click at [0, 0] on input "checkbox" at bounding box center [0, 0] width 0 height 0
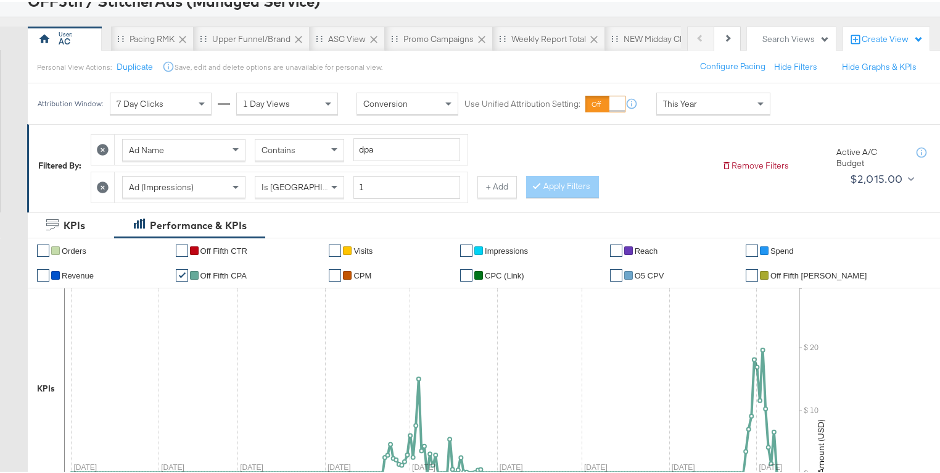
scroll to position [60, 0]
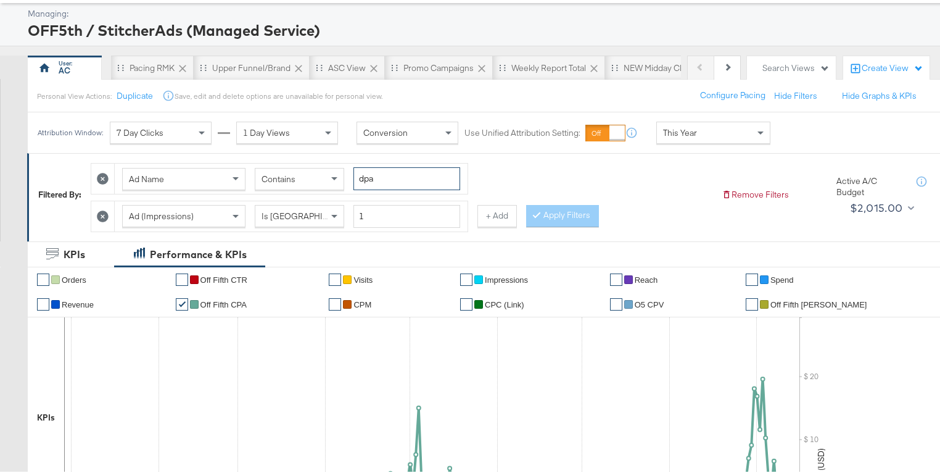
click at [367, 176] on input "dpa" at bounding box center [406, 176] width 107 height 23
type input "static"
click at [560, 222] on button "Apply Filters" at bounding box center [562, 214] width 73 height 22
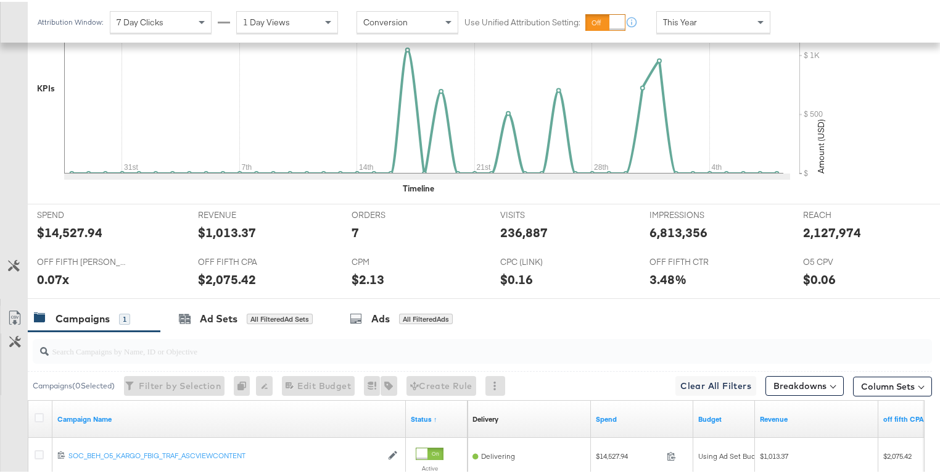
scroll to position [480, 0]
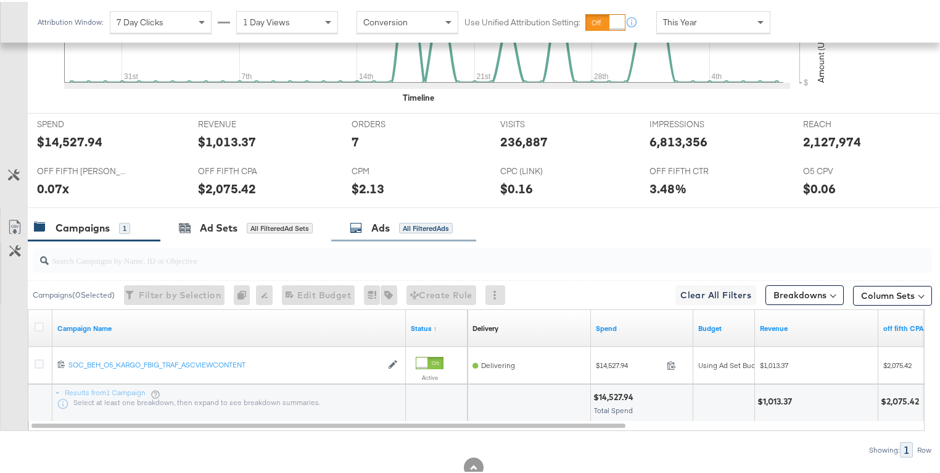
click at [407, 219] on div "Ads All Filtered Ads" at bounding box center [401, 226] width 103 height 14
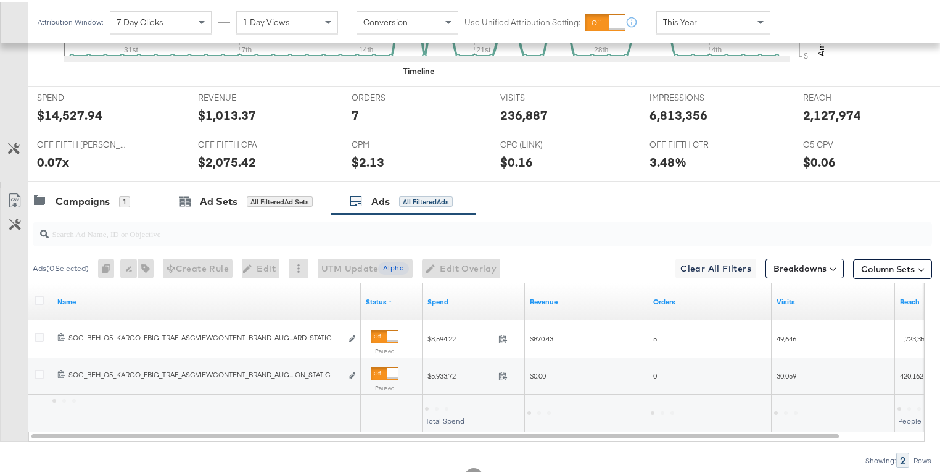
scroll to position [551, 0]
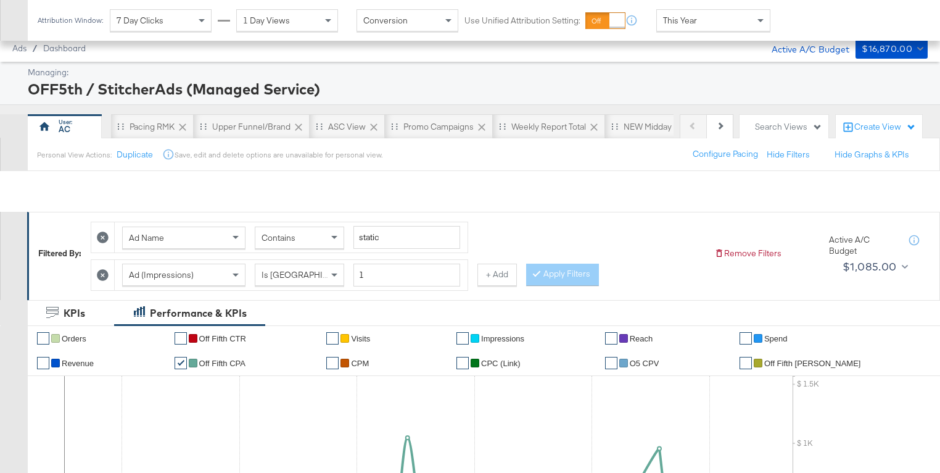
scroll to position [551, 0]
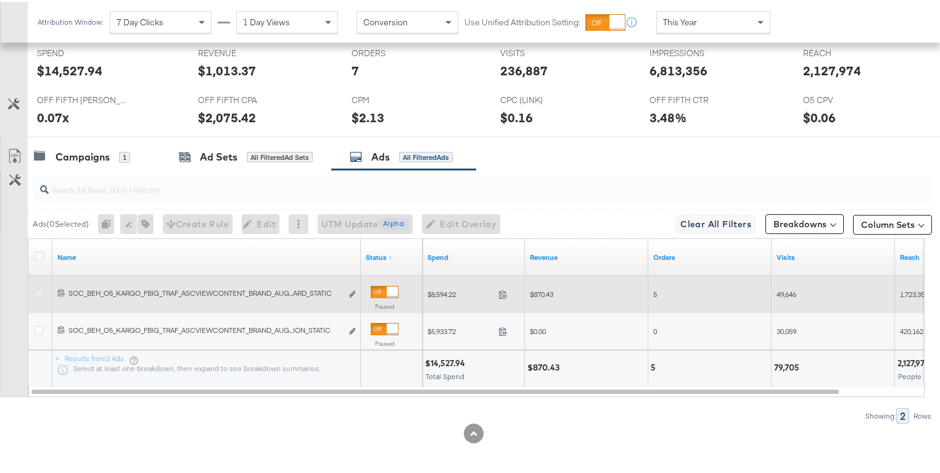
click at [36, 287] on icon at bounding box center [39, 290] width 9 height 9
click at [0, 0] on input "checkbox" at bounding box center [0, 0] width 0 height 0
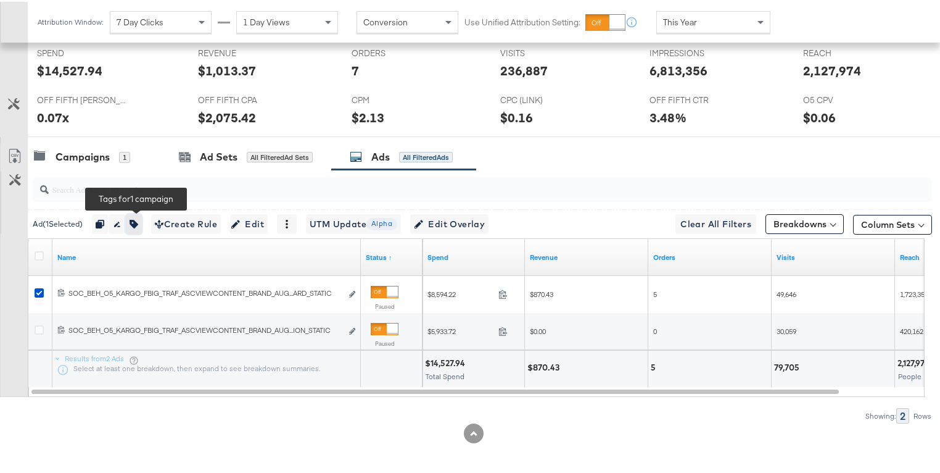
click at [138, 222] on icon "button" at bounding box center [134, 222] width 9 height 9
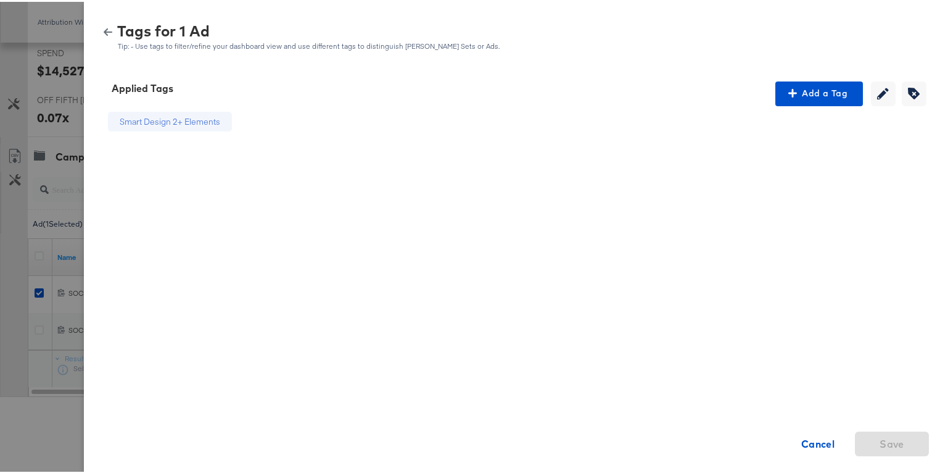
click at [105, 27] on button "button" at bounding box center [108, 30] width 19 height 9
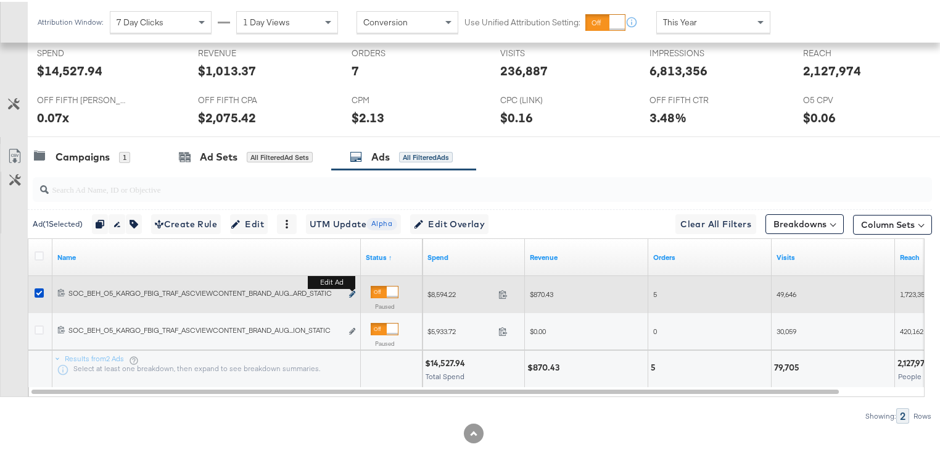
click at [349, 290] on icon "link" at bounding box center [352, 292] width 6 height 7
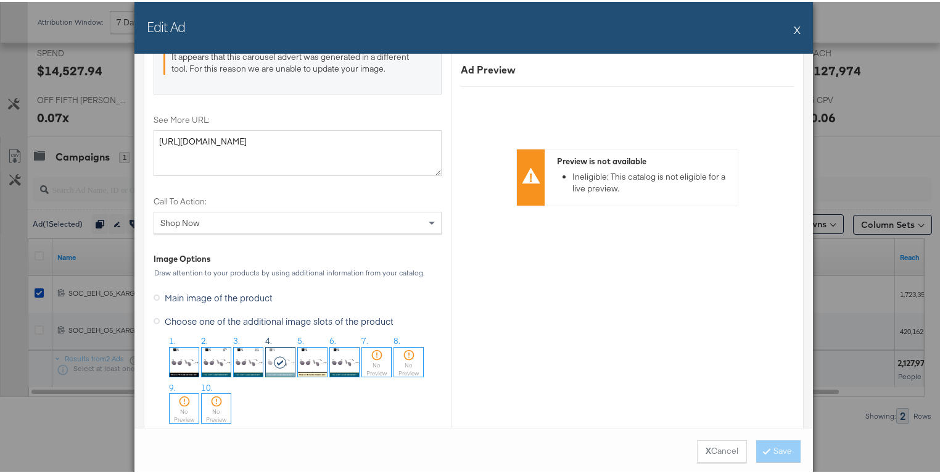
scroll to position [1446, 0]
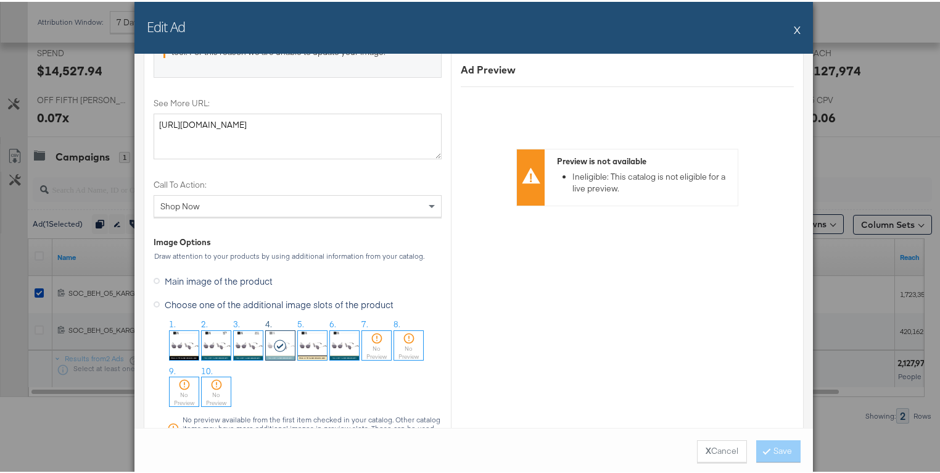
click at [794, 22] on button "X" at bounding box center [797, 27] width 7 height 25
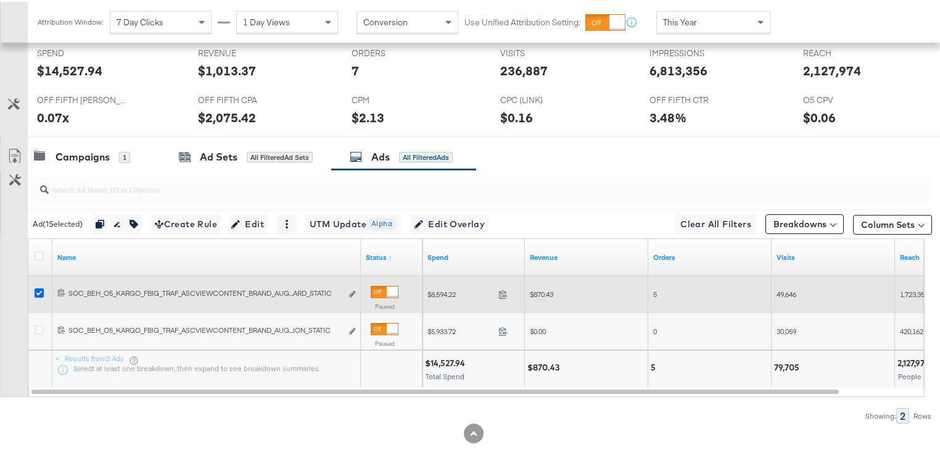
click at [38, 286] on icon at bounding box center [39, 290] width 9 height 9
click at [0, 0] on input "checkbox" at bounding box center [0, 0] width 0 height 0
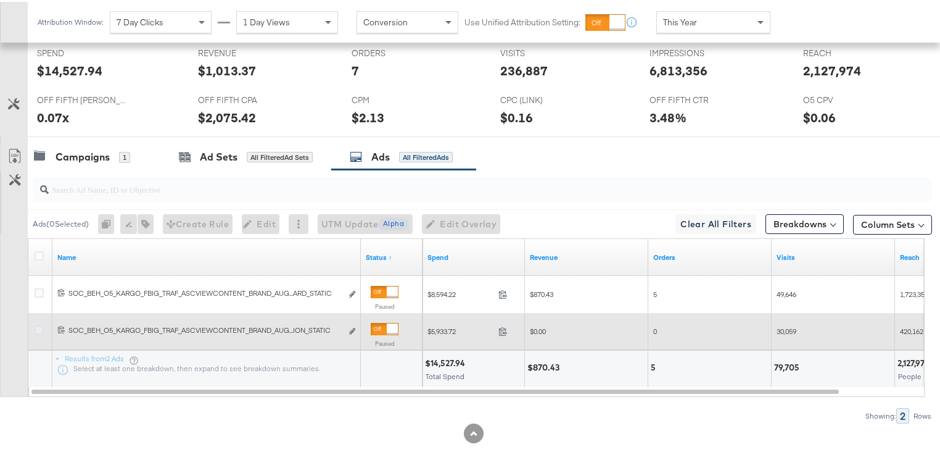
click at [38, 324] on icon at bounding box center [39, 327] width 9 height 9
click at [0, 0] on input "checkbox" at bounding box center [0, 0] width 0 height 0
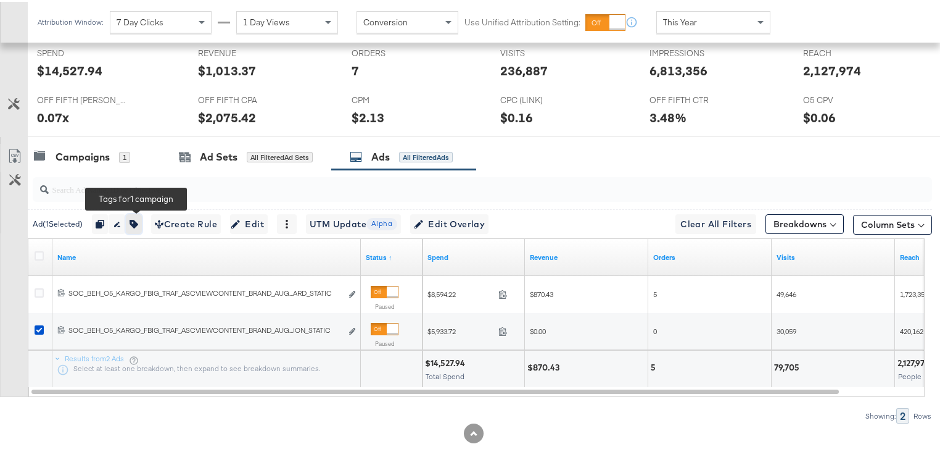
click at [138, 218] on icon "button" at bounding box center [134, 222] width 9 height 9
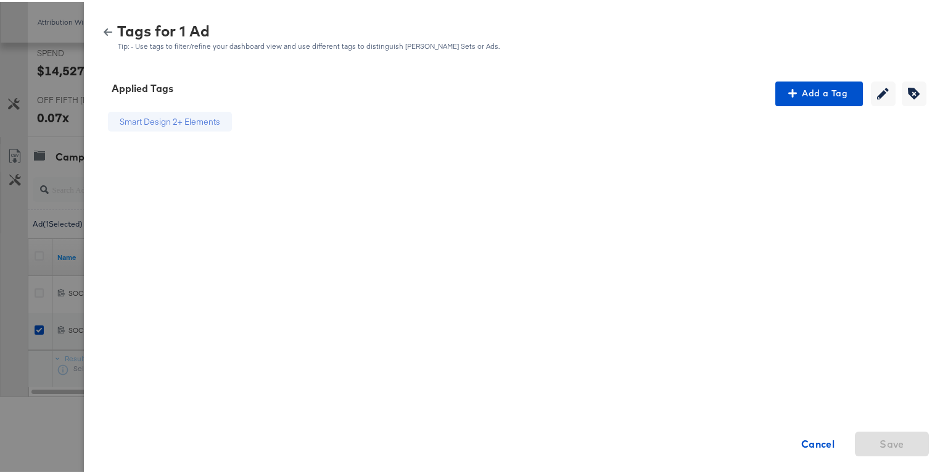
drag, startPoint x: 103, startPoint y: 27, endPoint x: 99, endPoint y: 76, distance: 48.9
click at [104, 27] on icon "button" at bounding box center [108, 30] width 9 height 9
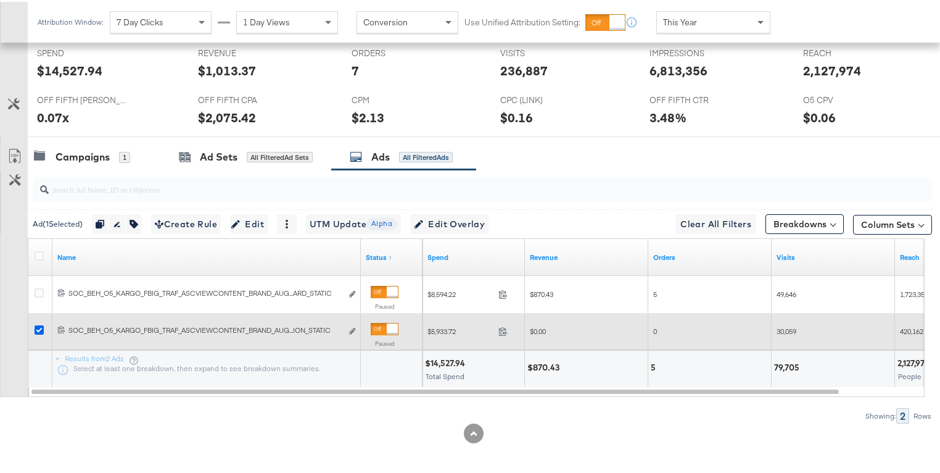
click at [41, 324] on icon at bounding box center [39, 327] width 9 height 9
click at [0, 0] on input "checkbox" at bounding box center [0, 0] width 0 height 0
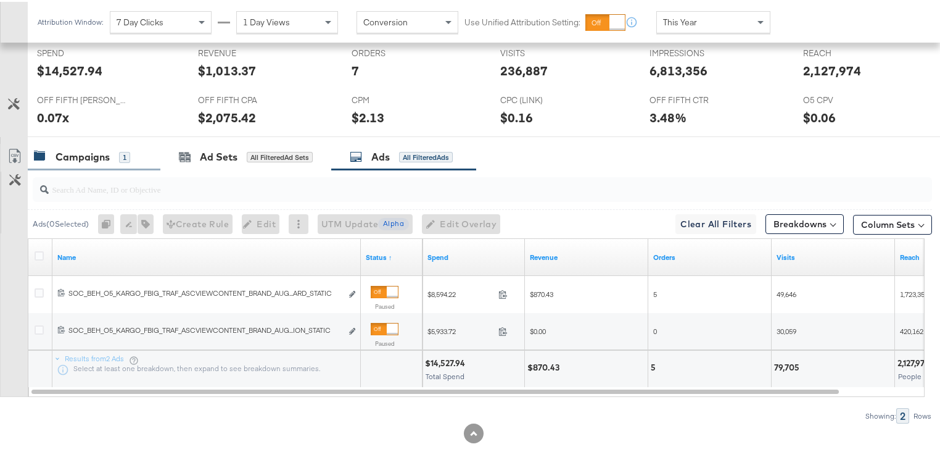
click at [68, 159] on div "Campaigns" at bounding box center [83, 155] width 54 height 14
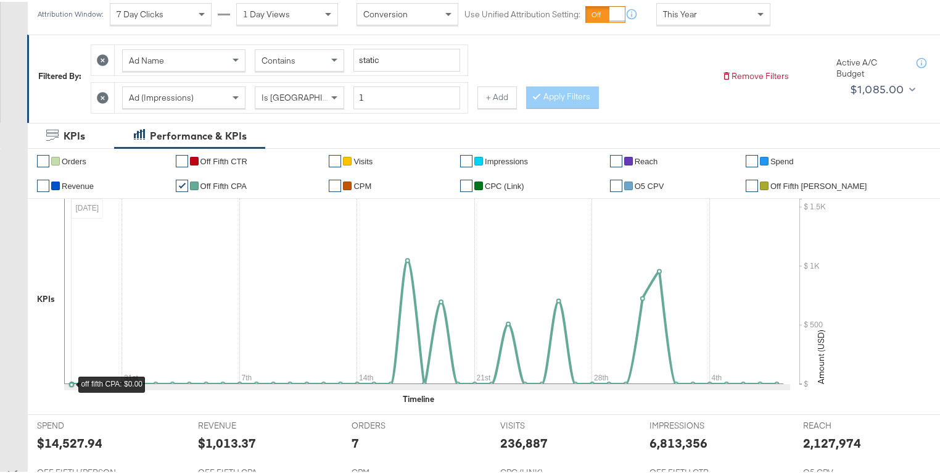
scroll to position [0, 0]
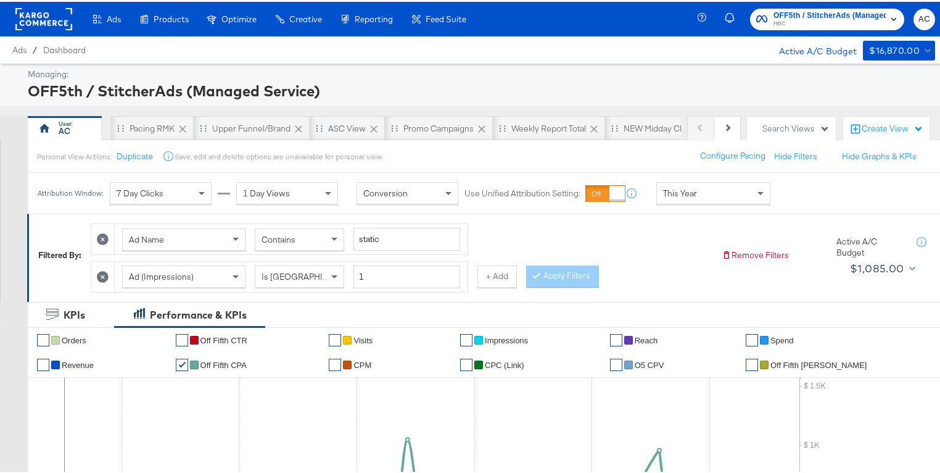
click at [104, 235] on icon at bounding box center [103, 237] width 12 height 12
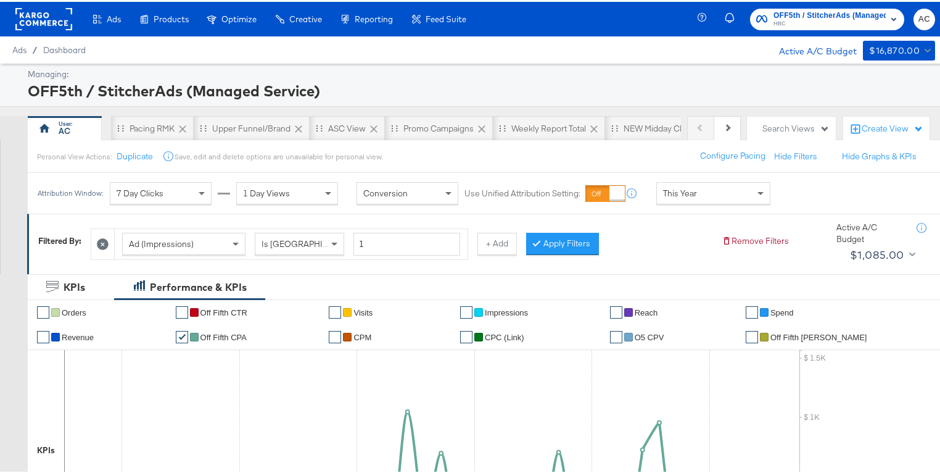
click at [102, 244] on icon at bounding box center [103, 242] width 12 height 12
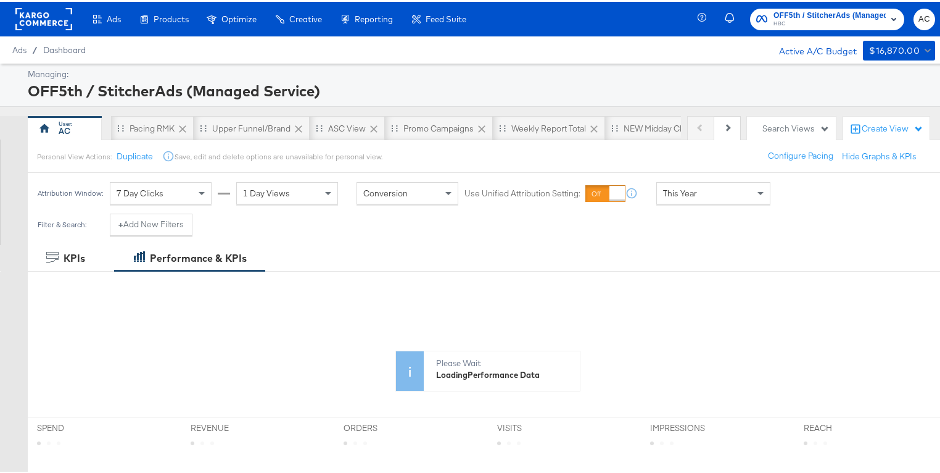
click at [680, 196] on span "This Year" at bounding box center [680, 191] width 34 height 11
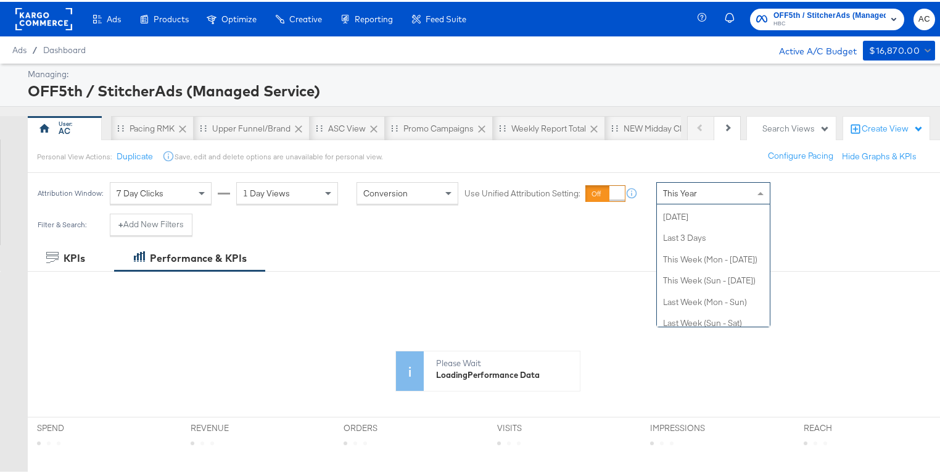
scroll to position [41, 0]
